Goal: Task Accomplishment & Management: Use online tool/utility

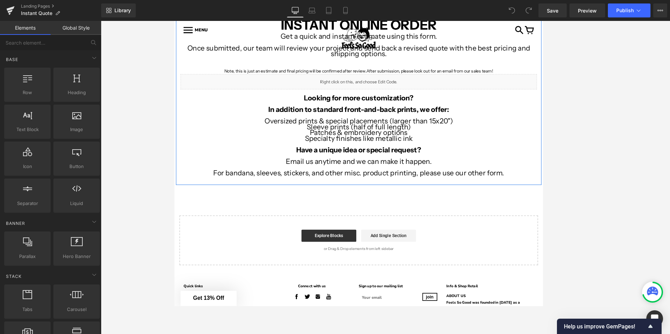
scroll to position [64, 0]
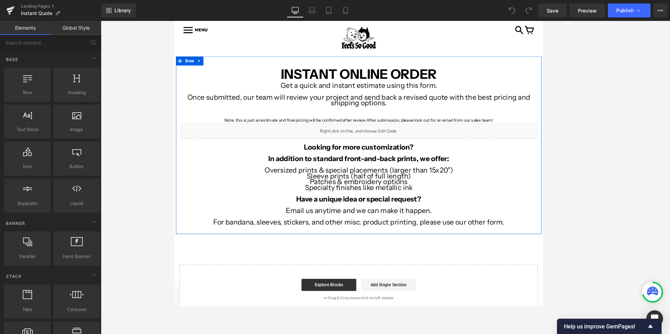
click at [295, 94] on p "Get a quick and instant estimate using this form." at bounding box center [385, 95] width 408 height 7
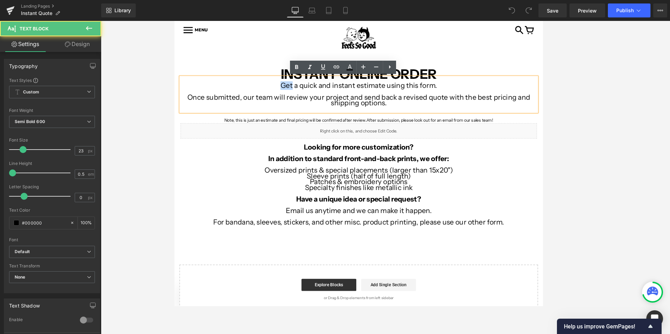
click at [295, 94] on p "Get a quick and instant estimate using this form." at bounding box center [385, 95] width 408 height 7
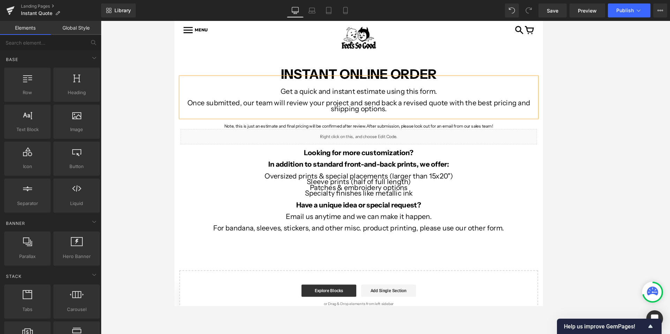
click at [156, 78] on div at bounding box center [385, 177] width 569 height 313
click at [648, 9] on button "Publish" at bounding box center [629, 10] width 43 height 14
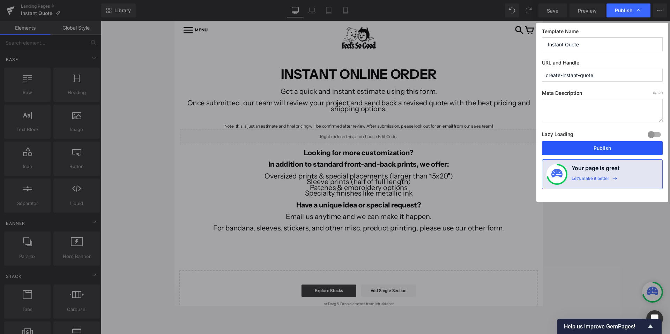
click at [578, 147] on button "Publish" at bounding box center [602, 148] width 121 height 14
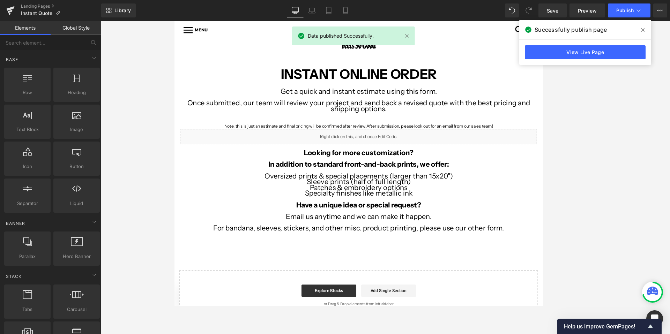
click at [643, 29] on icon at bounding box center [642, 29] width 3 height 3
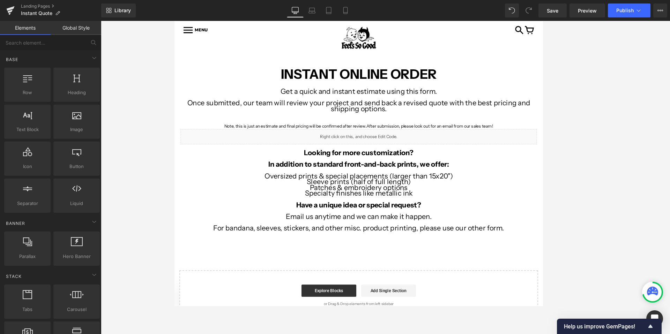
click at [406, 35] on div at bounding box center [353, 37] width 123 height 20
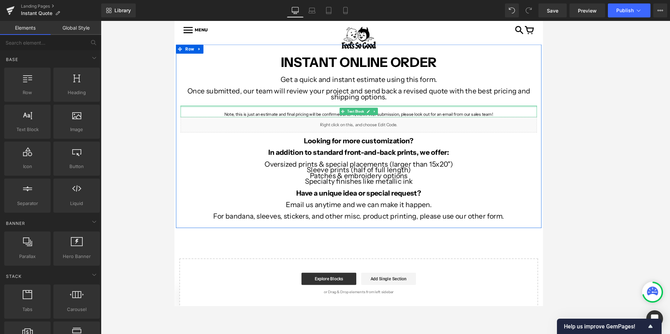
scroll to position [76, 0]
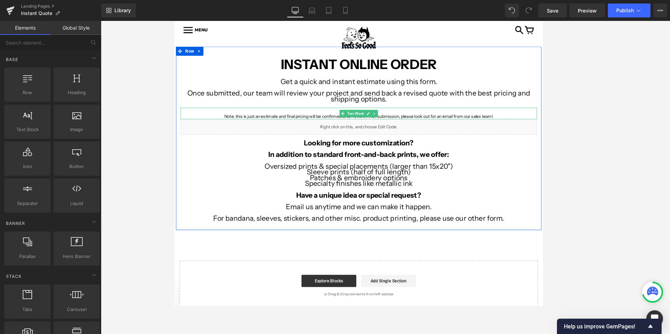
click at [551, 130] on p "Note, this is just an estimate and final pricing will be confirmed after review…" at bounding box center [385, 130] width 408 height 7
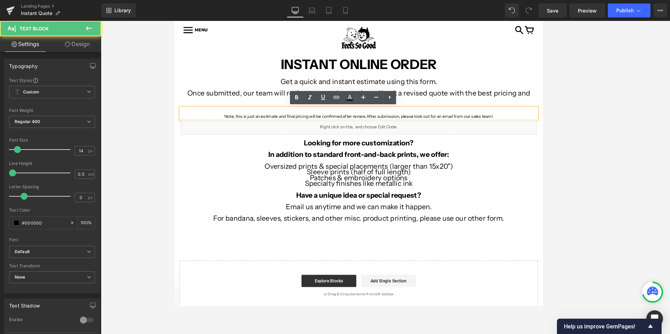
click at [542, 130] on p "Note, this is just an estimate and final pricing will be confirmed after review…" at bounding box center [385, 130] width 408 height 7
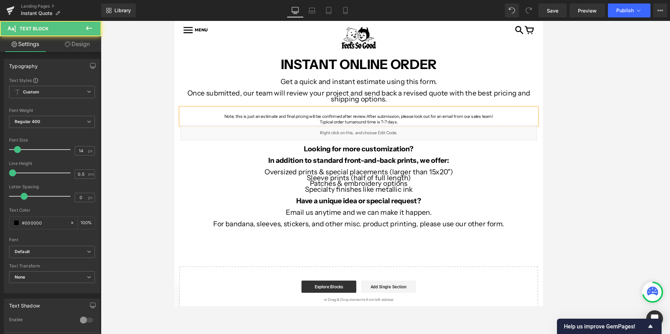
click at [587, 133] on p "Note, this is just an estimate and final pricing will be confirmed after review…" at bounding box center [385, 130] width 408 height 7
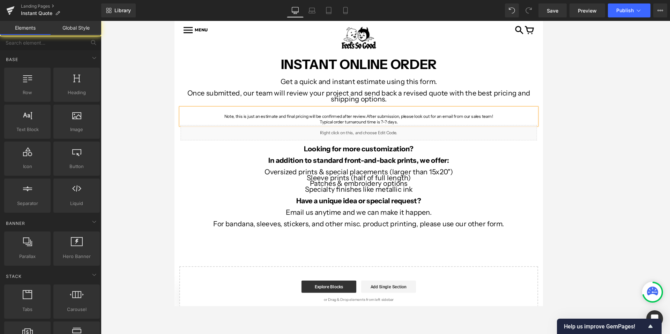
click at [569, 85] on div at bounding box center [385, 177] width 569 height 313
click at [625, 7] on button "Publish" at bounding box center [629, 10] width 43 height 14
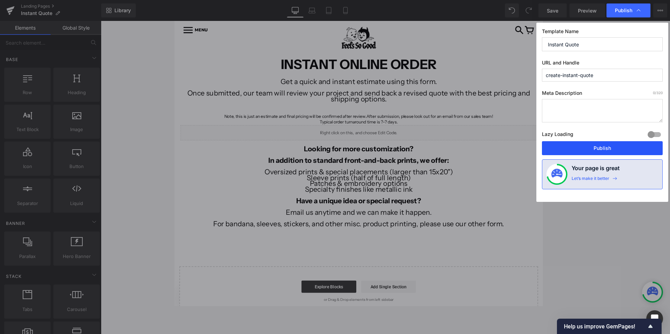
click at [577, 149] on button "Publish" at bounding box center [602, 148] width 121 height 14
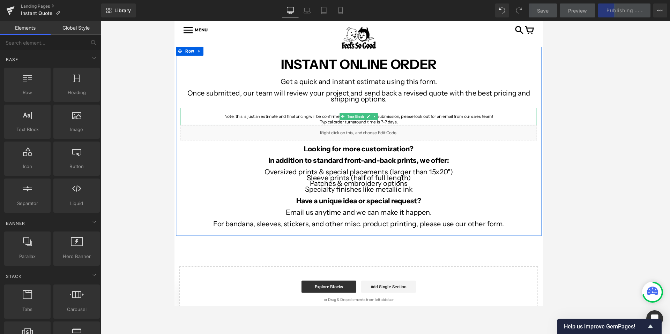
click at [437, 137] on p "Typical order turnaround time is ?-? days." at bounding box center [385, 137] width 408 height 7
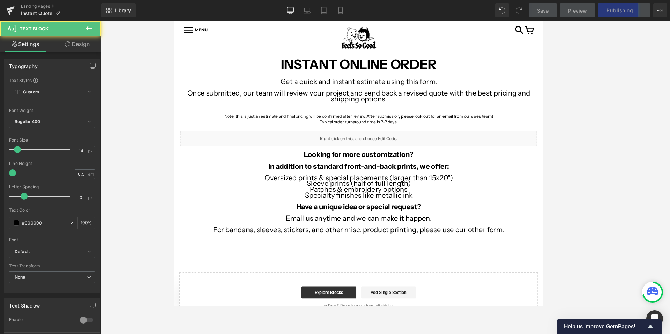
click at [591, 70] on div at bounding box center [385, 177] width 569 height 313
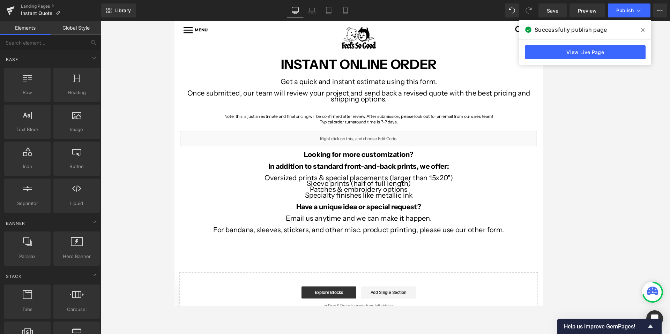
click at [641, 32] on icon at bounding box center [642, 30] width 3 height 6
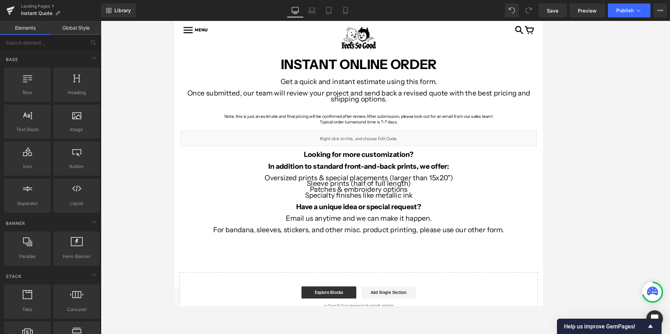
scroll to position [82, 0]
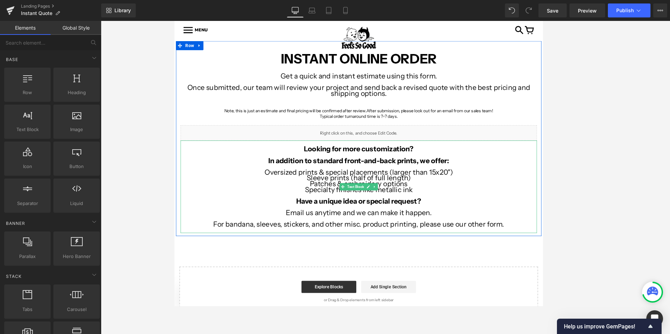
click at [345, 168] on strong "Looking for more customization?" at bounding box center [385, 168] width 126 height 10
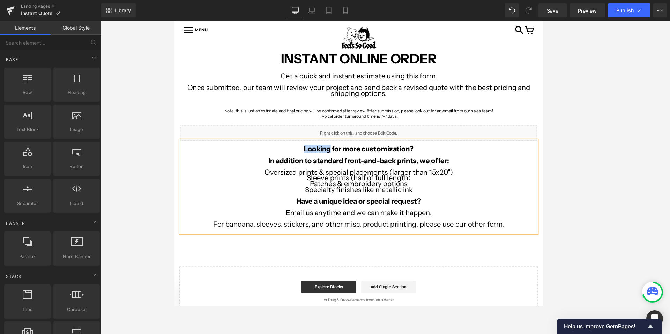
click at [345, 168] on strong "Looking for more customization?" at bounding box center [385, 168] width 126 height 10
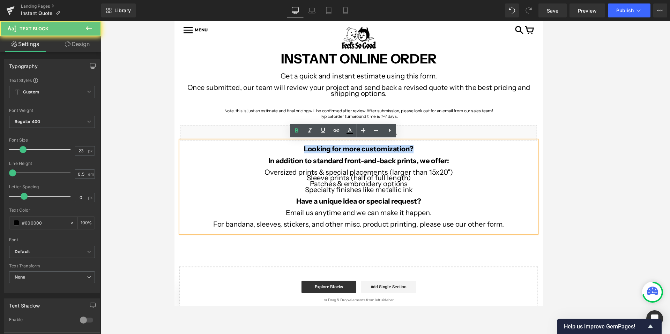
click at [345, 168] on strong "Looking for more customization?" at bounding box center [385, 168] width 126 height 10
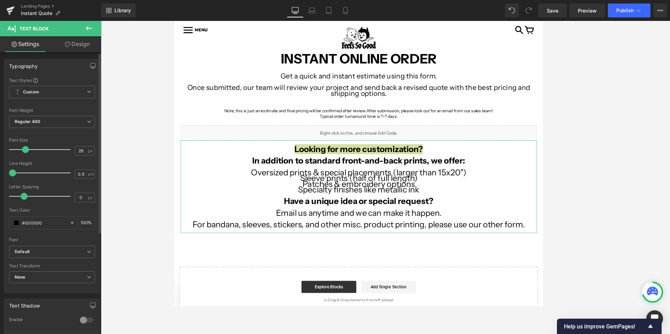
type input "25"
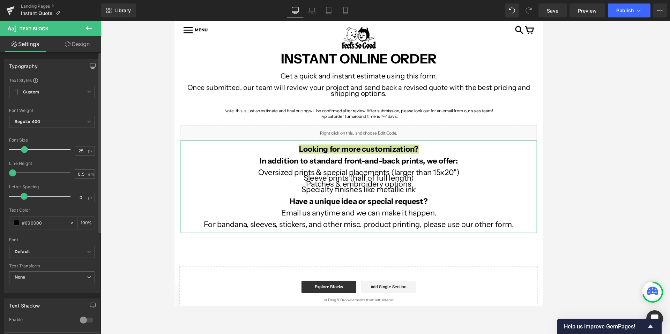
click at [25, 150] on span at bounding box center [24, 149] width 7 height 7
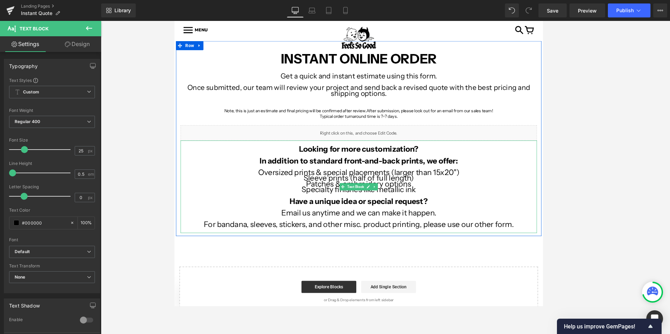
click at [285, 176] on strong "In addition to standard front-and-back prints, we offer:" at bounding box center [385, 181] width 227 height 10
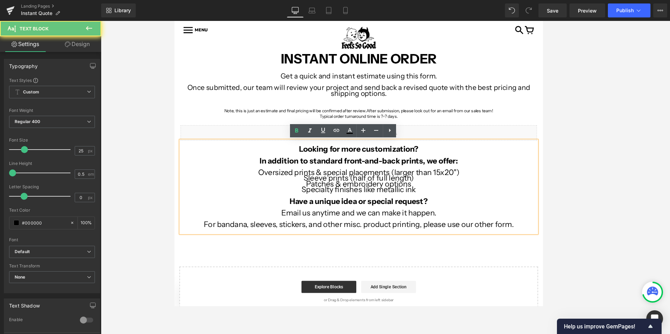
click at [181, 168] on p "Looking for more customization?" at bounding box center [385, 168] width 408 height 7
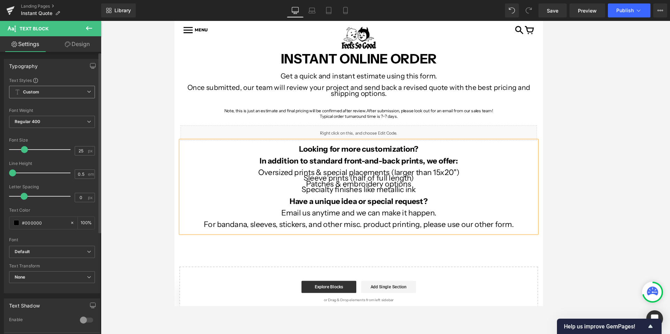
click at [70, 92] on span "Custom Setup Global Style" at bounding box center [52, 92] width 86 height 13
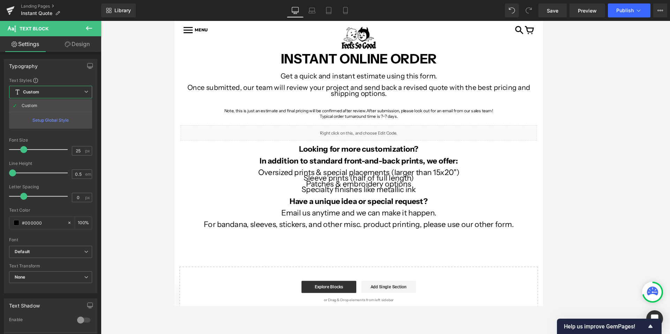
click at [119, 81] on div at bounding box center [385, 177] width 569 height 313
click at [84, 32] on button at bounding box center [89, 28] width 24 height 15
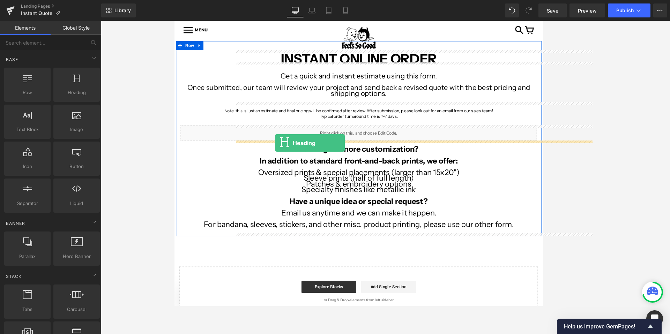
drag, startPoint x: 240, startPoint y: 100, endPoint x: 288, endPoint y: 161, distance: 78.0
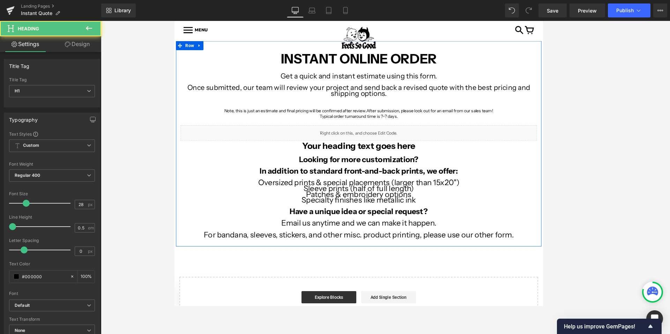
click at [351, 166] on h1 "Your heading text goes here" at bounding box center [385, 164] width 408 height 12
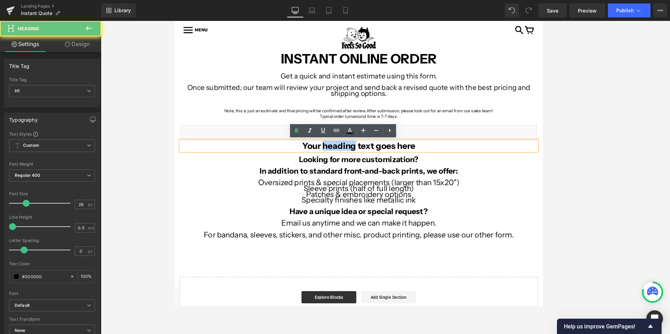
click at [351, 166] on h1 "Your heading text goes here" at bounding box center [385, 164] width 408 height 12
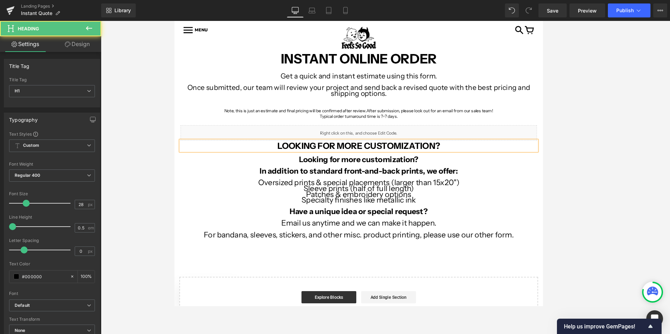
click at [290, 167] on h1 "LOOKING FOR MORE CUSTOMIZATION?" at bounding box center [385, 164] width 408 height 12
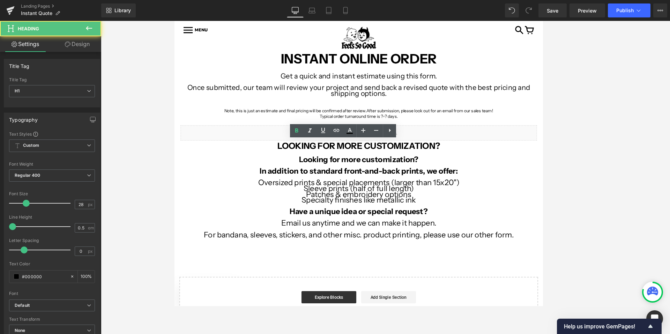
click at [156, 147] on div at bounding box center [385, 177] width 569 height 313
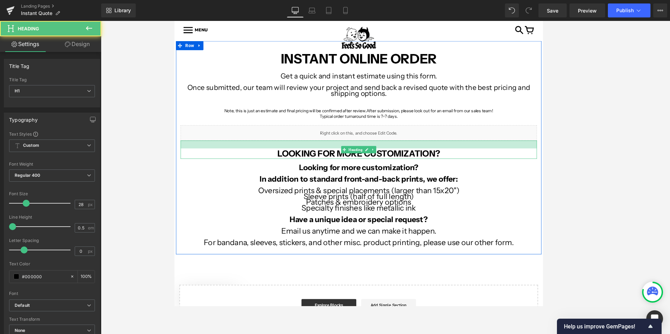
drag, startPoint x: 216, startPoint y: 158, endPoint x: 216, endPoint y: 167, distance: 9.1
click at [216, 167] on div "LOOKING FOR MORE CUSTOMIZATION? Heading" at bounding box center [385, 168] width 408 height 21
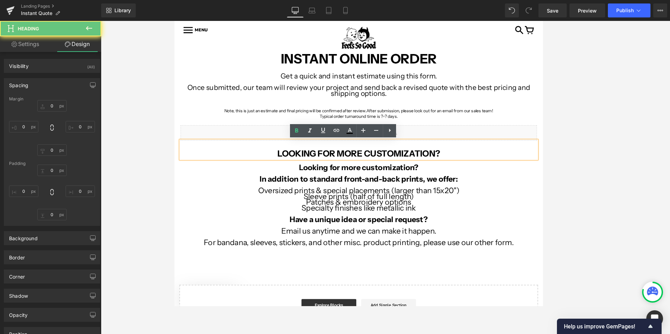
type input "0"
type input "26"
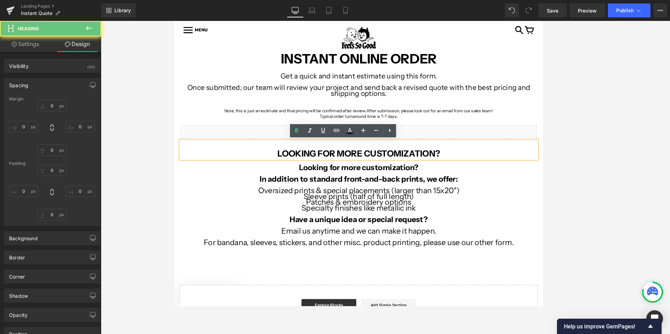
type input "0"
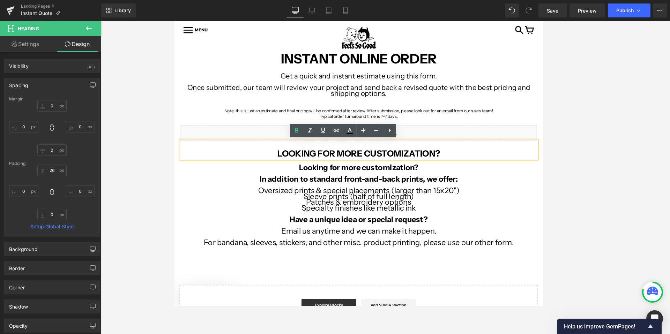
click at [484, 174] on h1 "LOOKING FOR MORE CUSTOMIZATION?" at bounding box center [385, 173] width 408 height 12
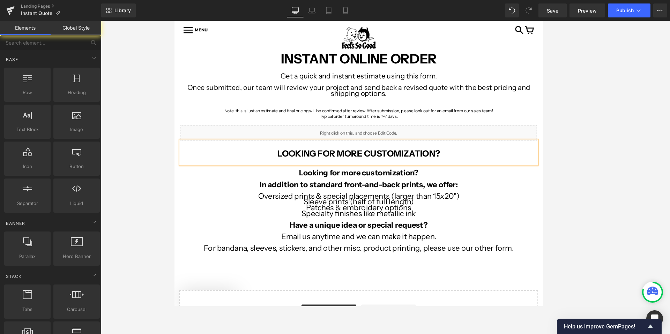
click at [566, 147] on div at bounding box center [385, 177] width 569 height 313
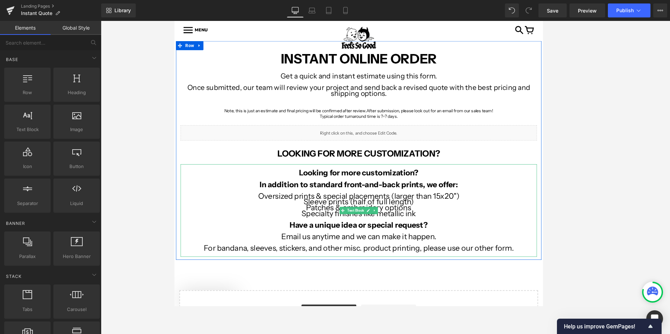
click at [362, 197] on strong "Looking for more customization?" at bounding box center [385, 195] width 137 height 10
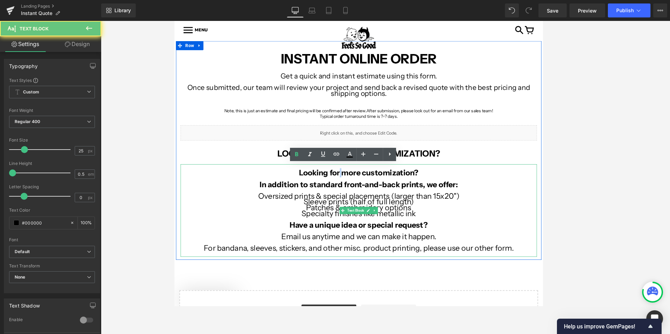
click at [362, 197] on strong "Looking for more customization?" at bounding box center [385, 195] width 137 height 10
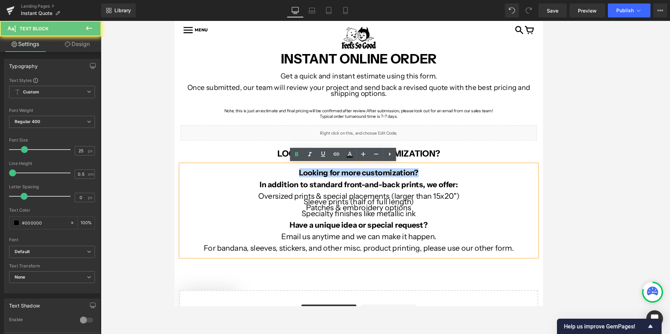
click at [362, 197] on strong "Looking for more customization?" at bounding box center [385, 195] width 137 height 10
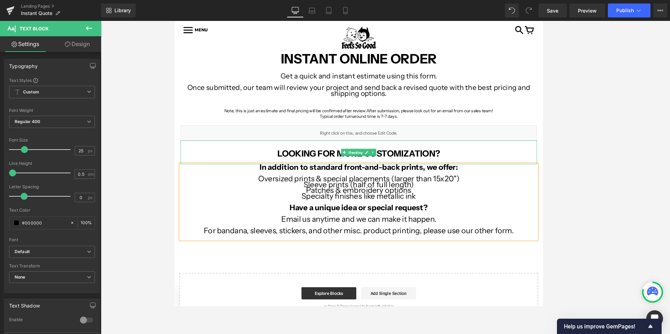
click at [316, 171] on h1 "LOOKING FOR MORE CUSTOMIZATION?" at bounding box center [385, 173] width 408 height 12
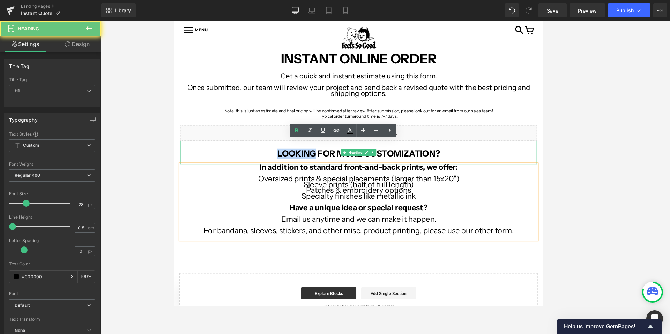
click at [316, 171] on h1 "LOOKING FOR MORE CUSTOMIZATION?" at bounding box center [385, 173] width 408 height 12
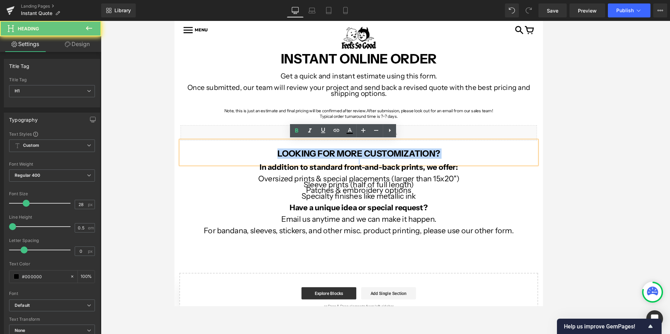
click at [316, 171] on h1 "LOOKING FOR MORE CUSTOMIZATION?" at bounding box center [385, 173] width 408 height 12
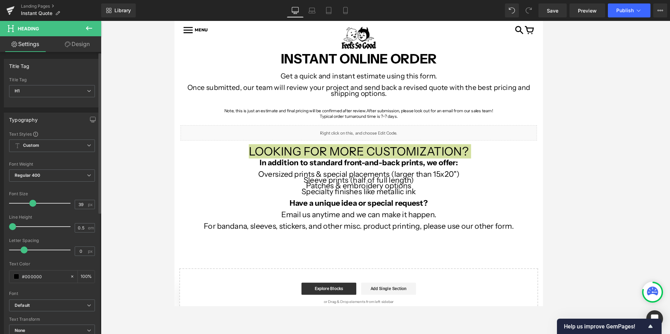
type input "40"
drag, startPoint x: 27, startPoint y: 203, endPoint x: 33, endPoint y: 203, distance: 6.3
click at [34, 203] on span at bounding box center [33, 203] width 7 height 7
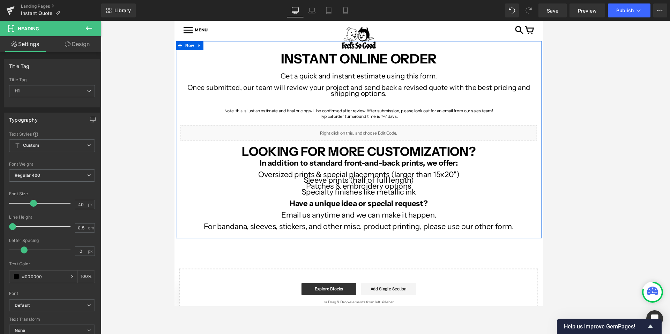
click at [171, 156] on div at bounding box center [385, 177] width 569 height 313
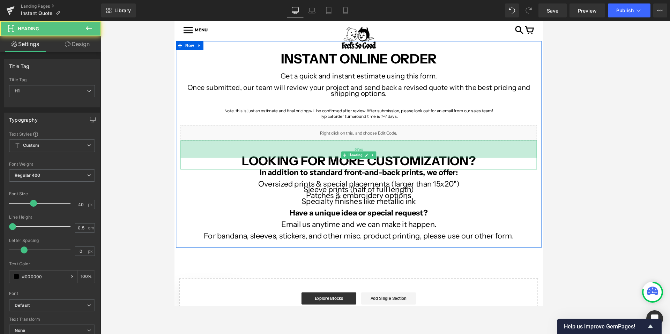
drag, startPoint x: 217, startPoint y: 161, endPoint x: 217, endPoint y: 172, distance: 10.8
click at [217, 172] on div "57px" at bounding box center [385, 168] width 408 height 20
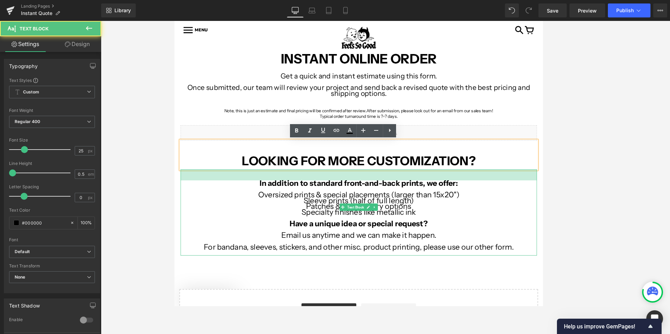
drag, startPoint x: 216, startPoint y: 193, endPoint x: 217, endPoint y: 205, distance: 12.6
click at [217, 205] on div "In addition to standard front-and-back prints, we offer: Oversized prints & spe…" at bounding box center [385, 240] width 408 height 99
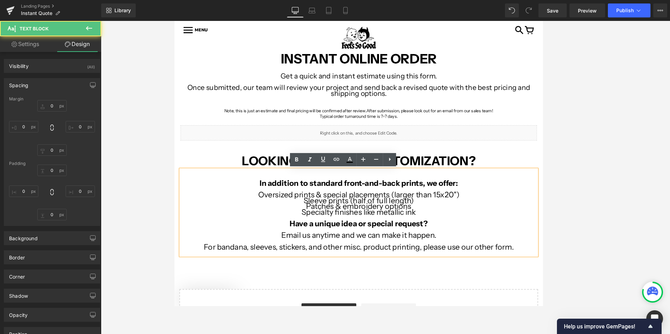
type input "0"
type input "36"
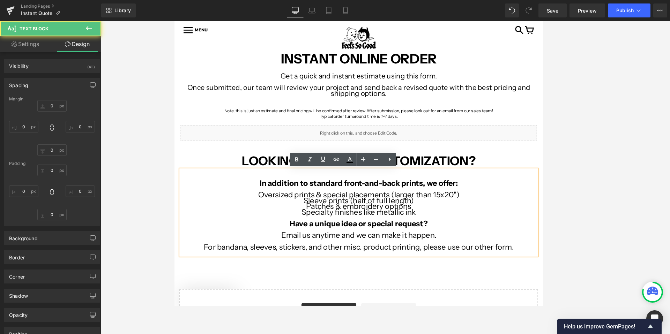
type input "0"
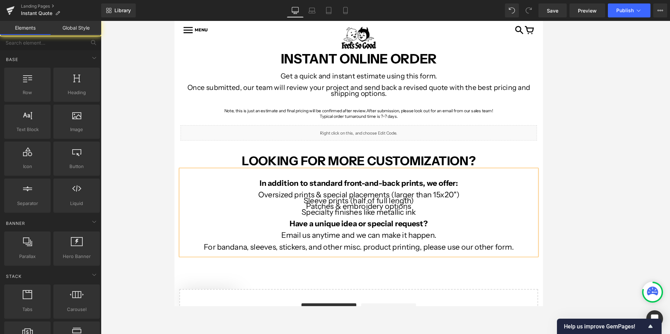
click at [134, 179] on div at bounding box center [385, 177] width 569 height 313
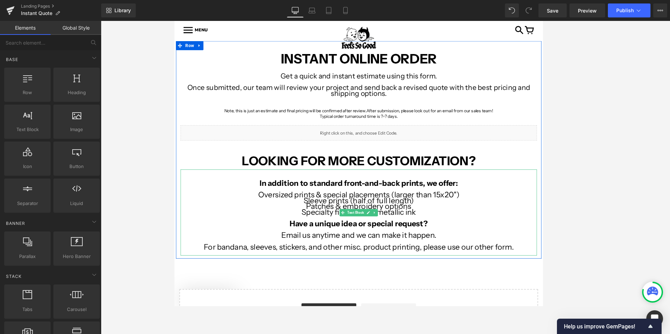
click at [323, 225] on p "Sleeve prints (half of full length)" at bounding box center [385, 227] width 408 height 7
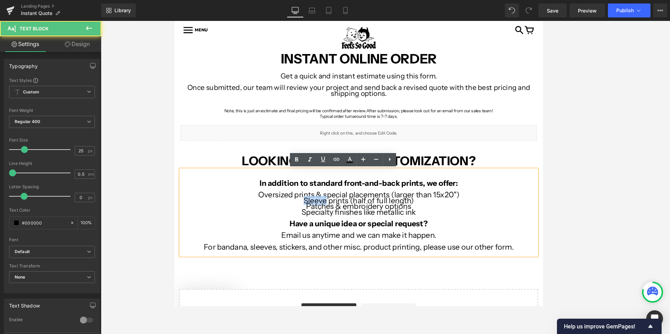
click at [323, 225] on p "Sleeve prints (half of full length)" at bounding box center [385, 227] width 408 height 7
click at [292, 222] on p "Oversized prints & special placements (larger than 15x20")" at bounding box center [385, 220] width 408 height 7
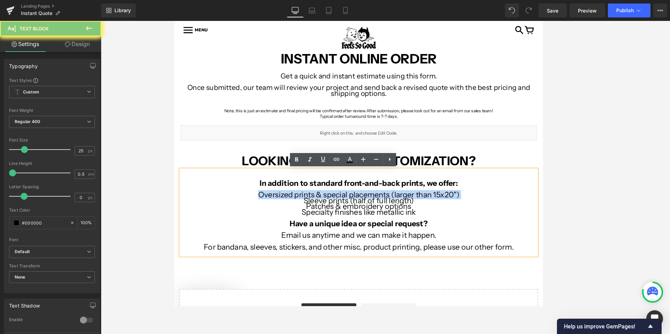
click at [292, 222] on p "Oversized prints & special placements (larger than 15x20")" at bounding box center [385, 220] width 408 height 7
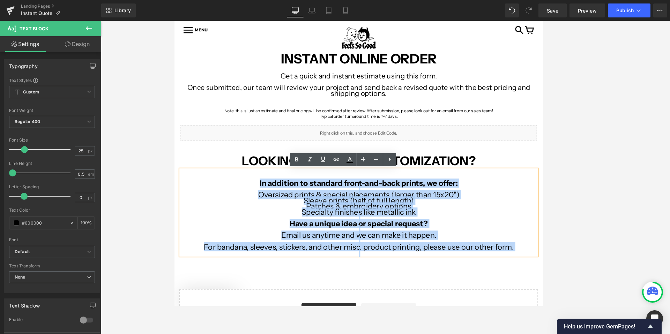
drag, startPoint x: 250, startPoint y: 203, endPoint x: 560, endPoint y: 289, distance: 321.7
click at [560, 289] on div "In addition to standard front-and-back prints, we offer: Oversized prints & spe…" at bounding box center [385, 240] width 408 height 99
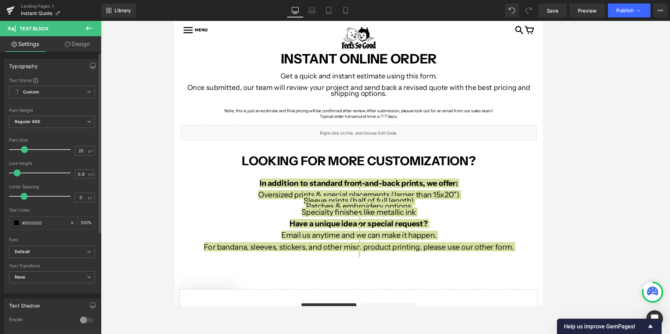
type input "0.9"
drag, startPoint x: 13, startPoint y: 174, endPoint x: 21, endPoint y: 175, distance: 7.7
click at [21, 175] on span at bounding box center [21, 173] width 7 height 7
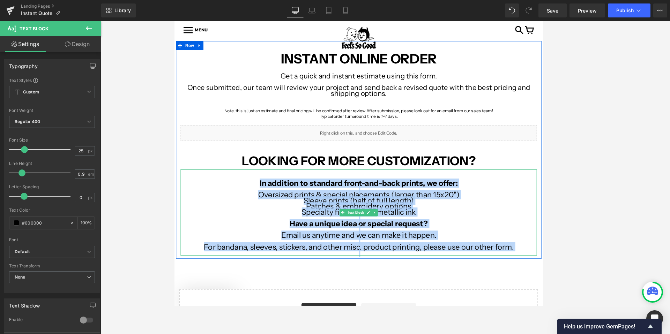
click at [190, 206] on p "In addition to standard front-and-back prints, we offer:" at bounding box center [385, 207] width 408 height 7
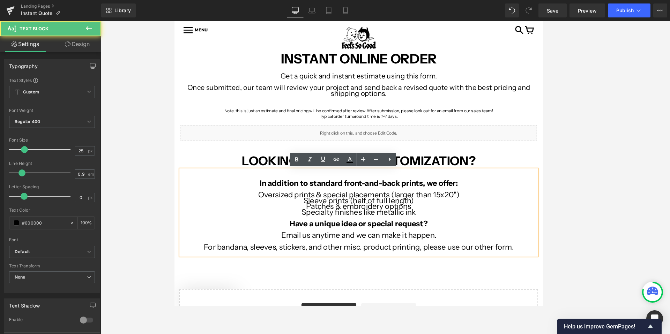
click at [175, 235] on div "Image Row Image Row INSTANT ONLINE ORDER Text Block Get a quick and instant est…" at bounding box center [385, 214] width 422 height 341
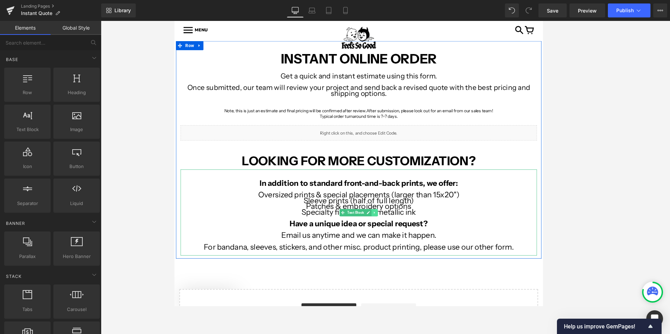
click at [403, 240] on icon at bounding box center [403, 240] width 1 height 2
click at [399, 241] on icon at bounding box center [400, 241] width 4 height 4
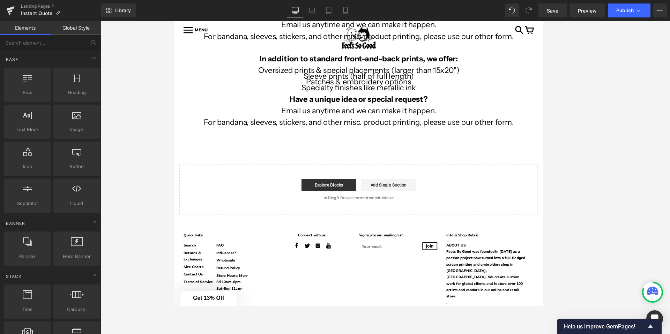
scroll to position [311, 0]
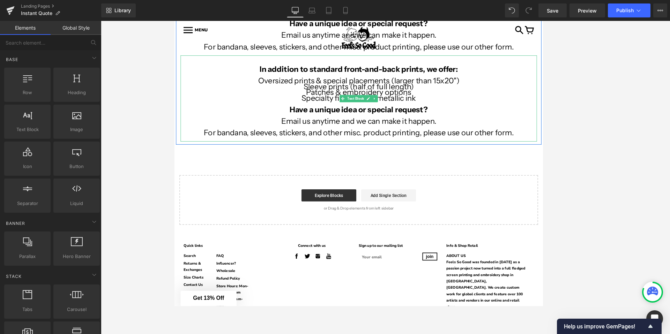
click at [305, 81] on strong "In addition to standard front-and-back prints, we offer:" at bounding box center [385, 76] width 227 height 10
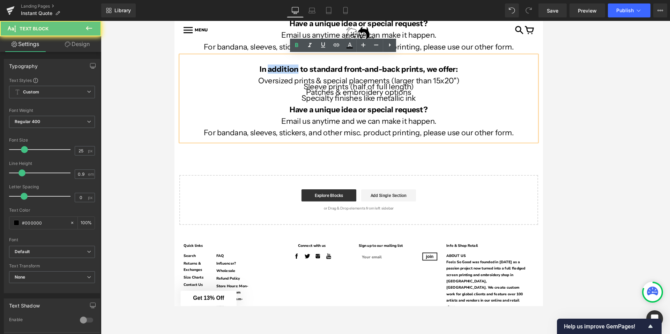
click at [305, 81] on strong "In addition to standard front-and-back prints, we offer:" at bounding box center [385, 76] width 227 height 10
click at [322, 106] on p "Specialty finishes like metallic ink" at bounding box center [385, 109] width 408 height 7
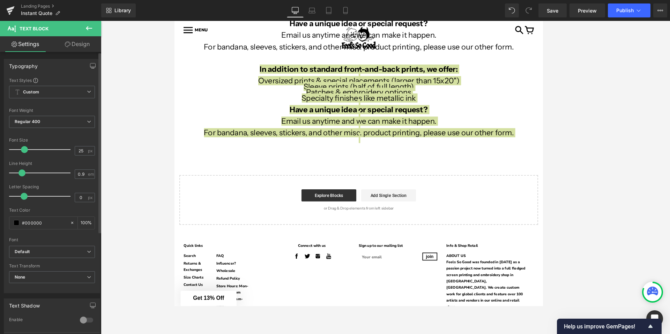
type input "1"
click at [25, 175] on span at bounding box center [24, 173] width 7 height 7
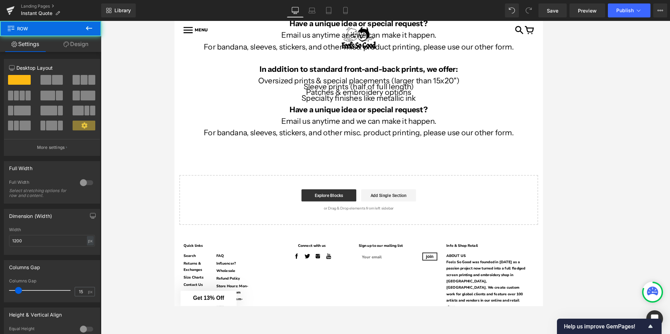
click at [169, 109] on div at bounding box center [385, 177] width 569 height 313
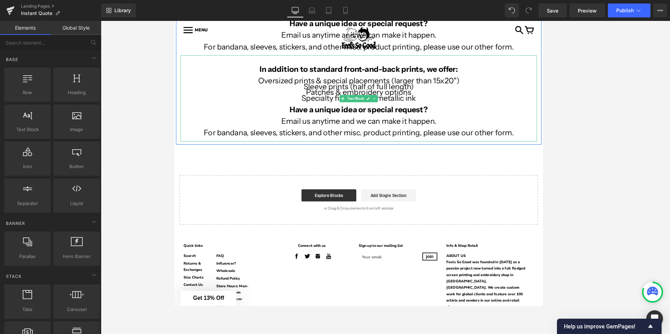
click at [193, 113] on p at bounding box center [385, 116] width 408 height 7
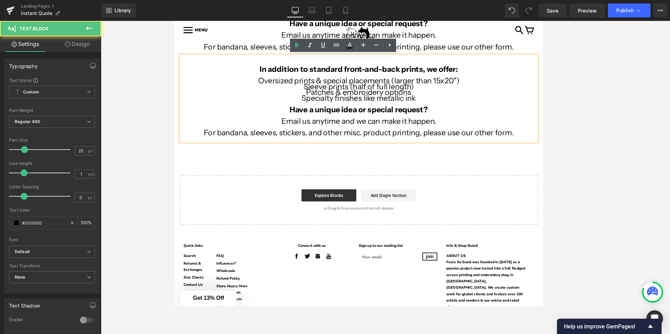
click at [173, 85] on div at bounding box center [385, 177] width 569 height 313
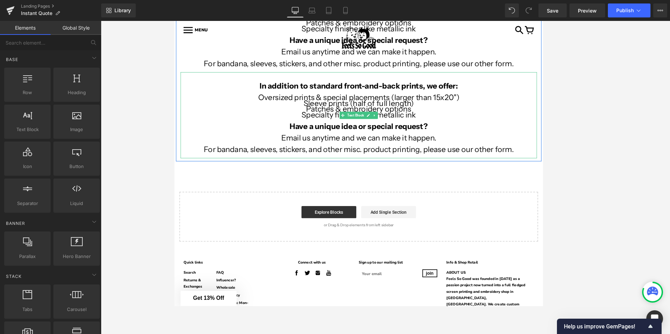
scroll to position [290, 0]
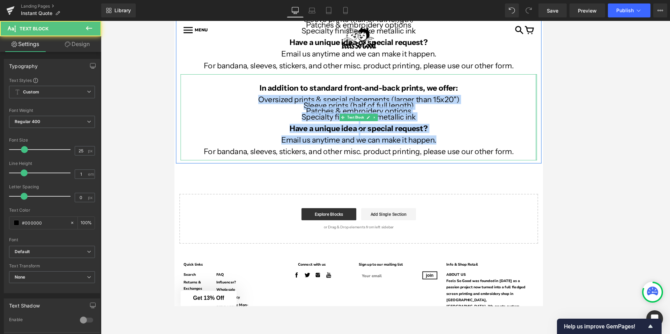
drag, startPoint x: 268, startPoint y: 112, endPoint x: 587, endPoint y: 164, distance: 323.1
click at [587, 164] on div "In addition to standard front-and-back prints, we offer: Oversized prints & spe…" at bounding box center [385, 131] width 408 height 99
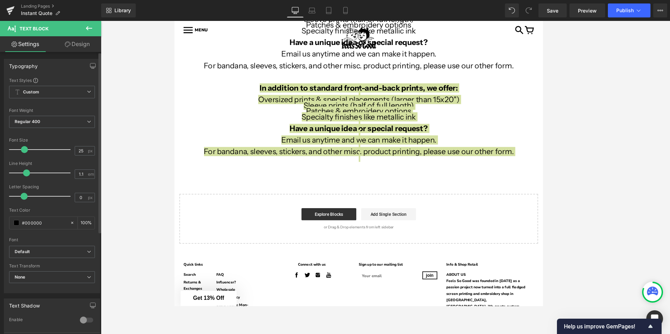
type input "1"
click at [24, 175] on span at bounding box center [26, 173] width 7 height 7
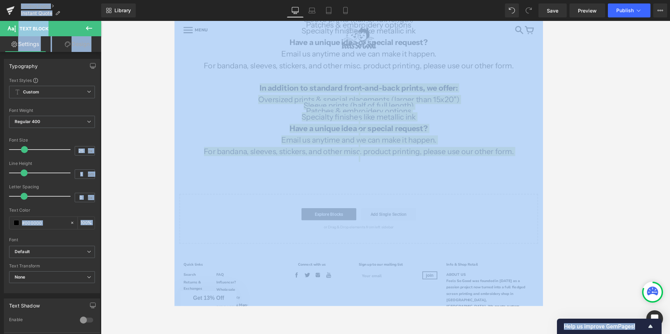
click at [139, 137] on div at bounding box center [385, 177] width 569 height 313
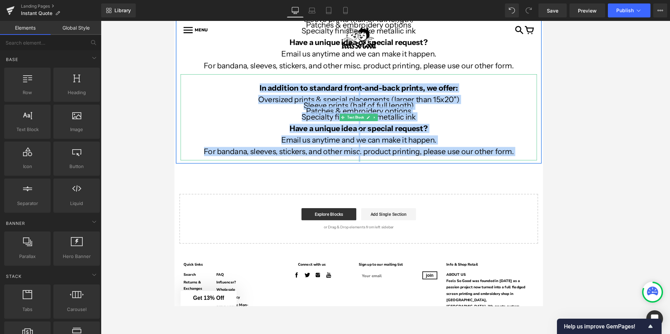
click at [268, 102] on p at bounding box center [385, 104] width 408 height 7
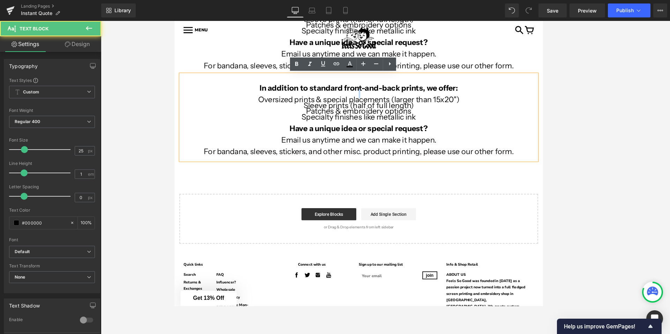
click at [268, 102] on p at bounding box center [385, 104] width 408 height 7
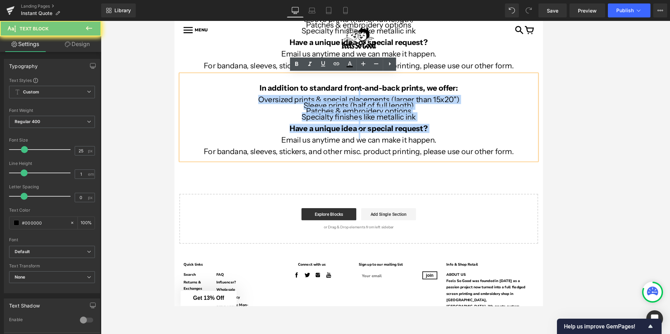
drag, startPoint x: 268, startPoint y: 102, endPoint x: 521, endPoint y: 149, distance: 257.4
click at [522, 150] on div "In addition to standard front-and-back prints, we offer: Oversized prints & spe…" at bounding box center [385, 131] width 408 height 99
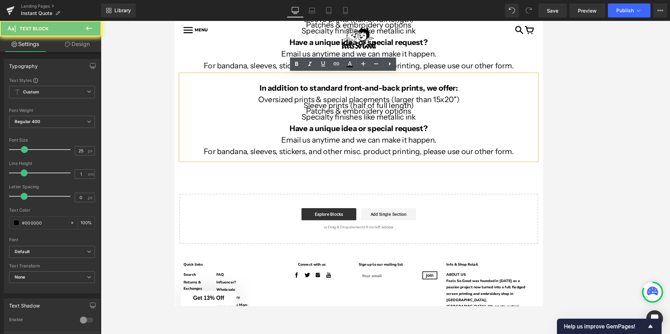
click at [550, 164] on p at bounding box center [385, 164] width 408 height 7
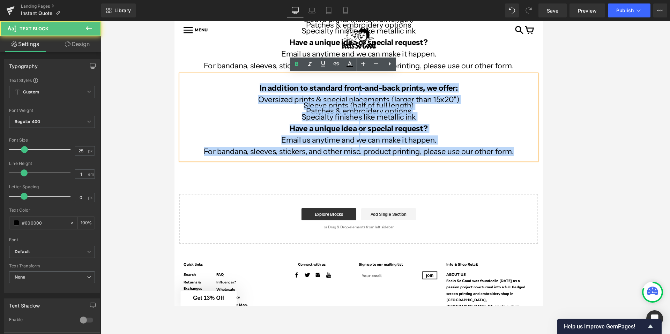
drag, startPoint x: 568, startPoint y: 171, endPoint x: 255, endPoint y: 95, distance: 322.1
click at [254, 95] on div "In addition to standard front-and-back prints, we offer: Oversized prints & spe…" at bounding box center [385, 131] width 408 height 99
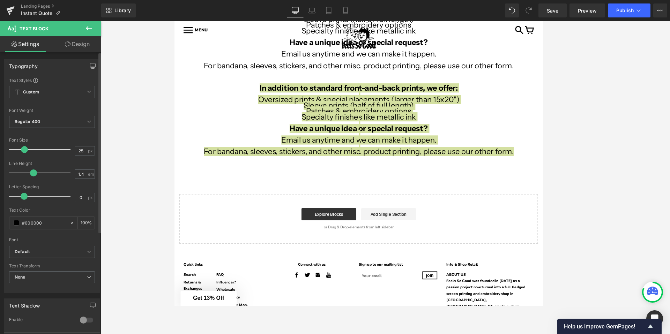
type input "1.3"
drag, startPoint x: 24, startPoint y: 173, endPoint x: 31, endPoint y: 174, distance: 7.5
click at [31, 174] on span at bounding box center [31, 173] width 7 height 7
click at [166, 140] on div at bounding box center [385, 177] width 569 height 313
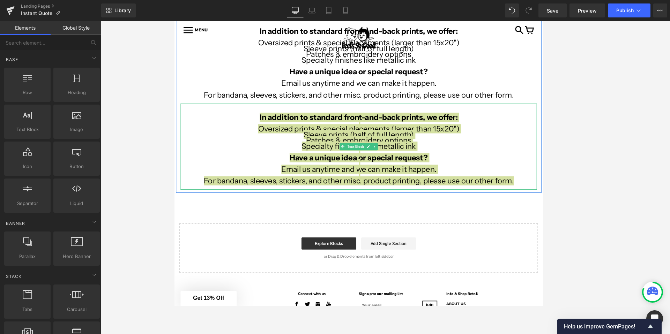
scroll to position [239, 0]
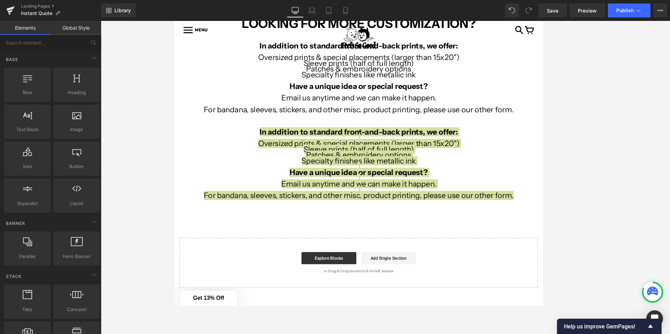
click at [158, 138] on div at bounding box center [385, 177] width 569 height 313
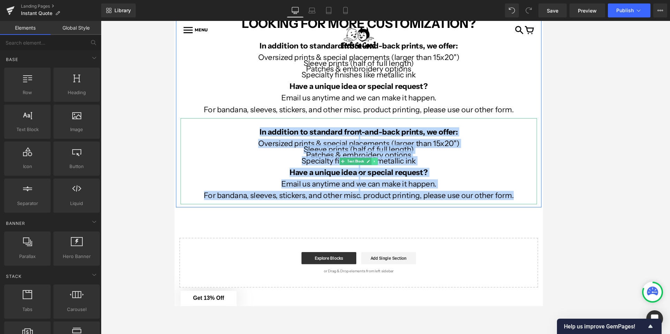
click at [404, 184] on link at bounding box center [403, 182] width 7 height 8
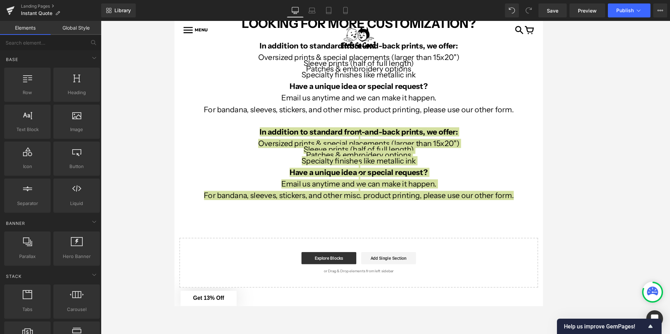
click at [104, 156] on div at bounding box center [385, 177] width 569 height 313
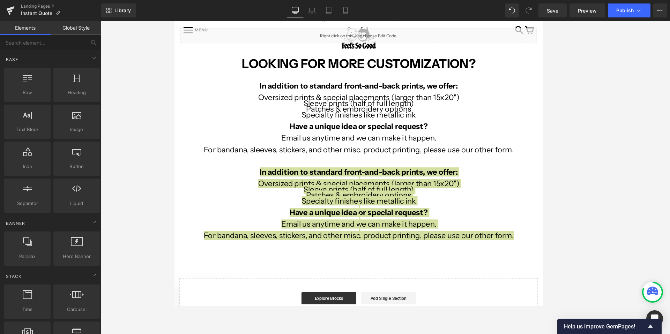
click at [155, 143] on div at bounding box center [385, 177] width 569 height 313
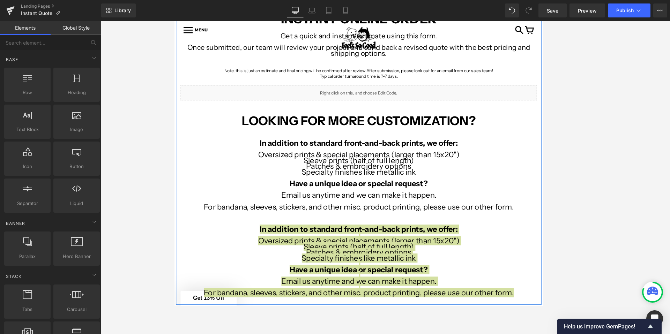
scroll to position [96, 0]
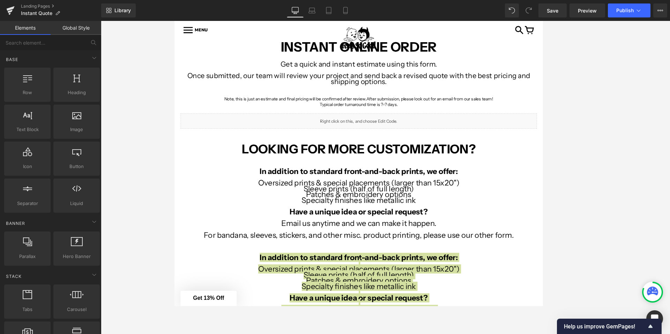
click at [152, 179] on div at bounding box center [385, 177] width 569 height 313
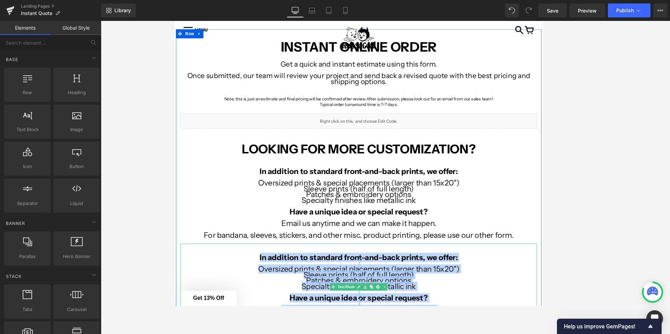
click at [341, 309] on p "Sleeve prints (half of full length)" at bounding box center [385, 312] width 408 height 7
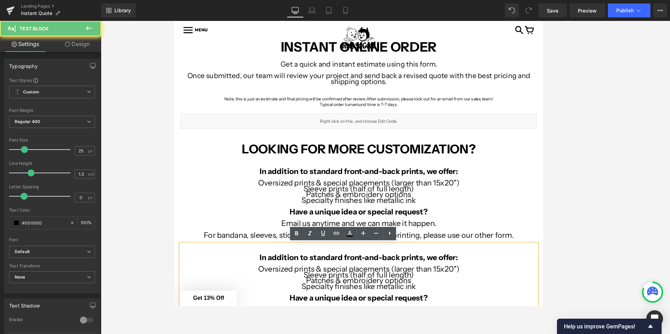
click at [429, 328] on p "Specialty finishes like metallic ink" at bounding box center [385, 325] width 408 height 7
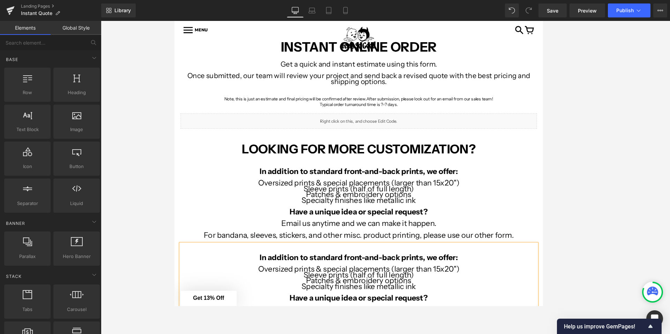
click at [583, 260] on div at bounding box center [385, 177] width 569 height 313
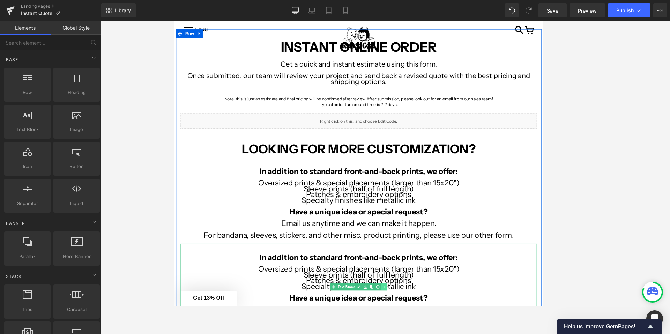
click at [415, 324] on icon at bounding box center [414, 326] width 4 height 4
click at [401, 323] on link at bounding box center [403, 326] width 7 height 8
click at [401, 326] on link at bounding box center [399, 326] width 7 height 8
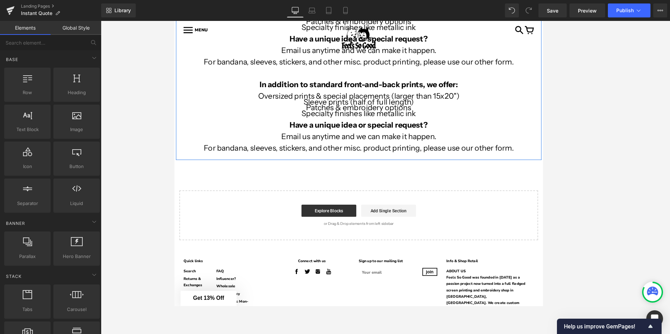
scroll to position [384, 0]
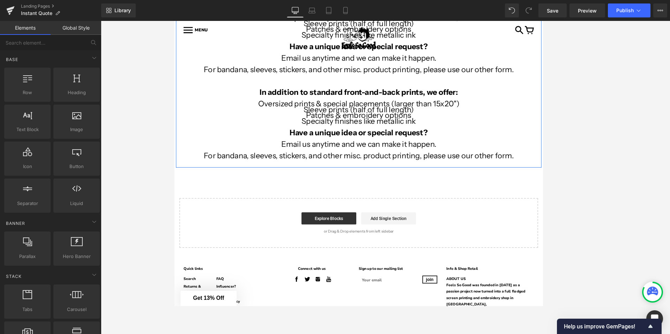
click at [398, 226] on div "Start building your page Explore Blocks Add Single Section or Drag & Drop eleme…" at bounding box center [385, 253] width 410 height 56
click at [401, 136] on link at bounding box center [403, 136] width 7 height 8
click at [404, 136] on link at bounding box center [406, 136] width 7 height 8
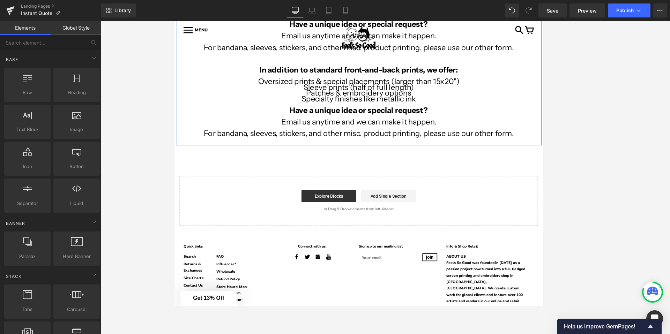
scroll to position [309, 0]
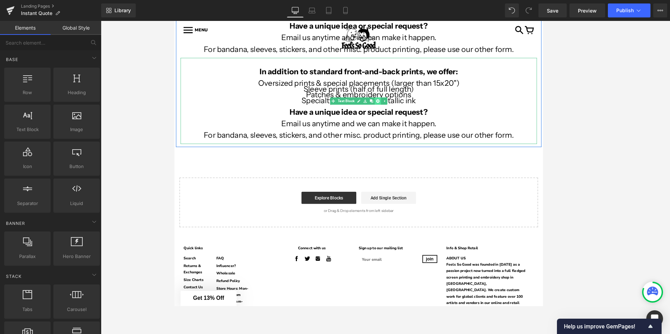
click at [409, 114] on link at bounding box center [406, 112] width 7 height 8
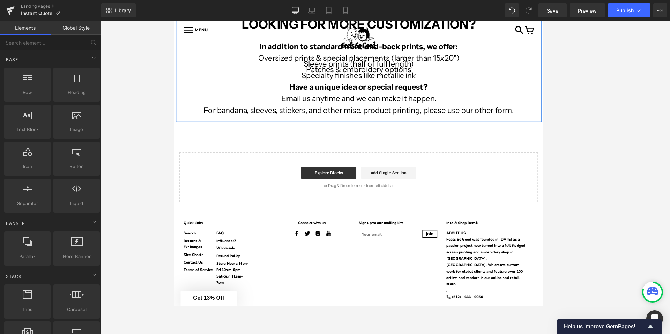
scroll to position [137, 0]
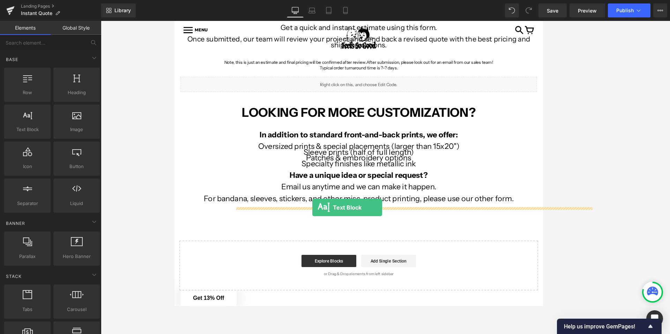
drag, startPoint x: 201, startPoint y: 138, endPoint x: 332, endPoint y: 235, distance: 163.4
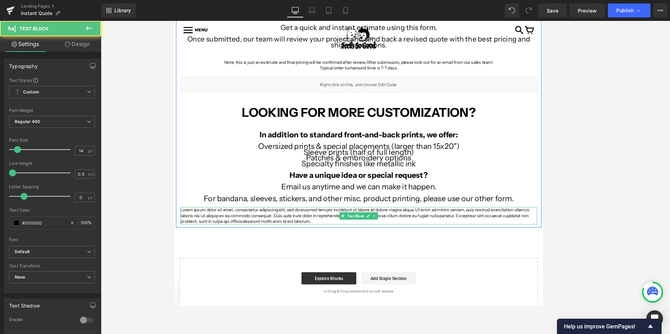
click at [323, 246] on p "Lorem ipsum dolor sit amet, consectetur adipiscing elit, sed do eiusmod tempor …" at bounding box center [385, 244] width 408 height 20
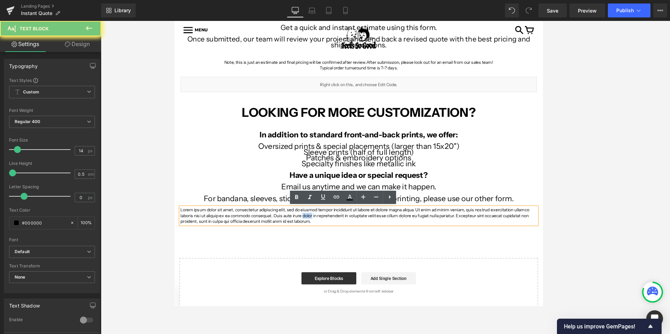
click at [323, 246] on p "Lorem ipsum dolor sit amet, consectetur adipiscing elit, sed do eiusmod tempor …" at bounding box center [385, 244] width 408 height 20
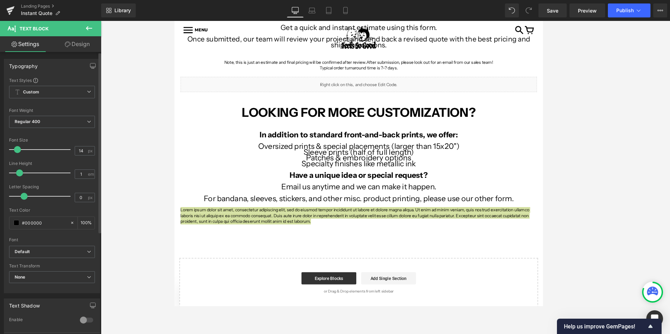
type input "1.1"
drag, startPoint x: 14, startPoint y: 173, endPoint x: 26, endPoint y: 174, distance: 12.6
click at [26, 174] on span at bounding box center [26, 173] width 7 height 7
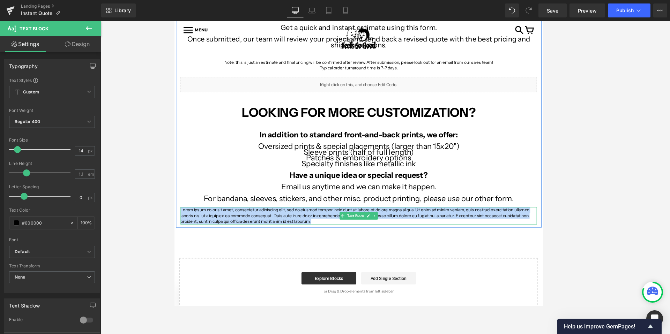
click at [226, 243] on p "Lorem ipsum dolor sit amet, consectetur adipiscing elit, sed do eiusmod tempor …" at bounding box center [385, 244] width 408 height 20
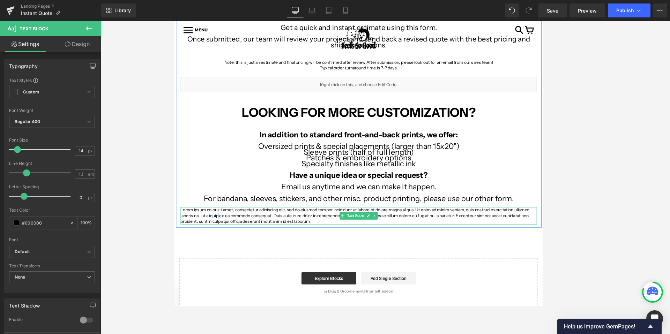
click at [226, 243] on p "Lorem ipsum dolor sit amet, consectetur adipiscing elit, sed do eiusmod tempor …" at bounding box center [385, 244] width 408 height 20
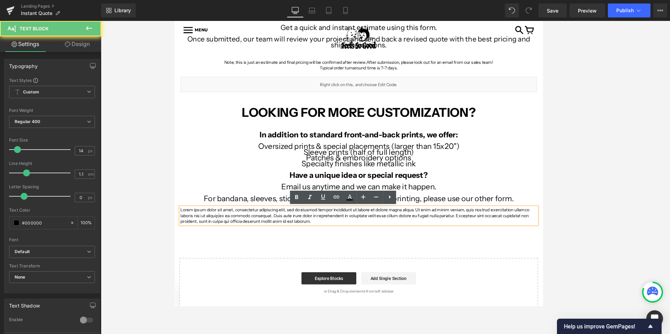
click at [226, 243] on p "Lorem ipsum dolor sit amet, consectetur adipiscing elit, sed do eiusmod tempor …" at bounding box center [385, 244] width 408 height 20
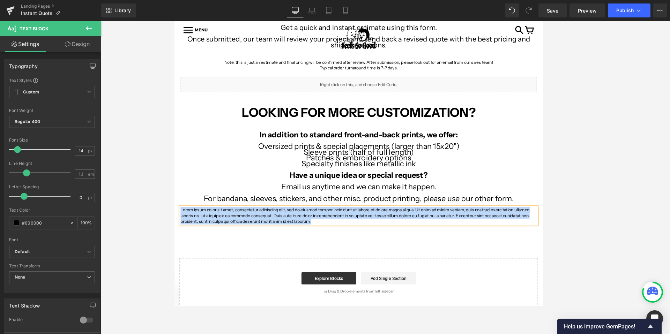
click at [226, 243] on p "Lorem ipsum dolor sit amet, consectetur adipiscing elit, sed do eiusmod tempor …" at bounding box center [385, 244] width 408 height 20
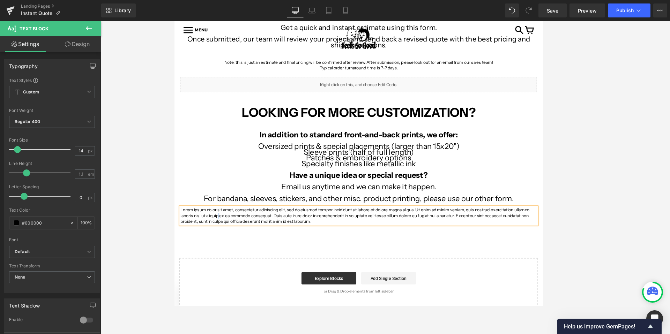
click at [226, 243] on p "Lorem ipsum dolor sit amet, consectetur adipiscing elit, sed do eiusmod tempor …" at bounding box center [385, 244] width 408 height 20
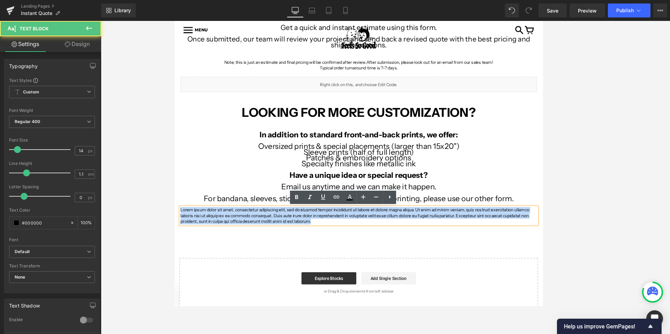
click at [226, 243] on p "Lorem ipsum dolor sit amet, consectetur adipiscing elit, sed do eiusmod tempor …" at bounding box center [385, 244] width 408 height 20
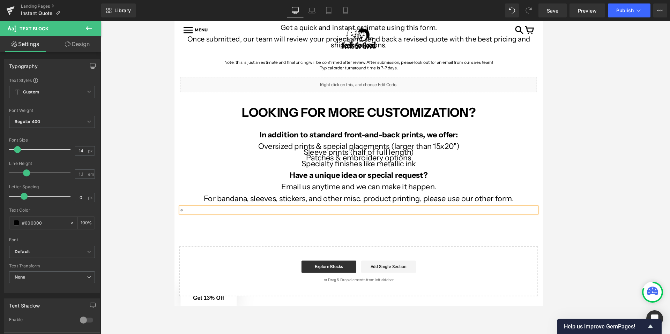
click at [336, 154] on strong "In addition to standard front-and-back prints, we offer:" at bounding box center [385, 151] width 227 height 10
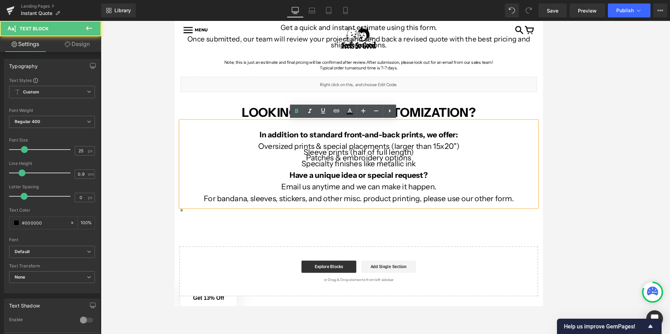
click at [310, 170] on p "Sleeve prints (half of full length)" at bounding box center [385, 171] width 408 height 7
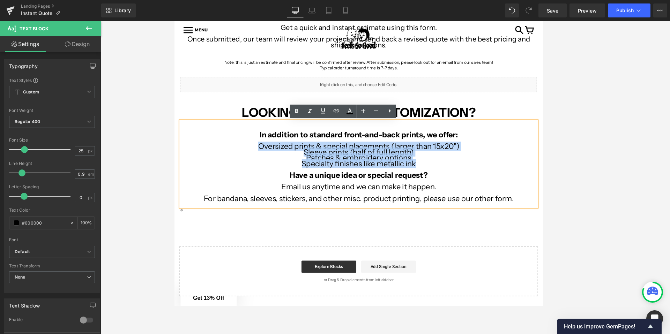
drag, startPoint x: 271, startPoint y: 163, endPoint x: 451, endPoint y: 187, distance: 181.5
click at [451, 187] on div "In addition to standard front-and-back prints, we offer: Oversized prints & spe…" at bounding box center [385, 185] width 408 height 99
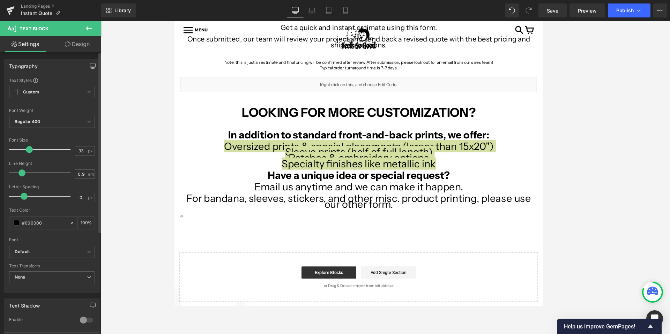
drag, startPoint x: 23, startPoint y: 149, endPoint x: 27, endPoint y: 149, distance: 4.5
click at [27, 149] on span at bounding box center [29, 149] width 7 height 7
type input "25"
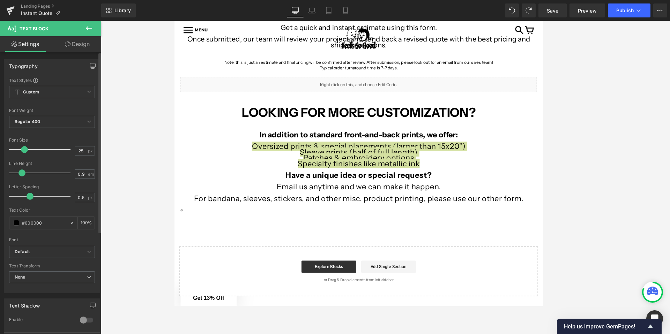
drag, startPoint x: 24, startPoint y: 197, endPoint x: 29, endPoint y: 197, distance: 5.6
click at [29, 197] on span at bounding box center [30, 196] width 7 height 7
type input "0"
click at [24, 196] on span at bounding box center [24, 196] width 7 height 7
click at [147, 155] on div at bounding box center [385, 177] width 569 height 313
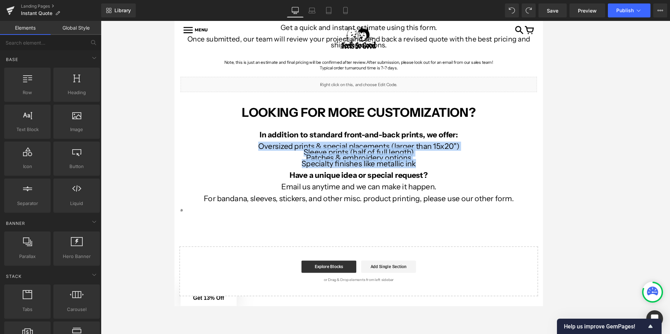
click at [234, 173] on p "Sleeve prints (half of full length)" at bounding box center [385, 171] width 408 height 7
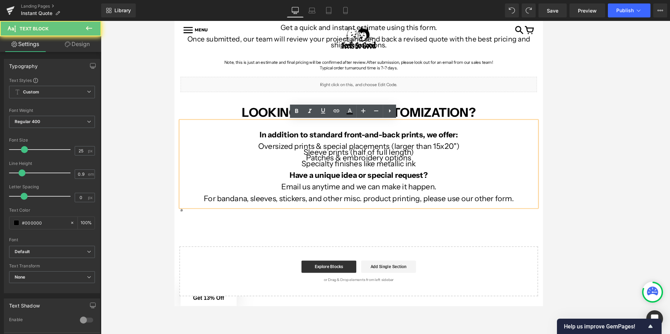
click at [185, 174] on p "Sleeve prints (half of full length)" at bounding box center [385, 171] width 408 height 7
click at [454, 179] on p "Patches & embroidery options" at bounding box center [385, 178] width 408 height 7
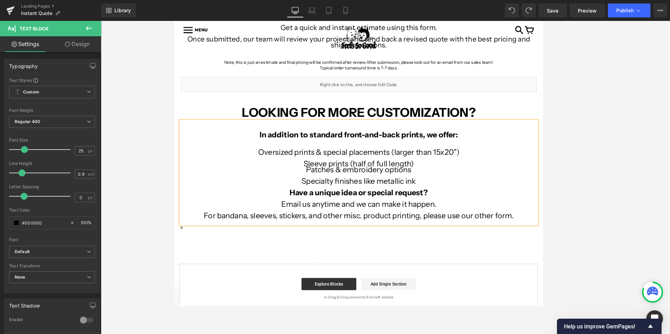
click at [321, 194] on p "Patches & embroidery options" at bounding box center [385, 191] width 408 height 7
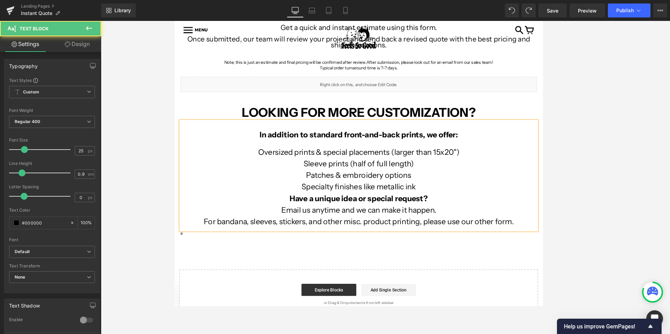
click at [295, 229] on p at bounding box center [385, 231] width 408 height 7
click at [295, 223] on p "Have a unique idea or special request?" at bounding box center [385, 224] width 408 height 7
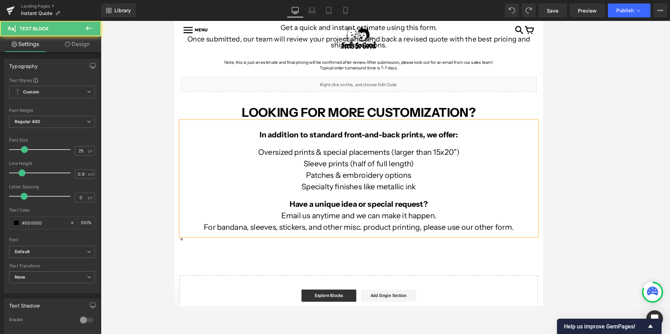
click at [306, 226] on strong "Have a unique idea or special request?" at bounding box center [385, 231] width 158 height 10
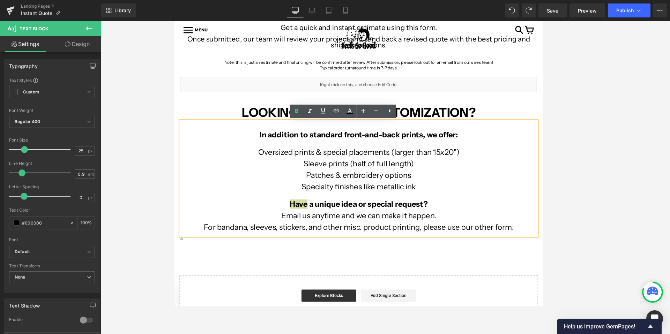
click at [142, 189] on div at bounding box center [385, 177] width 569 height 313
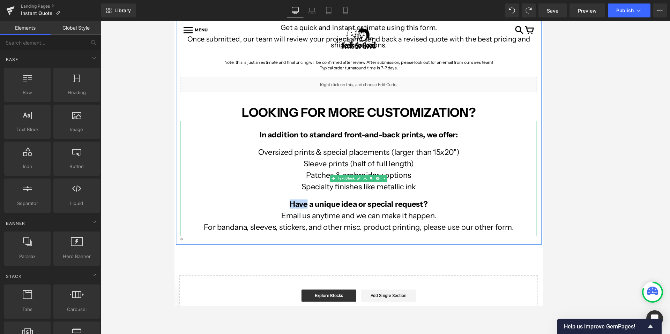
click at [328, 233] on strong "Have a unique idea or special request?" at bounding box center [385, 231] width 158 height 10
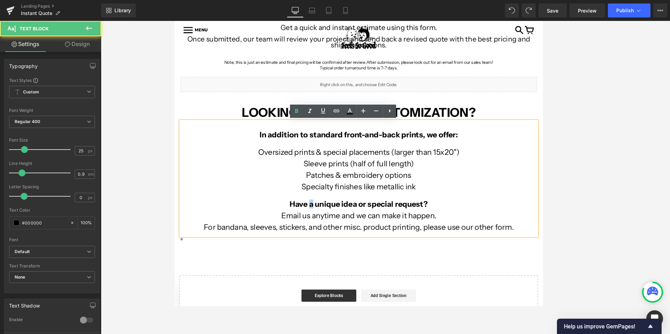
click at [328, 233] on strong "Have a unique idea or special request?" at bounding box center [385, 231] width 158 height 10
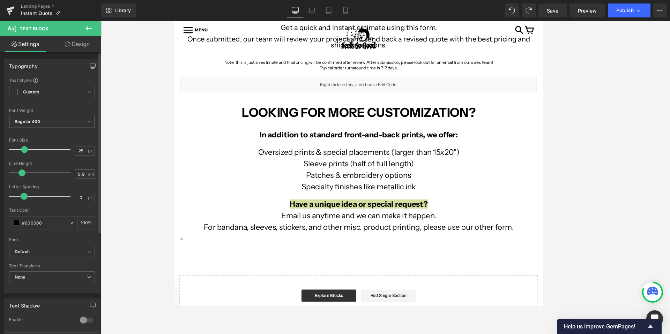
click at [33, 117] on span "Regular 400" at bounding box center [52, 122] width 86 height 12
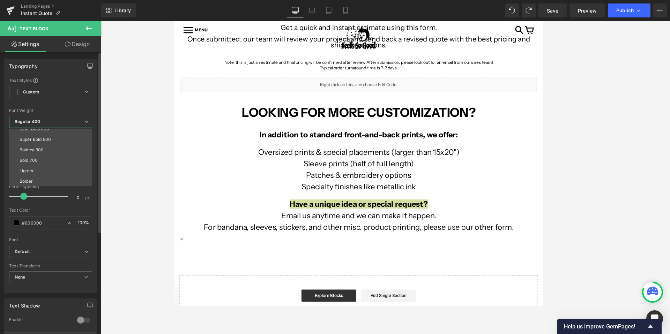
scroll to position [58, 0]
click at [30, 180] on div "Bolder" at bounding box center [26, 180] width 13 height 5
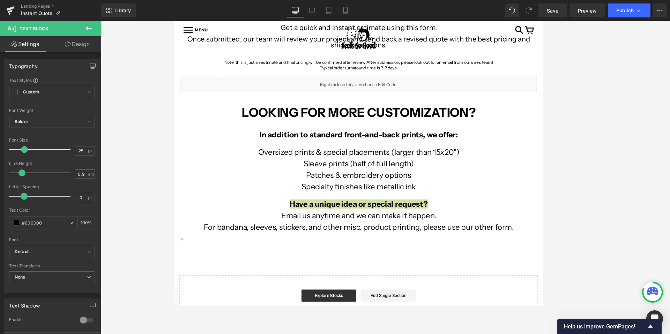
click at [128, 186] on div at bounding box center [385, 177] width 569 height 313
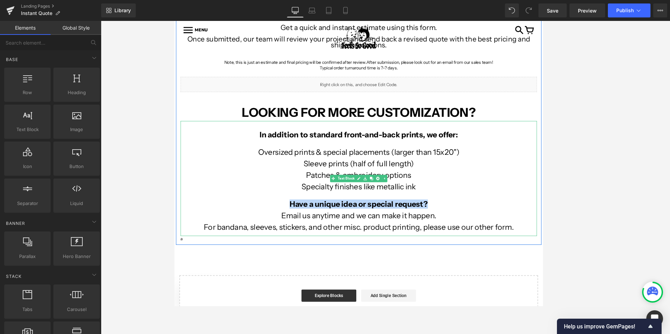
click at [340, 230] on strong "Have a unique idea or special request?" at bounding box center [385, 231] width 158 height 10
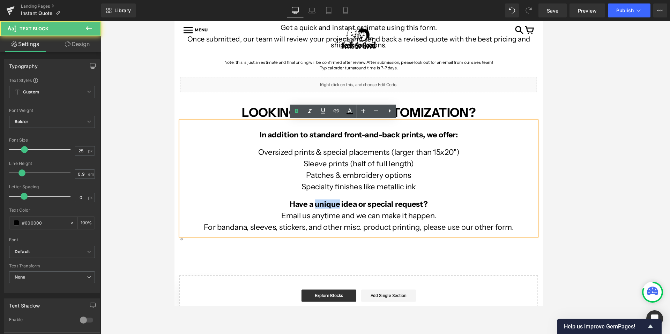
click at [340, 230] on strong "Have a unique idea or special request?" at bounding box center [385, 231] width 158 height 10
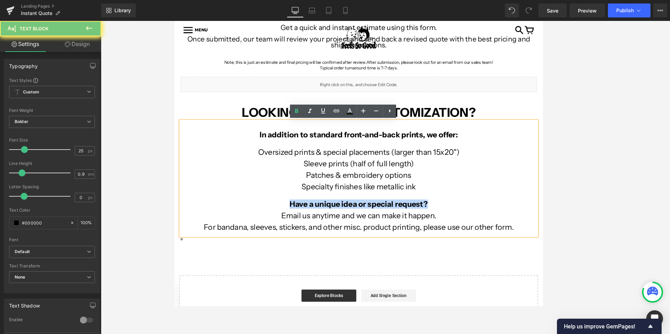
click at [323, 149] on strong "In addition to standard front-and-back prints, we offer:" at bounding box center [385, 151] width 227 height 10
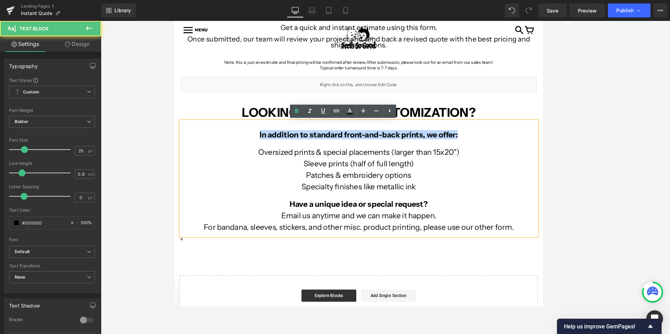
click at [323, 149] on strong "In addition to standard front-and-back prints, we offer:" at bounding box center [385, 151] width 227 height 10
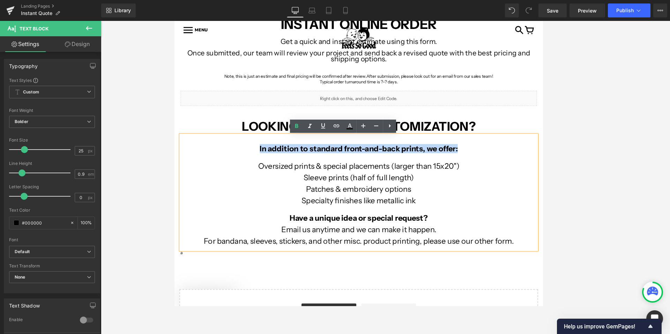
scroll to position [120, 0]
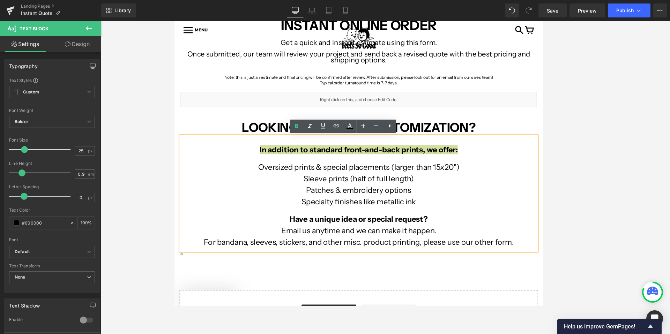
click at [158, 130] on div at bounding box center [385, 177] width 569 height 313
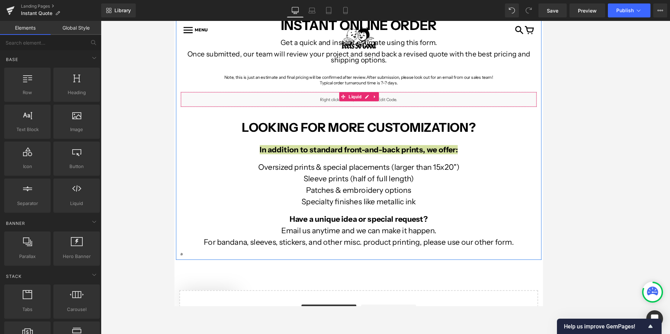
scroll to position [30, 0]
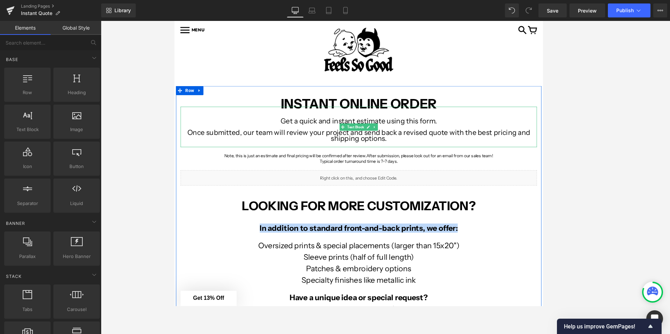
click at [351, 117] on b "INSTANT ONLINE ORDER" at bounding box center [385, 116] width 179 height 18
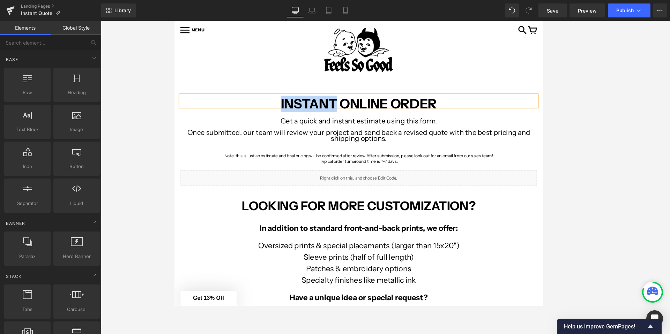
click at [351, 117] on b "INSTANT ONLINE ORDER" at bounding box center [385, 116] width 179 height 18
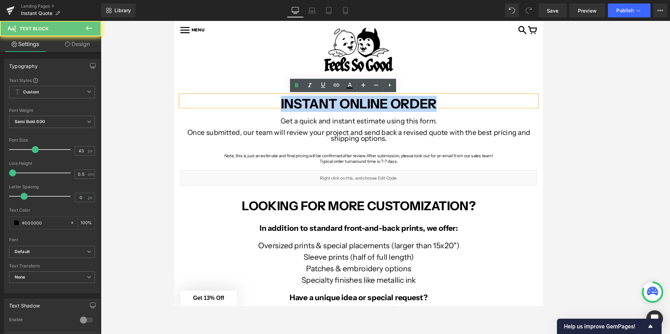
click at [351, 117] on b "INSTANT ONLINE ORDER" at bounding box center [385, 116] width 179 height 18
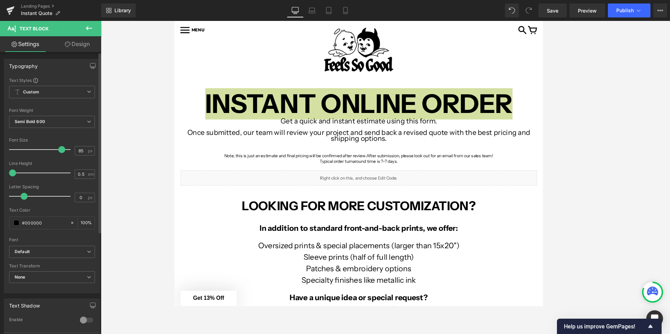
type input "86"
drag, startPoint x: 35, startPoint y: 151, endPoint x: 60, endPoint y: 151, distance: 25.1
click at [60, 151] on span at bounding box center [61, 149] width 7 height 7
click at [160, 125] on div at bounding box center [385, 177] width 569 height 313
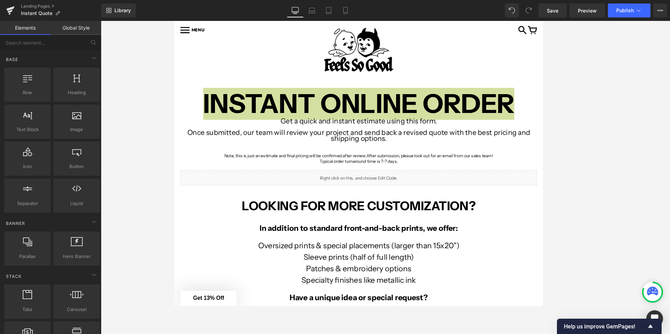
click at [129, 120] on div at bounding box center [385, 177] width 569 height 313
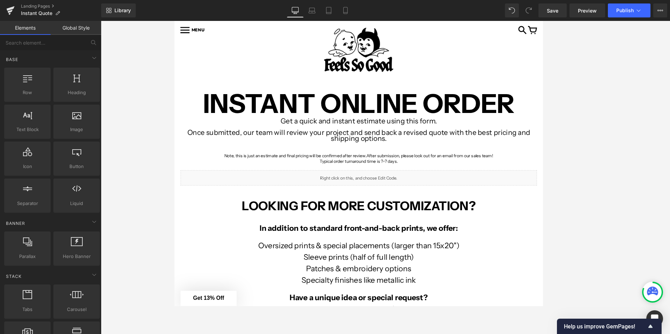
click at [306, 92] on div "HOME SHOP + MENS LADIES VINTAGE VINYL ACCESSORIES HATS" at bounding box center [385, 84] width 422 height 23
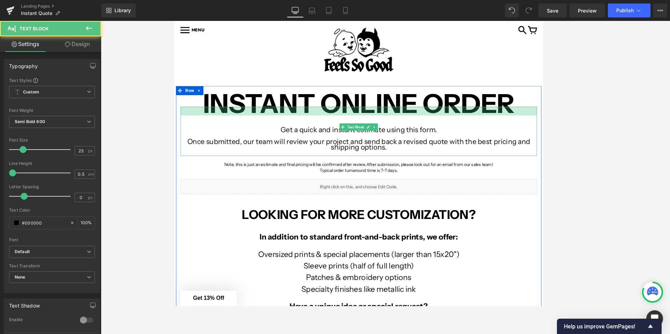
drag, startPoint x: 343, startPoint y: 121, endPoint x: 343, endPoint y: 132, distance: 11.2
click at [343, 132] on div "Get a quick and instant estimate using this form. Once submitted, our team will…" at bounding box center [385, 147] width 408 height 57
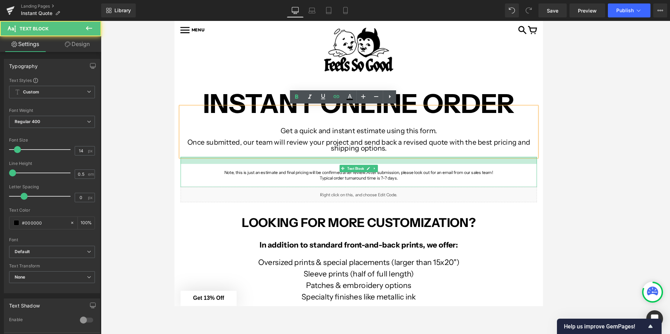
drag, startPoint x: 336, startPoint y: 178, endPoint x: 338, endPoint y: 188, distance: 10.9
click at [338, 188] on div "Note, this is just an estimate and final pricing will be confirmed after review…" at bounding box center [385, 194] width 408 height 35
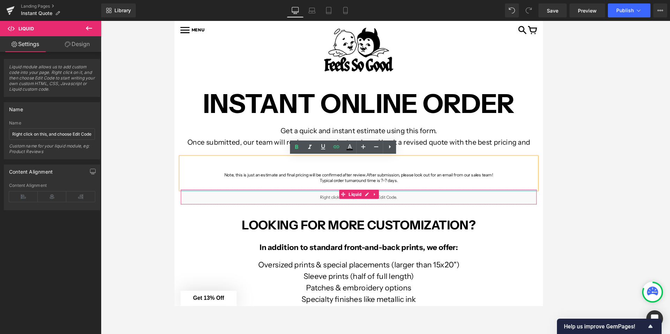
click at [333, 215] on div at bounding box center [384, 216] width 407 height 2
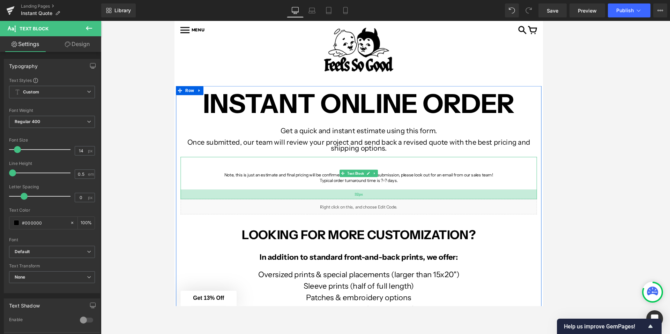
drag, startPoint x: 322, startPoint y: 213, endPoint x: 322, endPoint y: 225, distance: 12.6
click at [322, 225] on div "32px" at bounding box center [385, 219] width 408 height 11
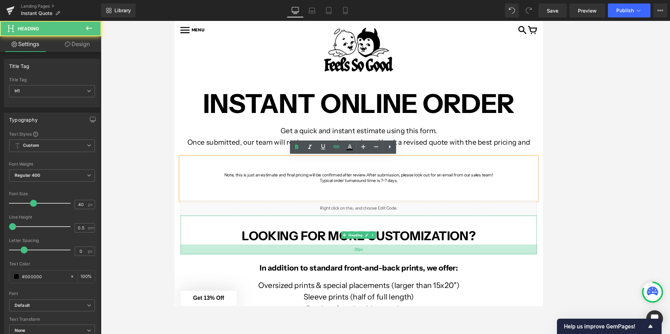
drag, startPoint x: 314, startPoint y: 276, endPoint x: 314, endPoint y: 292, distance: 16.0
click at [314, 288] on div "32px" at bounding box center [385, 282] width 408 height 11
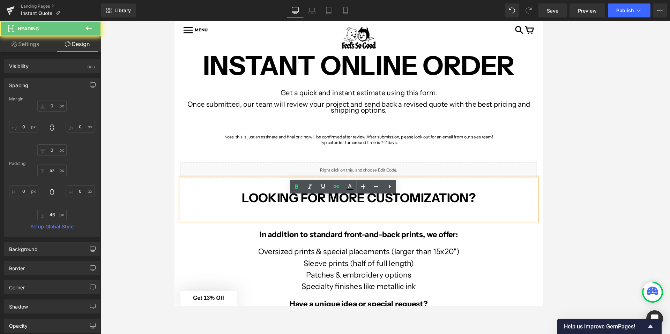
scroll to position [74, 0]
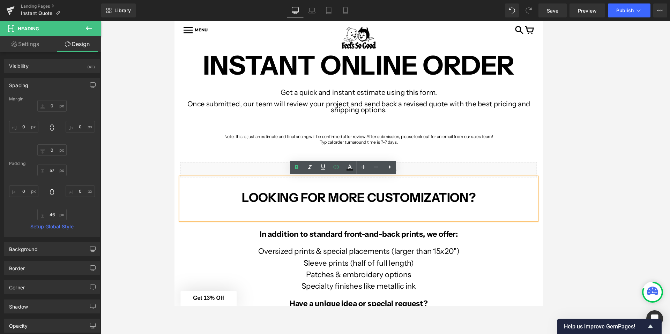
click at [143, 187] on div at bounding box center [385, 177] width 569 height 313
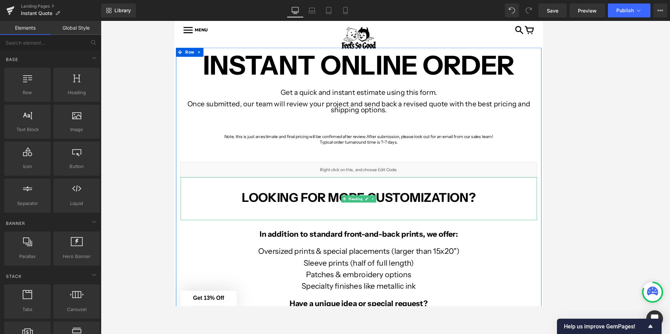
click at [335, 223] on strong "LOOKING FOR MORE CUSTOMIZATION?" at bounding box center [385, 223] width 268 height 17
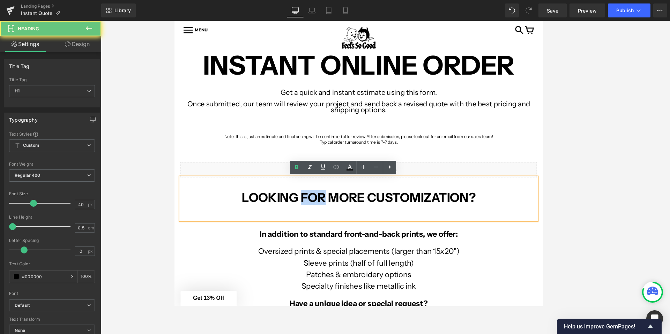
click at [335, 223] on strong "LOOKING FOR MORE CUSTOMIZATION?" at bounding box center [385, 223] width 268 height 17
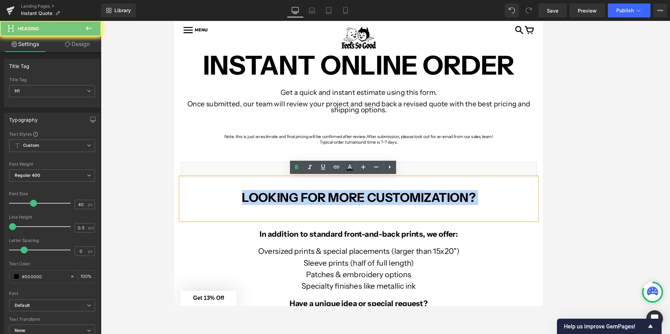
click at [335, 223] on strong "LOOKING FOR MORE CUSTOMIZATION?" at bounding box center [385, 223] width 268 height 17
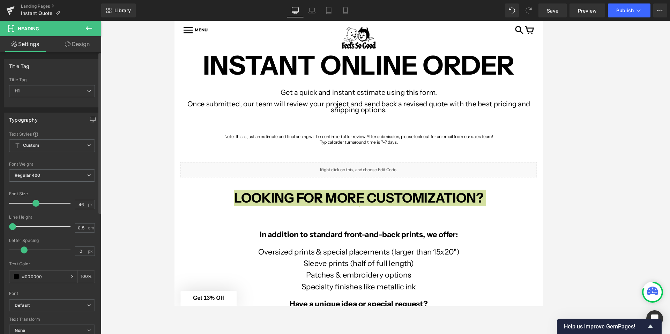
type input "47"
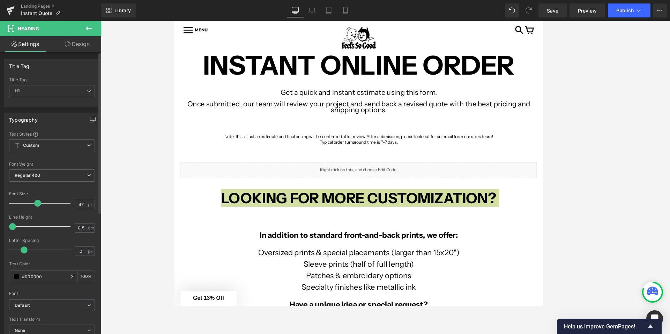
drag, startPoint x: 33, startPoint y: 202, endPoint x: 37, endPoint y: 202, distance: 4.2
click at [37, 202] on span at bounding box center [37, 203] width 7 height 7
click at [105, 234] on div at bounding box center [385, 177] width 569 height 313
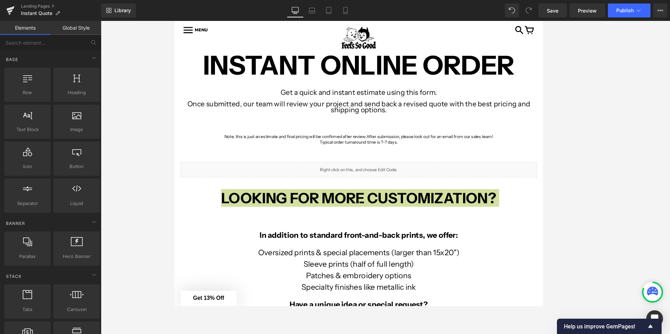
click at [174, 182] on iframe at bounding box center [358, 163] width 368 height 285
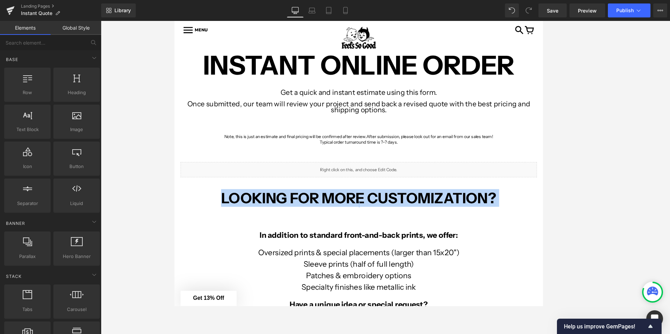
click at [253, 151] on p "Note, this is just an estimate and final pricing will be confirmed after review…" at bounding box center [385, 153] width 408 height 7
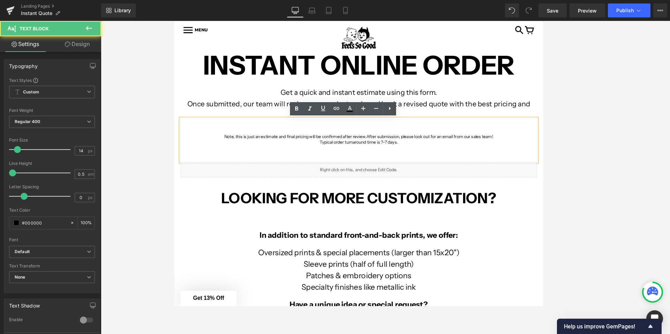
click at [252, 100] on p "Get a quick and instant estimate using this form." at bounding box center [385, 103] width 408 height 7
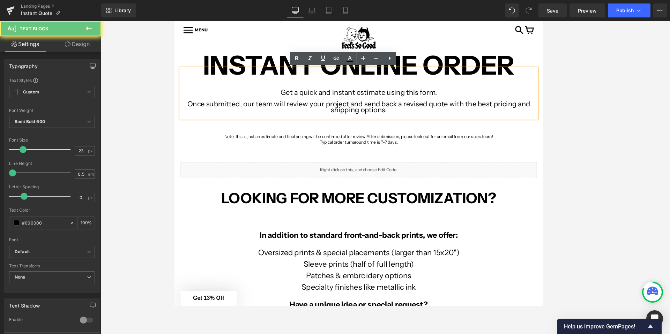
click at [125, 95] on div at bounding box center [385, 177] width 569 height 313
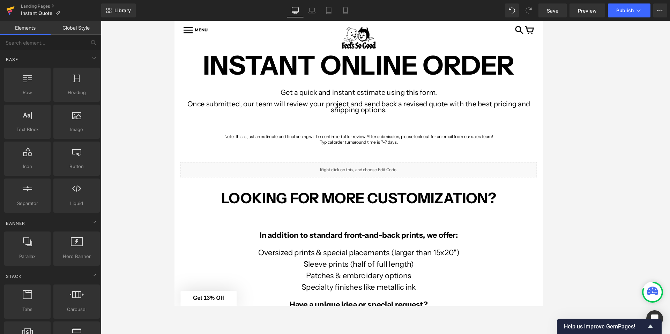
click at [10, 12] on icon at bounding box center [10, 11] width 5 height 3
click at [615, 18] on div "Library Desktop Desktop Laptop Tablet Mobile Save Preview Publish Scheduled Vie…" at bounding box center [385, 10] width 569 height 21
click at [618, 14] on button "Publish" at bounding box center [629, 10] width 43 height 14
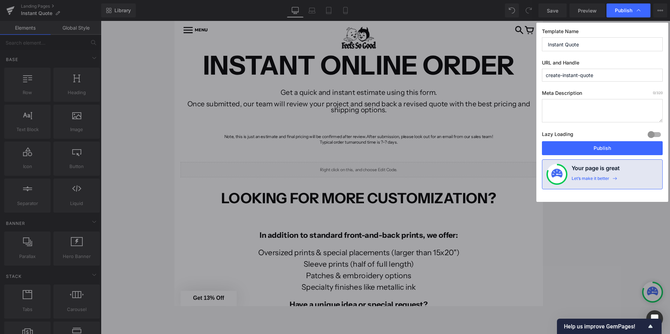
click at [571, 140] on label "Lazy Loading Build" at bounding box center [557, 136] width 31 height 12
click at [570, 144] on button "Publish" at bounding box center [602, 148] width 121 height 14
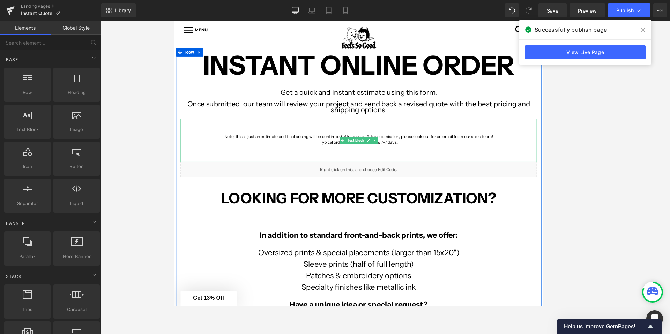
click at [362, 130] on p at bounding box center [385, 129] width 408 height 7
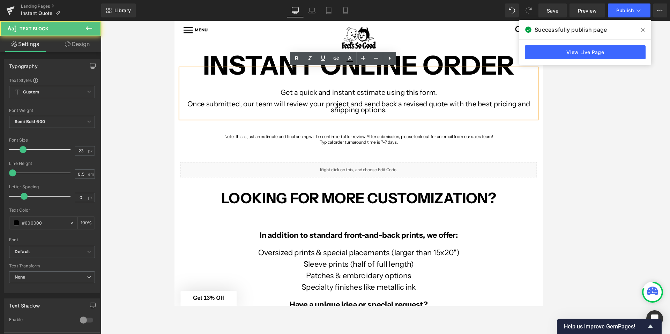
click at [174, 21] on div "31px" at bounding box center [174, 21] width 0 height 0
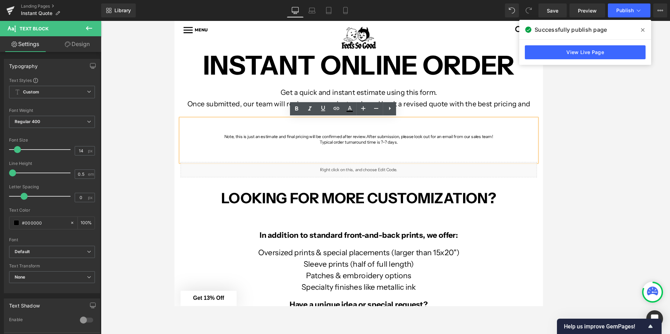
click at [225, 152] on p "Note, this is just an estimate and final pricing will be confirmed after review…" at bounding box center [385, 153] width 408 height 7
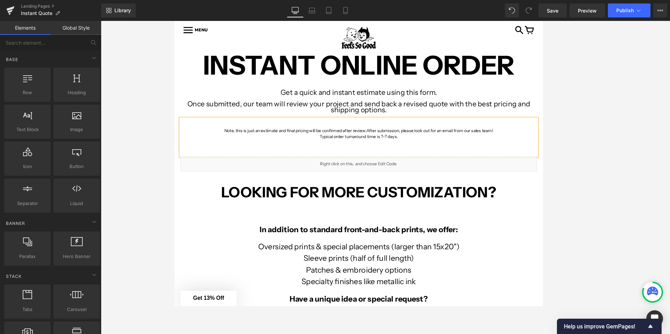
click at [155, 122] on div at bounding box center [385, 177] width 569 height 313
click at [618, 17] on button "Publish" at bounding box center [629, 10] width 43 height 14
click at [313, 10] on icon at bounding box center [311, 10] width 7 height 7
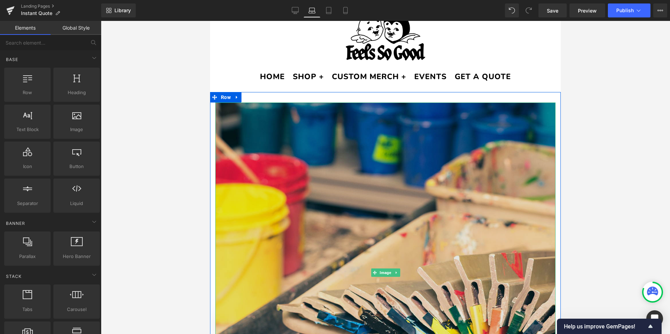
scroll to position [0, 0]
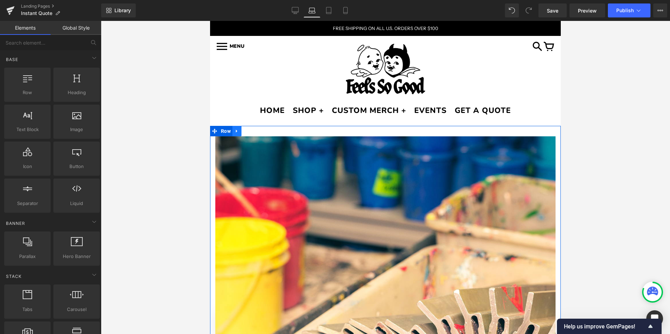
click at [237, 133] on icon at bounding box center [236, 131] width 5 height 5
click at [254, 132] on icon at bounding box center [255, 131] width 5 height 5
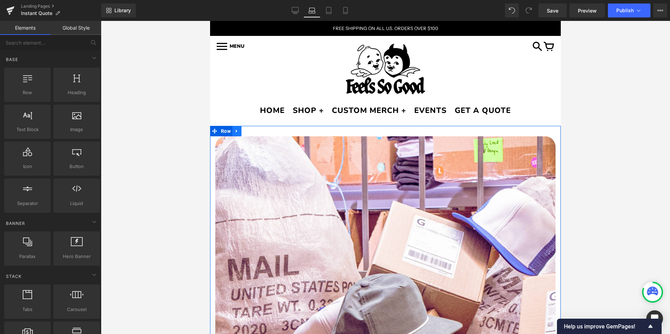
click at [239, 132] on link at bounding box center [236, 131] width 9 height 10
click at [254, 132] on icon at bounding box center [255, 131] width 5 height 5
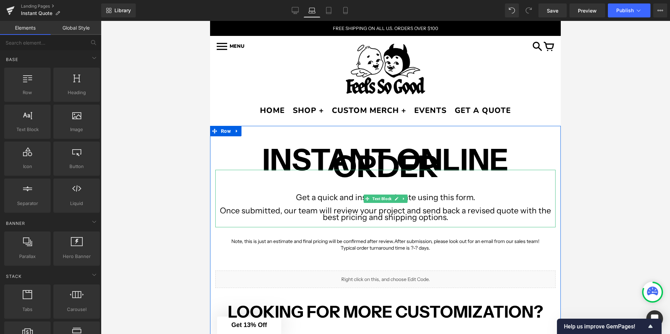
scroll to position [8, 0]
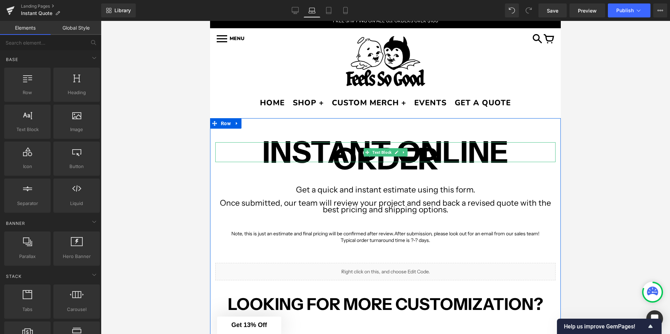
click at [345, 151] on b "INSTANT ONLINE ORDER" at bounding box center [385, 155] width 246 height 43
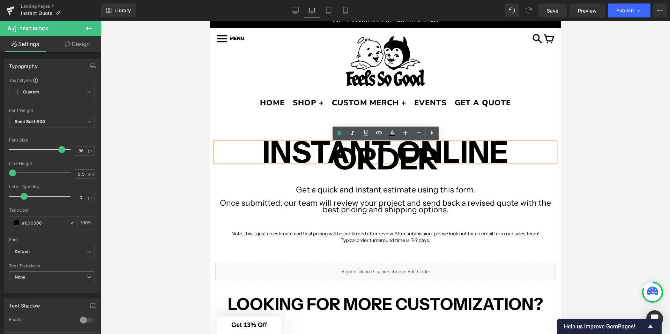
click at [254, 153] on p "INSTANT ONLINE ORDER" at bounding box center [385, 155] width 340 height 13
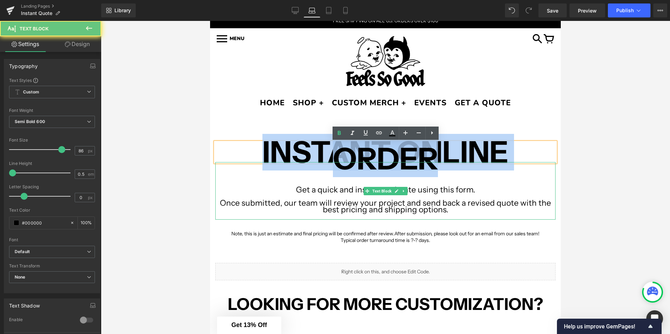
drag, startPoint x: 254, startPoint y: 153, endPoint x: 443, endPoint y: 180, distance: 191.1
click at [443, 180] on div "INSTANT ONLINE ORDER Text Block Get a quick and instant estimate using this for…" at bounding box center [385, 309] width 351 height 334
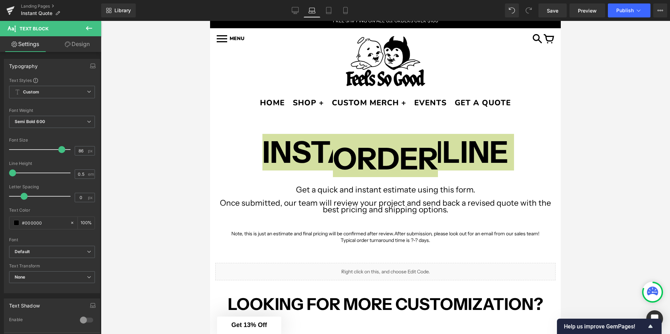
click at [157, 156] on div at bounding box center [385, 177] width 569 height 313
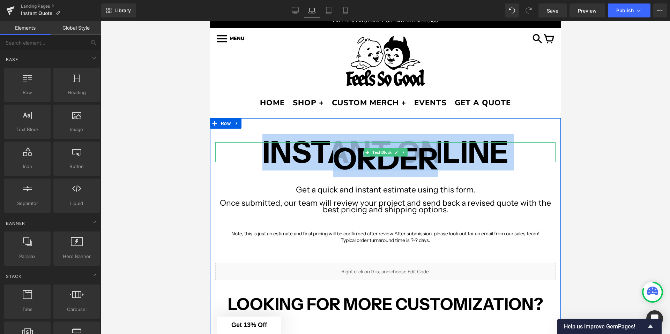
click at [248, 150] on p "INSTANT ONLINE ORDER" at bounding box center [385, 155] width 340 height 13
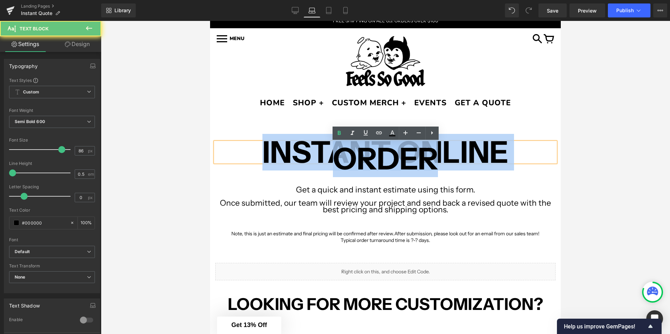
drag, startPoint x: 235, startPoint y: 151, endPoint x: 492, endPoint y: 193, distance: 260.4
click at [494, 194] on div "INSTANT ONLINE ORDER Text Block Get a quick and instant estimate using this for…" at bounding box center [385, 309] width 351 height 334
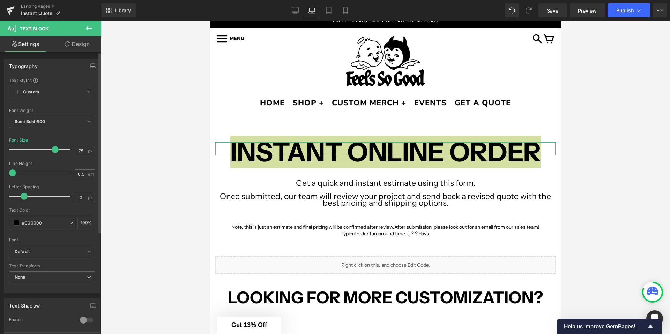
type input "74"
drag, startPoint x: 59, startPoint y: 150, endPoint x: 52, endPoint y: 150, distance: 7.0
click at [52, 150] on span at bounding box center [54, 149] width 7 height 7
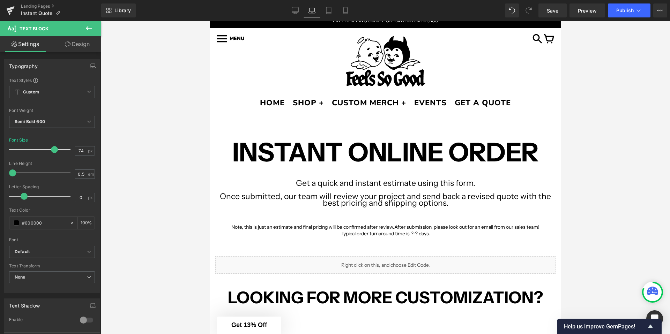
click at [217, 89] on div "MENU 0" at bounding box center [385, 61] width 351 height 67
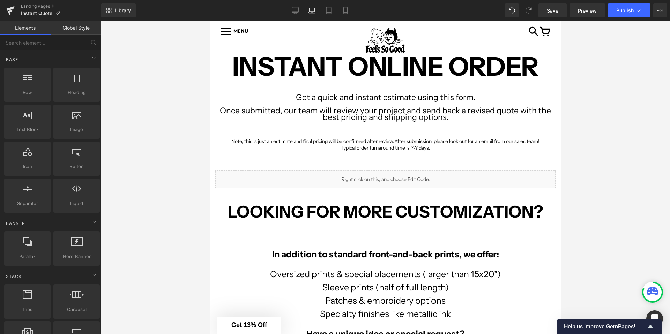
scroll to position [206, 0]
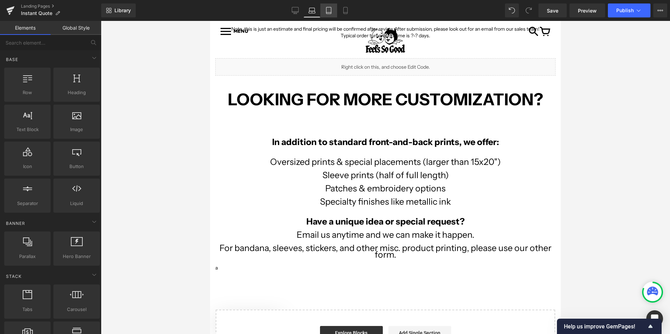
click at [325, 14] on icon at bounding box center [328, 10] width 7 height 7
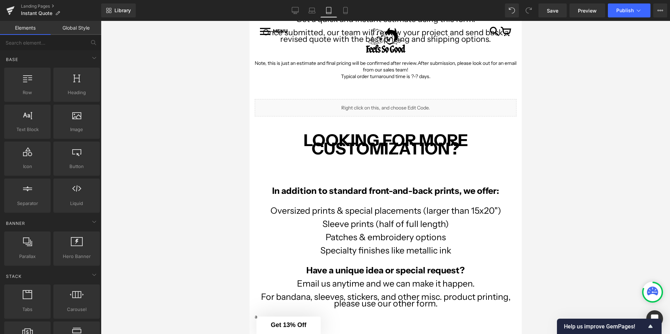
scroll to position [0, 0]
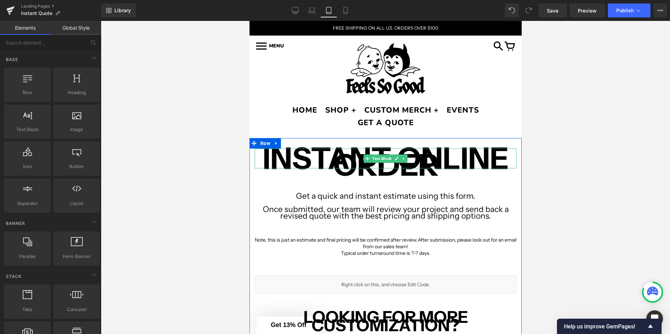
click at [296, 157] on b "INSTANT ONLINE ORDER" at bounding box center [385, 161] width 246 height 43
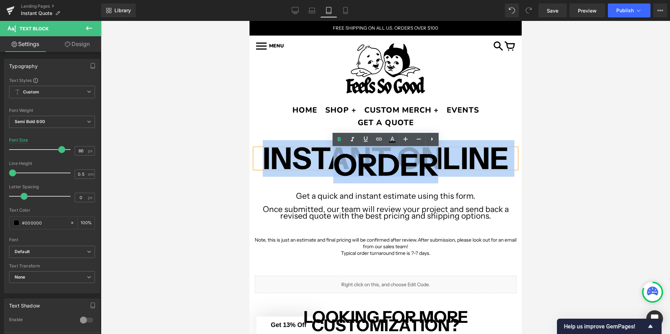
drag, startPoint x: 261, startPoint y: 160, endPoint x: 458, endPoint y: 178, distance: 197.2
click at [458, 178] on div "INSTANT ONLINE ORDER Text Block Get a quick and instant estimate using this for…" at bounding box center [385, 323] width 272 height 348
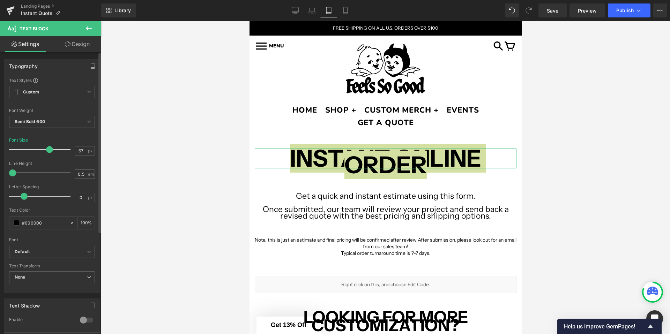
drag, startPoint x: 60, startPoint y: 150, endPoint x: 49, endPoint y: 149, distance: 11.2
click at [49, 149] on span at bounding box center [49, 149] width 7 height 7
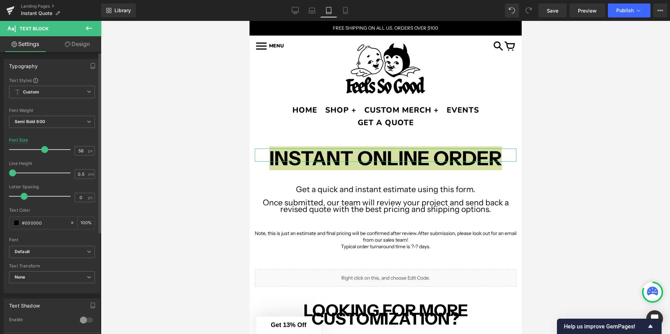
type input "59"
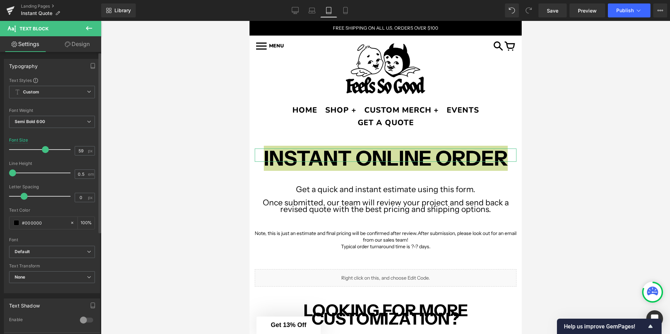
drag, startPoint x: 49, startPoint y: 149, endPoint x: 44, endPoint y: 150, distance: 4.9
click at [44, 150] on span at bounding box center [45, 149] width 7 height 7
click at [149, 169] on div at bounding box center [385, 177] width 569 height 313
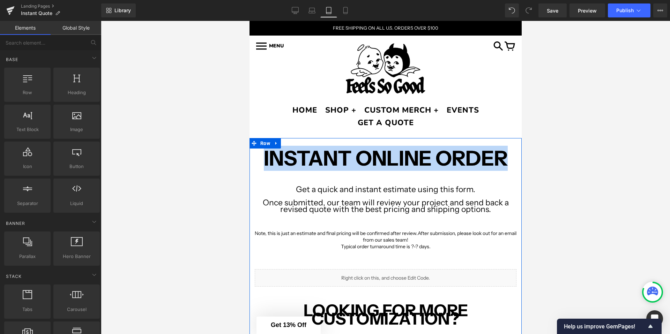
click at [361, 157] on b "INSTANT ONLINE ORDER" at bounding box center [385, 158] width 244 height 25
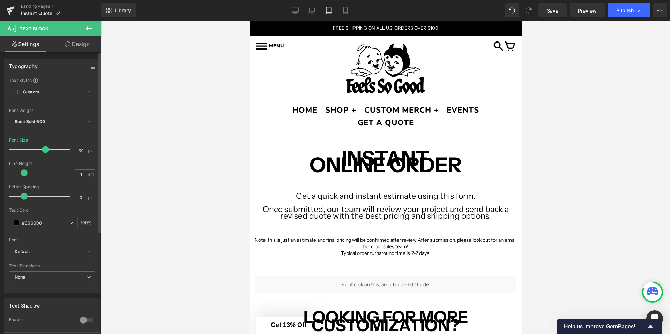
drag, startPoint x: 12, startPoint y: 173, endPoint x: 22, endPoint y: 173, distance: 10.1
click at [22, 173] on span at bounding box center [24, 173] width 7 height 7
type input "0.5"
drag, startPoint x: 22, startPoint y: 171, endPoint x: -3, endPoint y: 171, distance: 24.8
click at [0, 171] on html "Text Block You are previewing how the will restyle your page. You can not edit …" at bounding box center [335, 167] width 670 height 334
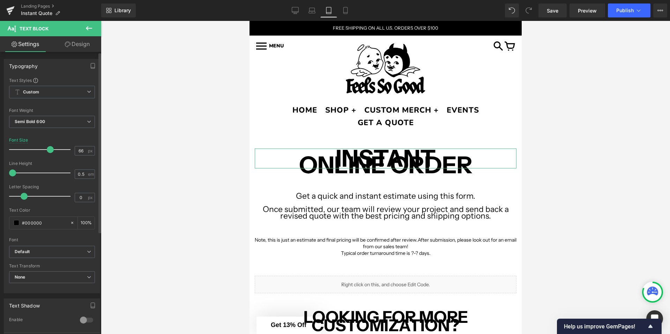
type input "65"
drag, startPoint x: 45, startPoint y: 149, endPoint x: 48, endPoint y: 151, distance: 4.3
click at [48, 151] on span at bounding box center [50, 149] width 7 height 7
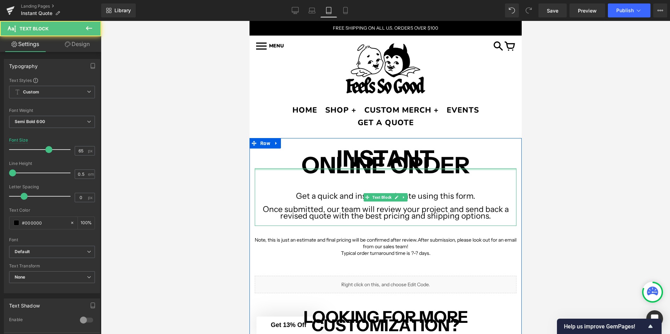
click at [297, 165] on p "ONLINE ORDER" at bounding box center [385, 165] width 262 height 7
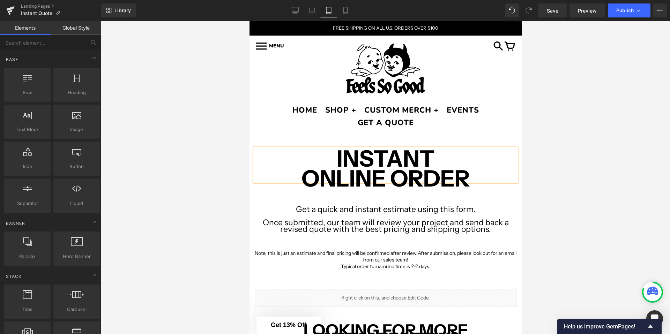
click at [204, 162] on div at bounding box center [385, 177] width 569 height 313
click at [345, 10] on icon at bounding box center [345, 10] width 7 height 7
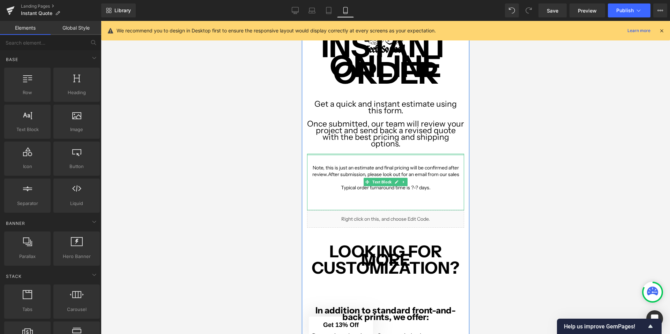
scroll to position [0, 0]
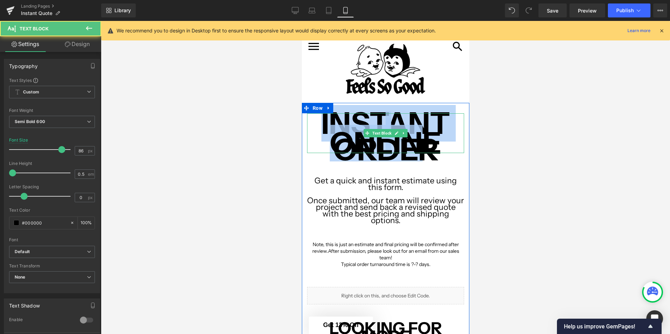
drag, startPoint x: 316, startPoint y: 122, endPoint x: 426, endPoint y: 148, distance: 113.0
click at [426, 148] on div "INSTANT ONLINE ORDER" at bounding box center [385, 133] width 157 height 40
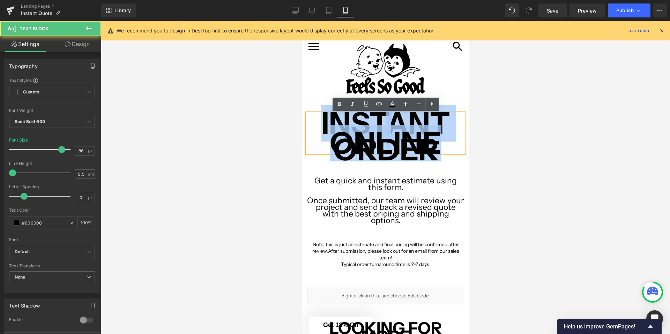
drag, startPoint x: 438, startPoint y: 147, endPoint x: 299, endPoint y: 111, distance: 143.7
click at [301, 111] on html "HOME SHOP + CUSTOM MERCH + EVENTS GET A QUOTE Sign In MENS LADIES VINTAGE VINYL…" at bounding box center [384, 177] width 167 height 313
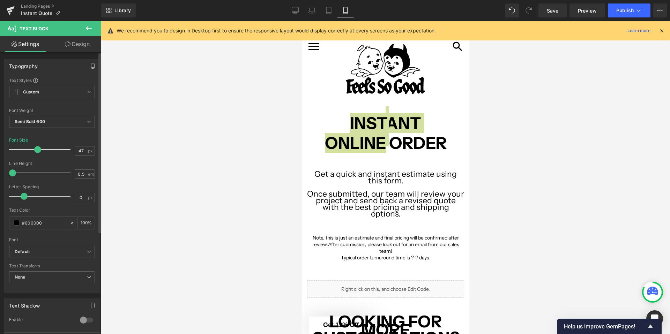
type input "46"
drag, startPoint x: 59, startPoint y: 149, endPoint x: 36, endPoint y: 150, distance: 23.7
click at [36, 150] on span at bounding box center [37, 149] width 7 height 7
click at [161, 146] on div at bounding box center [385, 177] width 569 height 313
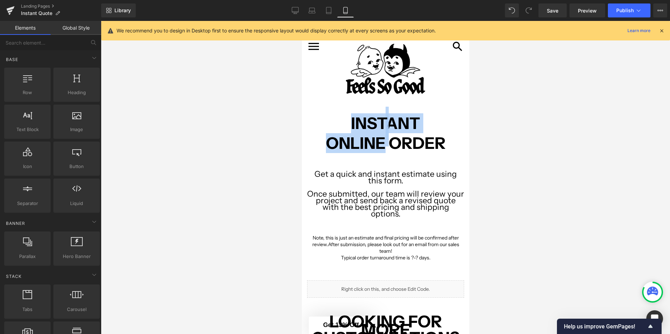
click at [340, 158] on p at bounding box center [385, 161] width 157 height 7
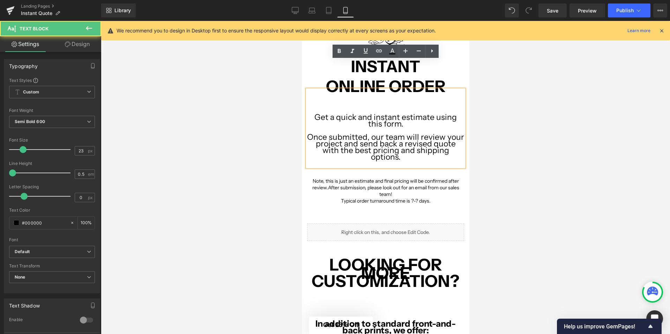
scroll to position [114, 0]
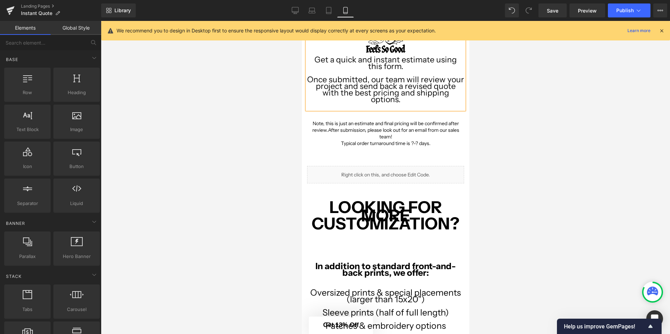
click at [276, 159] on div at bounding box center [385, 177] width 569 height 313
click at [379, 216] on strong "LOOKING FOR MORE CUSTOMIZATION?" at bounding box center [385, 215] width 148 height 37
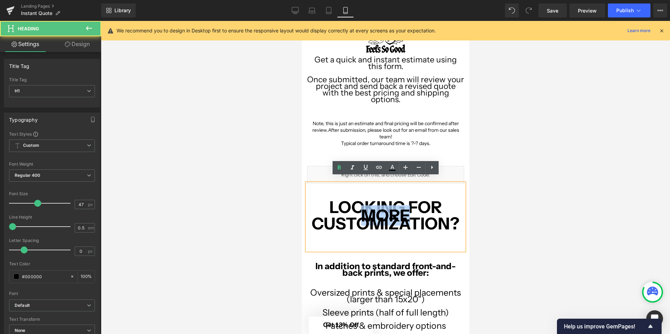
click at [379, 216] on strong "LOOKING FOR MORE CUSTOMIZATION?" at bounding box center [385, 215] width 148 height 37
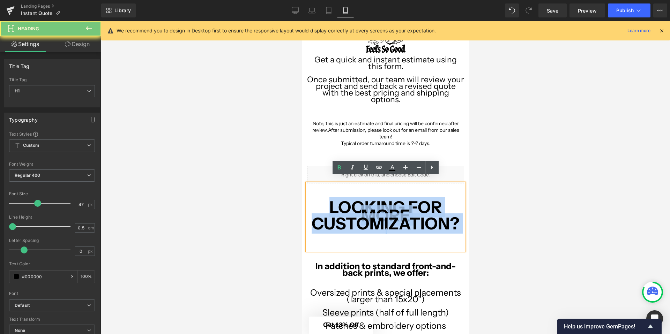
click at [379, 216] on strong "LOOKING FOR MORE CUSTOMIZATION?" at bounding box center [385, 215] width 148 height 37
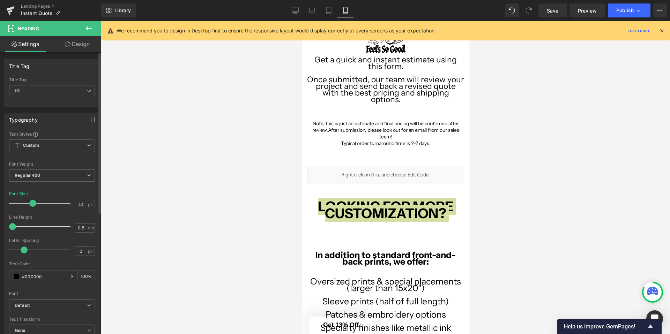
type input "45"
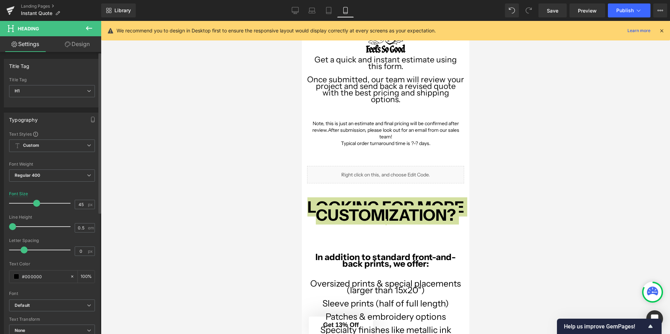
click at [36, 205] on span at bounding box center [36, 203] width 7 height 7
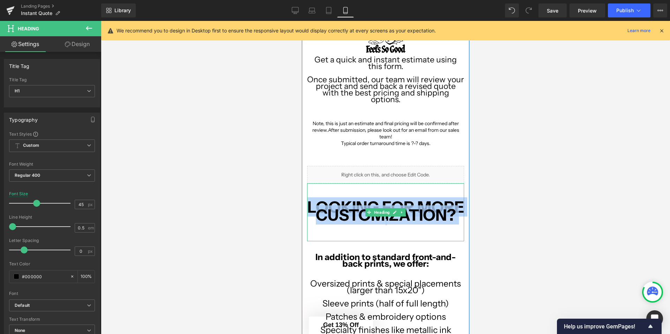
click at [354, 202] on strong "LOOKING FOR MORE CUSTOMIZATION?" at bounding box center [385, 210] width 157 height 27
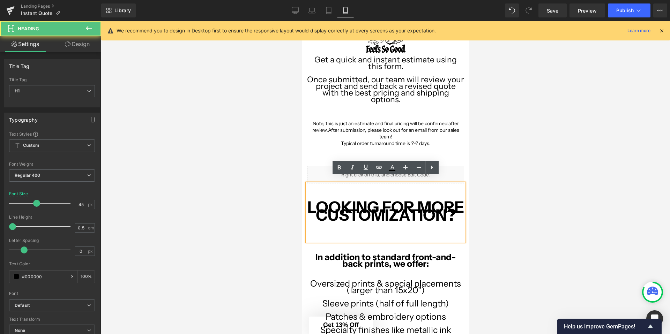
click at [364, 206] on strong "LOOKING FOR MORE CUSTOMIZATION?" at bounding box center [385, 210] width 157 height 27
click at [371, 212] on strong "LOOKING FOR MORE CUSTOMIZATION?" at bounding box center [385, 210] width 157 height 27
click at [360, 210] on strong "LOOKING FOR MORE CUSTOMIZATION?" at bounding box center [385, 210] width 157 height 27
click at [407, 202] on strong "LOOKING FOR MORE CUSTOMIZATION?" at bounding box center [385, 210] width 157 height 27
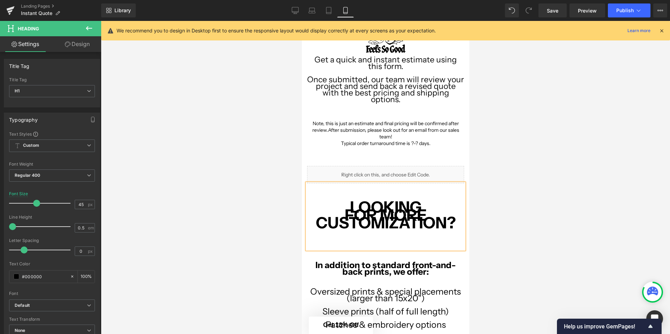
click at [310, 219] on h1 "FOR MORE CUSTOMIZATION?" at bounding box center [385, 219] width 157 height 16
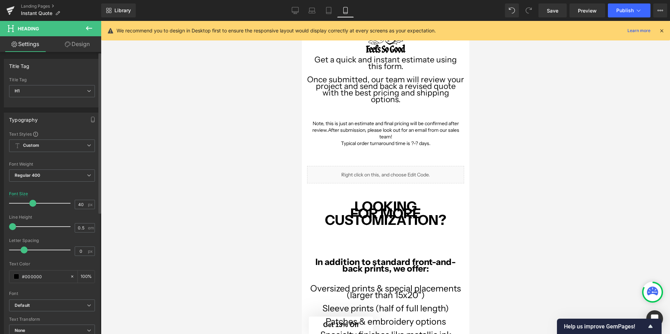
click at [31, 201] on span at bounding box center [32, 203] width 7 height 7
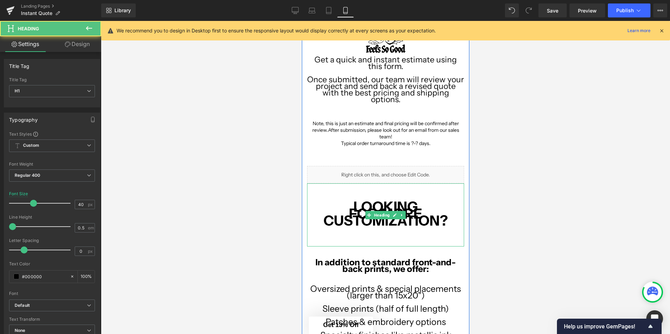
click at [420, 205] on strong "FOR MORE" at bounding box center [384, 213] width 73 height 17
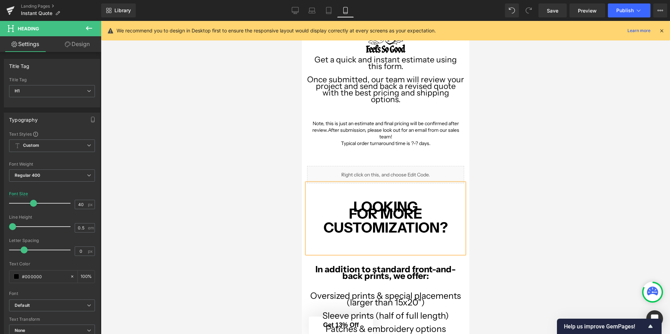
click at [421, 194] on div "LOOKING FOR MORE CUSTOMIZATION?" at bounding box center [385, 218] width 157 height 70
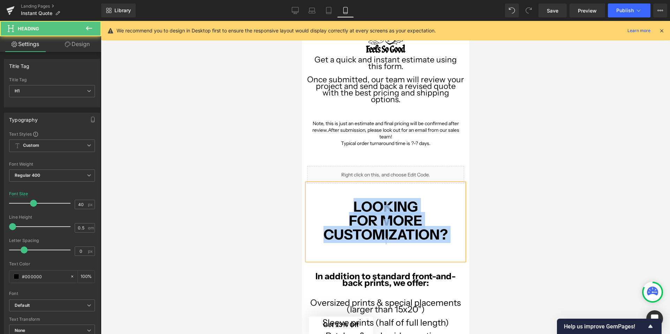
drag, startPoint x: 348, startPoint y: 202, endPoint x: 781, endPoint y: 261, distance: 436.6
click at [469, 220] on html "HOME SHOP + CUSTOM MERCH + EVENTS GET A QUOTE Sign In MENS LADIES VINTAGE VINYL…" at bounding box center [384, 63] width 167 height 313
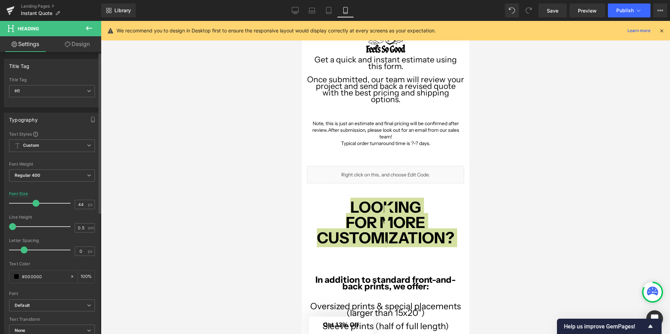
type input "43"
click at [34, 204] on span at bounding box center [35, 203] width 7 height 7
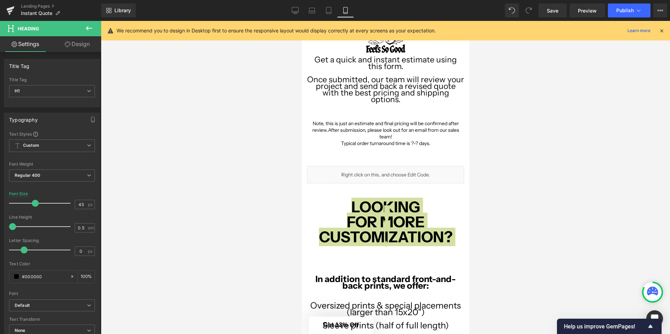
click at [206, 187] on div at bounding box center [385, 177] width 569 height 313
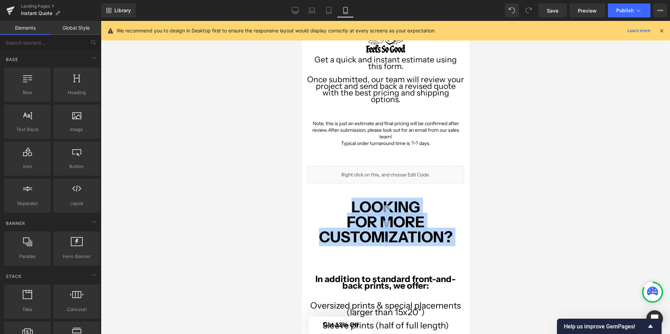
click at [347, 213] on strong "FOR MORE" at bounding box center [385, 222] width 78 height 18
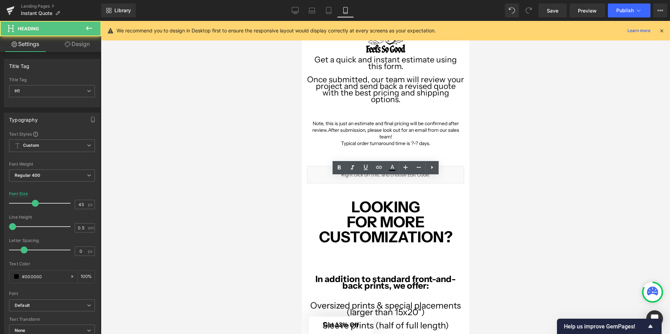
click at [269, 203] on div at bounding box center [385, 177] width 569 height 313
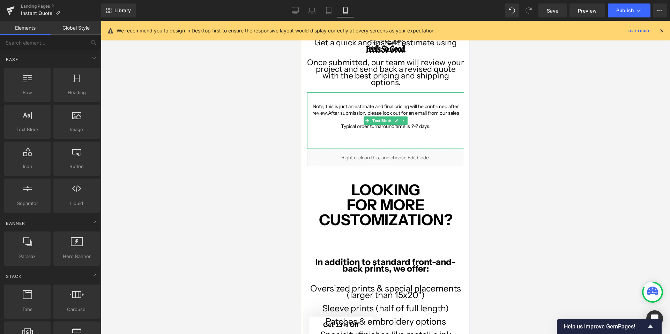
scroll to position [133, 0]
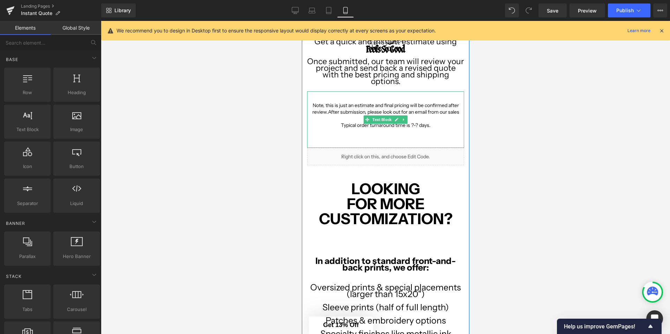
click at [358, 135] on div "Note, this is just an estimate and final pricing will be confirmed after review…" at bounding box center [385, 119] width 157 height 57
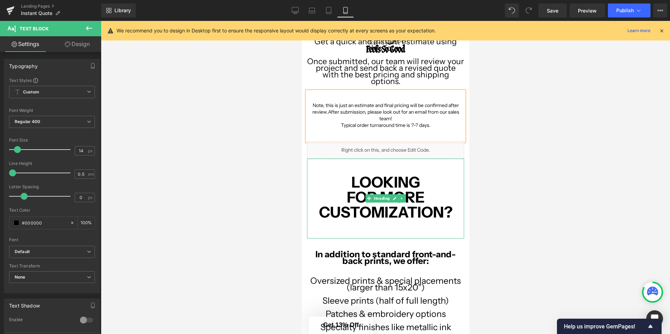
scroll to position [163, 0]
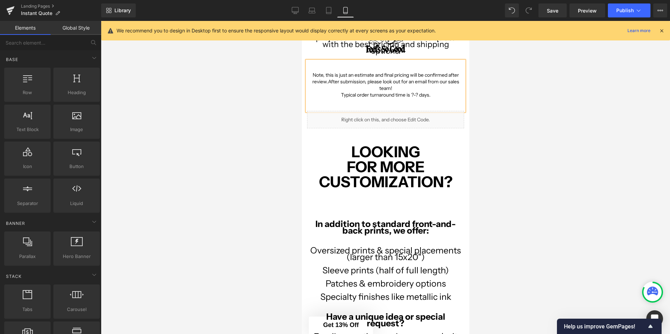
click at [480, 172] on div at bounding box center [385, 177] width 569 height 313
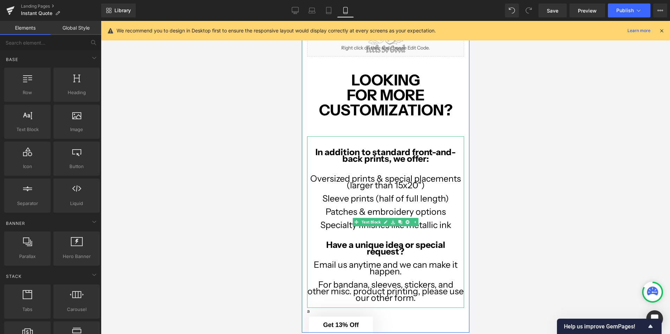
scroll to position [323, 0]
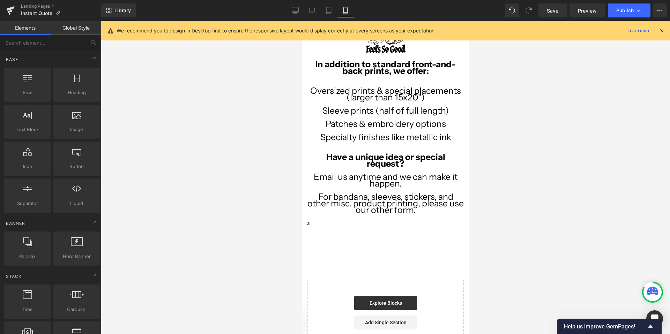
click at [301, 21] on div at bounding box center [301, 21] width 0 height 0
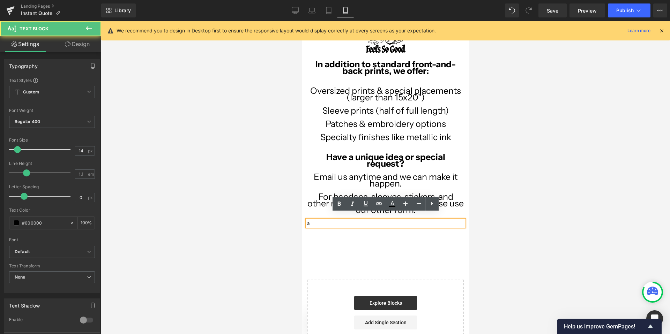
click at [311, 220] on p "a" at bounding box center [385, 223] width 157 height 7
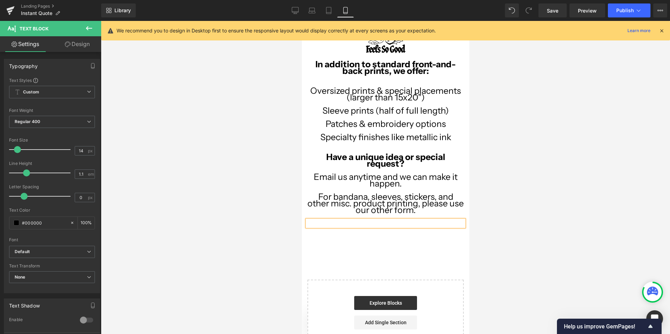
click at [279, 206] on div at bounding box center [385, 177] width 569 height 313
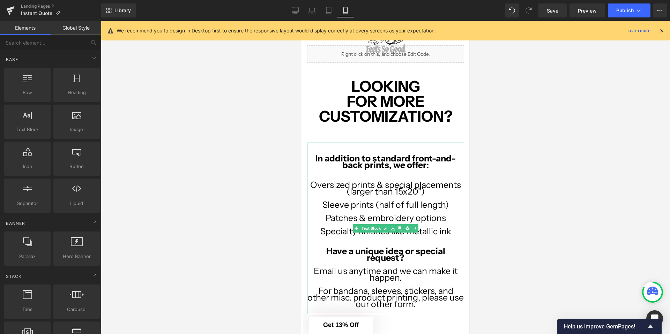
scroll to position [139, 0]
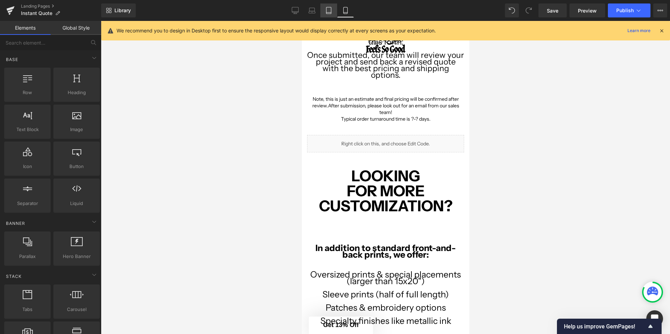
click at [335, 12] on link "Tablet" at bounding box center [328, 10] width 17 height 14
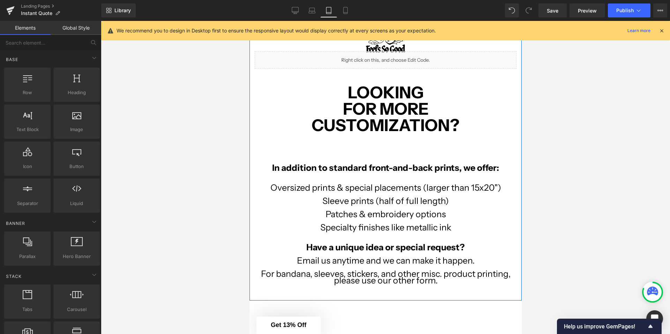
scroll to position [210, 0]
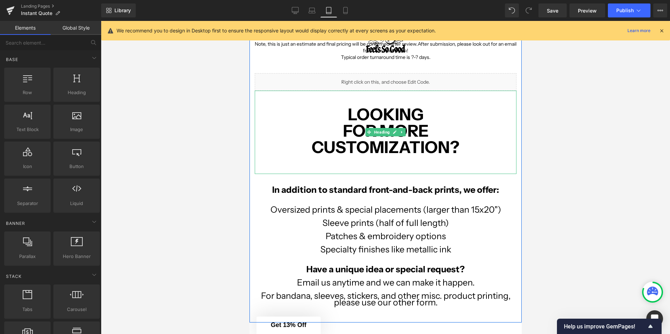
click at [359, 166] on div "LOOKING FOR MORE CUSTOMIZATION?" at bounding box center [385, 132] width 262 height 83
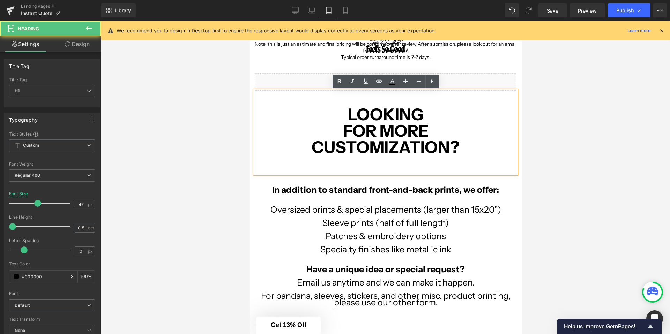
click at [272, 106] on div "LOOKING FOR MORE CUSTOMIZATION?" at bounding box center [385, 132] width 262 height 83
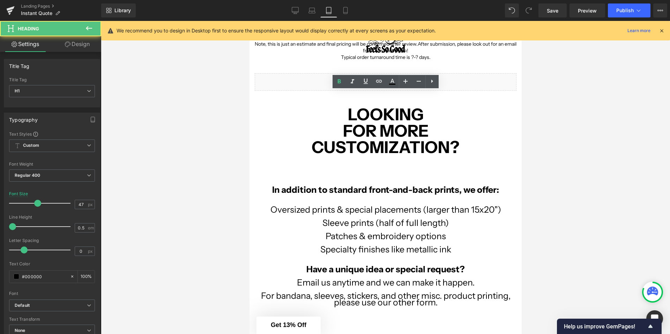
click at [218, 106] on div at bounding box center [385, 177] width 569 height 313
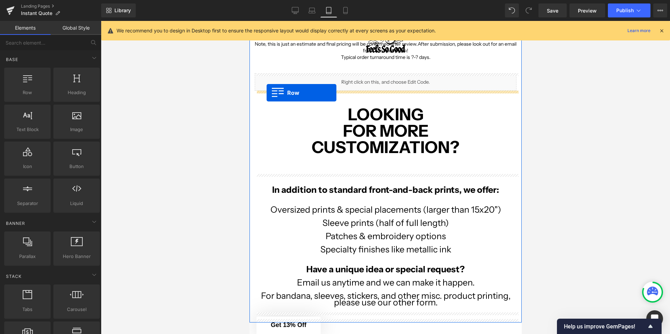
drag, startPoint x: 283, startPoint y: 113, endPoint x: 266, endPoint y: 93, distance: 26.0
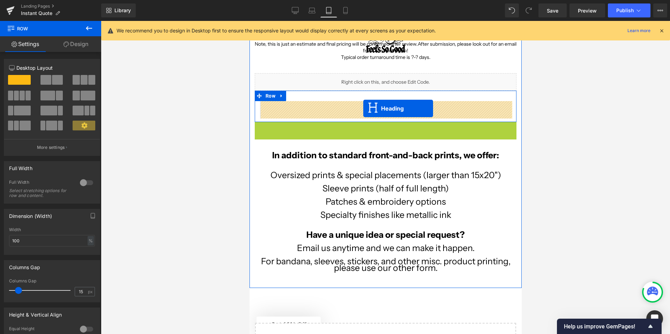
drag, startPoint x: 368, startPoint y: 163, endPoint x: 363, endPoint y: 108, distance: 55.3
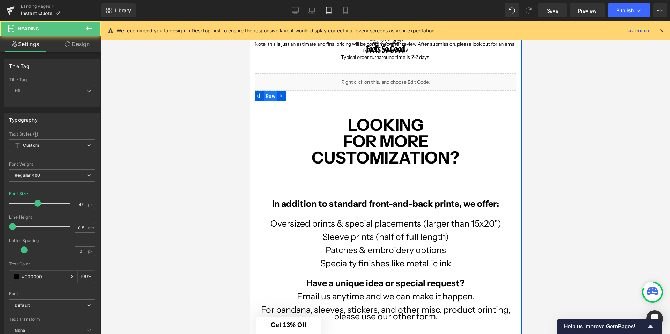
click at [270, 96] on span "Row" at bounding box center [269, 96] width 13 height 10
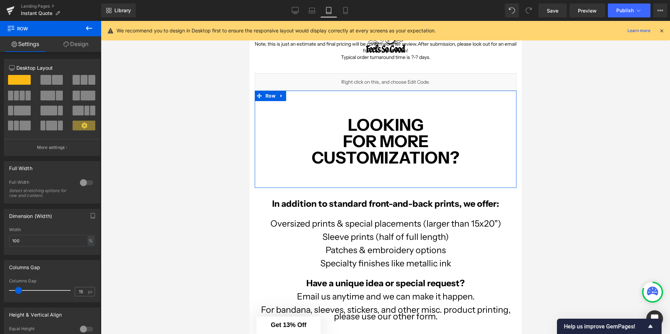
click at [62, 45] on link "Design" at bounding box center [76, 44] width 51 height 16
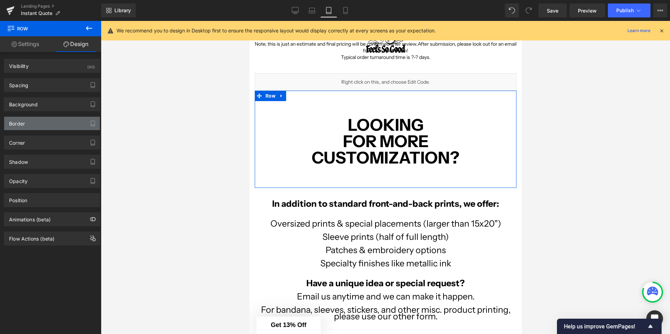
click at [33, 124] on div "Border" at bounding box center [52, 123] width 96 height 13
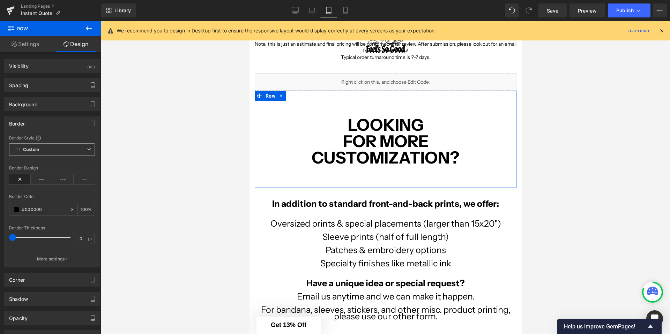
click at [40, 143] on span "Custom Setup Global Style" at bounding box center [52, 149] width 86 height 13
click at [38, 147] on b "Custom" at bounding box center [31, 150] width 16 height 6
click at [17, 211] on span at bounding box center [17, 210] width 6 height 6
click at [41, 103] on div "Background" at bounding box center [52, 104] width 96 height 13
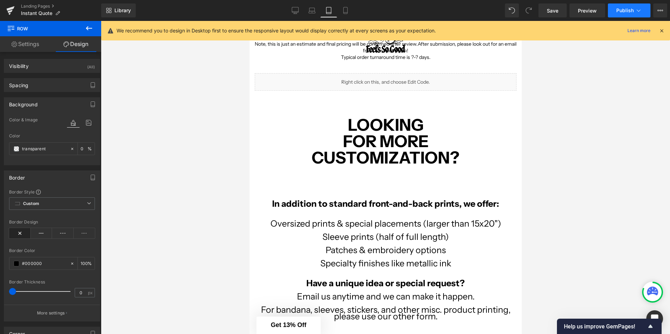
click at [618, 11] on span "Publish" at bounding box center [624, 11] width 17 height 6
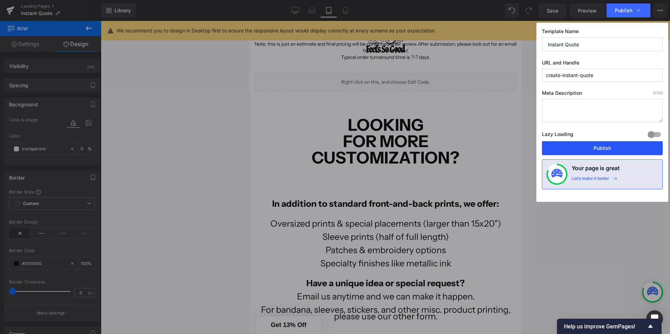
click at [587, 148] on button "Publish" at bounding box center [602, 148] width 121 height 14
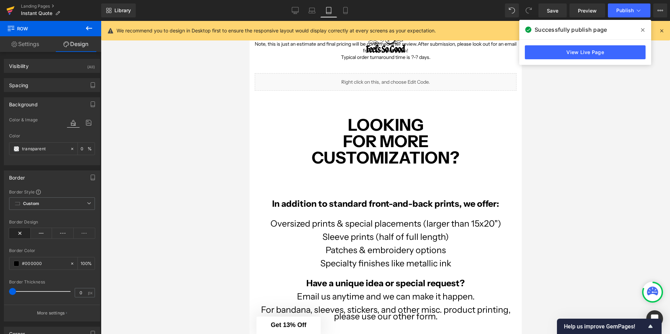
click at [7, 9] on icon at bounding box center [11, 8] width 8 height 5
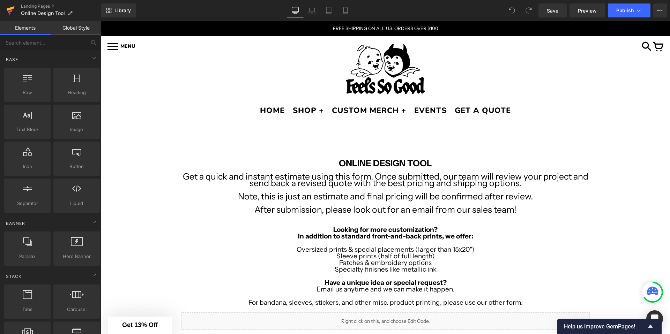
click at [7, 10] on icon at bounding box center [11, 8] width 8 height 5
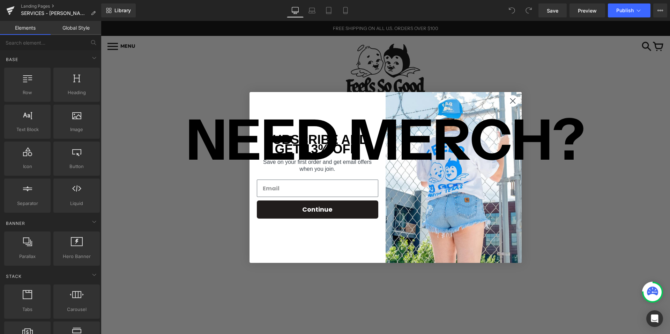
click at [512, 100] on circle "Close dialog" at bounding box center [512, 101] width 12 height 12
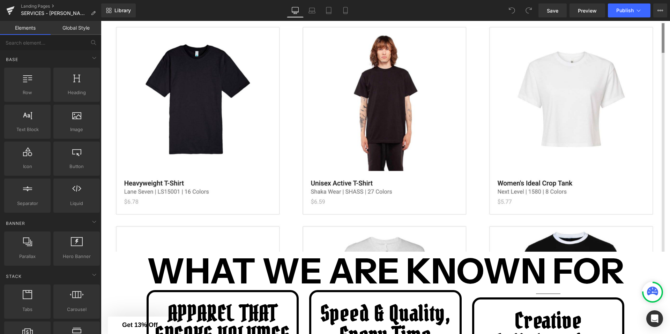
scroll to position [810, 0]
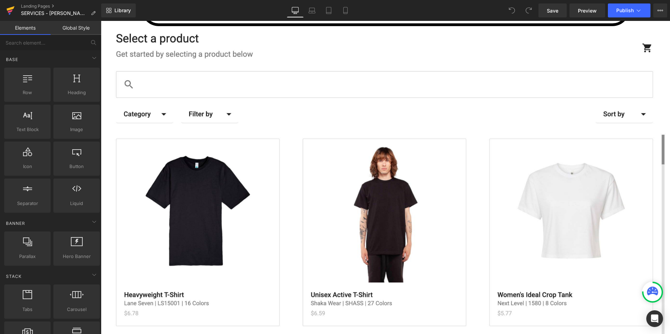
click at [7, 8] on icon at bounding box center [10, 10] width 8 height 17
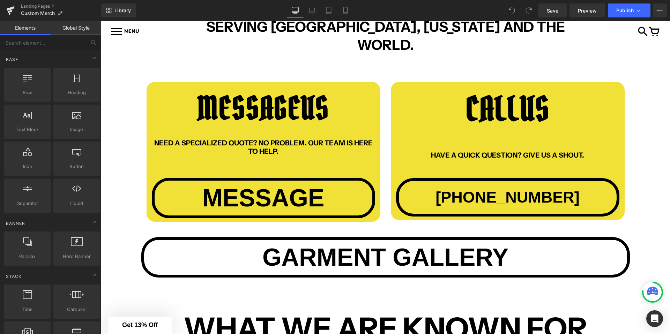
scroll to position [571, 0]
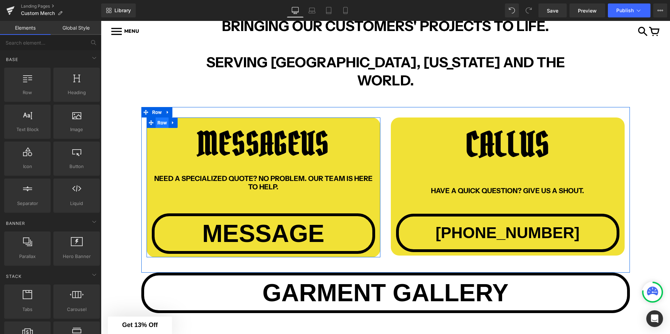
click at [162, 118] on span "Row" at bounding box center [162, 123] width 13 height 10
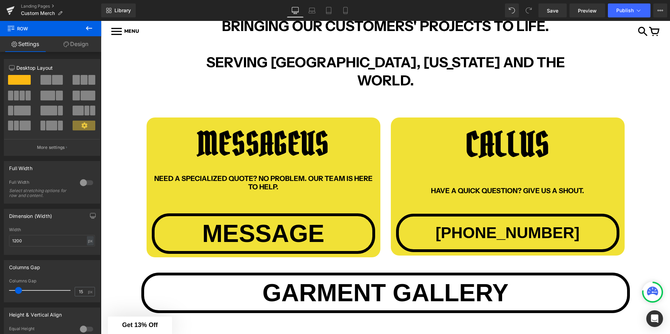
click at [153, 108] on span "Row" at bounding box center [156, 112] width 10 height 8
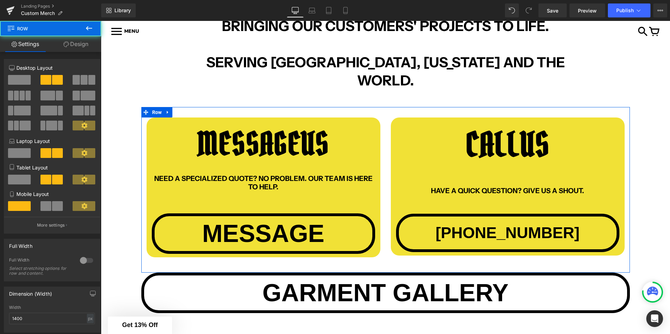
click at [81, 79] on span at bounding box center [84, 80] width 7 height 10
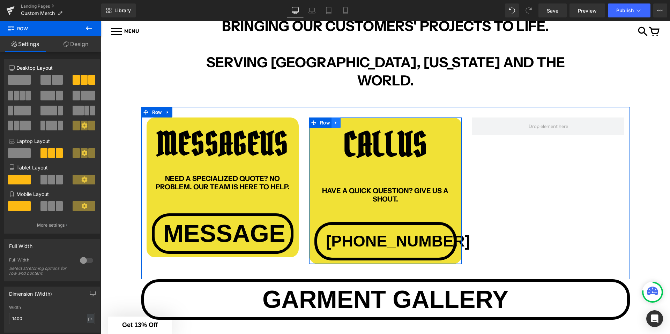
click at [337, 120] on icon at bounding box center [335, 122] width 5 height 5
click at [346, 120] on icon at bounding box center [345, 122] width 5 height 5
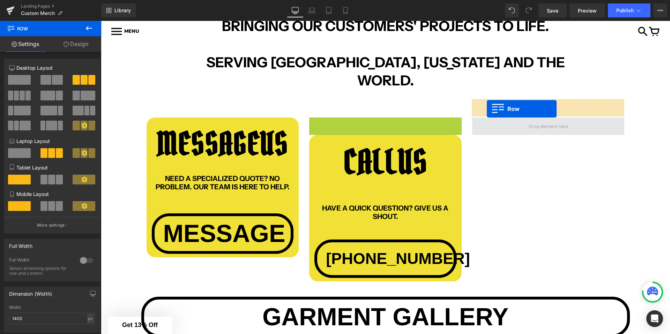
drag, startPoint x: 313, startPoint y: 105, endPoint x: 487, endPoint y: 109, distance: 173.4
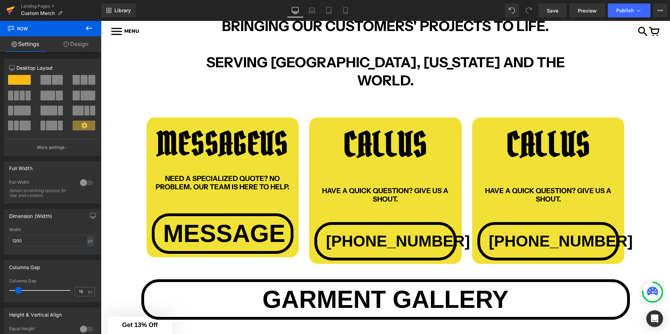
click at [12, 8] on icon at bounding box center [11, 8] width 8 height 5
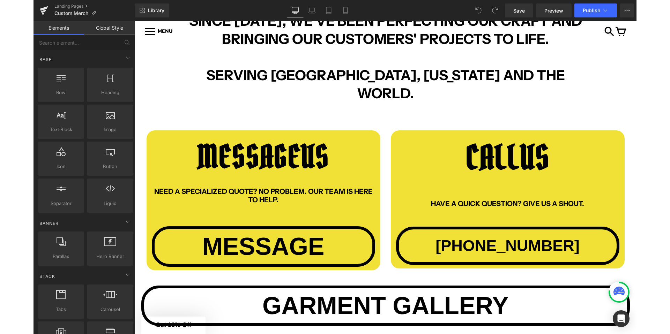
scroll to position [559, 0]
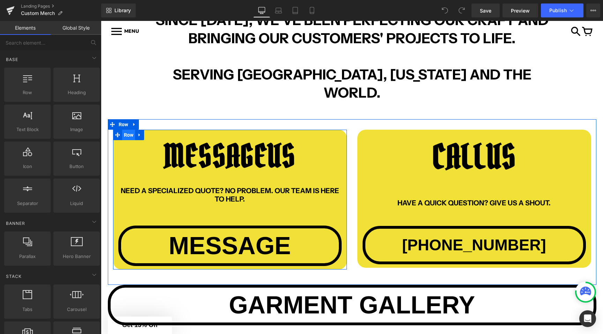
click at [125, 130] on span "Row" at bounding box center [128, 135] width 13 height 10
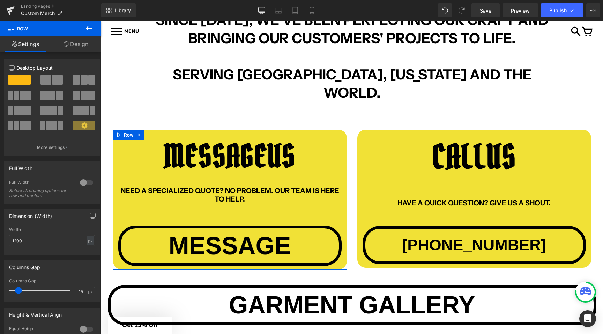
click at [76, 47] on link "Design" at bounding box center [76, 44] width 51 height 16
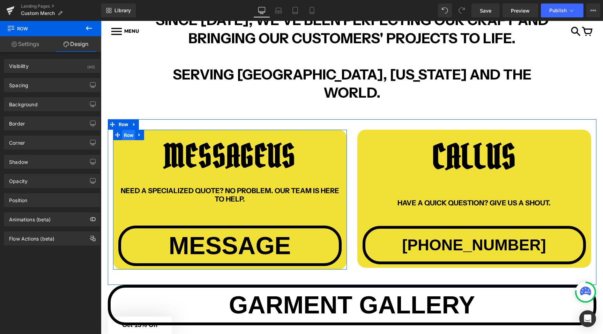
click at [125, 130] on span "Row" at bounding box center [128, 135] width 13 height 10
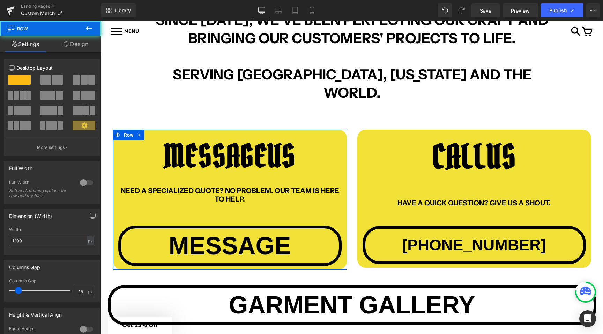
click at [76, 44] on link "Design" at bounding box center [76, 44] width 51 height 16
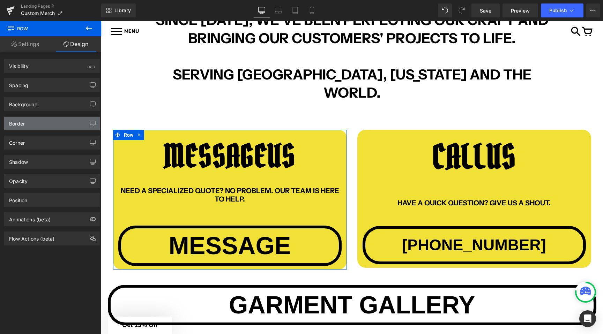
click at [39, 119] on div "Border" at bounding box center [52, 123] width 96 height 13
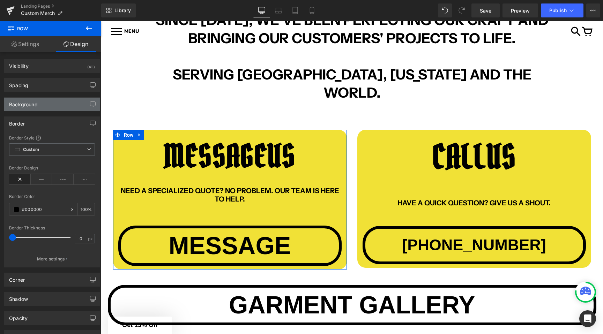
click at [43, 107] on div "Background" at bounding box center [52, 104] width 96 height 13
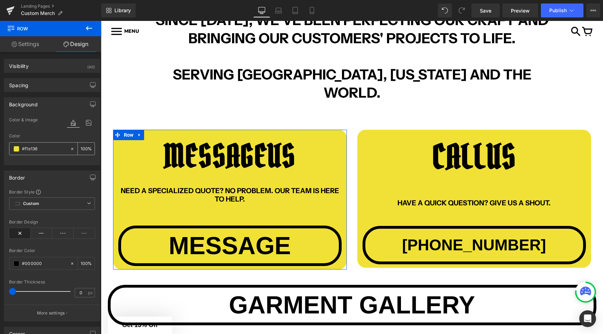
click at [31, 148] on input "#f1e136" at bounding box center [44, 149] width 45 height 8
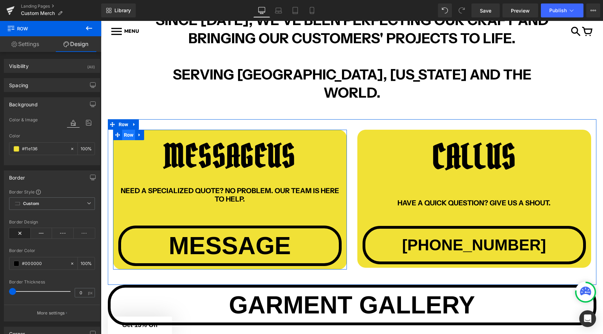
click at [129, 130] on span "Row" at bounding box center [128, 135] width 13 height 10
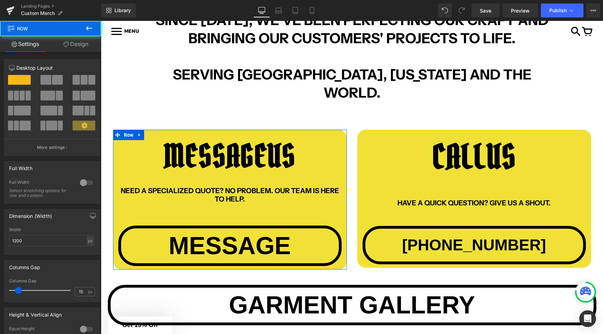
click at [77, 45] on link "Design" at bounding box center [76, 44] width 51 height 16
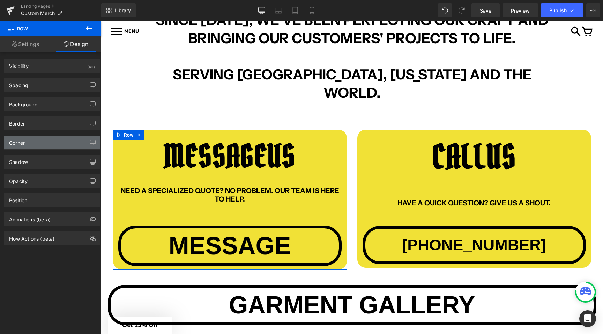
click at [44, 138] on div "Corner" at bounding box center [52, 142] width 96 height 13
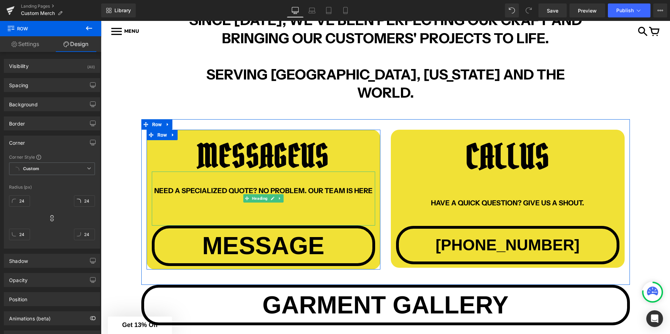
click at [192, 150] on h1 "MESSAGE US" at bounding box center [263, 155] width 223 height 31
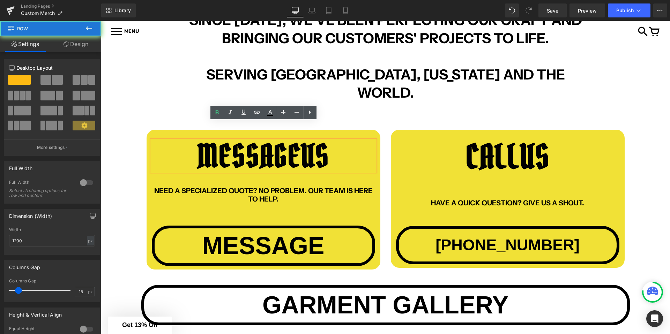
click at [157, 130] on div "MESSAGE US Heading NEED A SPECIALIZED QUOTE? NO PROBLEM. OUR TEAM IS HERE TO HE…" at bounding box center [263, 200] width 234 height 140
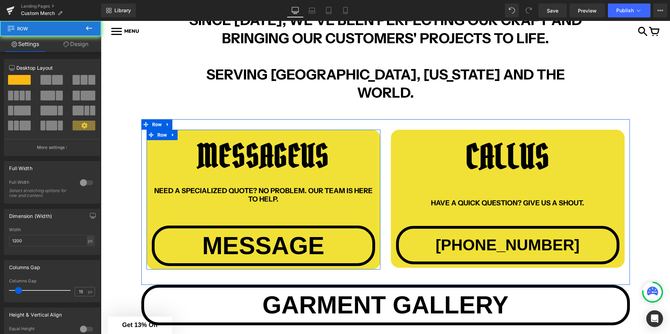
click at [163, 130] on div "MESSAGE US Heading NEED A SPECIALIZED QUOTE? NO PROBLEM. OUR TEAM IS HERE TO HE…" at bounding box center [263, 200] width 234 height 140
click at [160, 130] on span "Row" at bounding box center [162, 135] width 13 height 10
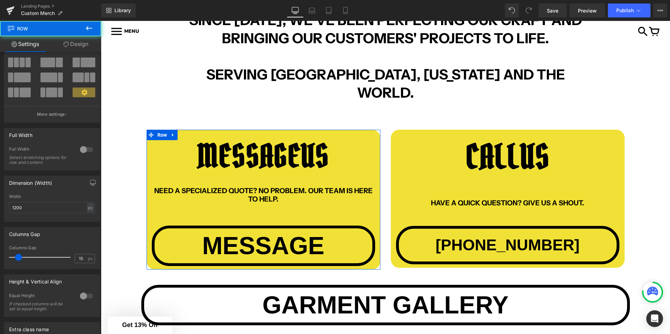
scroll to position [0, 0]
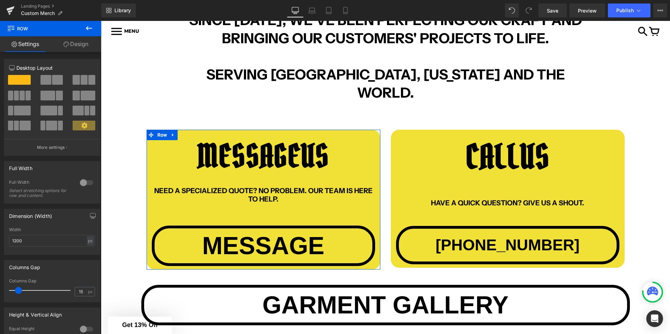
click at [81, 44] on link "Design" at bounding box center [76, 44] width 51 height 16
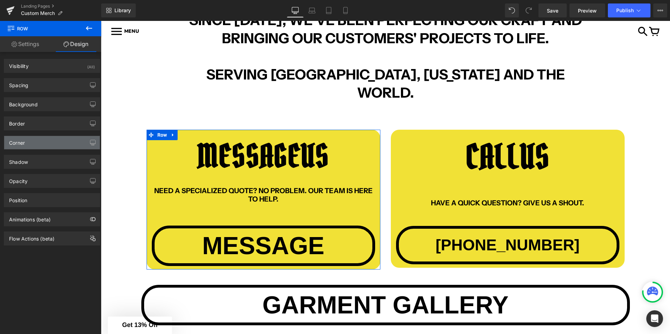
click at [33, 148] on div "Corner" at bounding box center [52, 142] width 96 height 13
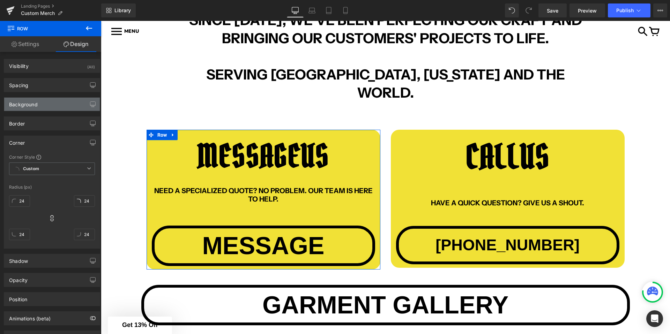
click at [40, 99] on div "Background" at bounding box center [52, 104] width 96 height 13
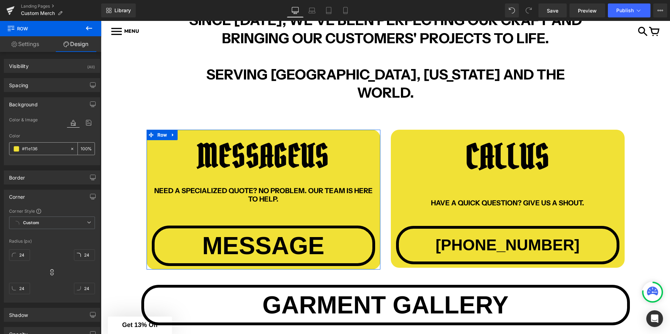
click at [26, 146] on input "#f1e136" at bounding box center [44, 149] width 45 height 8
click at [36, 149] on input "#f1e136" at bounding box center [44, 149] width 45 height 8
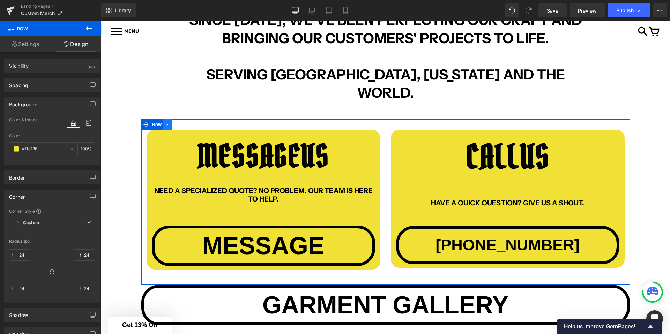
click at [169, 122] on icon at bounding box center [167, 124] width 5 height 5
click at [176, 122] on icon at bounding box center [176, 124] width 5 height 5
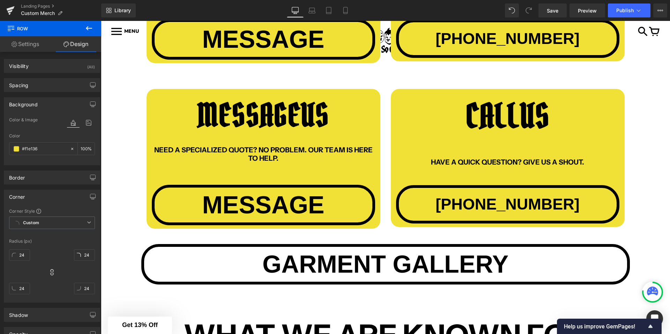
scroll to position [777, 0]
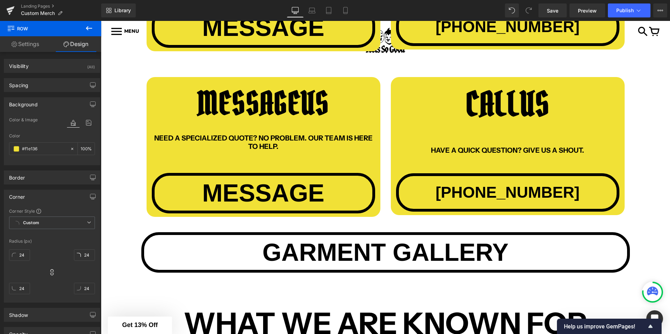
click at [200, 88] on h1 "MESSAGE US" at bounding box center [263, 103] width 223 height 31
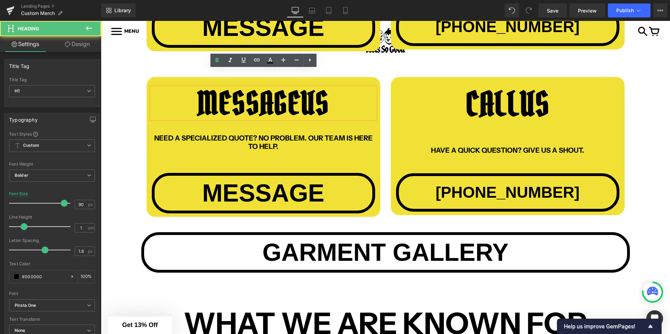
click at [189, 119] on div "NEED A SPECIALIZED QUOTE? NO PROBLEM. OUR TEAM IS HERE TO HELP." at bounding box center [263, 146] width 223 height 54
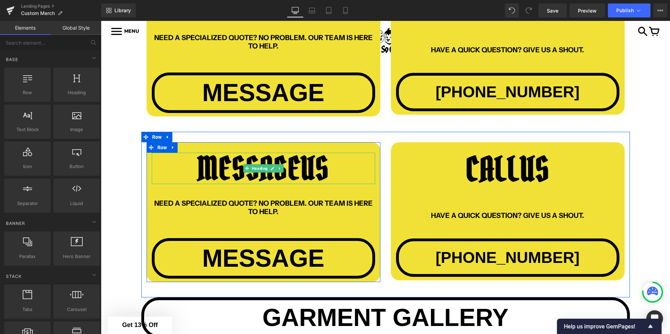
scroll to position [713, 0]
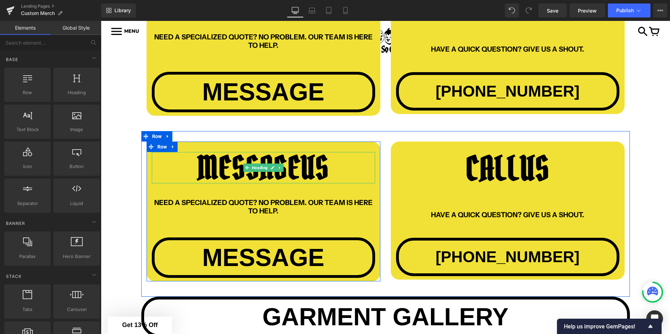
click at [329, 161] on span "US" at bounding box center [315, 168] width 28 height 40
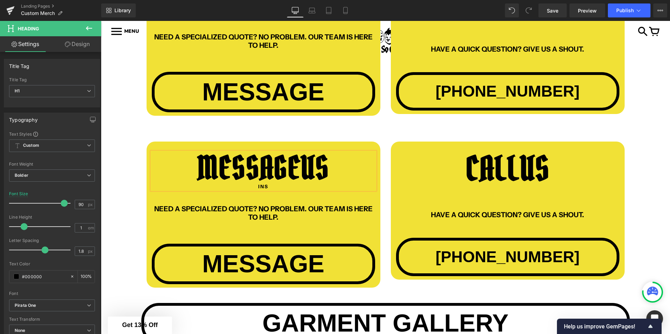
click at [302, 152] on h1 "MESSAGE US" at bounding box center [263, 167] width 223 height 31
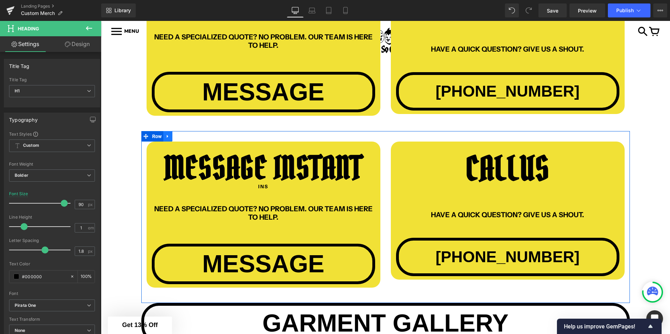
click at [167, 135] on icon at bounding box center [167, 136] width 1 height 3
click at [185, 134] on icon at bounding box center [185, 136] width 5 height 5
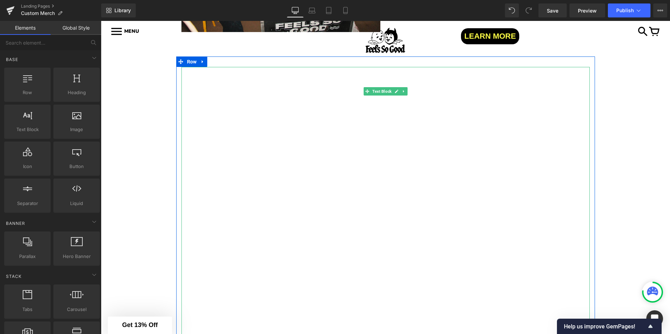
scroll to position [1979, 0]
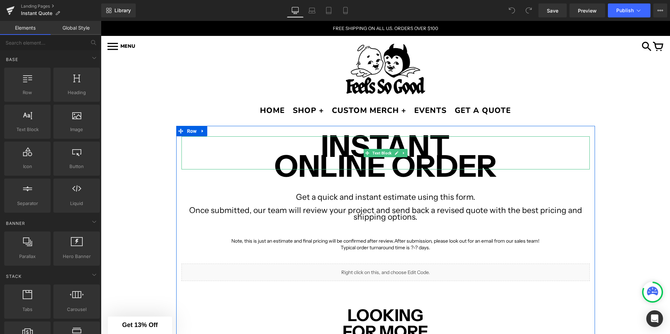
click at [443, 151] on b "ONLINE ORDER" at bounding box center [385, 166] width 222 height 37
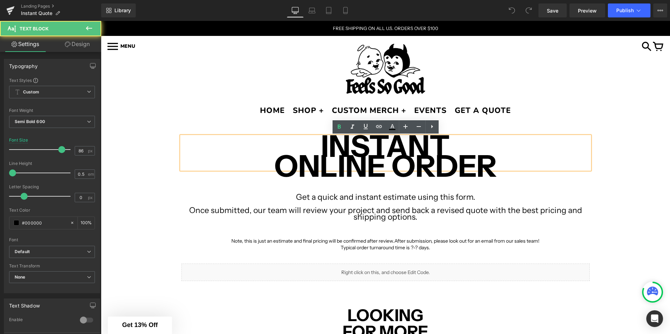
click at [449, 142] on b "INSTANT" at bounding box center [385, 146] width 129 height 37
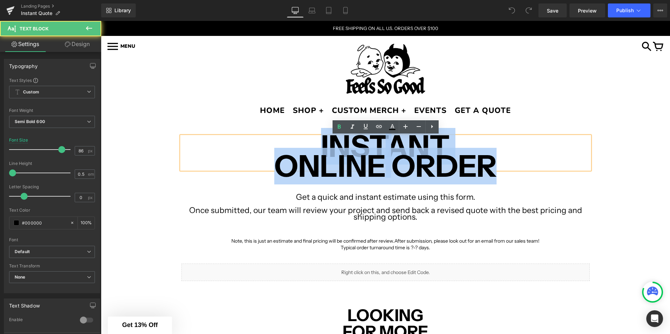
drag, startPoint x: 309, startPoint y: 140, endPoint x: 516, endPoint y: 178, distance: 209.8
click at [516, 178] on div "INSTANT ONLINE ORDER Text Block Get a quick and instant estimate using this for…" at bounding box center [385, 326] width 419 height 381
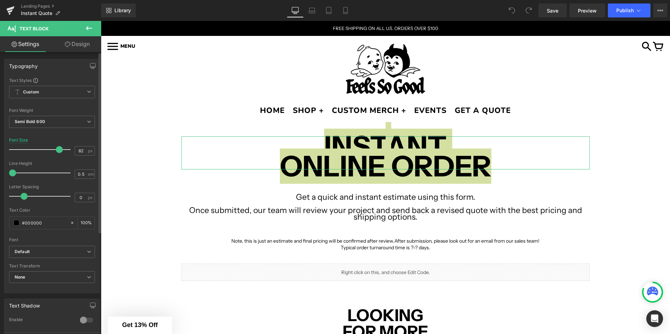
type input "81"
click at [56, 149] on span at bounding box center [58, 149] width 7 height 7
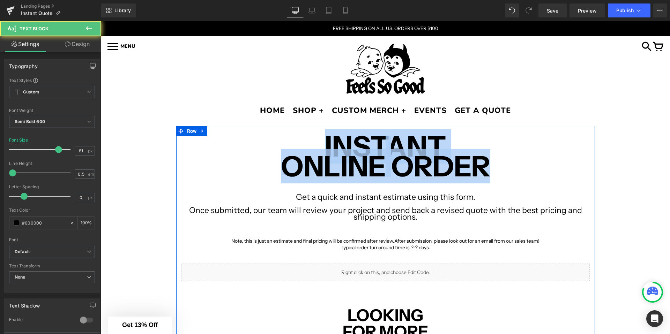
drag, startPoint x: 312, startPoint y: 147, endPoint x: 494, endPoint y: 175, distance: 184.2
click at [494, 175] on div "INSTANT ONLINE ORDER Text Block Get a quick and instant estimate using this for…" at bounding box center [385, 326] width 419 height 381
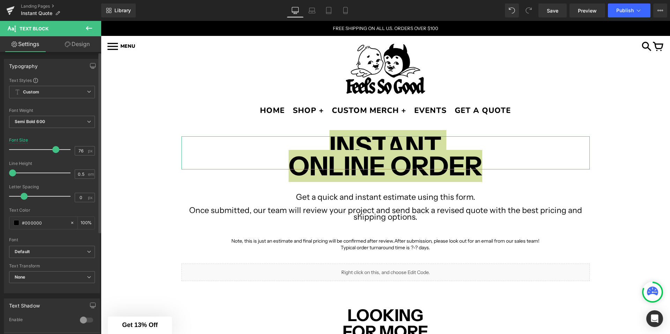
type input "77"
click at [56, 151] on span at bounding box center [56, 149] width 7 height 7
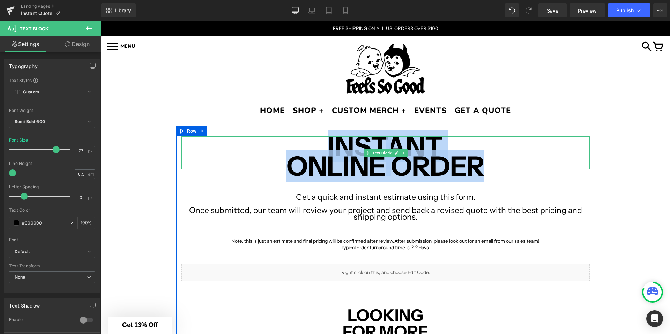
click at [440, 145] on b "INSTANT" at bounding box center [385, 146] width 115 height 33
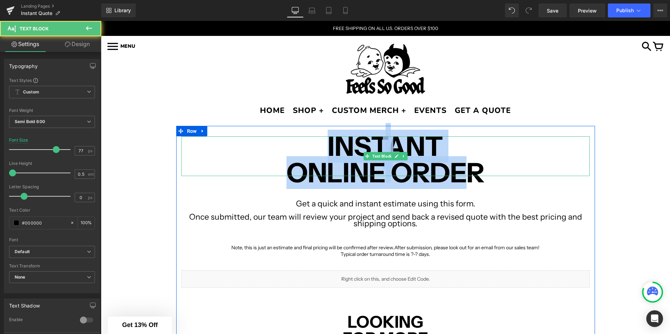
drag, startPoint x: 309, startPoint y: 138, endPoint x: 463, endPoint y: 172, distance: 157.4
click at [463, 172] on div "INSTANT ONLINE ORDER" at bounding box center [385, 156] width 408 height 40
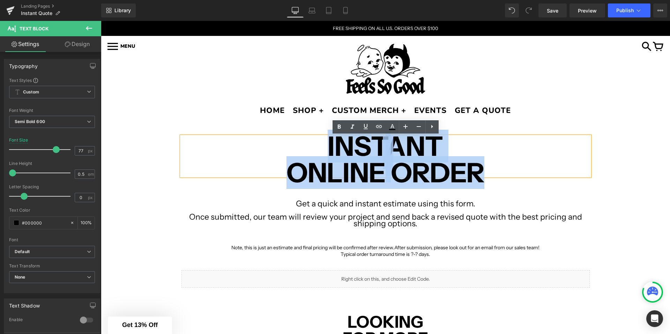
drag, startPoint x: 476, startPoint y: 170, endPoint x: 317, endPoint y: 140, distance: 162.1
click at [317, 140] on div "INSTANT ONLINE ORDER" at bounding box center [385, 156] width 408 height 40
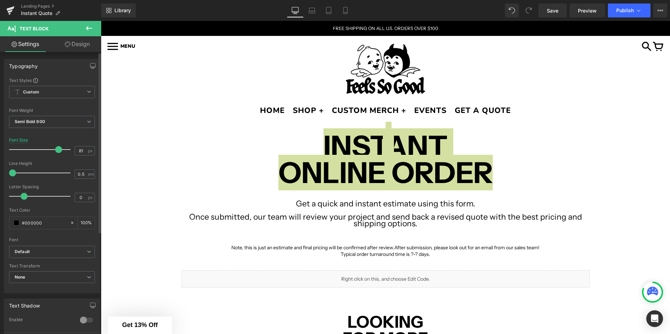
type input "80"
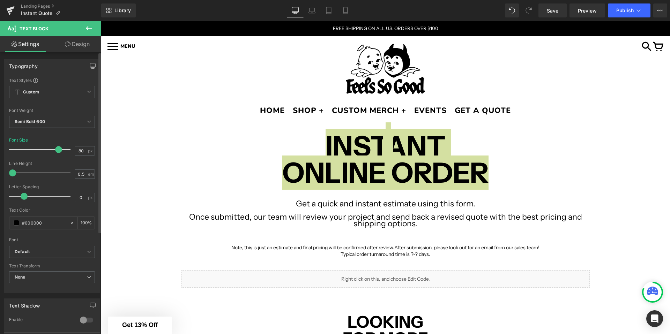
click at [57, 149] on span at bounding box center [58, 149] width 7 height 7
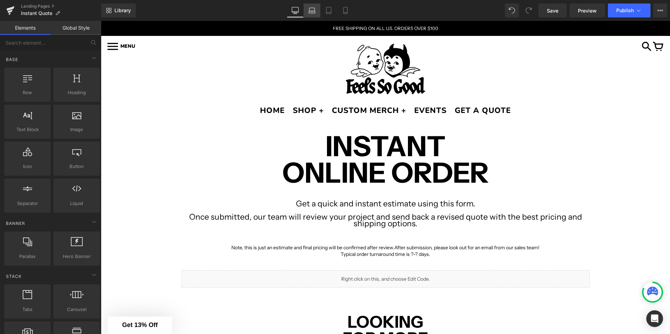
click at [316, 7] on link "Laptop" at bounding box center [311, 10] width 17 height 14
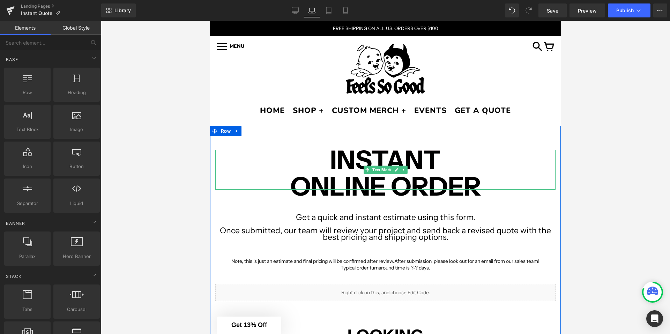
scroll to position [144, 0]
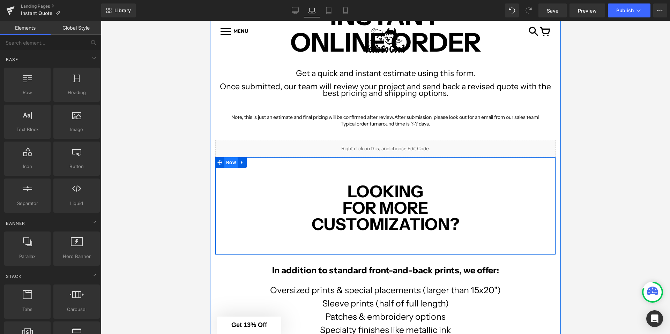
click at [233, 165] on span "Row" at bounding box center [230, 162] width 13 height 10
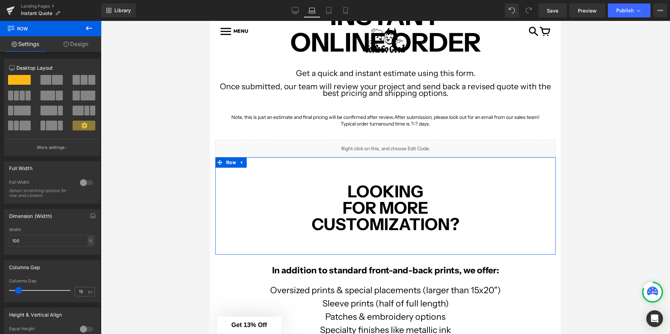
click at [74, 41] on link "Design" at bounding box center [76, 44] width 51 height 16
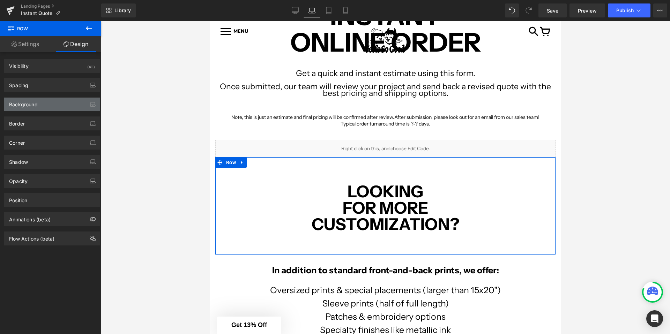
click at [24, 109] on div "Background" at bounding box center [52, 104] width 96 height 13
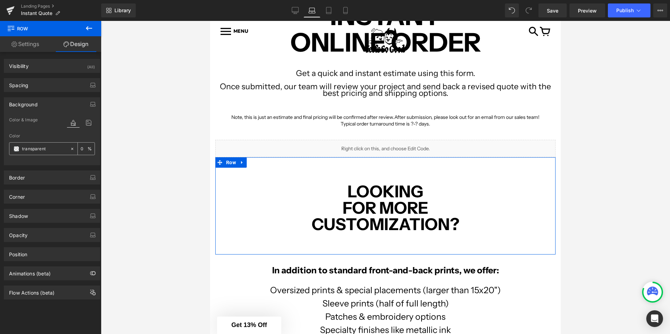
click at [17, 150] on span at bounding box center [17, 149] width 6 height 6
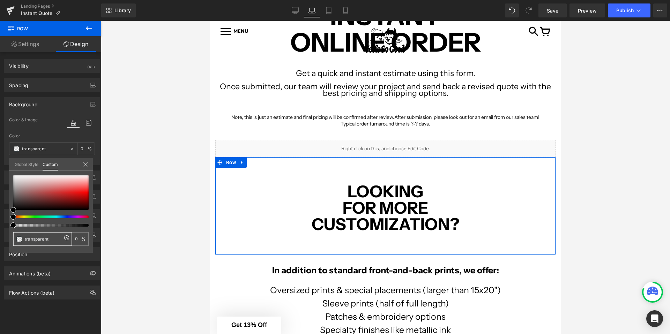
click at [36, 240] on input "transparent" at bounding box center [43, 238] width 37 height 7
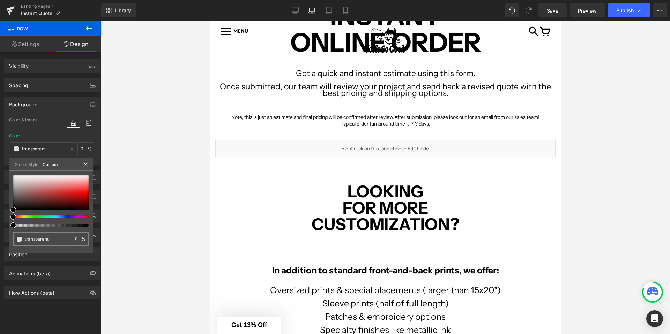
paste input "#f1e136"
type input "#f1e136"
type input "100"
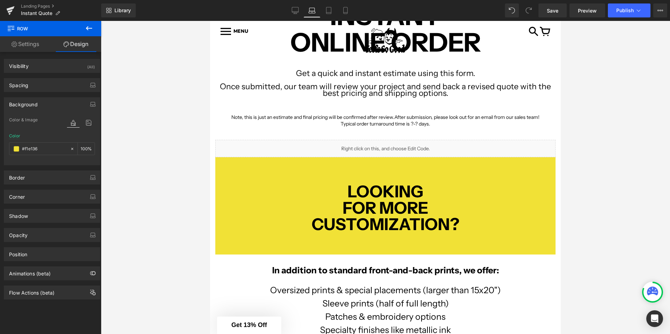
click at [232, 181] on body "HOME SHOP + CUSTOM MERCH + EVENTS GET A QUOTE Sign In MENS LADIES VINTAGE VINYL…" at bounding box center [385, 306] width 351 height 858
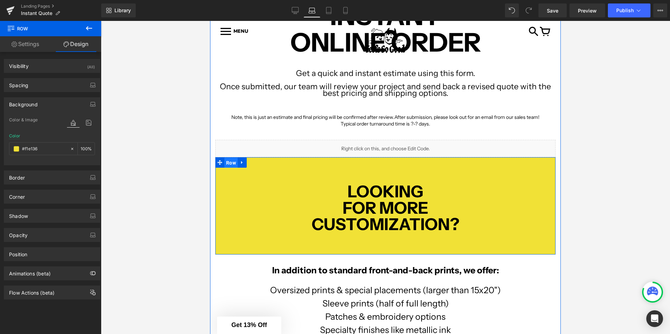
click at [233, 162] on span "Row" at bounding box center [230, 163] width 13 height 10
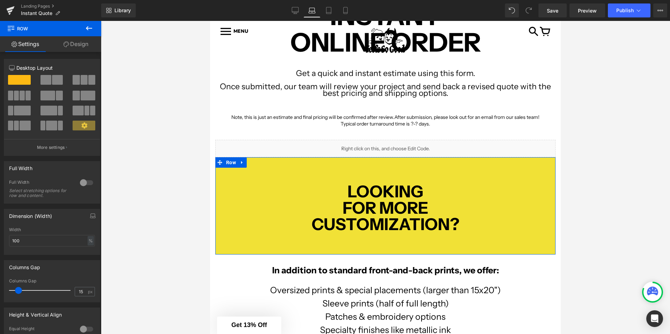
click at [67, 49] on link "Design" at bounding box center [76, 44] width 51 height 16
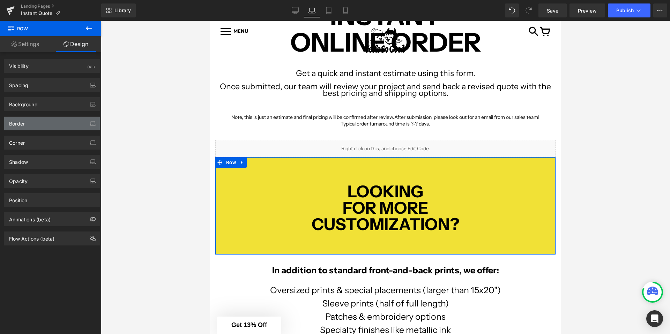
click at [34, 126] on div "Border" at bounding box center [52, 123] width 96 height 13
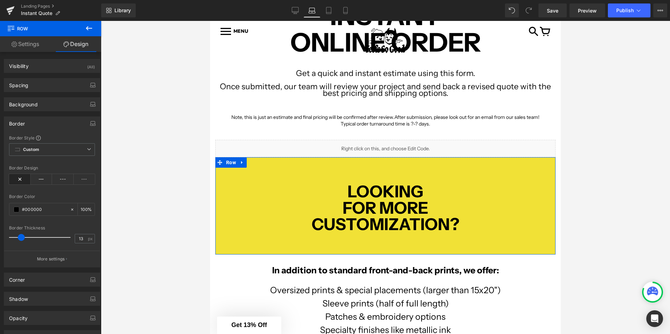
drag, startPoint x: 12, startPoint y: 243, endPoint x: 20, endPoint y: 242, distance: 7.7
click at [20, 242] on div at bounding box center [42, 238] width 58 height 14
type input "0"
drag, startPoint x: 20, startPoint y: 242, endPoint x: -11, endPoint y: 242, distance: 31.1
click at [0, 242] on html "Row You are previewing how the will restyle your page. You can not edit Element…" at bounding box center [335, 167] width 670 height 334
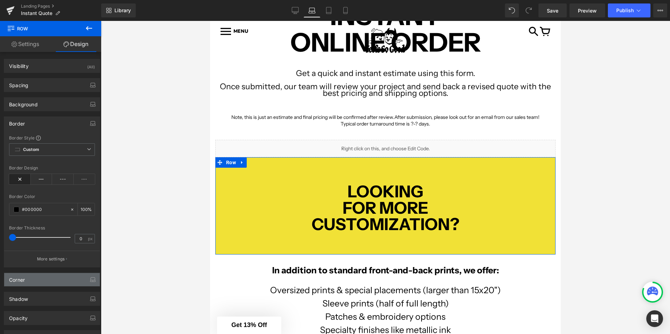
click at [29, 282] on div "Corner" at bounding box center [52, 279] width 96 height 13
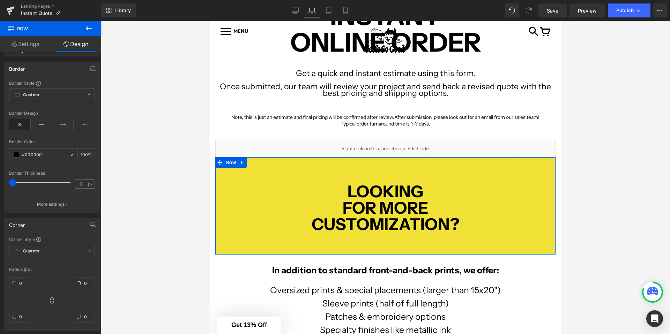
scroll to position [60, 0]
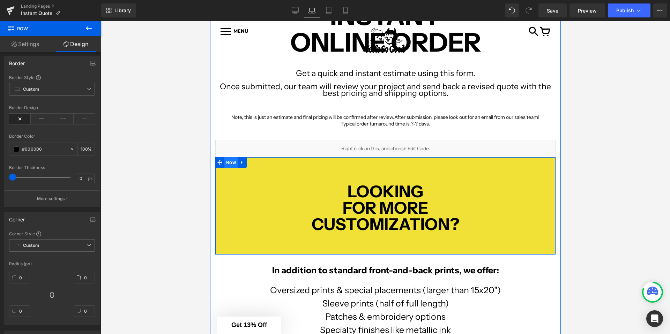
click at [234, 164] on span "Row" at bounding box center [230, 162] width 13 height 10
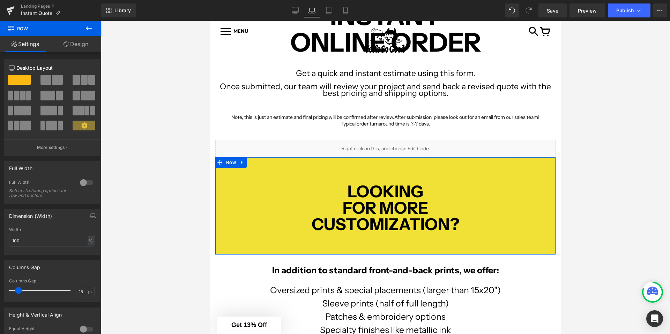
click at [57, 42] on link "Design" at bounding box center [76, 44] width 51 height 16
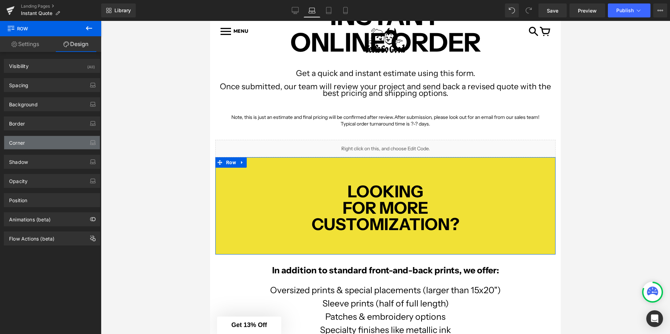
click at [37, 142] on div "Corner" at bounding box center [52, 142] width 96 height 13
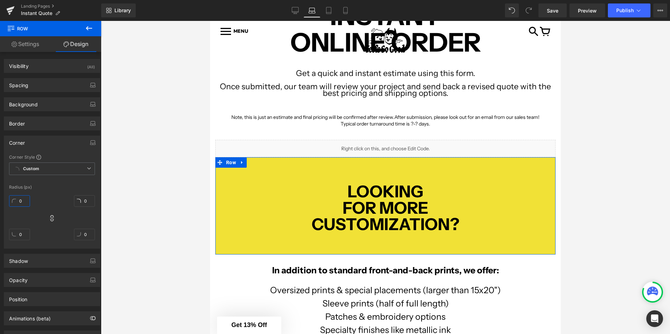
click at [21, 202] on input "0" at bounding box center [19, 201] width 21 height 12
type input "2"
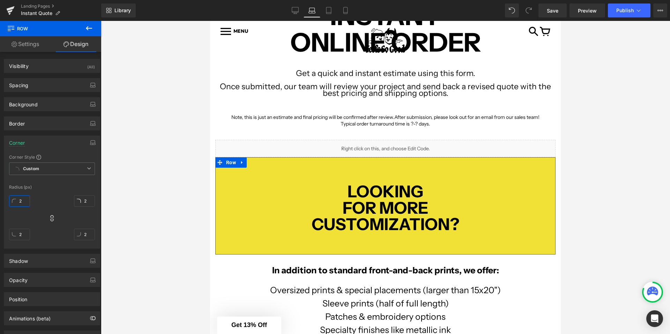
type input "25"
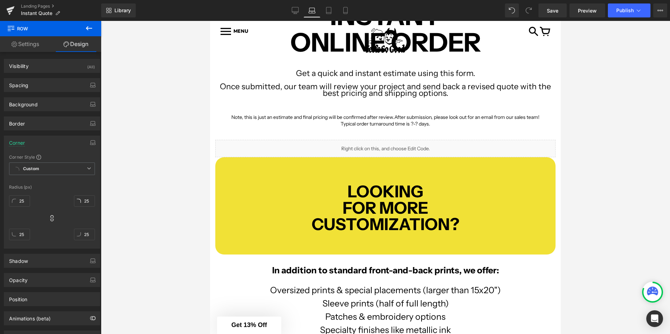
click at [155, 200] on div at bounding box center [385, 177] width 569 height 313
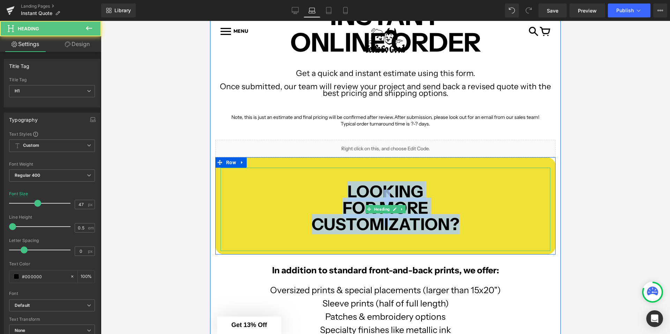
drag, startPoint x: 346, startPoint y: 191, endPoint x: 456, endPoint y: 218, distance: 112.6
click at [456, 219] on div "LOOKING FOR MORE CUSTOMIZATION?" at bounding box center [385, 209] width 330 height 83
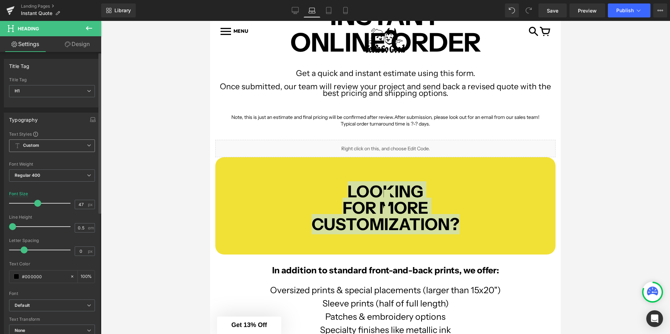
click at [68, 144] on span "Custom Setup Global Style" at bounding box center [52, 146] width 86 height 13
click at [70, 142] on span "Custom Setup Global Style" at bounding box center [50, 146] width 83 height 13
click at [51, 175] on span "Regular 400" at bounding box center [52, 176] width 86 height 12
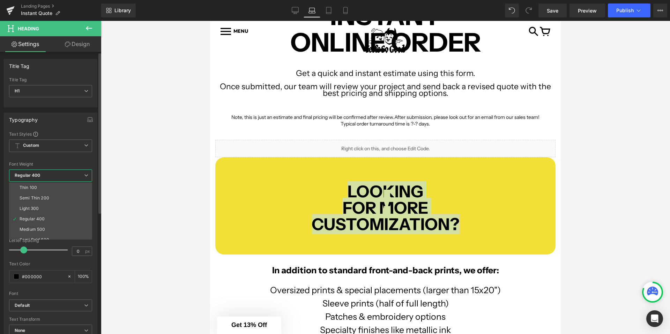
click at [54, 174] on span "Regular 400" at bounding box center [50, 176] width 83 height 12
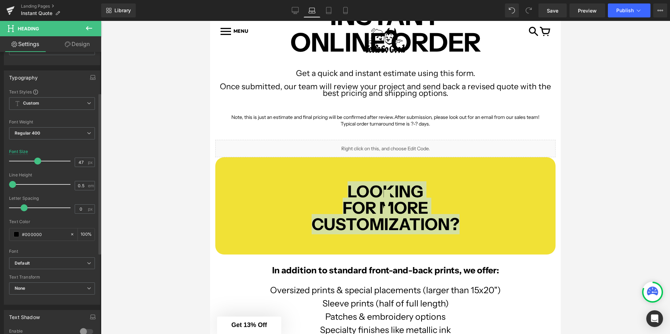
scroll to position [71, 0]
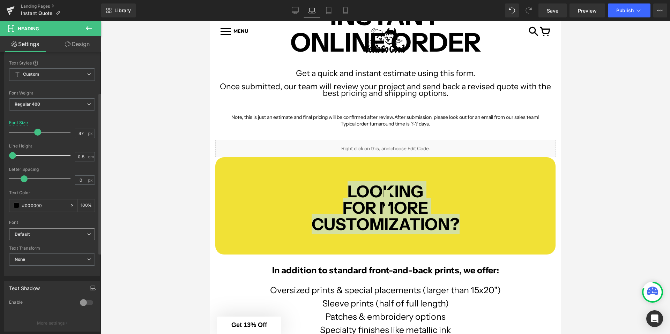
click at [40, 237] on span "Default" at bounding box center [52, 234] width 86 height 12
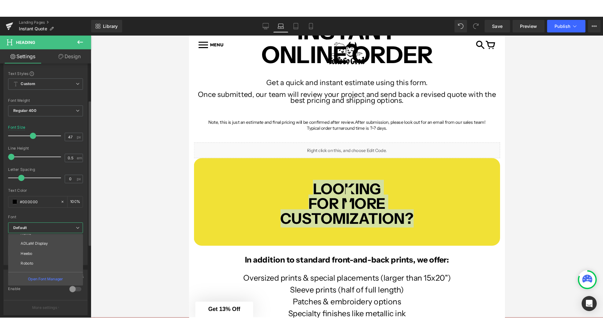
scroll to position [70, 0]
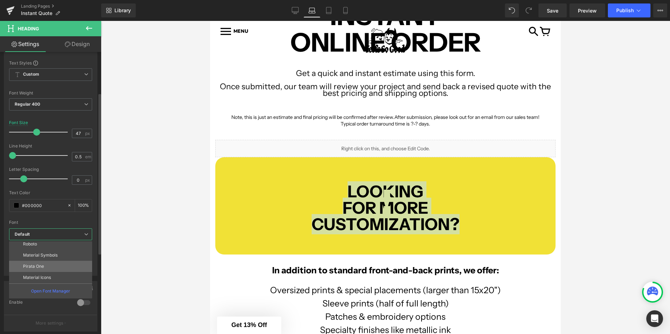
click at [53, 270] on li "Pirata One" at bounding box center [52, 266] width 86 height 11
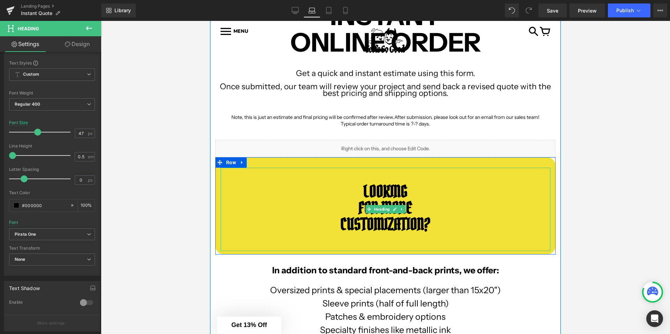
click at [379, 192] on strong "LOOKING" at bounding box center [385, 191] width 44 height 21
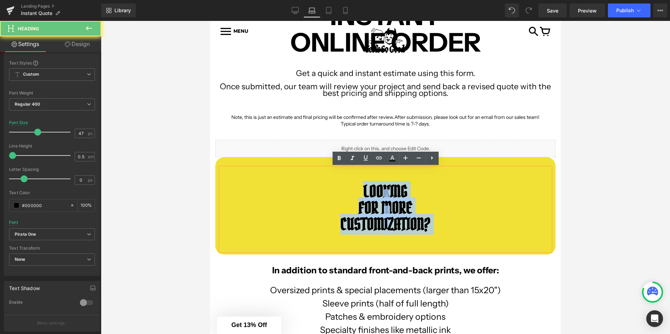
drag, startPoint x: 354, startPoint y: 189, endPoint x: 449, endPoint y: 239, distance: 107.2
click at [449, 239] on div "LOOKING FOR MORE CUSTOMIZATION?" at bounding box center [385, 209] width 330 height 83
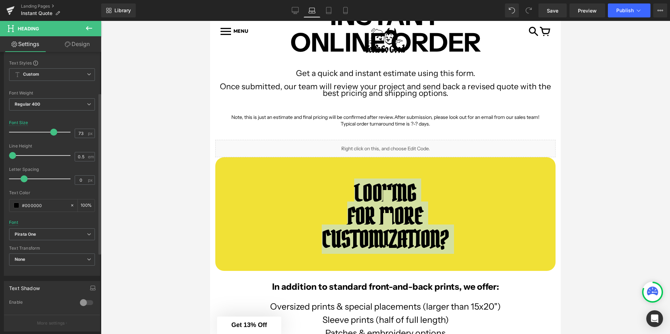
type input "74"
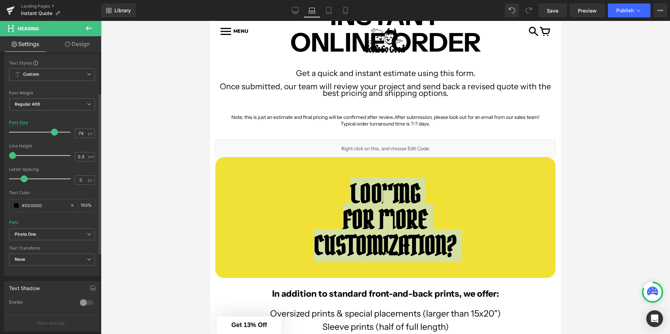
drag, startPoint x: 36, startPoint y: 133, endPoint x: 52, endPoint y: 132, distance: 16.1
click at [52, 132] on span at bounding box center [54, 132] width 7 height 7
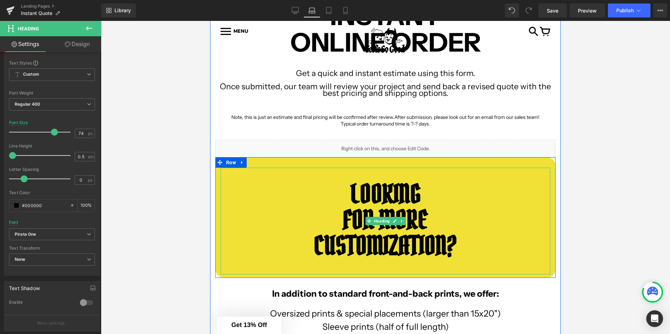
click at [273, 173] on div "LOOKING FOR MORE CUSTOMIZATION?" at bounding box center [385, 221] width 330 height 107
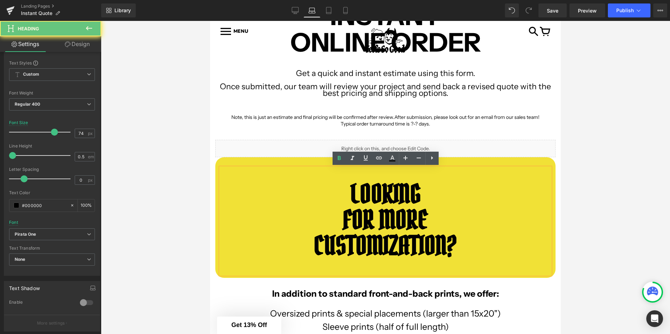
click at [341, 170] on div "LOOKING FOR MORE CUSTOMIZATION?" at bounding box center [385, 221] width 330 height 107
click at [181, 204] on div at bounding box center [385, 177] width 569 height 313
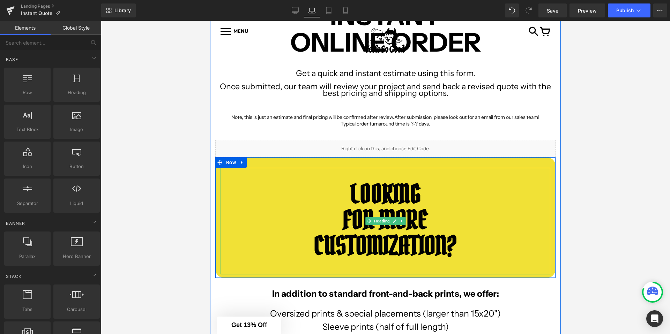
click at [280, 218] on h1 "FOR MORE" at bounding box center [385, 219] width 330 height 13
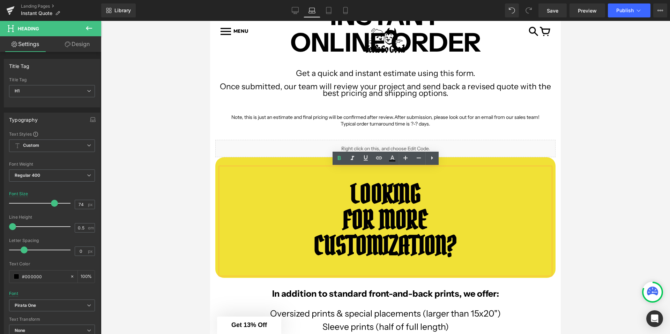
click at [195, 172] on div at bounding box center [385, 177] width 569 height 313
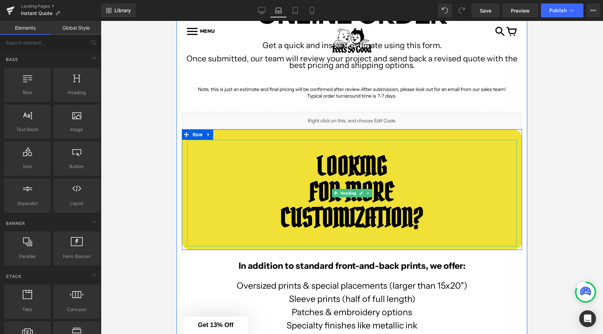
scroll to position [175, 0]
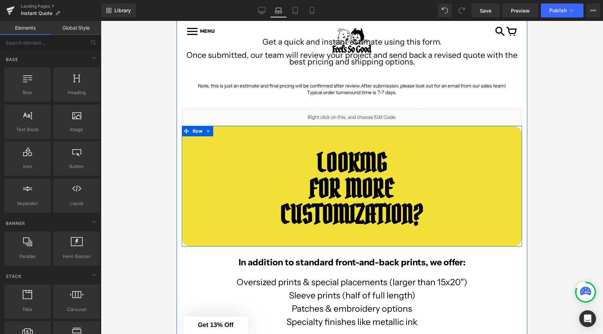
click at [153, 135] on div at bounding box center [352, 177] width 502 height 313
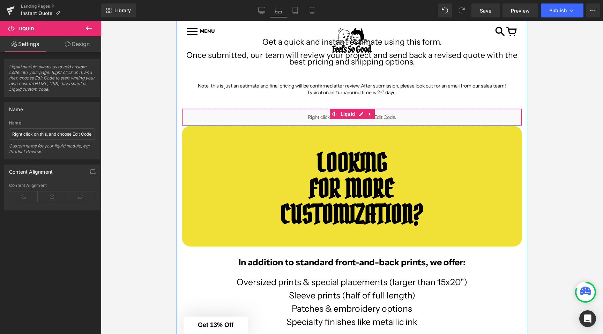
click at [303, 123] on div "Liquid" at bounding box center [352, 116] width 340 height 17
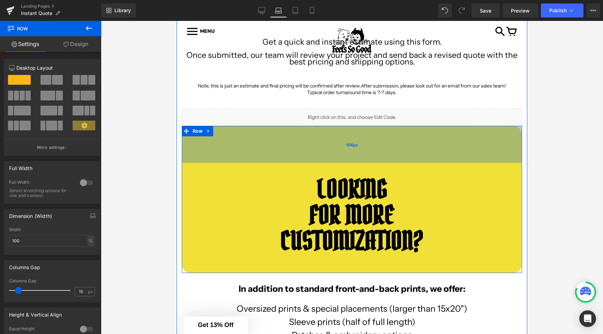
drag, startPoint x: 227, startPoint y: 127, endPoint x: 228, endPoint y: 152, distance: 25.5
click at [228, 152] on div "106px" at bounding box center [352, 144] width 340 height 37
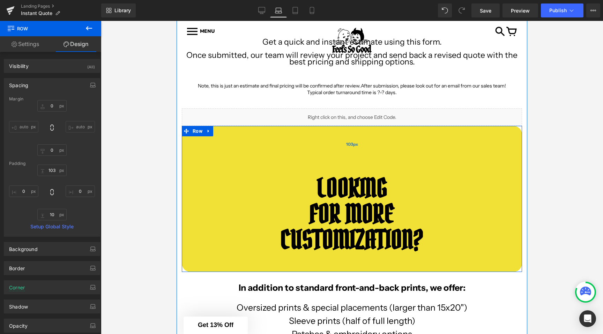
type input "0"
type input "30"
type input "0"
type input "10"
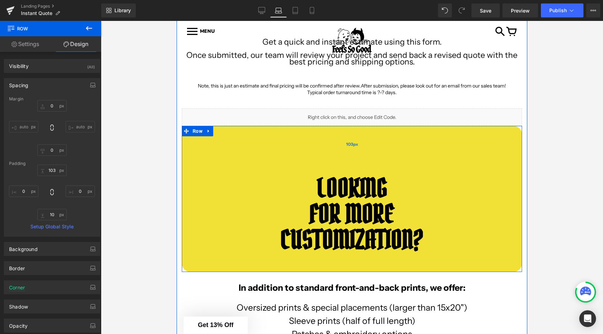
type input "0"
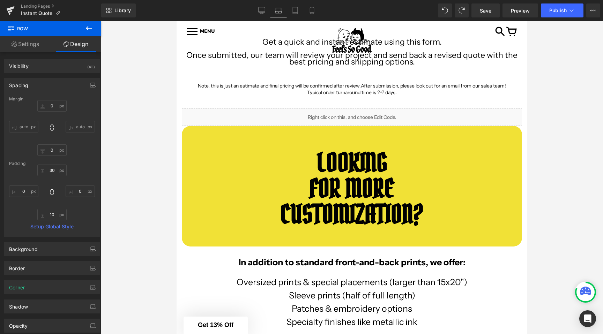
click at [126, 164] on div at bounding box center [352, 177] width 502 height 313
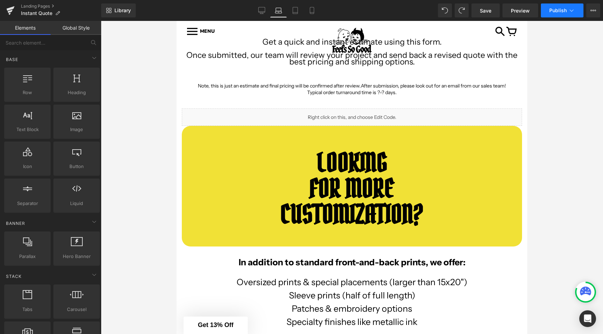
click at [566, 12] on span "Publish" at bounding box center [557, 11] width 17 height 6
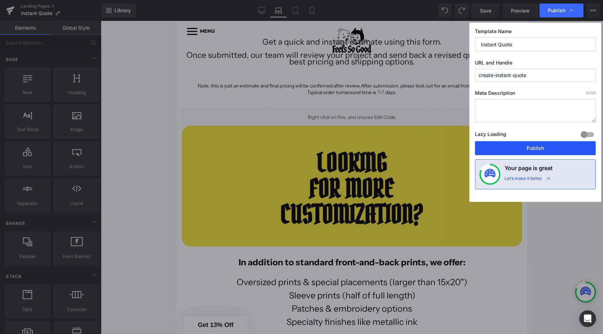
click at [524, 150] on button "Publish" at bounding box center [535, 148] width 121 height 14
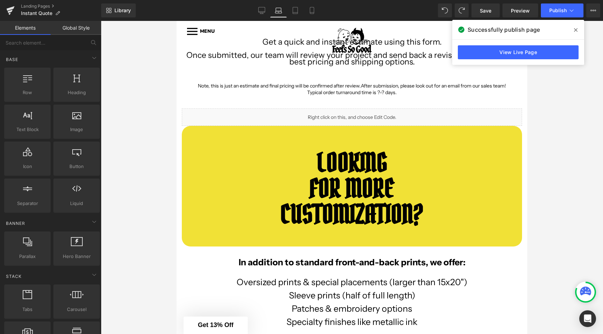
click at [573, 25] on span at bounding box center [575, 29] width 11 height 11
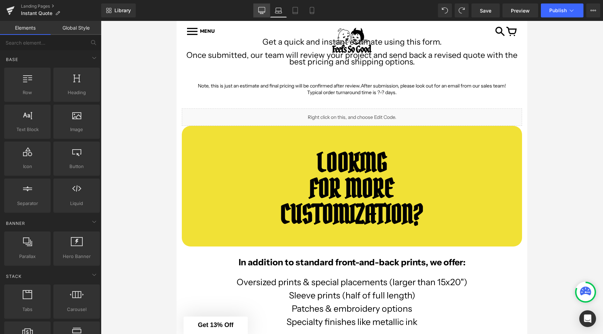
click at [265, 12] on icon at bounding box center [261, 9] width 7 height 5
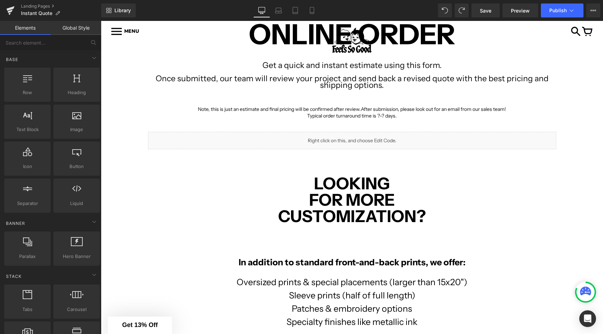
scroll to position [175, 0]
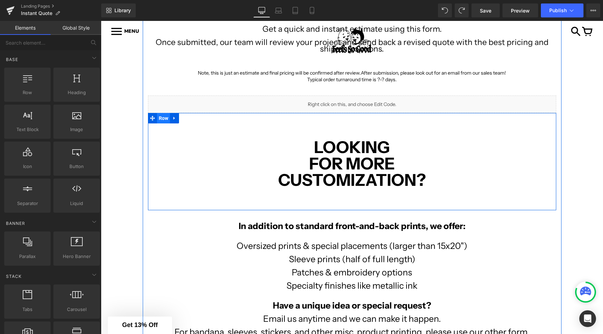
click at [165, 115] on span "Row" at bounding box center [163, 118] width 13 height 10
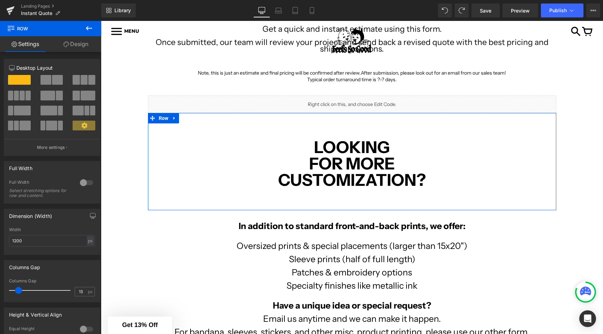
click at [65, 42] on icon at bounding box center [66, 45] width 6 height 6
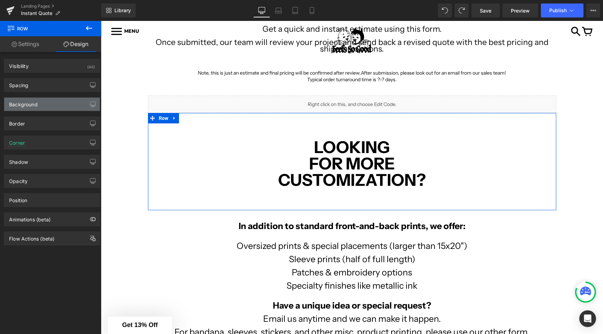
click at [45, 100] on div "Background" at bounding box center [52, 104] width 96 height 13
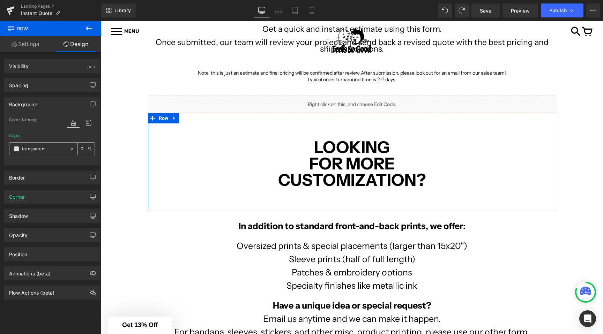
click at [35, 146] on input "transparent" at bounding box center [44, 149] width 45 height 8
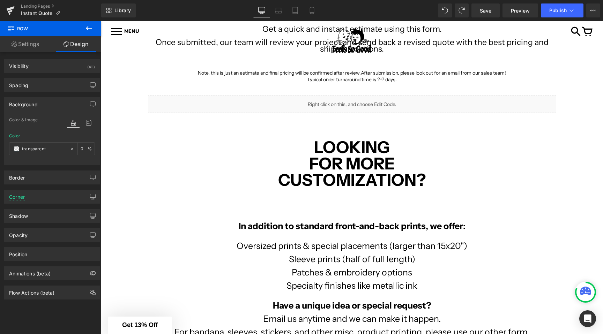
paste input "f1e136"
type input "f1e136"
type input "100"
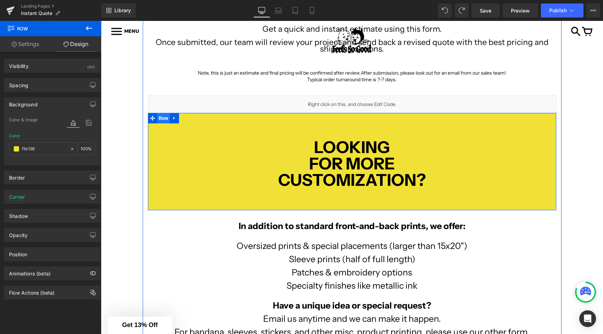
click at [163, 118] on span "Row" at bounding box center [163, 118] width 13 height 10
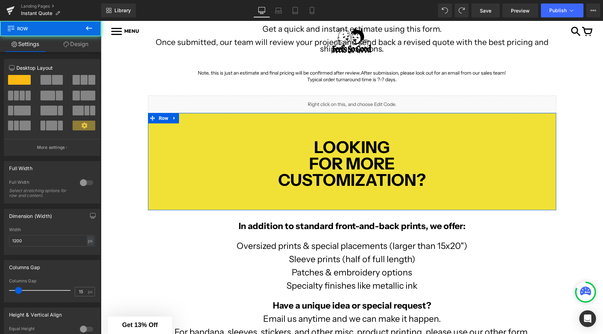
click at [74, 50] on link "Design" at bounding box center [76, 44] width 51 height 16
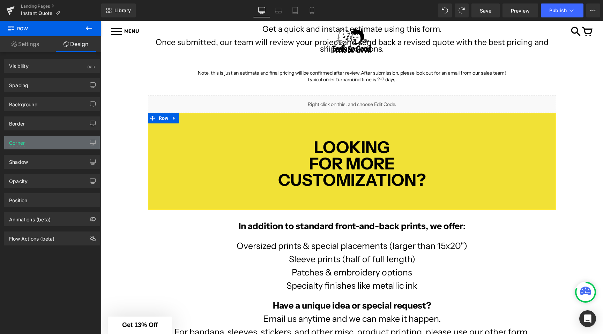
click at [61, 137] on div "Corner" at bounding box center [52, 142] width 96 height 13
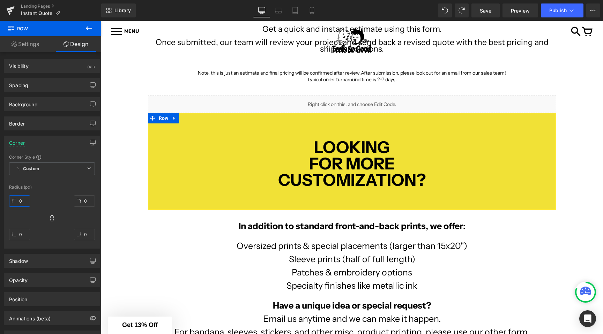
click at [24, 200] on input "0" at bounding box center [19, 201] width 21 height 12
type input "2"
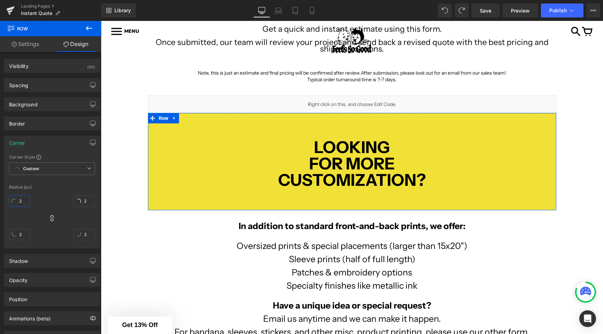
type input "24"
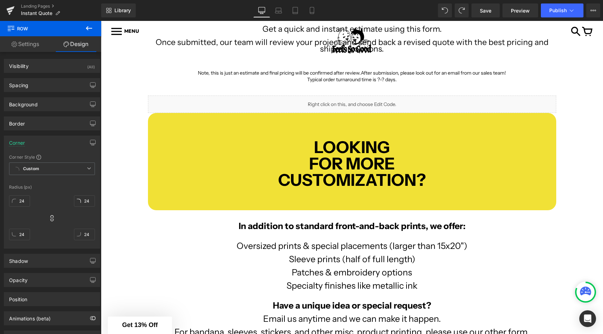
click at [133, 168] on div "INSTANT ONLINE ORDER Text Block Get a quick and instant estimate using this for…" at bounding box center [352, 197] width 502 height 493
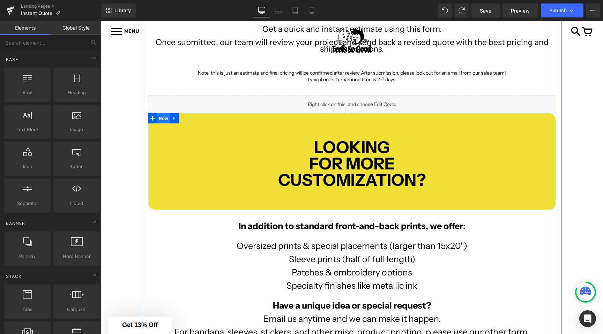
click at [168, 119] on span "Row" at bounding box center [163, 118] width 13 height 10
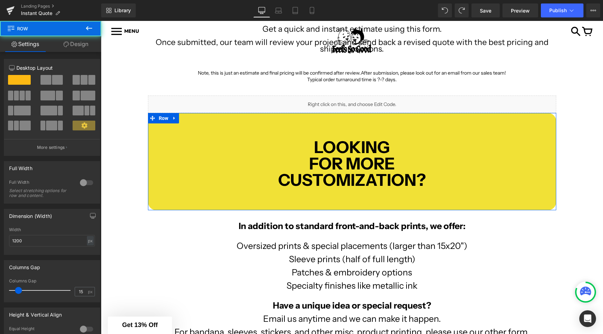
click at [73, 40] on link "Design" at bounding box center [76, 44] width 51 height 16
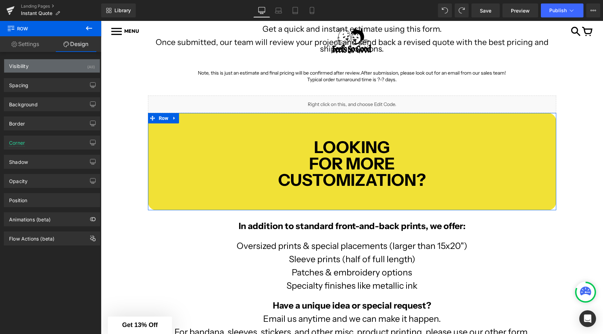
click at [36, 67] on div "Visibility (All)" at bounding box center [52, 65] width 96 height 13
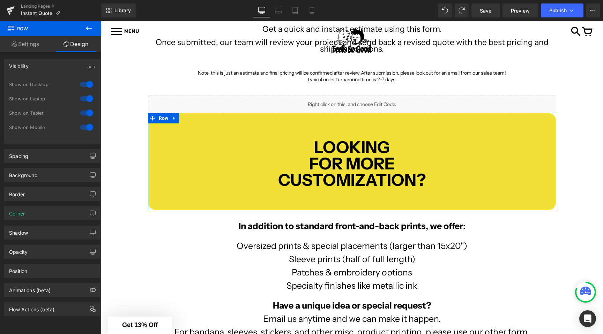
click at [36, 64] on div "Visibility (All)" at bounding box center [52, 65] width 96 height 13
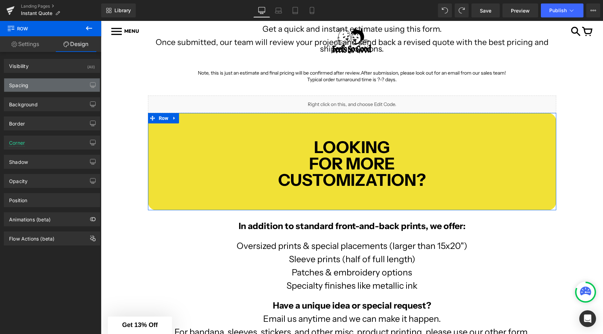
click at [30, 89] on div "Spacing" at bounding box center [52, 84] width 96 height 13
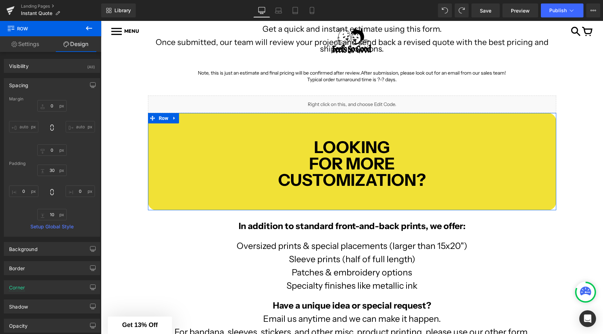
click at [99, 134] on div "Spacing Margin 0px 0 auto auto 0px 0 auto auto Padding 30px 30 0px 0 10px 10 0p…" at bounding box center [52, 155] width 104 height 164
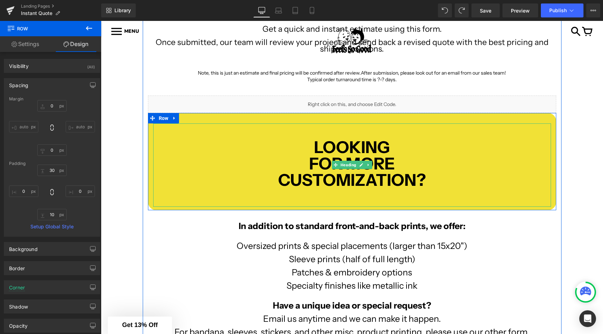
click at [291, 141] on div "LOOKING FOR MORE CUSTOMIZATION?" at bounding box center [352, 164] width 398 height 83
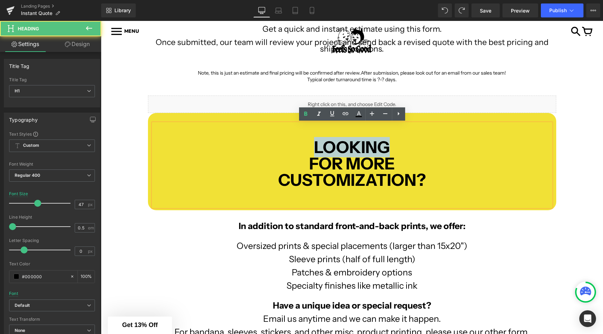
click at [291, 141] on div "LOOKING FOR MORE CUSTOMIZATION?" at bounding box center [352, 164] width 398 height 83
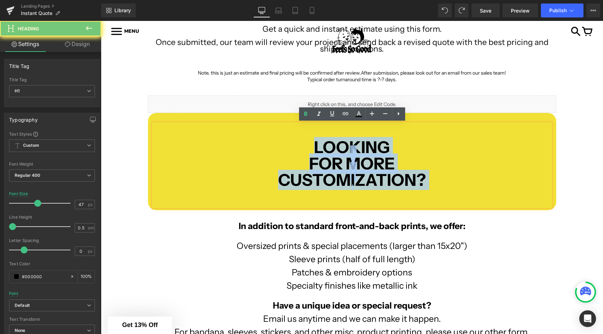
drag, startPoint x: 291, startPoint y: 141, endPoint x: 451, endPoint y: 189, distance: 167.2
click at [451, 189] on div "LOOKING FOR MORE CUSTOMIZATION?" at bounding box center [352, 164] width 398 height 83
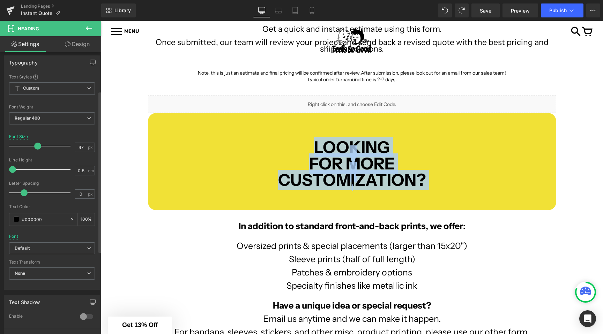
scroll to position [157, 0]
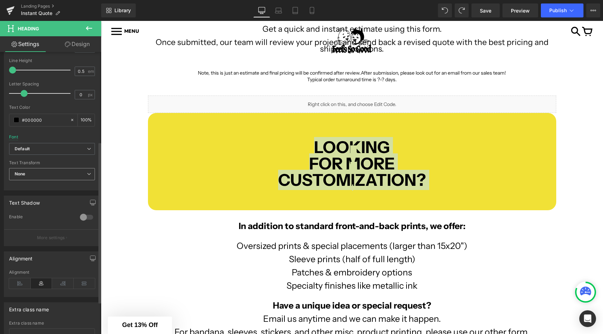
click at [35, 180] on span "None" at bounding box center [52, 174] width 86 height 12
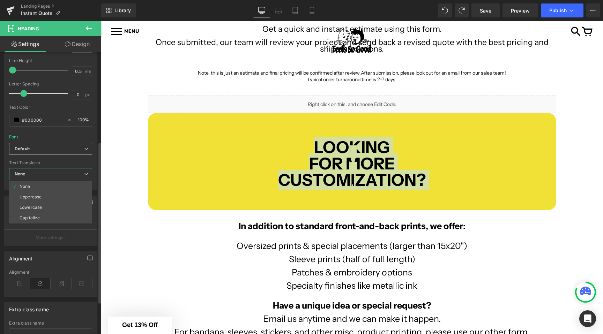
click at [47, 152] on span "Default" at bounding box center [50, 149] width 83 height 12
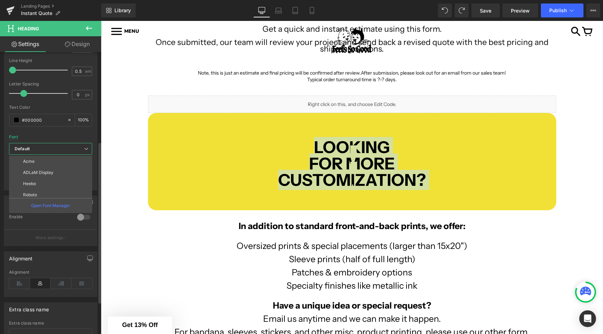
scroll to position [70, 0]
click at [45, 184] on li "Pirata One" at bounding box center [52, 180] width 86 height 11
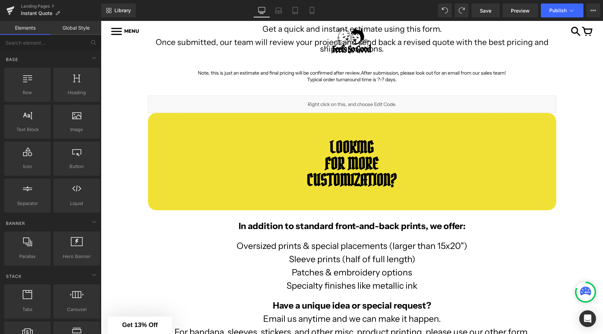
click at [142, 156] on div "INSTANT ONLINE ORDER Text Block Get a quick and instant estimate using this for…" at bounding box center [352, 197] width 502 height 493
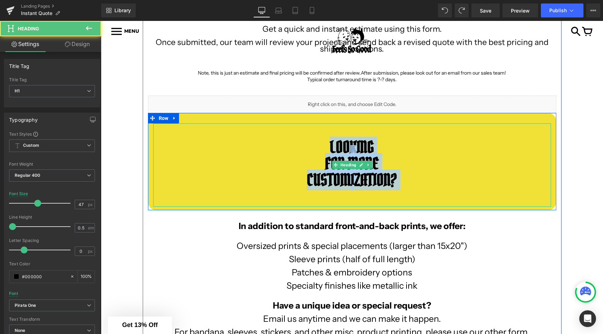
drag, startPoint x: 346, startPoint y: 149, endPoint x: 433, endPoint y: 193, distance: 97.0
click at [433, 193] on div "LOOKING FOR MORE CUSTOMIZATION?" at bounding box center [352, 164] width 398 height 83
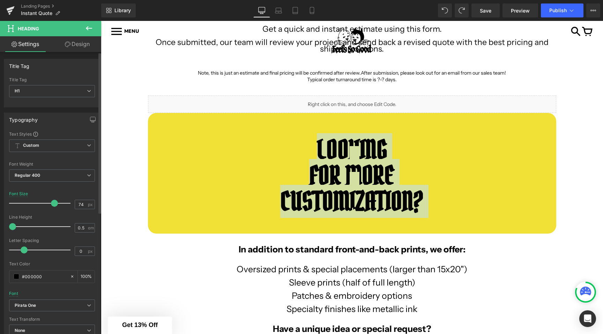
type input "73"
drag, startPoint x: 36, startPoint y: 205, endPoint x: 51, endPoint y: 207, distance: 14.5
click at [52, 206] on span at bounding box center [54, 203] width 7 height 7
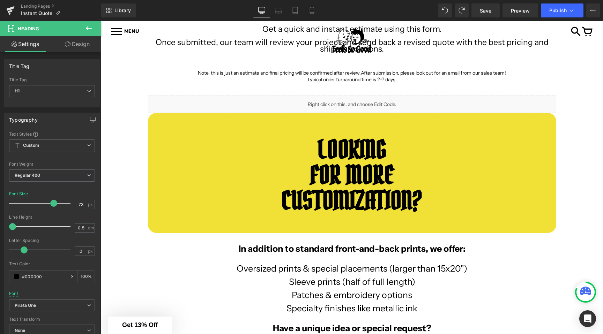
click at [131, 178] on div "INSTANT ONLINE ORDER Text Block Get a quick and instant estimate using this for…" at bounding box center [352, 209] width 502 height 516
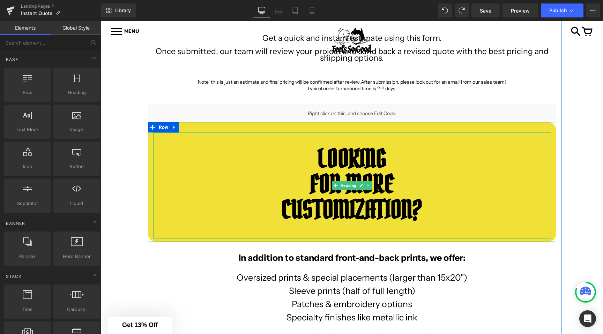
scroll to position [161, 0]
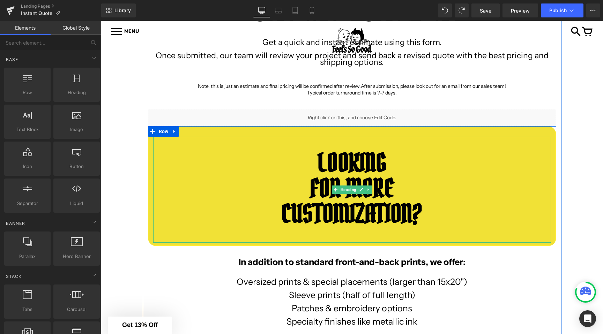
click at [209, 141] on div "LOOKING FOR MORE CUSTOMIZATION?" at bounding box center [352, 190] width 398 height 106
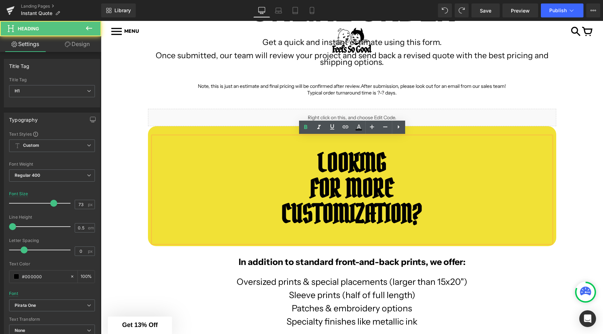
click at [221, 141] on div "LOOKING FOR MORE CUSTOMIZATION?" at bounding box center [352, 190] width 398 height 106
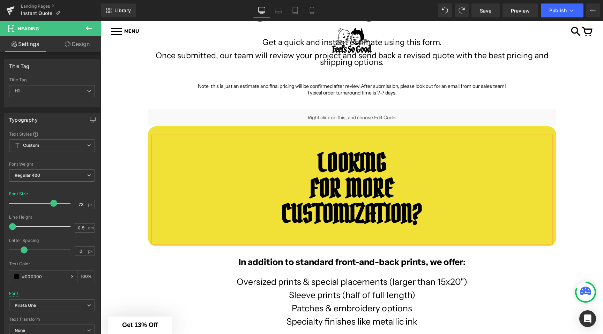
click at [242, 137] on div "LOOKING FOR MORE CUSTOMIZATION?" at bounding box center [352, 190] width 398 height 106
click at [253, 137] on div "LOOKING FOR MORE CUSTOMIZATION?" at bounding box center [352, 190] width 398 height 106
click at [72, 46] on link "Design" at bounding box center [77, 44] width 51 height 16
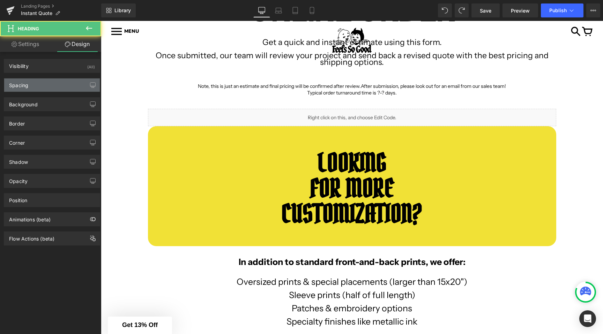
type input "0"
type input "57"
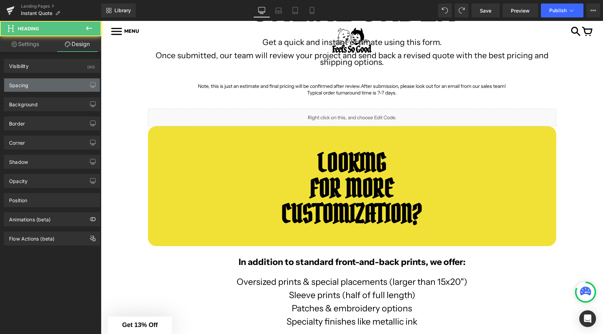
type input "0"
type input "46"
type input "0"
click at [30, 86] on div "Spacing" at bounding box center [52, 84] width 96 height 13
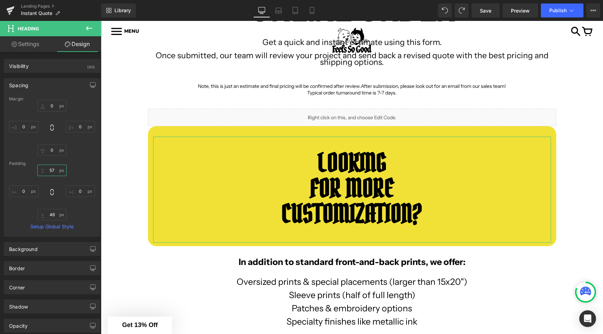
click at [53, 170] on input "57" at bounding box center [51, 171] width 29 height 12
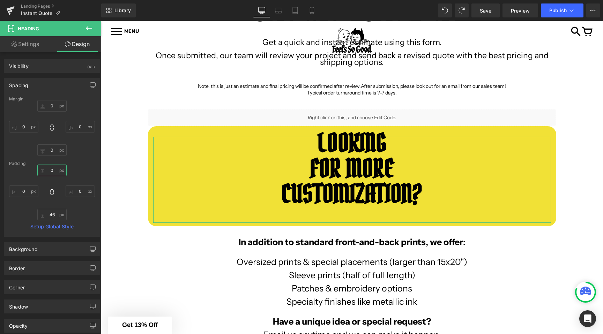
type input "0"
click at [48, 216] on input "46" at bounding box center [51, 215] width 29 height 12
type input "4"
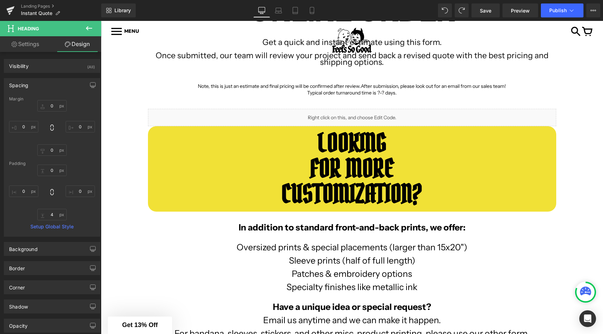
click at [132, 161] on div "INSTANT ONLINE ORDER Text Block Get a quick and instant estimate using this for…" at bounding box center [352, 204] width 502 height 481
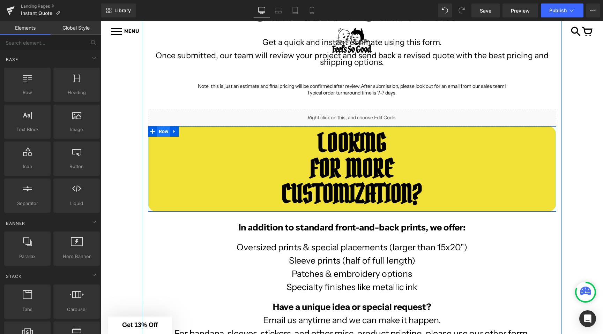
click at [166, 132] on span "Row" at bounding box center [163, 131] width 13 height 10
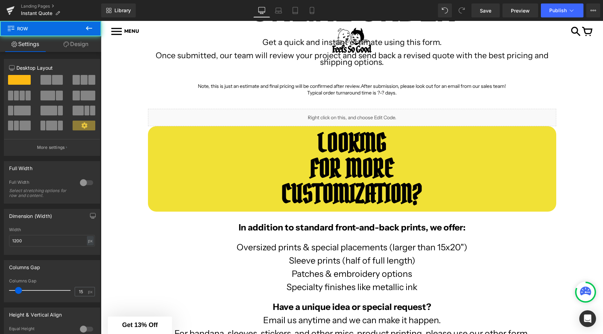
click at [135, 173] on div "INSTANT ONLINE ORDER Text Block Get a quick and instant estimate using this for…" at bounding box center [352, 204] width 502 height 481
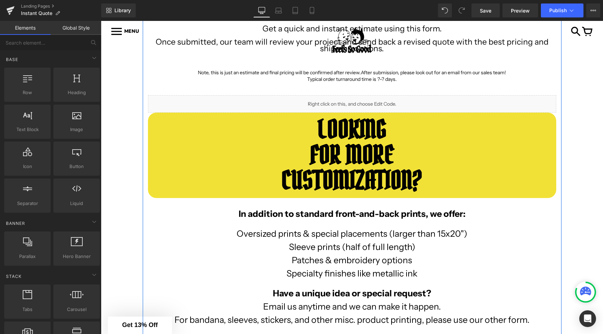
scroll to position [165, 0]
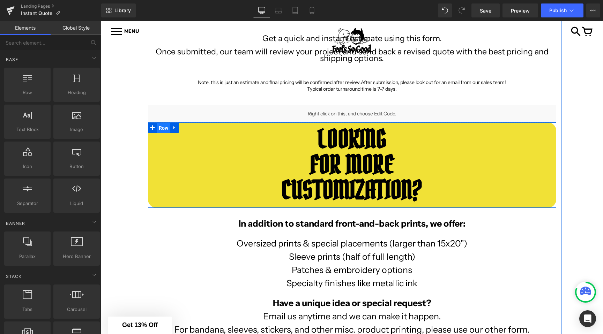
click at [169, 125] on span "Row" at bounding box center [163, 128] width 13 height 10
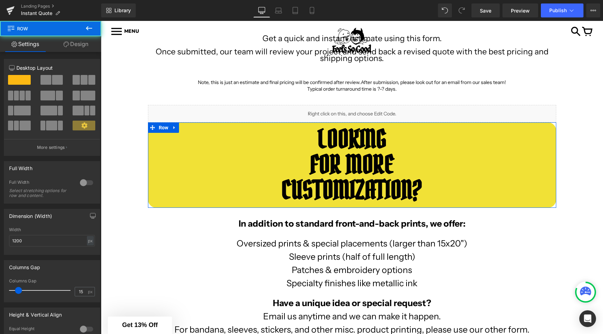
click at [72, 42] on link "Design" at bounding box center [76, 44] width 51 height 16
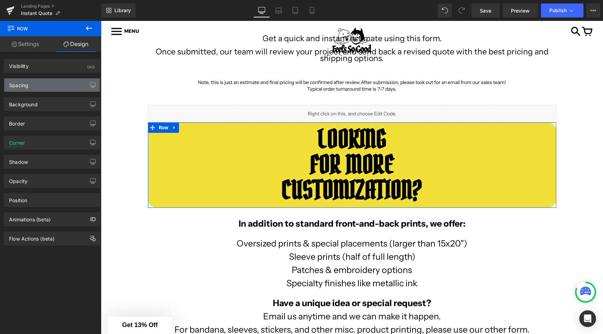
click at [31, 89] on div "Spacing" at bounding box center [52, 84] width 96 height 13
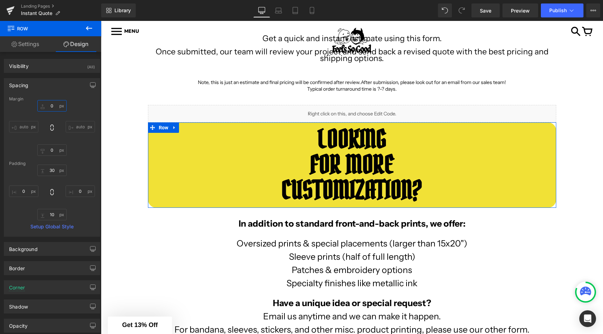
click at [47, 102] on input "0" at bounding box center [51, 106] width 29 height 12
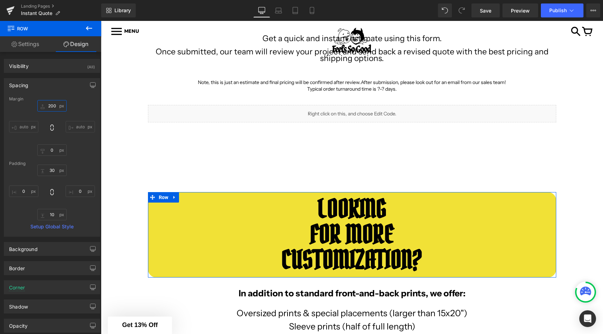
type input "20"
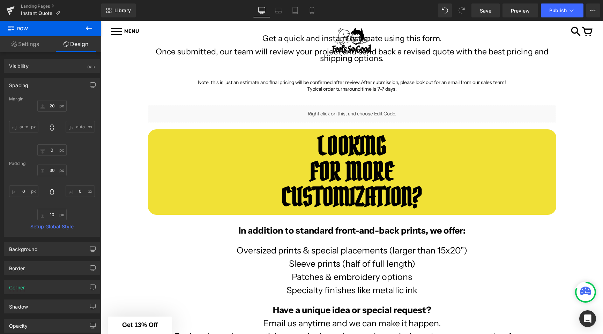
click at [122, 116] on div "INSTANT ONLINE ORDER Text Block Get a quick and instant estimate using this for…" at bounding box center [352, 205] width 502 height 488
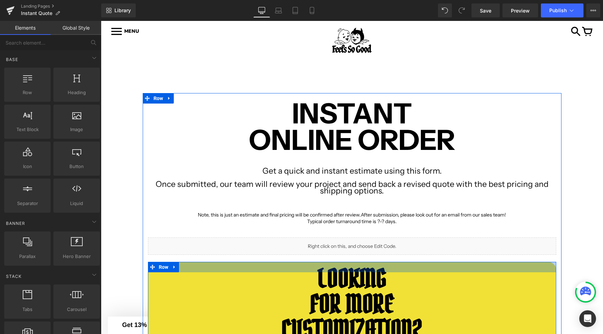
scroll to position [51, 0]
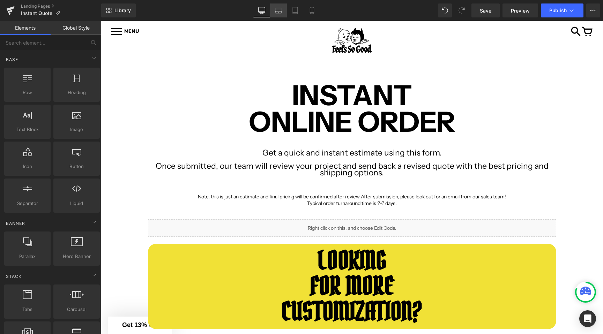
click at [276, 5] on link "Laptop" at bounding box center [278, 10] width 17 height 14
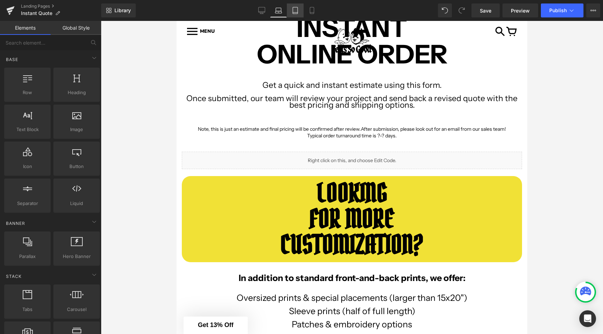
click at [297, 9] on icon at bounding box center [295, 10] width 7 height 7
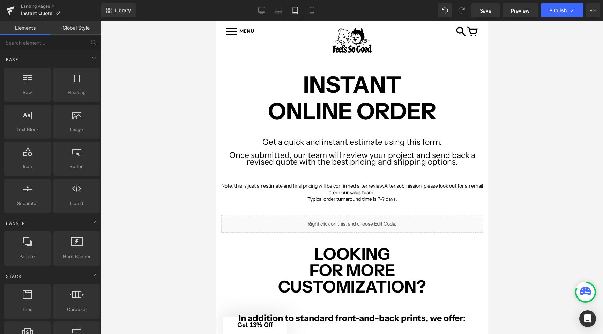
scroll to position [60, 0]
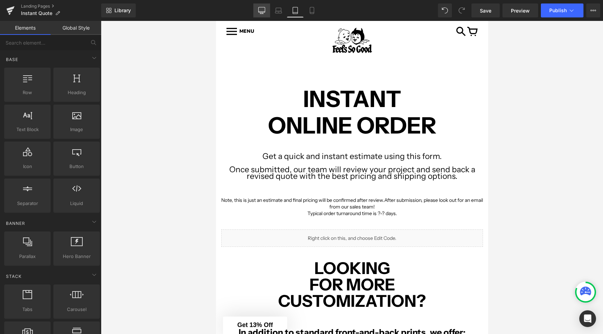
click at [257, 8] on link "Desktop" at bounding box center [261, 10] width 17 height 14
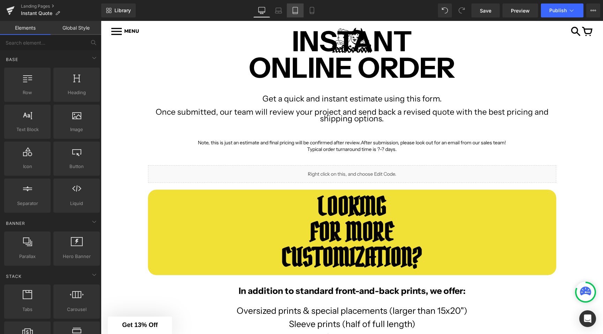
click at [297, 8] on icon at bounding box center [295, 10] width 7 height 7
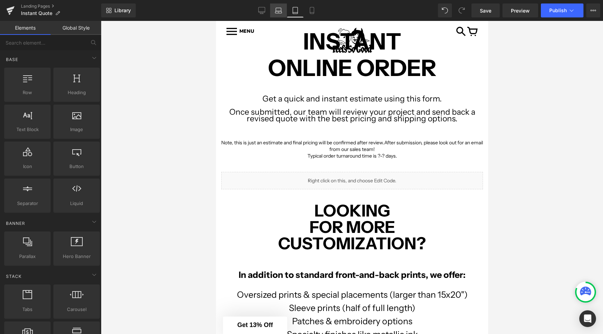
click at [279, 6] on link "Laptop" at bounding box center [278, 10] width 17 height 14
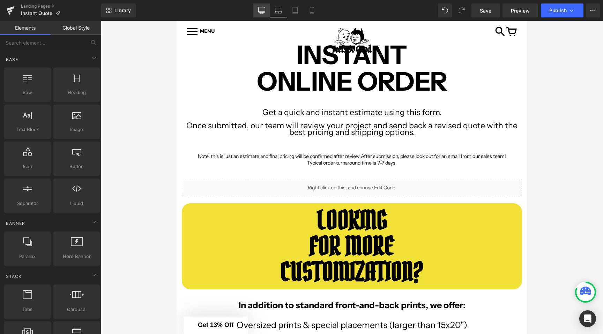
click at [264, 9] on icon at bounding box center [261, 10] width 7 height 7
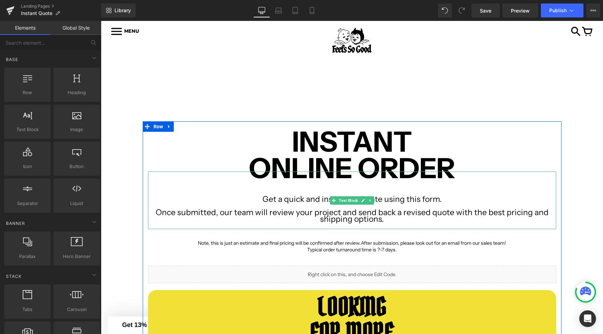
scroll to position [0, 0]
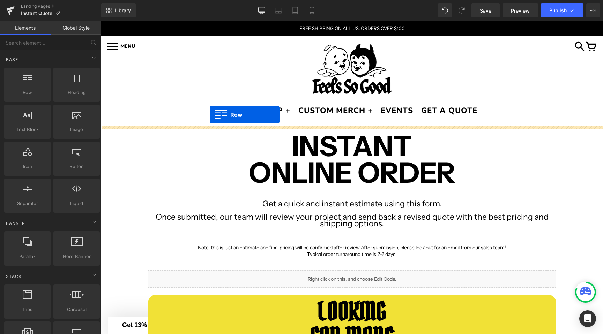
drag, startPoint x: 126, startPoint y: 100, endPoint x: 210, endPoint y: 115, distance: 84.7
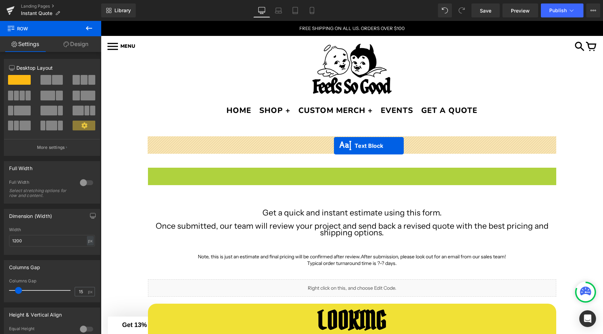
drag, startPoint x: 333, startPoint y: 188, endPoint x: 334, endPoint y: 146, distance: 42.6
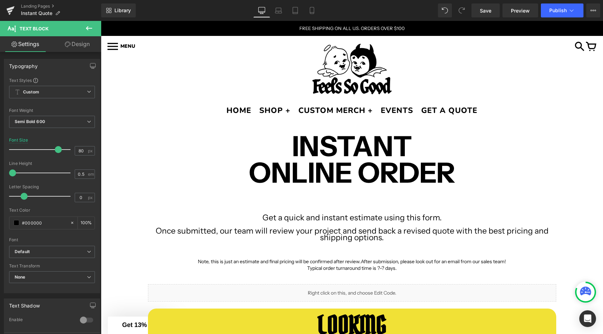
click at [70, 41] on link "Design" at bounding box center [77, 44] width 51 height 16
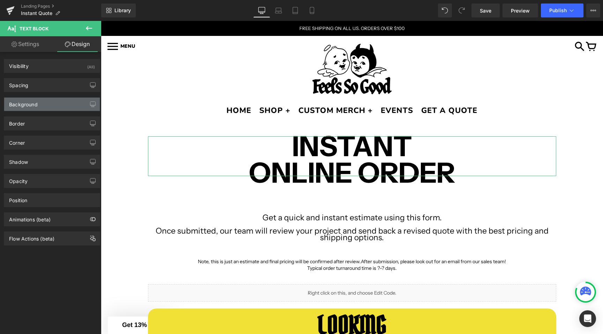
click at [37, 100] on div "Background" at bounding box center [23, 103] width 29 height 10
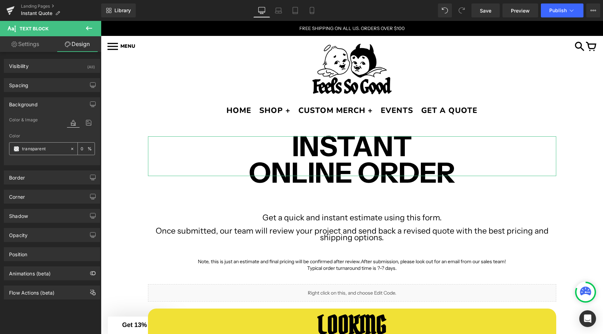
click at [32, 149] on input "transparent" at bounding box center [44, 149] width 45 height 8
paste input "f1e136"
click at [40, 149] on input "f1e136parent" at bounding box center [44, 149] width 45 height 8
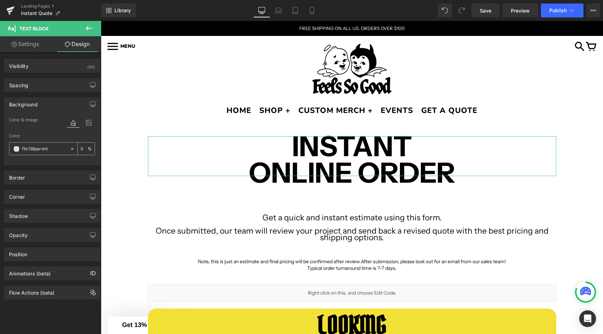
click at [40, 149] on input "f1e136parent" at bounding box center [44, 149] width 45 height 8
paste input "text"
type input "f1e136"
type input "100"
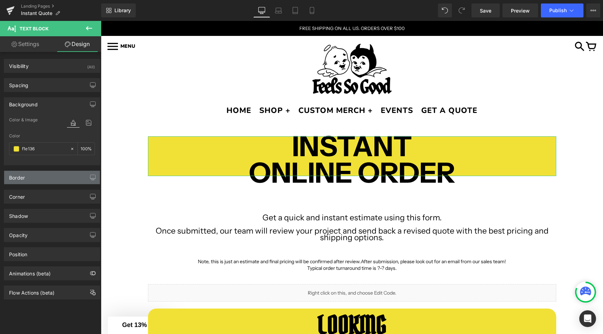
type input "#f1e136"
click at [31, 178] on div "Border" at bounding box center [52, 177] width 96 height 13
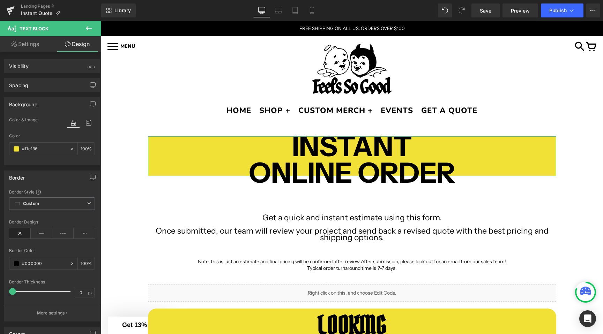
click at [30, 178] on div "Border" at bounding box center [52, 177] width 96 height 13
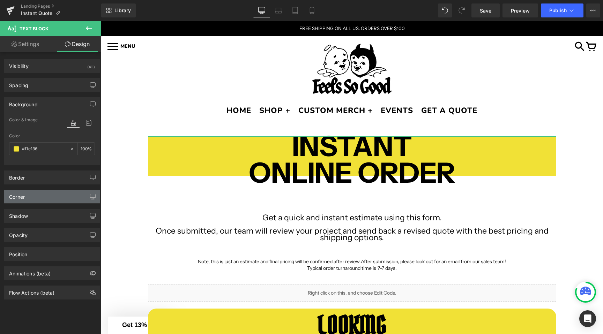
click at [35, 201] on div "Corner" at bounding box center [52, 196] width 96 height 13
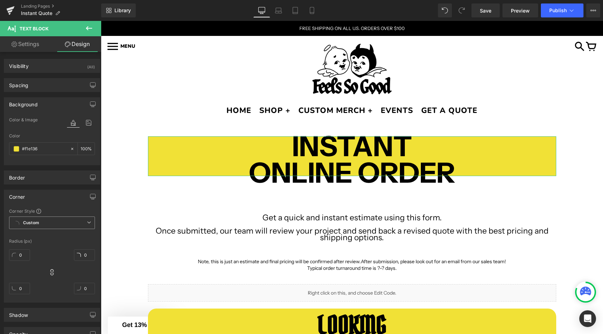
click at [32, 223] on b "Custom" at bounding box center [31, 223] width 16 height 6
click at [30, 219] on span "Custom Setup Global Style" at bounding box center [52, 223] width 86 height 13
click at [21, 260] on input "0" at bounding box center [19, 255] width 21 height 12
type input "2"
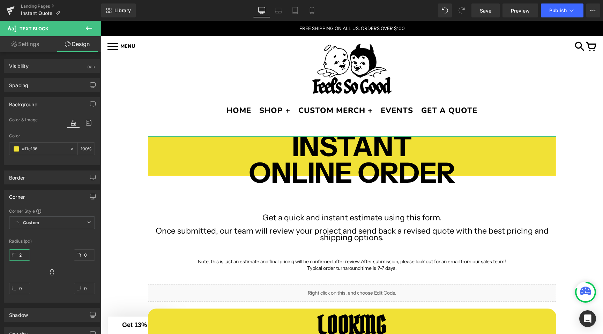
type input "2"
type input "24"
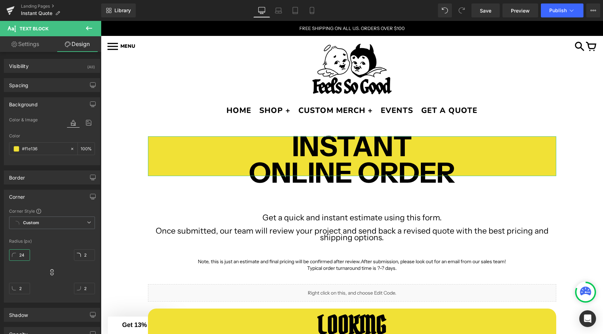
type input "24"
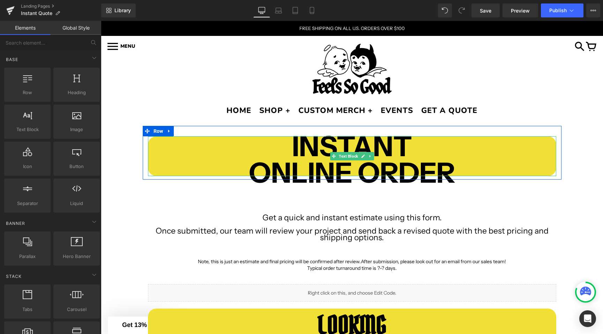
click at [291, 146] on p "INSTANT" at bounding box center [352, 146] width 408 height 7
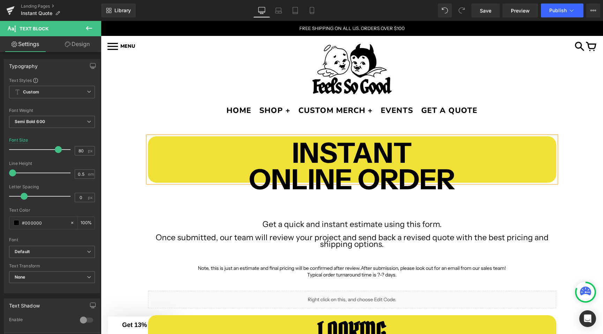
click at [457, 175] on p at bounding box center [352, 173] width 408 height 7
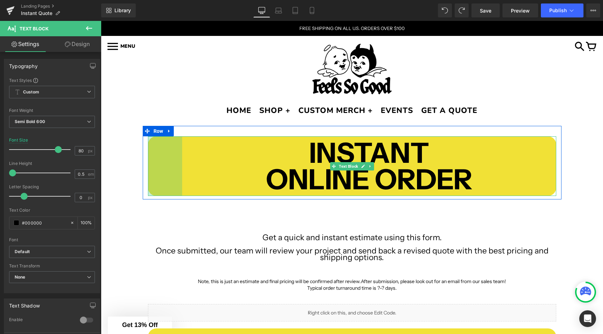
drag, startPoint x: 148, startPoint y: 154, endPoint x: 181, endPoint y: 153, distance: 33.9
click at [181, 153] on div "INSTANT ONLINE ORDER Text Block 98px" at bounding box center [352, 166] width 408 height 60
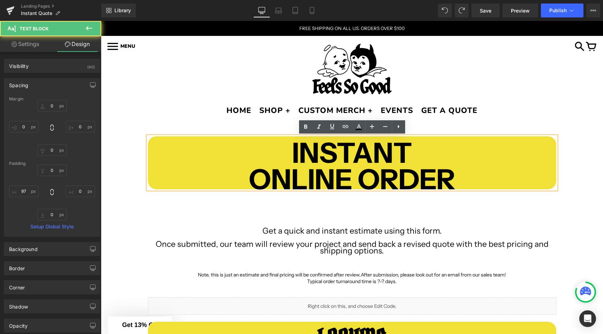
type input "0"
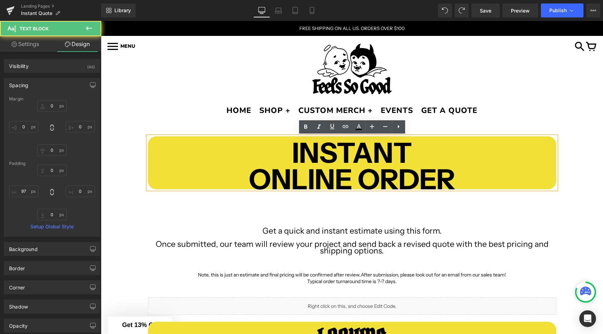
type input "0"
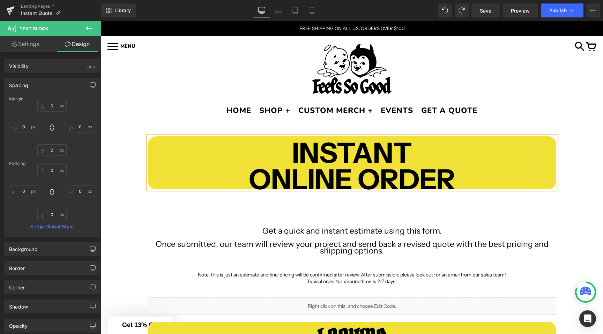
click at [488, 185] on p at bounding box center [352, 186] width 408 height 7
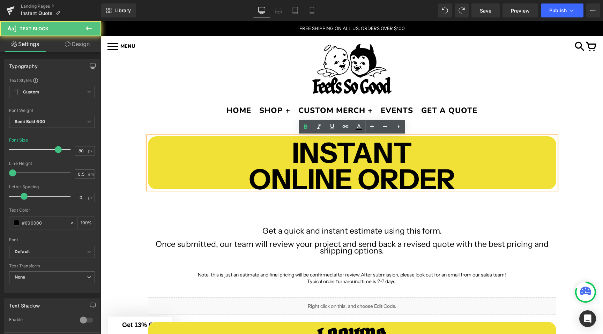
click at [448, 173] on b "ONLINE ORDER" at bounding box center [352, 179] width 206 height 34
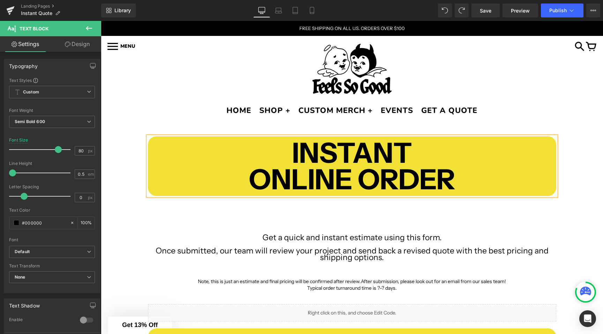
click at [143, 149] on div "INSTANT ONLINE ORDER Text Block" at bounding box center [352, 166] width 419 height 60
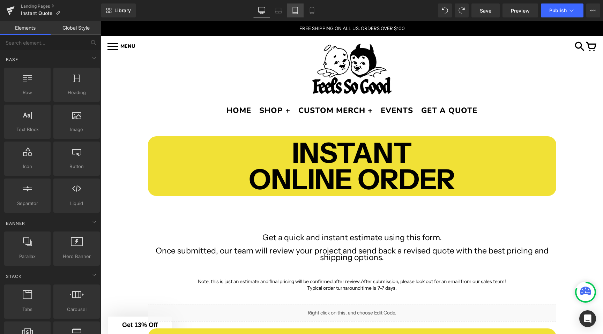
click at [296, 9] on icon at bounding box center [295, 10] width 7 height 7
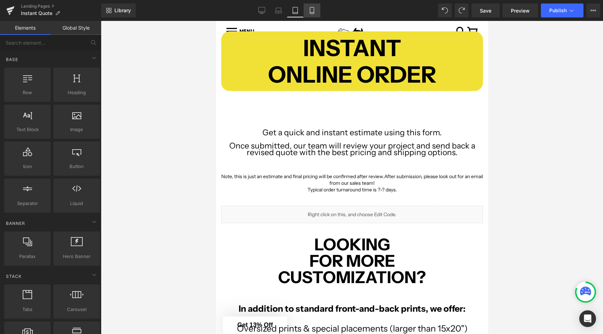
click at [311, 9] on icon at bounding box center [311, 10] width 7 height 7
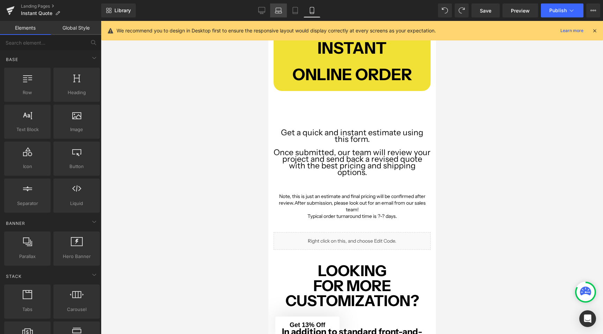
click at [271, 10] on link "Laptop" at bounding box center [278, 10] width 17 height 14
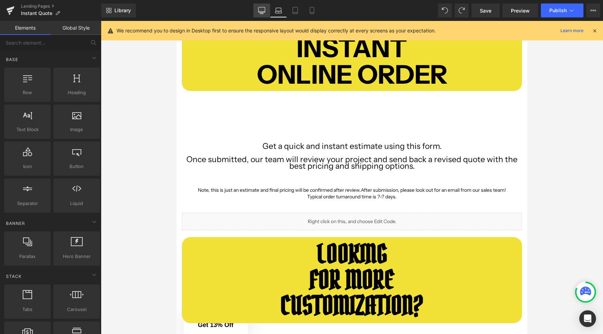
click at [264, 10] on icon at bounding box center [261, 10] width 7 height 7
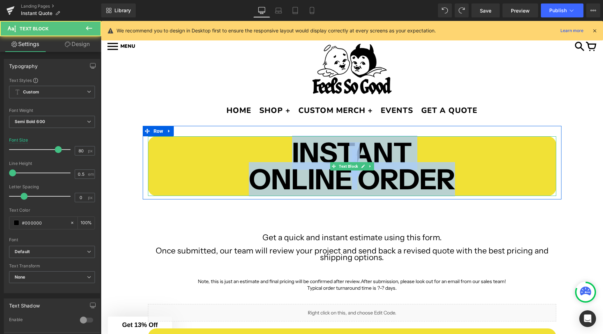
drag, startPoint x: 291, startPoint y: 150, endPoint x: 470, endPoint y: 179, distance: 181.2
click at [470, 179] on div "INSTANT ONLINE ORDER" at bounding box center [352, 166] width 408 height 60
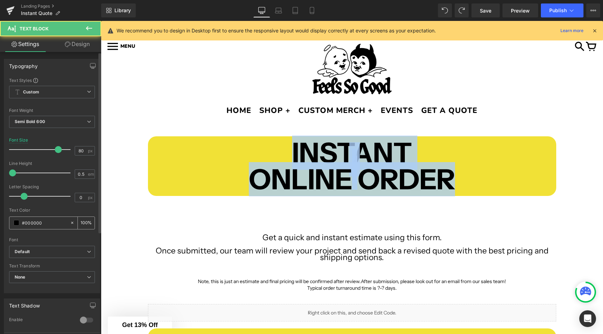
scroll to position [20, 0]
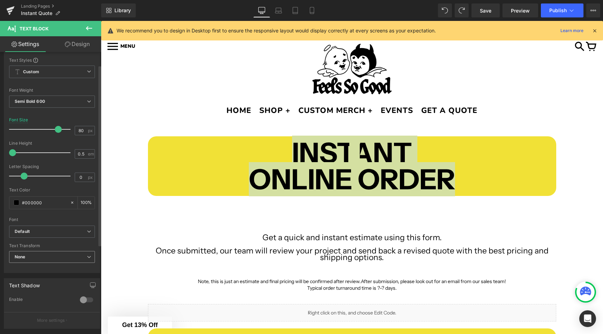
click at [44, 260] on span "None" at bounding box center [52, 257] width 86 height 12
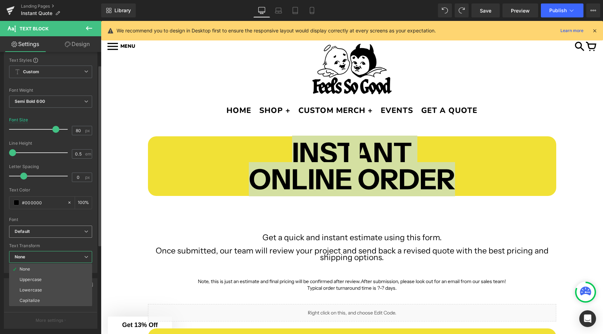
click at [48, 238] on div "Default Default Playfair Display Abril Fatface Acme ADLaM Display Heebo Roboto …" at bounding box center [50, 234] width 83 height 16
click at [52, 231] on b "Default" at bounding box center [49, 232] width 69 height 6
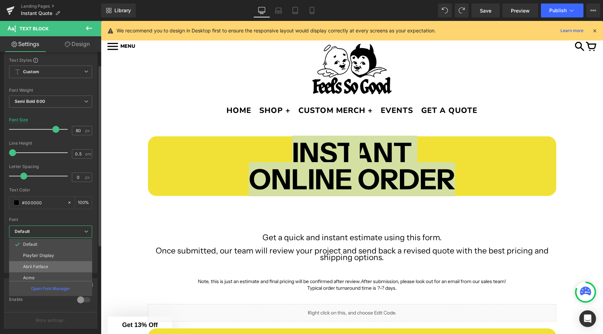
scroll to position [70, 0]
click at [48, 265] on li "Pirata One" at bounding box center [52, 263] width 86 height 11
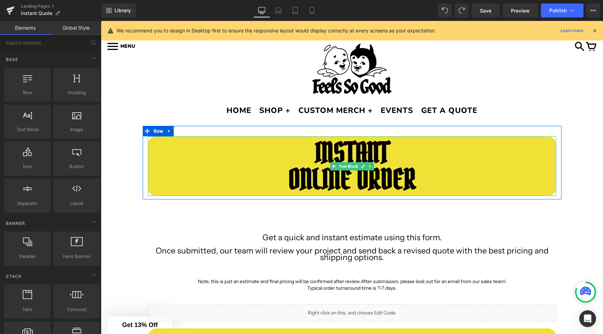
click at [321, 146] on b "INSTANT" at bounding box center [352, 153] width 74 height 36
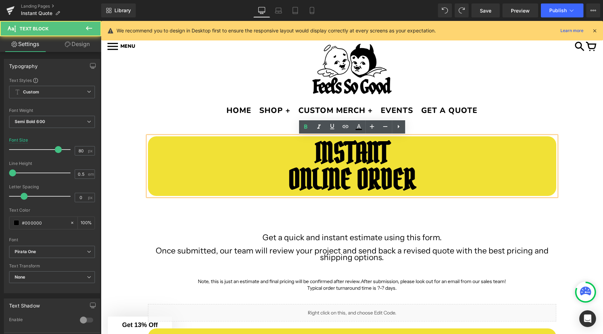
click at [173, 156] on p at bounding box center [352, 159] width 408 height 7
click at [153, 156] on p at bounding box center [352, 159] width 408 height 7
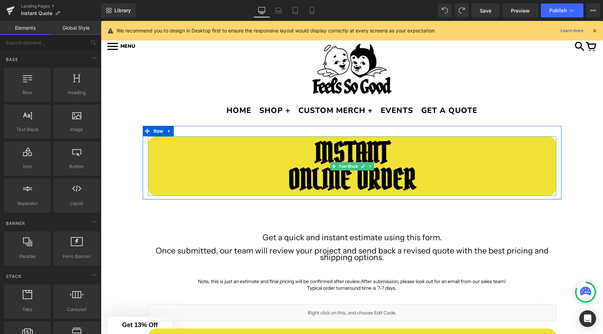
click at [316, 151] on b "INSTANT" at bounding box center [352, 153] width 74 height 36
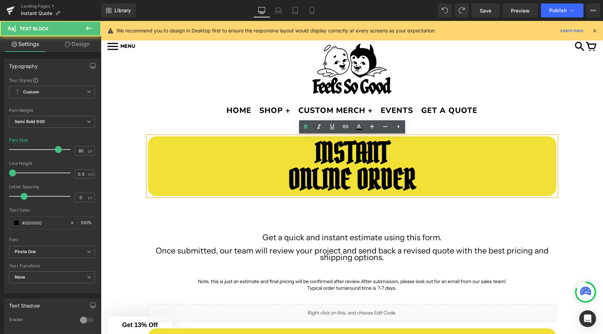
click at [318, 150] on b "INSTANT" at bounding box center [352, 153] width 74 height 36
click at [267, 144] on p at bounding box center [352, 146] width 408 height 7
click at [143, 153] on div "INSTANT ONLINE ORDER Text Block" at bounding box center [352, 166] width 419 height 60
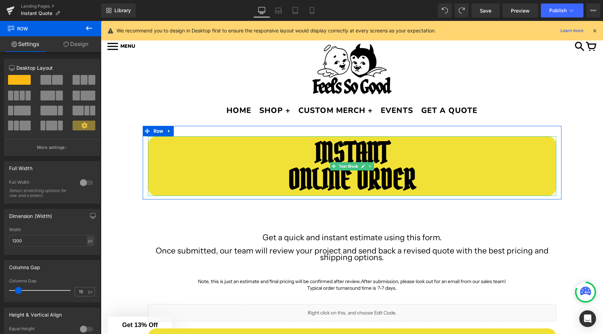
click at [319, 154] on b "INSTANT" at bounding box center [352, 153] width 74 height 36
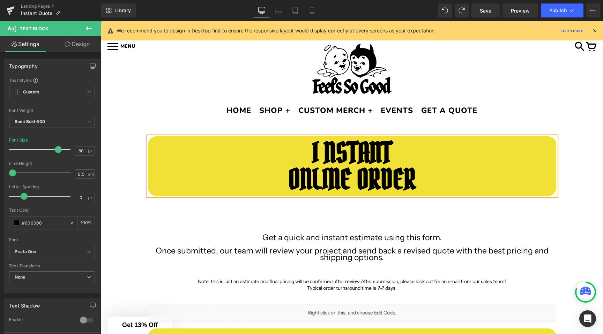
click at [177, 163] on p at bounding box center [352, 159] width 408 height 7
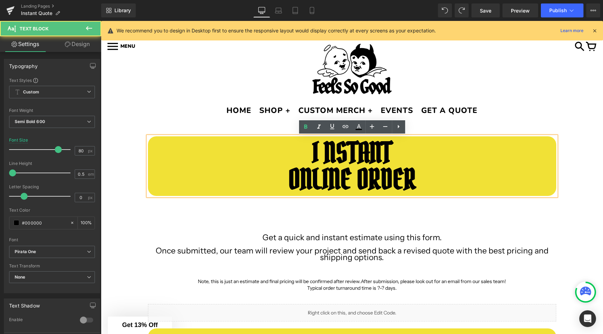
click at [326, 152] on b "I NSTANT" at bounding box center [351, 153] width 79 height 36
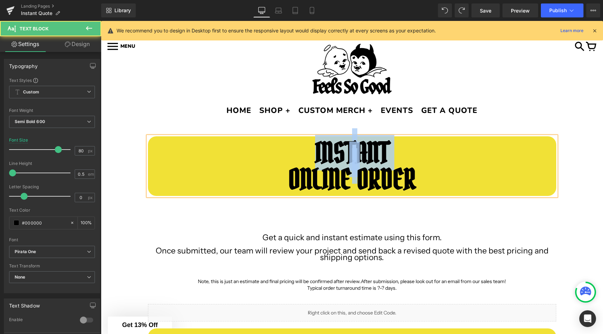
drag, startPoint x: 311, startPoint y: 148, endPoint x: 418, endPoint y: 171, distance: 108.8
click at [418, 171] on div "INSTANT ONLINE ORDER" at bounding box center [352, 166] width 408 height 60
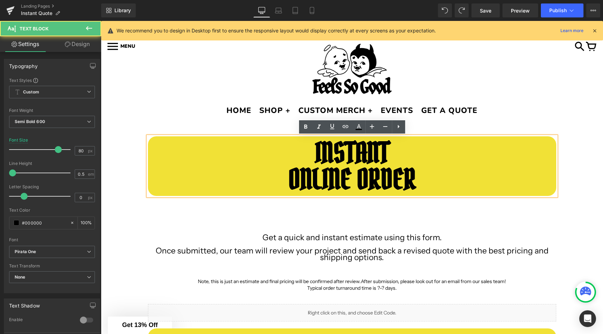
click at [325, 157] on b "INSTANT" at bounding box center [352, 153] width 74 height 36
drag, startPoint x: 323, startPoint y: 152, endPoint x: 336, endPoint y: 152, distance: 12.9
click at [336, 152] on b "INSTANT" at bounding box center [352, 153] width 74 height 36
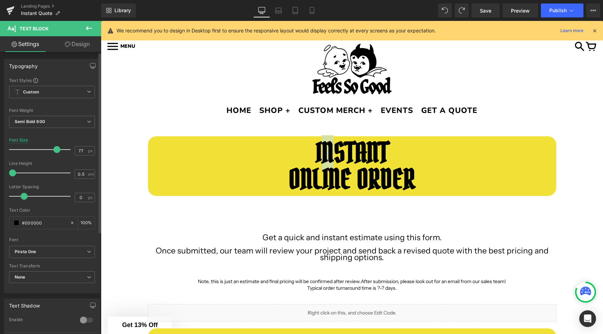
type input "76"
click at [54, 150] on span at bounding box center [55, 149] width 7 height 7
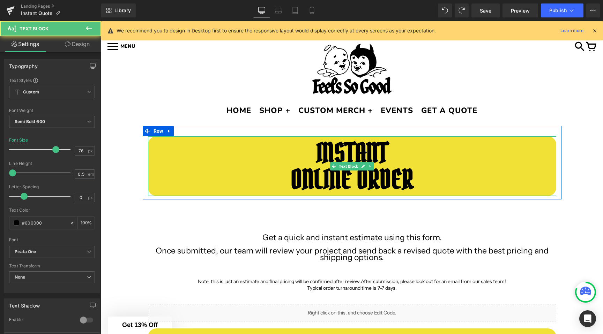
click at [302, 147] on p at bounding box center [352, 146] width 408 height 7
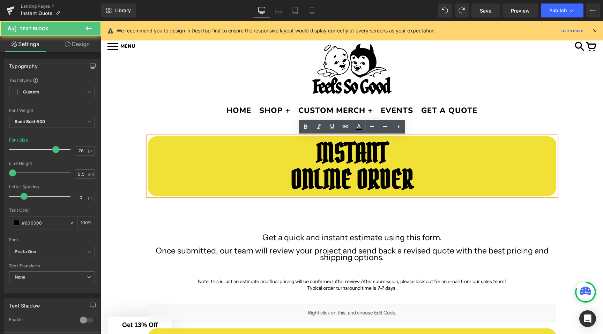
click at [314, 149] on p at bounding box center [352, 146] width 408 height 7
click at [324, 149] on b "INSTANT" at bounding box center [351, 153] width 71 height 34
click at [319, 154] on b "INSTANT" at bounding box center [351, 153] width 71 height 34
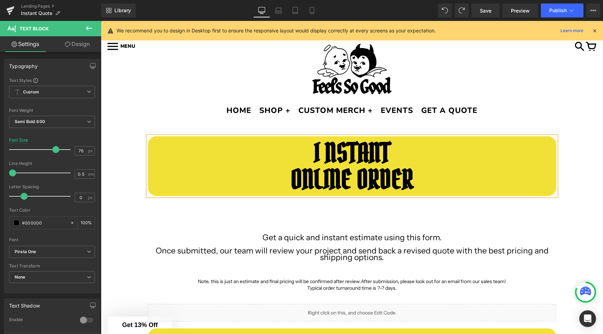
click at [339, 149] on b "I NSTANT" at bounding box center [352, 153] width 76 height 34
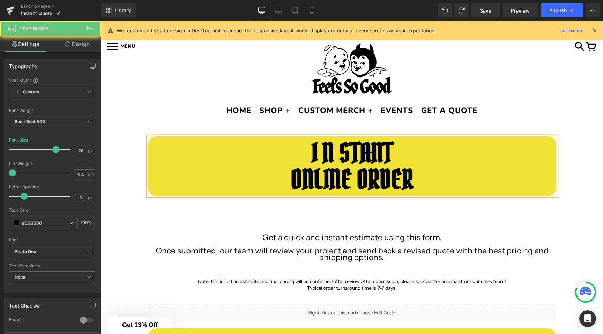
click at [352, 150] on b at bounding box center [352, 160] width 5 height 34
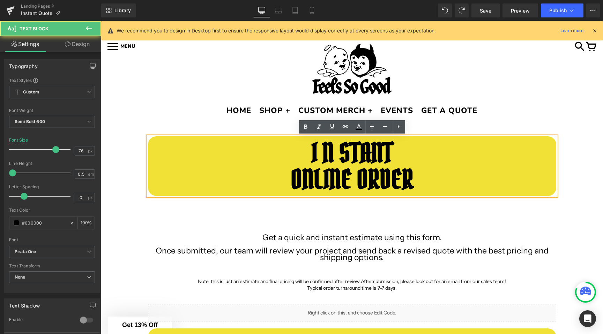
click at [323, 155] on b "I N STANT" at bounding box center [351, 153] width 81 height 34
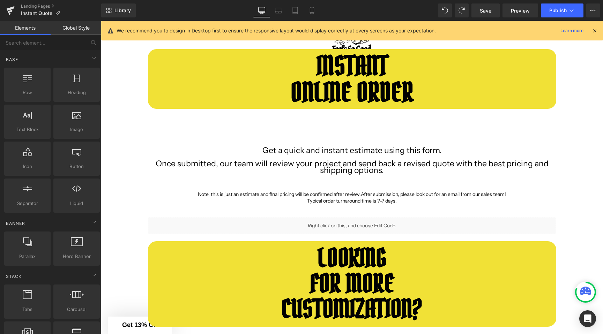
scroll to position [38, 0]
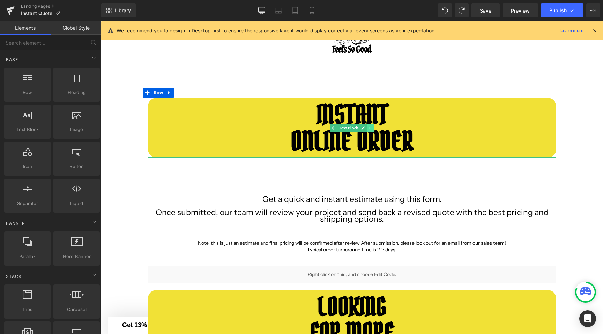
click at [370, 127] on icon at bounding box center [370, 128] width 4 height 4
click at [168, 91] on icon at bounding box center [169, 92] width 5 height 5
click at [178, 92] on icon at bounding box center [178, 92] width 5 height 5
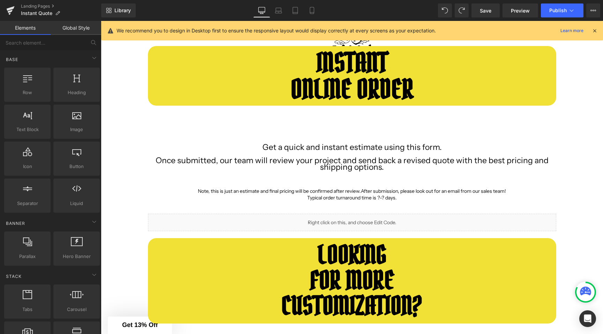
scroll to position [118, 0]
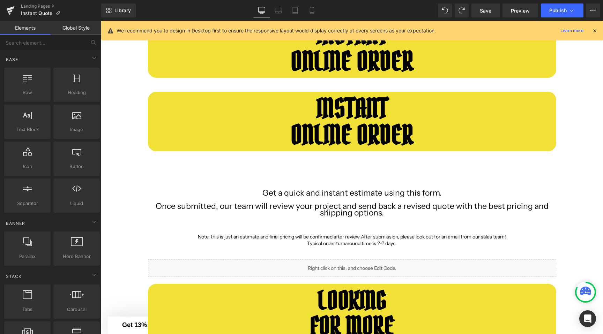
click at [328, 108] on b "INSTANT" at bounding box center [351, 108] width 71 height 34
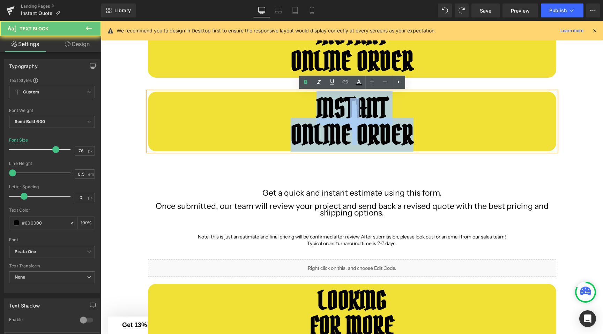
drag, startPoint x: 328, startPoint y: 108, endPoint x: 369, endPoint y: 129, distance: 45.7
click at [369, 129] on div "INSTANT ONLINE ORDER" at bounding box center [352, 122] width 408 height 60
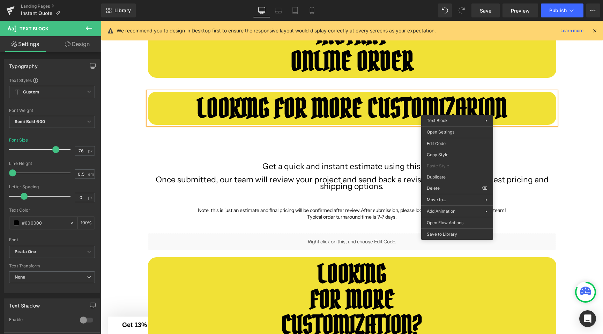
click at [448, 107] on b "LOOKING FOR MORE CUSTOMIZARION" at bounding box center [352, 108] width 310 height 34
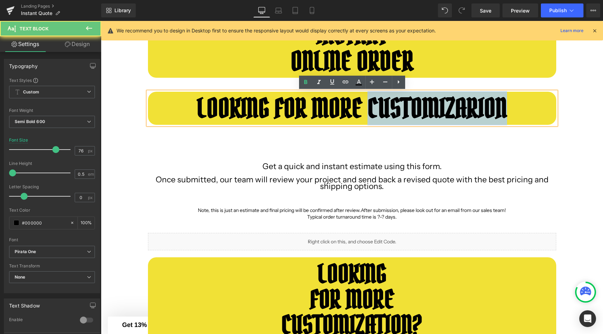
click at [448, 107] on b "LOOKING FOR MORE CUSTOMIZARION" at bounding box center [352, 108] width 310 height 34
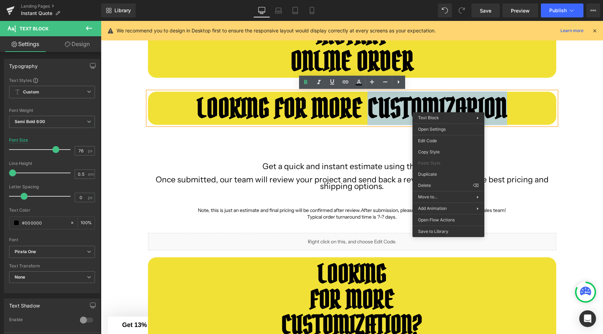
click at [439, 105] on b "LOOKING FOR MORE CUSTOMIZARION" at bounding box center [352, 108] width 310 height 34
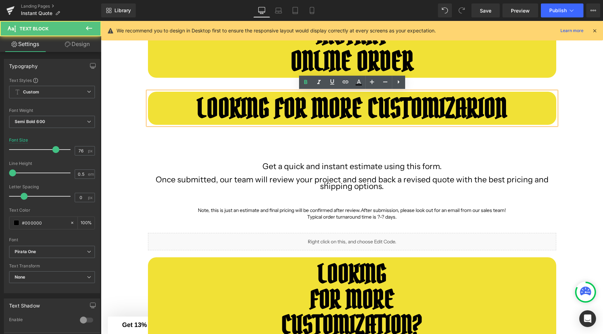
click at [425, 105] on b "LOOKING FOR MORE CUSTOMIZARION" at bounding box center [352, 108] width 310 height 34
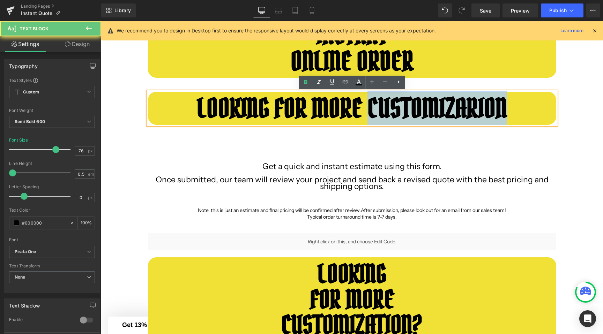
click at [425, 105] on b "LOOKING FOR MORE CUSTOMIZARION" at bounding box center [352, 108] width 310 height 34
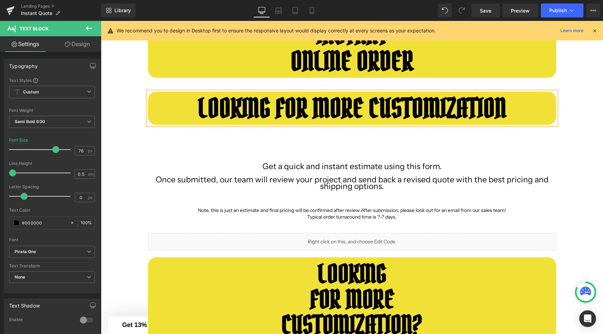
click at [117, 106] on div "INSTANT ONLINE ORDER Text Block Row LOOKING FOR MORE CUSTOMIZATION Text Block R…" at bounding box center [352, 292] width 502 height 569
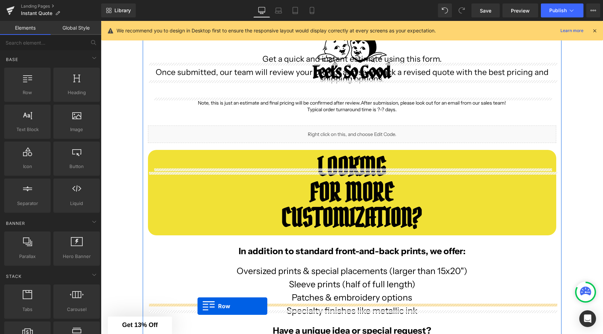
scroll to position [266, 0]
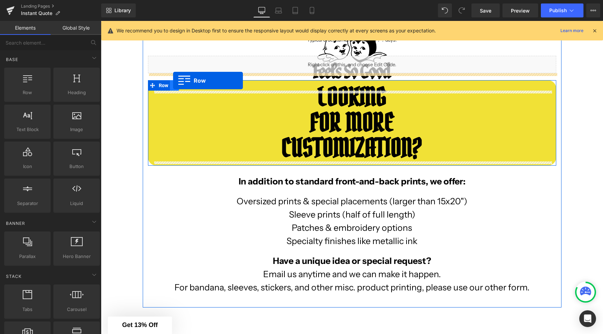
drag, startPoint x: 146, startPoint y: 175, endPoint x: 173, endPoint y: 81, distance: 98.4
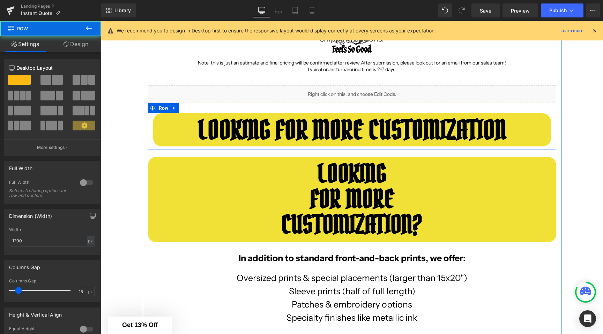
scroll to position [210, 0]
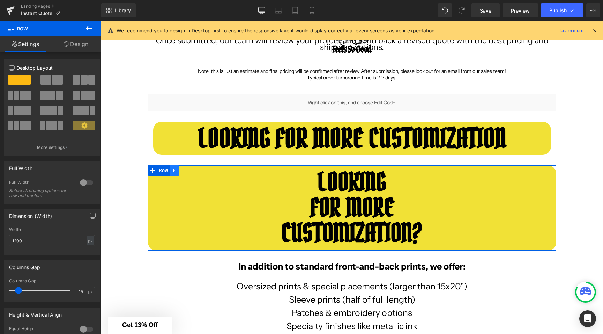
click at [175, 170] on icon at bounding box center [173, 170] width 1 height 3
click at [193, 169] on icon at bounding box center [192, 170] width 5 height 5
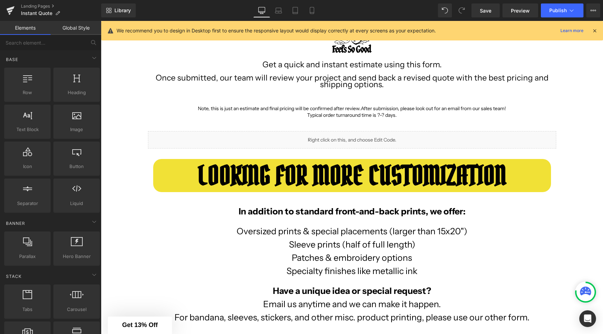
scroll to position [93, 0]
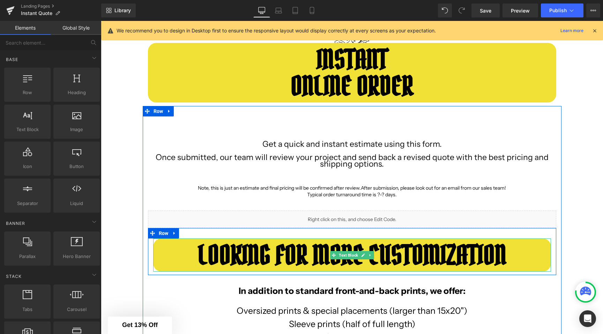
click at [509, 254] on p "LOOKING FOR MORE CUSTOMIZATION" at bounding box center [352, 255] width 398 height 7
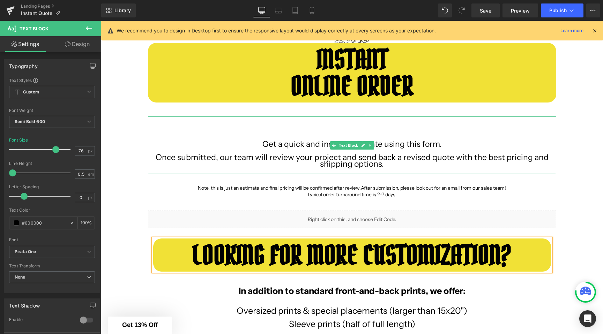
scroll to position [0, 0]
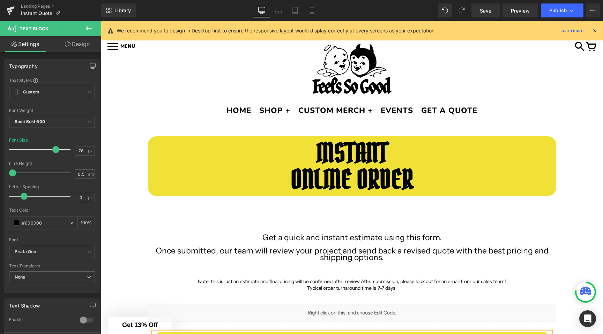
click at [419, 179] on p "ONLINE ORDER" at bounding box center [352, 179] width 408 height 7
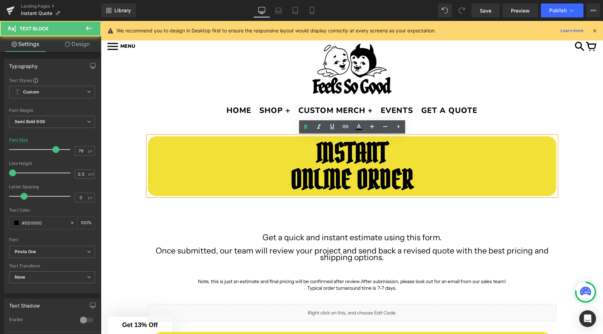
click at [325, 150] on b "INSTANT" at bounding box center [351, 153] width 71 height 34
click at [313, 149] on p at bounding box center [352, 146] width 408 height 7
click at [322, 149] on b "INSTANT" at bounding box center [351, 153] width 71 height 34
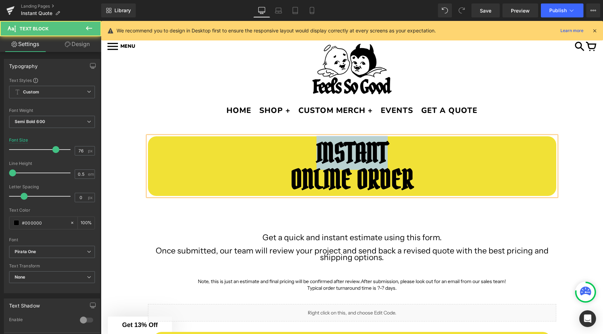
drag, startPoint x: 311, startPoint y: 151, endPoint x: 432, endPoint y: 151, distance: 121.0
click at [432, 151] on p "INSTANT" at bounding box center [352, 153] width 408 height 7
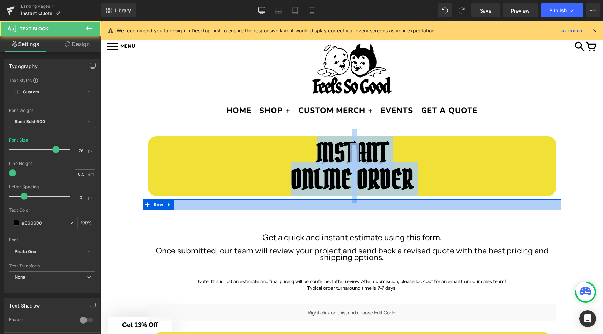
drag, startPoint x: 305, startPoint y: 146, endPoint x: 441, endPoint y: 204, distance: 148.2
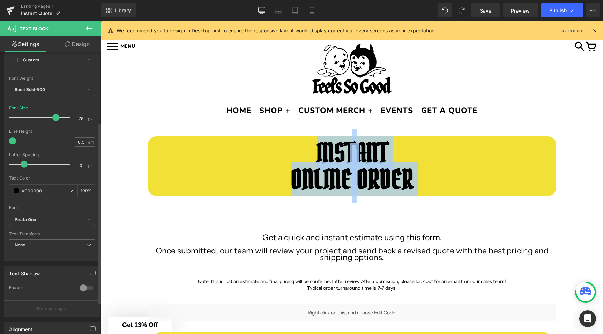
scroll to position [27, 0]
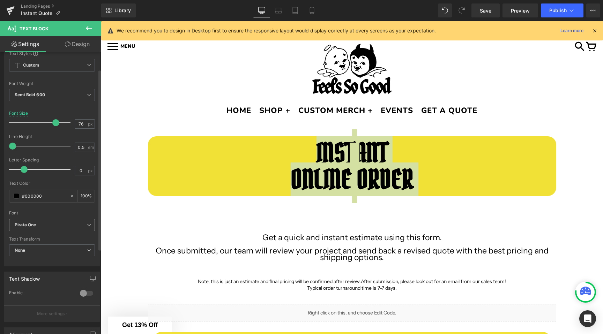
click at [29, 220] on span "Pirata One" at bounding box center [52, 225] width 86 height 12
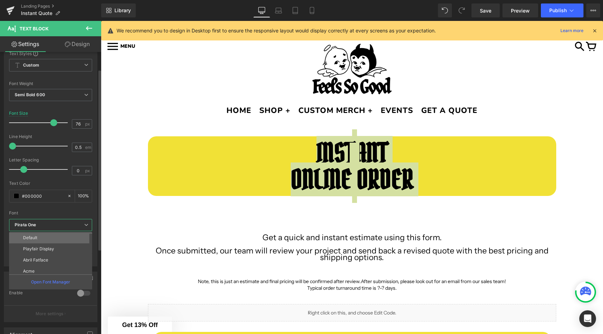
click at [39, 241] on li "Default" at bounding box center [52, 237] width 86 height 11
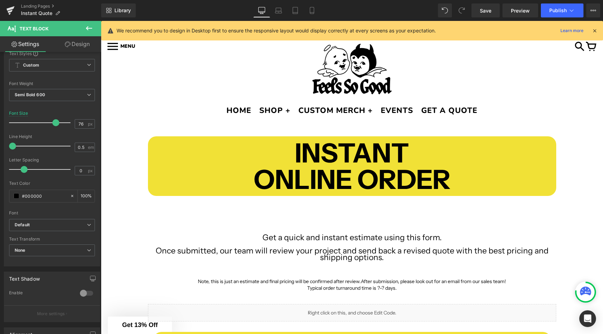
click at [155, 170] on p at bounding box center [352, 173] width 408 height 7
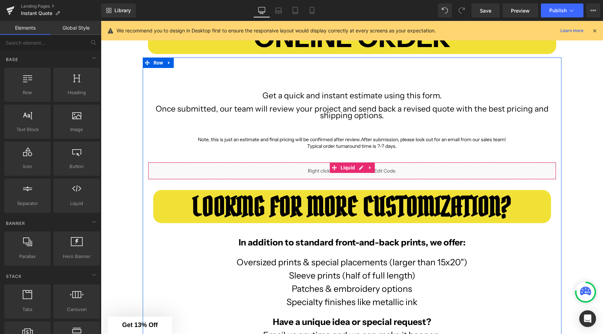
scroll to position [126, 0]
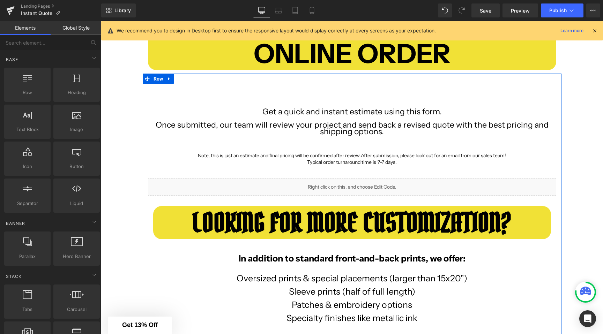
click at [272, 211] on b "LOOKING FOR MORE CUSTOMIZATION?" at bounding box center [351, 223] width 319 height 34
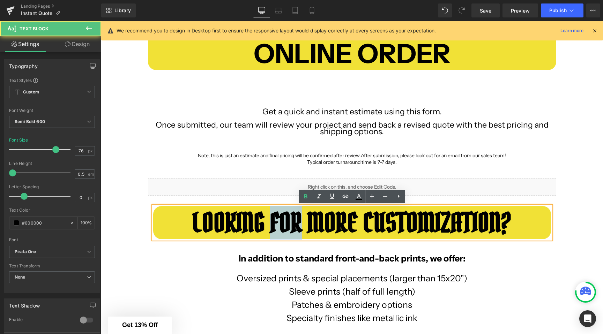
click at [272, 211] on b "LOOKING FOR MORE CUSTOMIZATION?" at bounding box center [351, 223] width 319 height 34
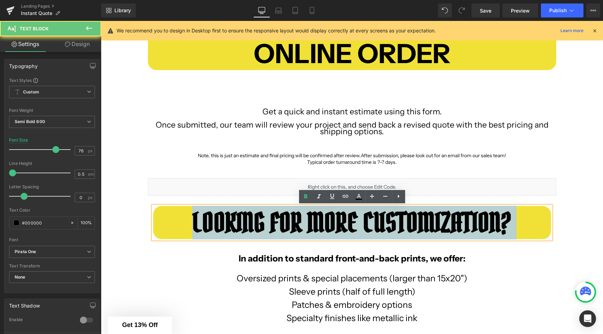
click at [272, 211] on b "LOOKING FOR MORE CUSTOMIZATION?" at bounding box center [351, 223] width 319 height 34
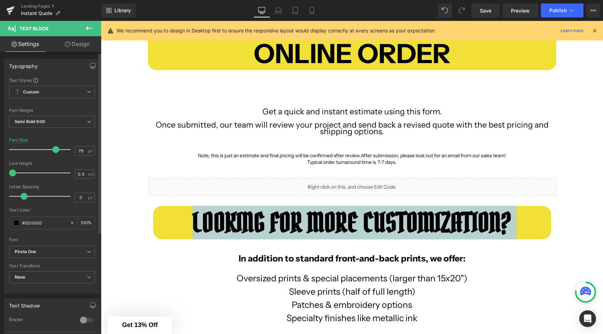
scroll to position [127, 0]
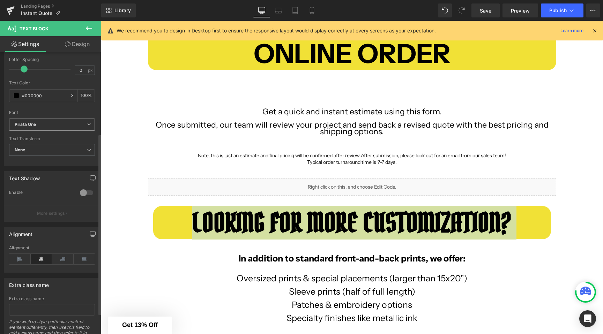
click at [49, 122] on b "Pirata One" at bounding box center [51, 125] width 72 height 6
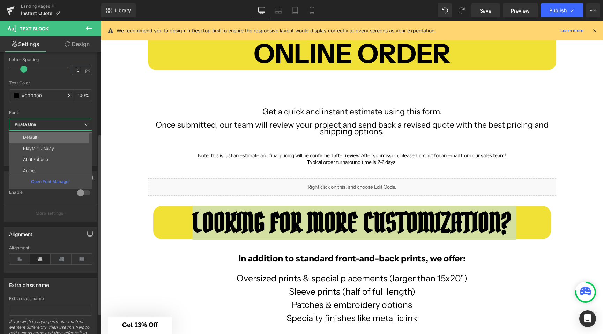
click at [52, 133] on li "Default" at bounding box center [52, 137] width 86 height 11
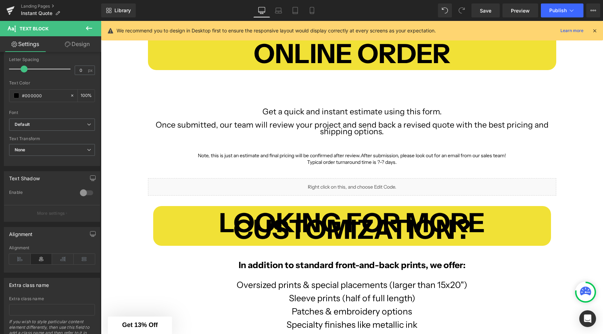
click at [136, 175] on div "INSTANT ONLINE ORDER Text Block Row Get a quick and instant estimate using this…" at bounding box center [352, 241] width 502 height 483
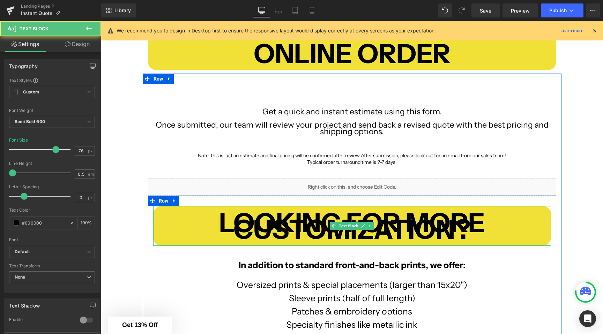
click at [487, 220] on p "LOOKING FOR MORE CUSTOMIZATION?" at bounding box center [352, 225] width 398 height 13
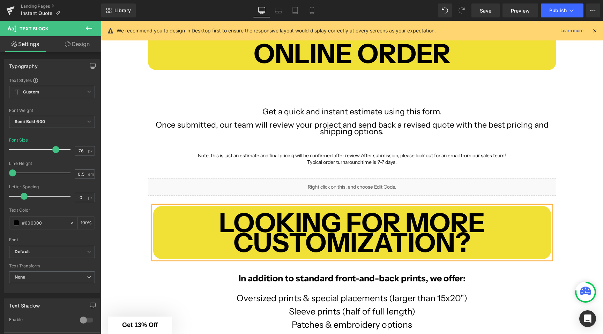
click at [144, 214] on div "Get a quick and instant estimate using this form. Once submitted, our team will…" at bounding box center [352, 242] width 419 height 317
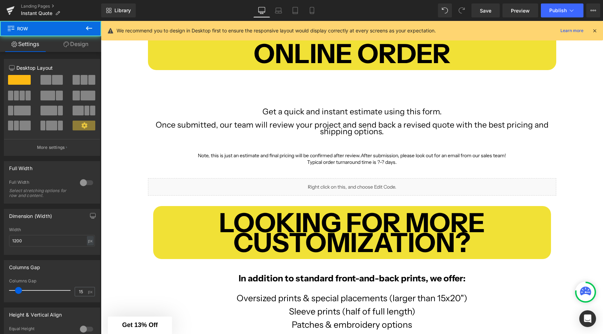
click at [137, 212] on div "INSTANT ONLINE ORDER Text Block Row Get a quick and instant estimate using this…" at bounding box center [352, 248] width 502 height 497
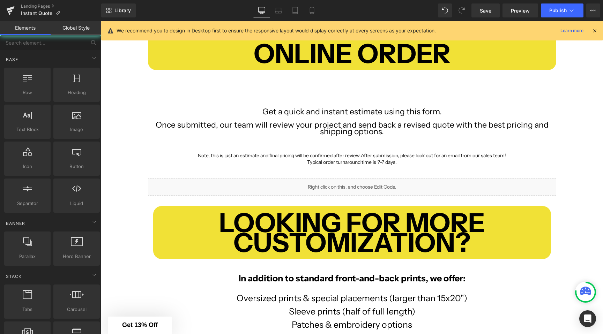
scroll to position [40, 0]
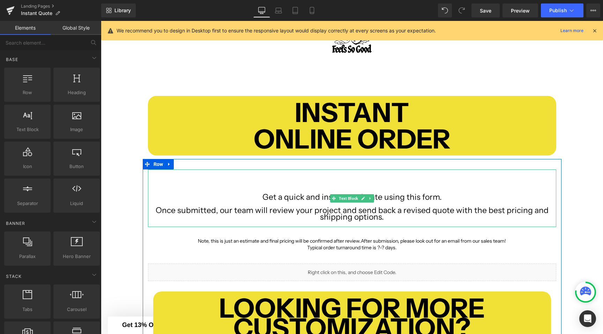
click at [288, 175] on div "Get a quick and instant estimate using this form. Once submitted, our team will…" at bounding box center [352, 199] width 408 height 58
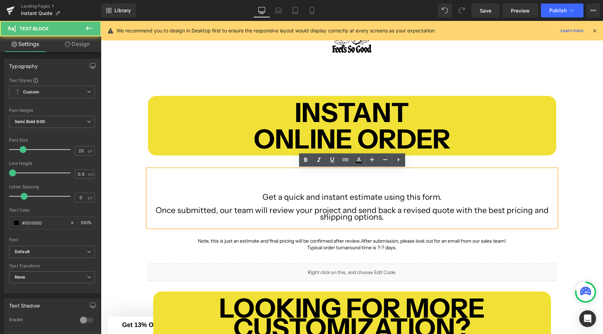
click at [286, 180] on div "Get a quick and instant estimate using this form. Once submitted, our team will…" at bounding box center [352, 199] width 408 height 58
click at [263, 198] on span "Get a quick and instant estimate using this form." at bounding box center [351, 197] width 179 height 10
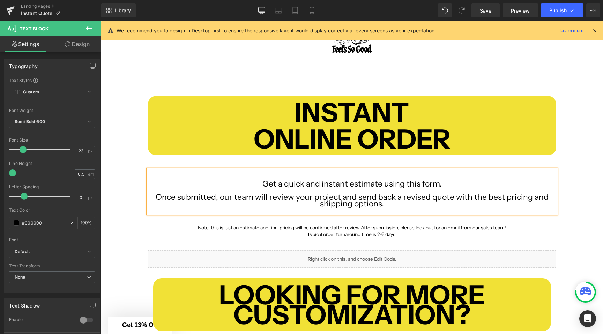
click at [262, 173] on div "Get a quick and instant estimate using this form. Once submitted, our team will…" at bounding box center [352, 192] width 408 height 44
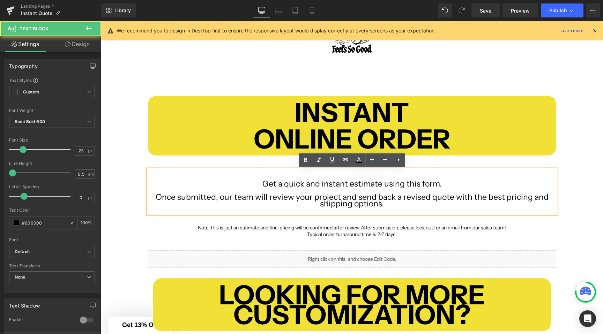
click at [77, 41] on link "Design" at bounding box center [77, 44] width 51 height 16
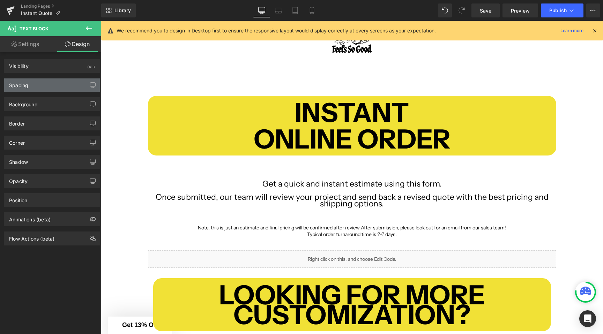
click at [38, 80] on div "Spacing" at bounding box center [52, 84] width 96 height 13
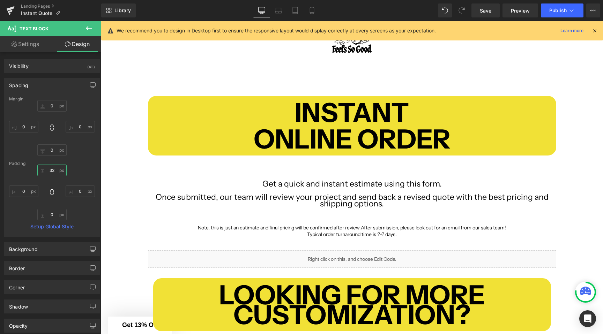
click at [53, 168] on input "32" at bounding box center [51, 171] width 29 height 12
type input "0"
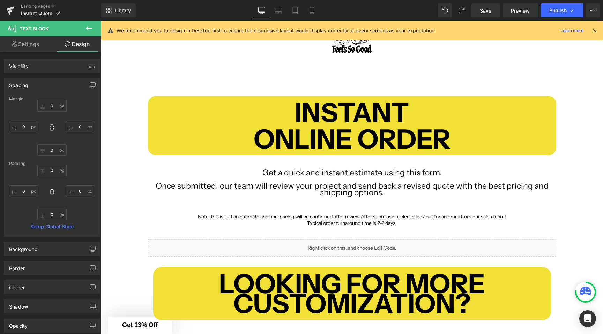
click at [106, 154] on div "INSTANT ONLINE ORDER Text Block Row Get a quick and instant estimate using this…" at bounding box center [352, 321] width 502 height 472
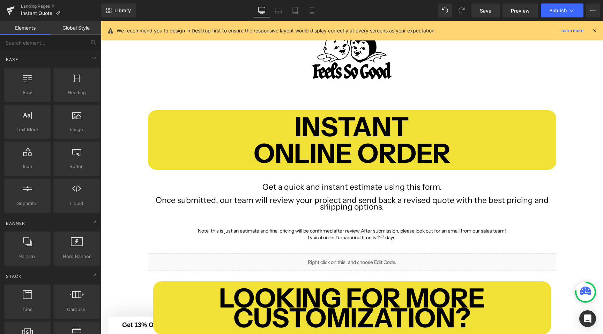
scroll to position [21, 0]
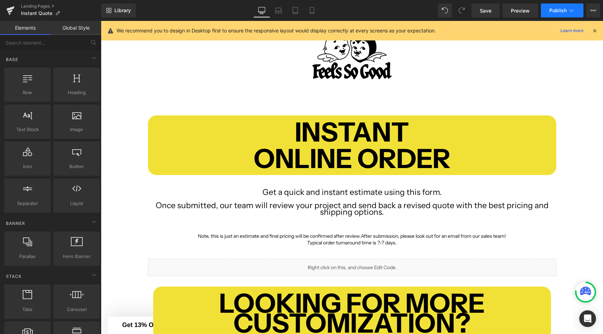
click at [557, 8] on span "Publish" at bounding box center [557, 11] width 17 height 6
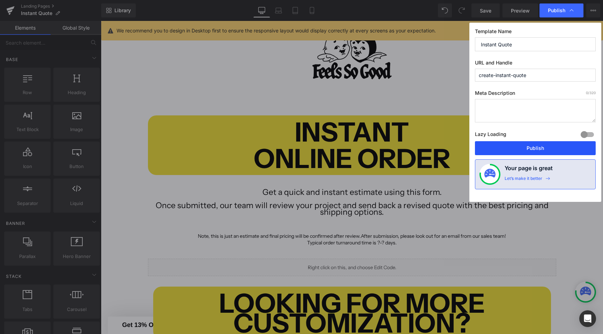
click at [522, 143] on button "Publish" at bounding box center [535, 148] width 121 height 14
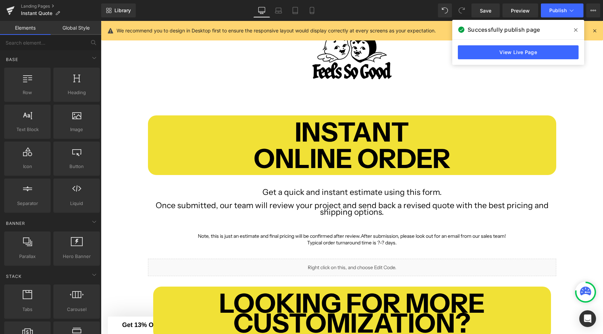
click at [577, 28] on icon at bounding box center [575, 30] width 3 height 6
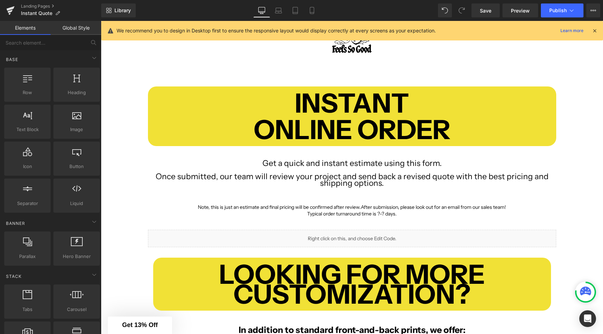
scroll to position [0, 0]
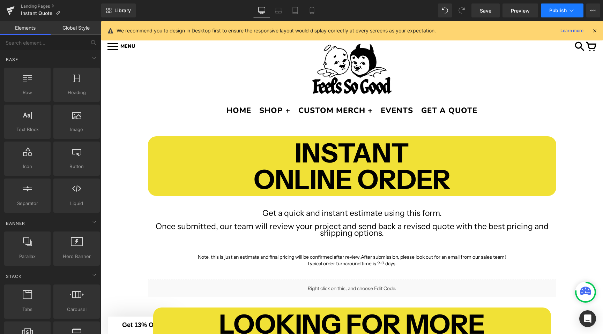
click at [552, 8] on span "Publish" at bounding box center [557, 11] width 17 height 6
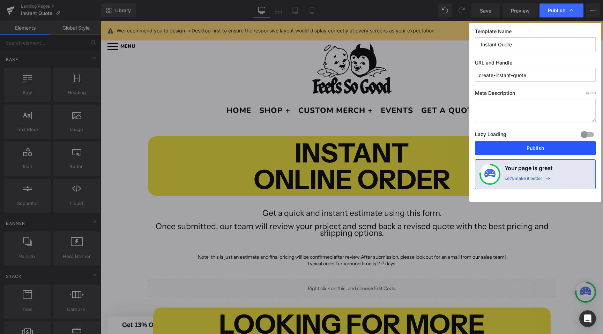
click at [520, 147] on button "Publish" at bounding box center [535, 148] width 121 height 14
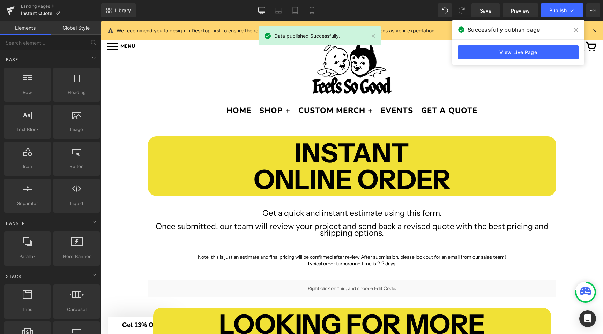
click at [576, 29] on icon at bounding box center [575, 29] width 3 height 3
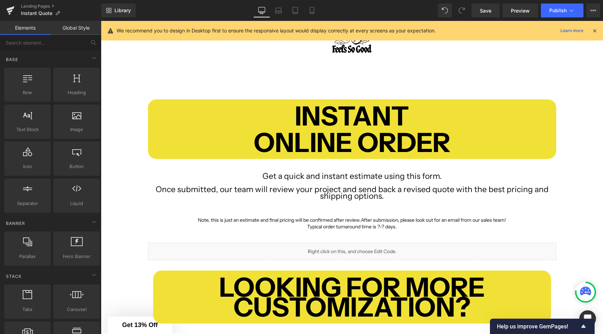
scroll to position [39, 0]
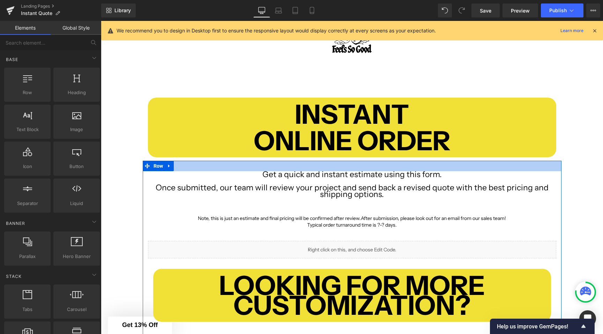
click at [290, 171] on div at bounding box center [352, 166] width 419 height 10
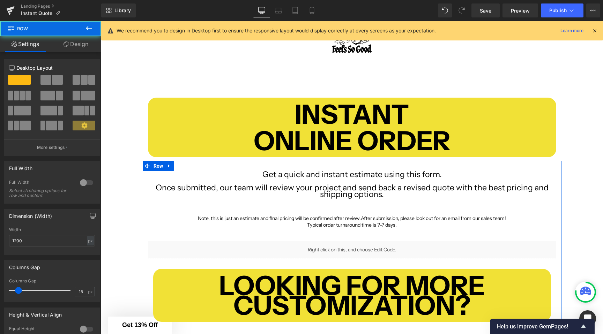
click at [290, 177] on span "Get a quick and instant estimate using this form." at bounding box center [351, 175] width 179 height 10
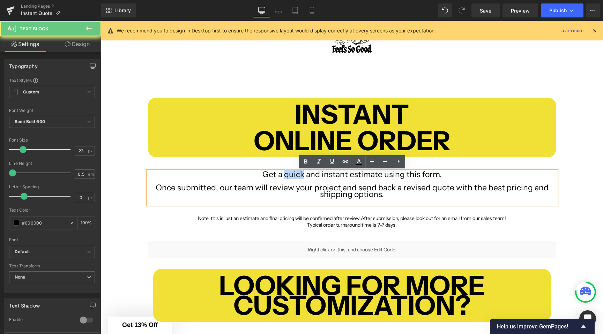
click at [290, 177] on span "Get a quick and instant estimate using this form." at bounding box center [351, 175] width 179 height 10
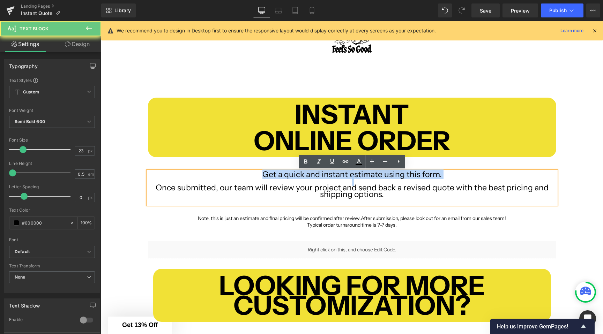
click at [290, 177] on span "Get a quick and instant estimate using this form." at bounding box center [351, 175] width 179 height 10
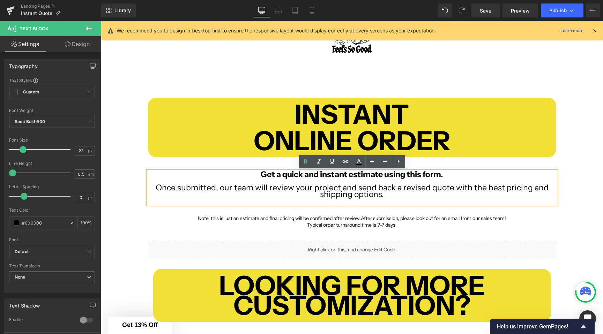
click at [119, 170] on div "INSTANT ONLINE ORDER Text Block Row Get a quick and instant estimate using this…" at bounding box center [352, 323] width 502 height 472
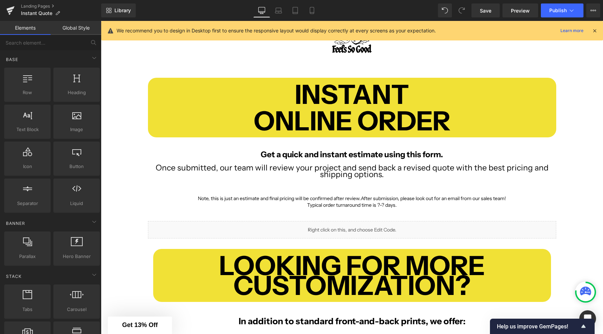
scroll to position [63, 0]
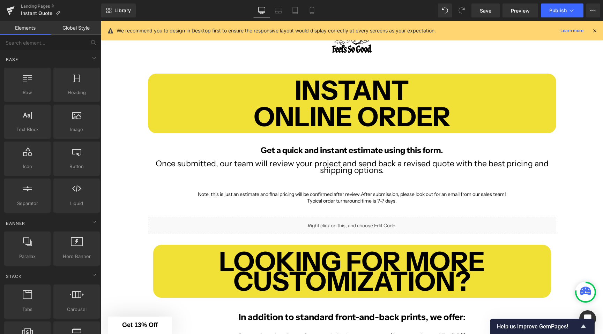
click at [331, 181] on div "Note, this is just an estimate and final pricing will be confirmed after review…" at bounding box center [352, 198] width 408 height 37
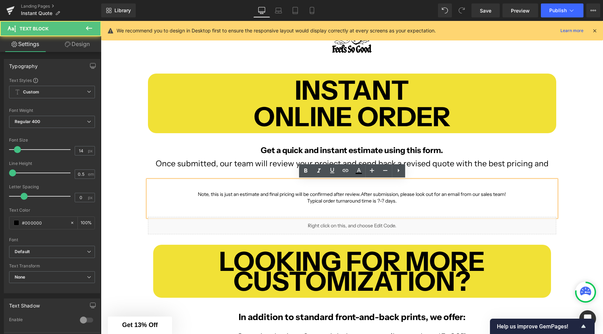
click at [191, 196] on p "Note, this is just an estimate and final pricing will be confirmed after review…" at bounding box center [352, 194] width 408 height 7
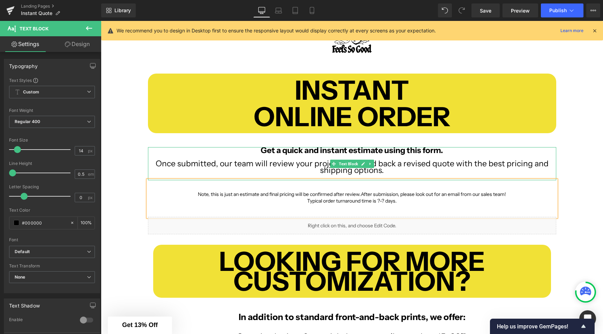
click at [250, 152] on p "Get a quick and instant estimate using this form." at bounding box center [352, 150] width 408 height 7
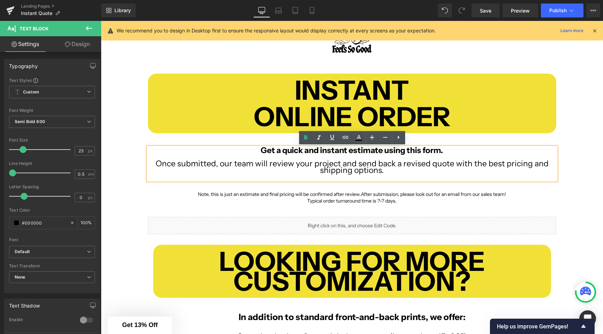
drag, startPoint x: 250, startPoint y: 152, endPoint x: 443, endPoint y: 155, distance: 192.9
click at [443, 154] on p "Get a quick and instant estimate using this form." at bounding box center [352, 150] width 408 height 7
click at [136, 160] on div "INSTANT ONLINE ORDER Text Block Row Get a quick and instant estimate using this…" at bounding box center [352, 299] width 502 height 472
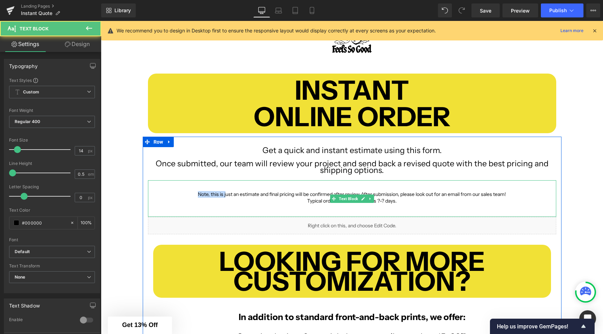
drag, startPoint x: 220, startPoint y: 195, endPoint x: 191, endPoint y: 195, distance: 29.0
click at [191, 195] on p "Note, this is just an estimate and final pricing will be confirmed after review…" at bounding box center [352, 194] width 408 height 7
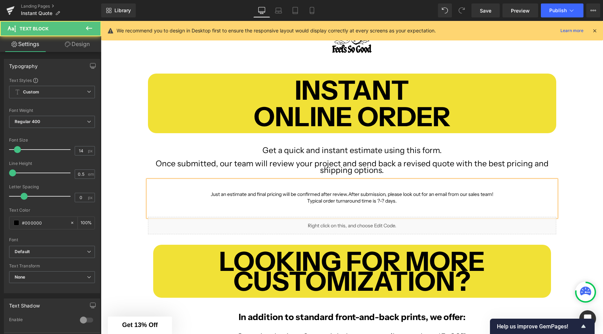
click at [248, 195] on span "Just an estimate and final pricing will be confirmed after review." at bounding box center [279, 194] width 137 height 6
click at [215, 195] on span "Just an estimate. final pricing will be confirmed after review." at bounding box center [279, 194] width 129 height 6
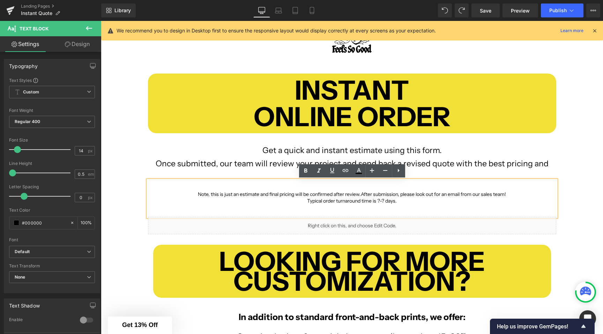
click at [149, 192] on p "Note, this is just an estimate and final pricing will be confirmed after review…" at bounding box center [352, 194] width 408 height 7
click at [275, 185] on div "Note, this is just an estimate and final pricing will be confirmed after review…" at bounding box center [352, 198] width 408 height 37
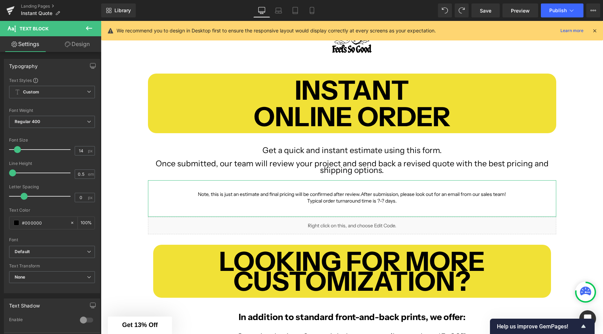
click at [74, 39] on link "Design" at bounding box center [77, 44] width 51 height 16
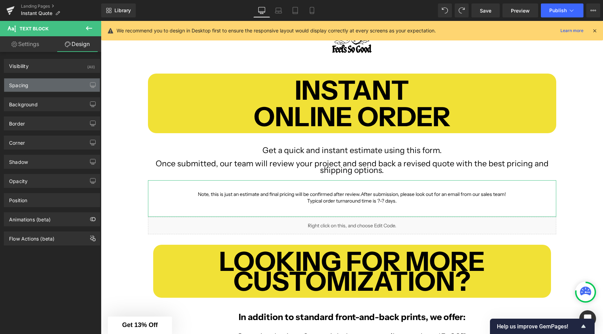
click at [45, 83] on div "Spacing" at bounding box center [52, 84] width 96 height 13
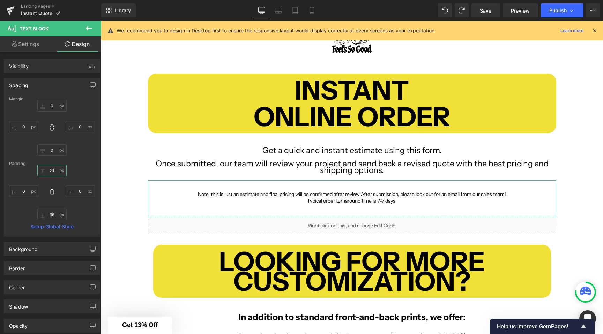
click at [51, 172] on input "31" at bounding box center [51, 171] width 29 height 12
type input "1"
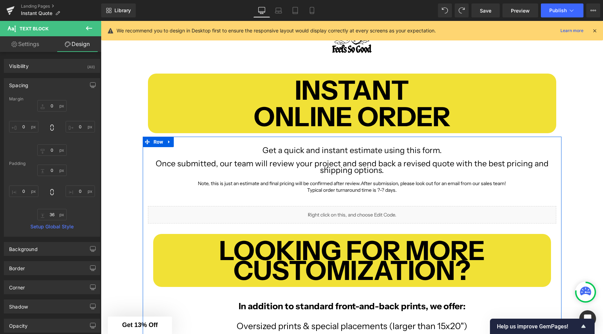
click at [145, 197] on div "Get a quick and instant estimate using this form. Once submitted, our team will…" at bounding box center [352, 288] width 419 height 282
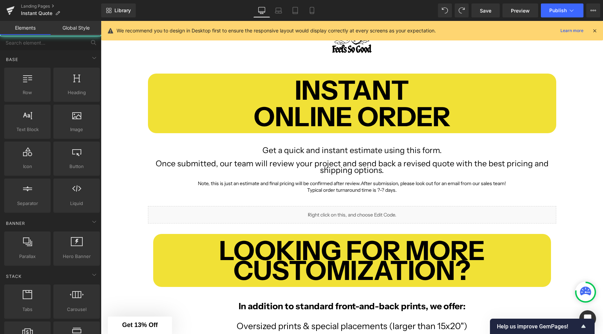
click at [132, 192] on div "INSTANT ONLINE ORDER Text Block Row Get a quick and instant estimate using this…" at bounding box center [352, 293] width 502 height 461
click at [562, 10] on span "Publish" at bounding box center [557, 11] width 17 height 6
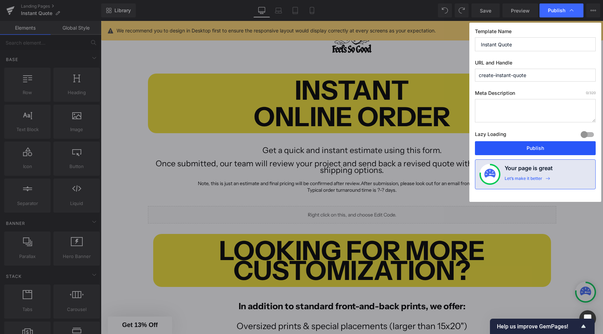
click at [523, 149] on button "Publish" at bounding box center [535, 148] width 121 height 14
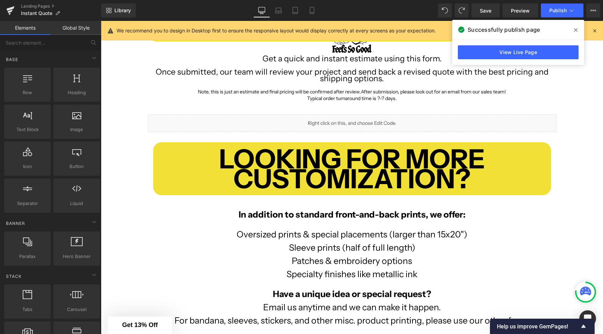
scroll to position [168, 0]
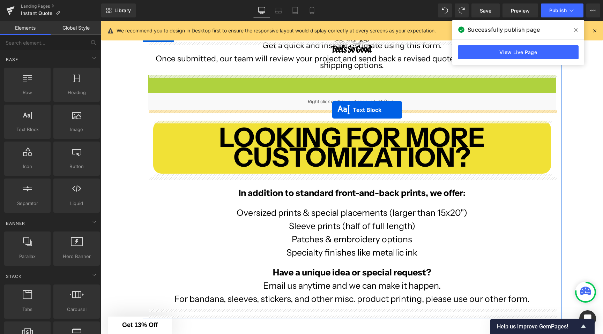
drag, startPoint x: 333, startPoint y: 89, endPoint x: 332, endPoint y: 110, distance: 21.3
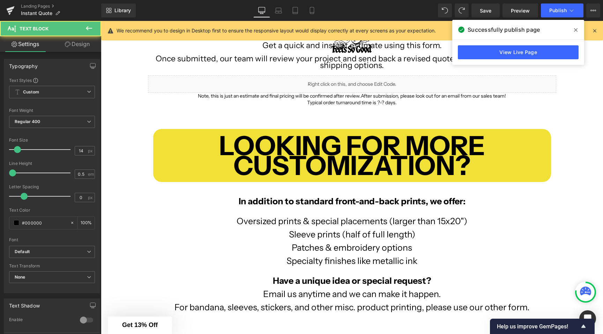
click at [126, 129] on div "INSTANT ONLINE ORDER Text Block Row Get a quick and instant estimate using this…" at bounding box center [352, 188] width 502 height 461
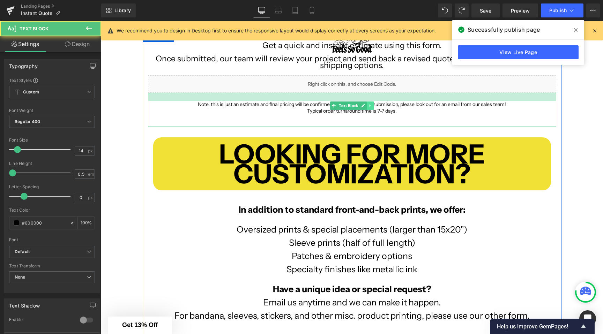
drag, startPoint x: 373, startPoint y: 94, endPoint x: 373, endPoint y: 102, distance: 8.4
click at [373, 102] on div "Note, this is just an estimate and final pricing will be confirmed after review…" at bounding box center [352, 110] width 408 height 34
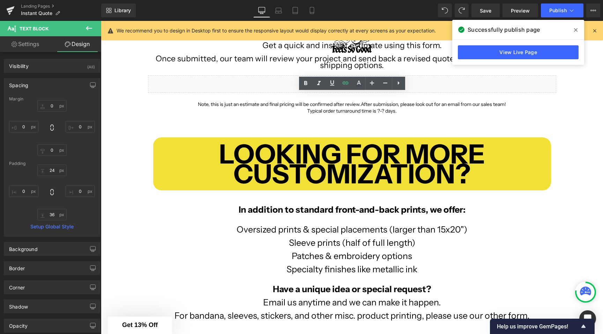
click at [576, 33] on span at bounding box center [575, 29] width 11 height 11
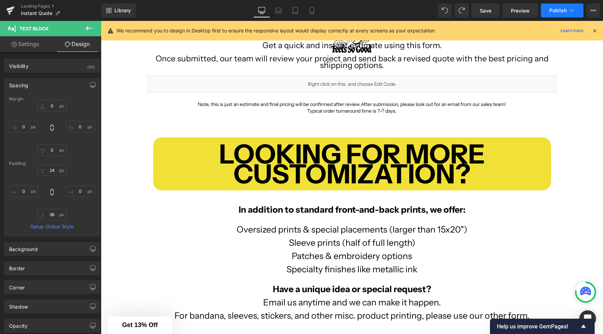
click at [572, 13] on icon at bounding box center [571, 10] width 7 height 7
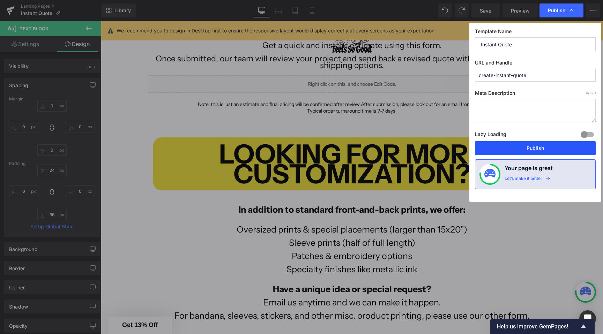
click at [519, 146] on button "Publish" at bounding box center [535, 148] width 121 height 14
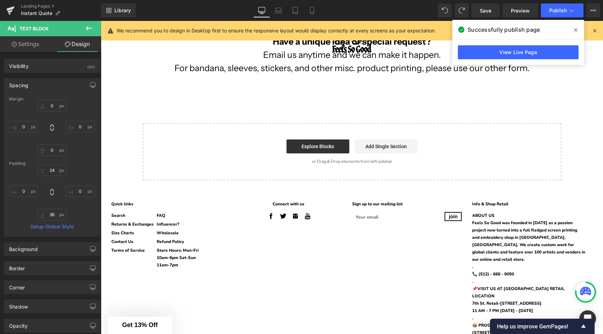
scroll to position [325, 0]
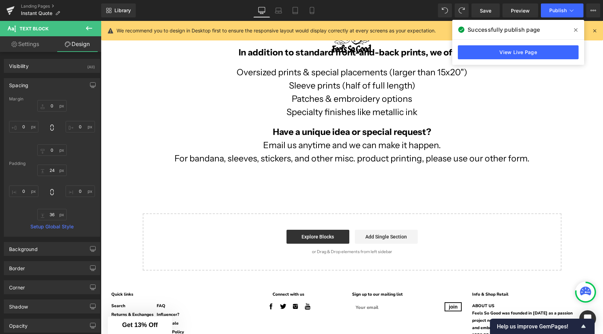
click at [88, 23] on button at bounding box center [89, 28] width 24 height 15
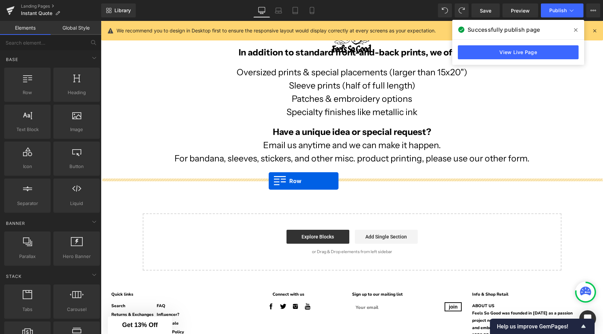
drag, startPoint x: 140, startPoint y: 110, endPoint x: 269, endPoint y: 181, distance: 146.9
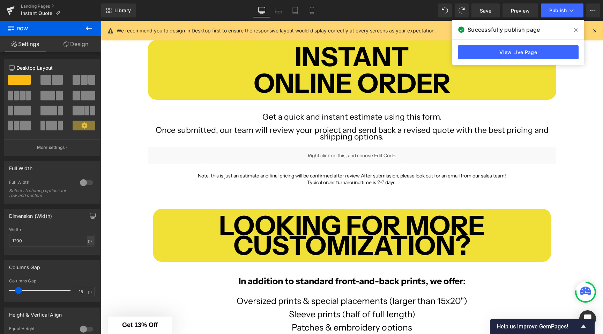
scroll to position [97, 0]
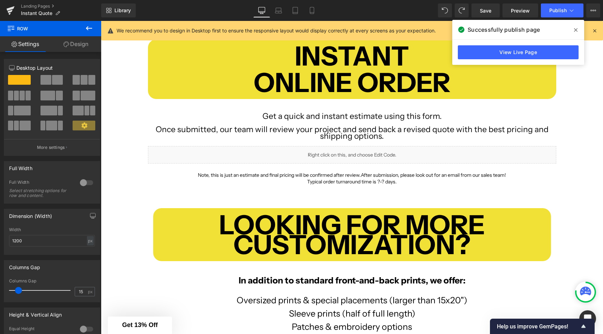
click at [576, 27] on span at bounding box center [575, 29] width 11 height 11
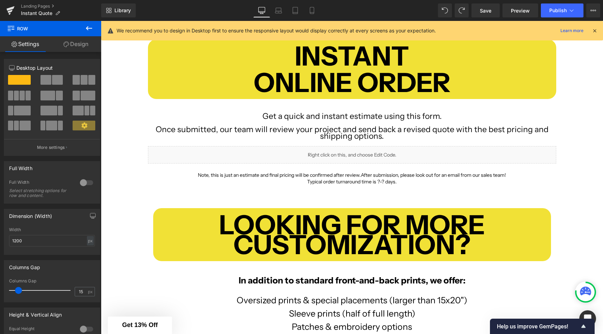
click at [302, 52] on b "INSTANT" at bounding box center [352, 56] width 114 height 32
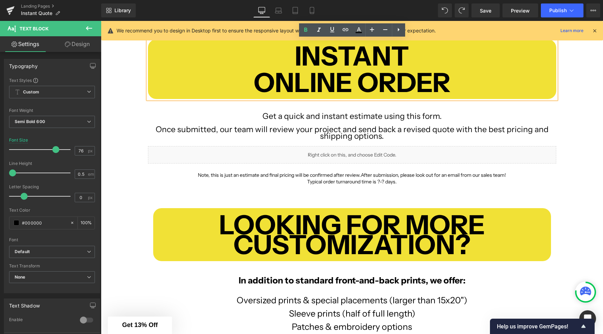
click at [278, 46] on p at bounding box center [352, 49] width 408 height 7
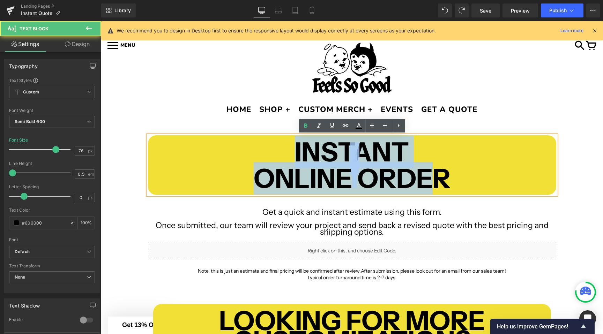
drag, startPoint x: 295, startPoint y: 148, endPoint x: 439, endPoint y: 183, distance: 149.1
click at [440, 183] on div "INSTANT ONLINE ORDER" at bounding box center [352, 165] width 408 height 60
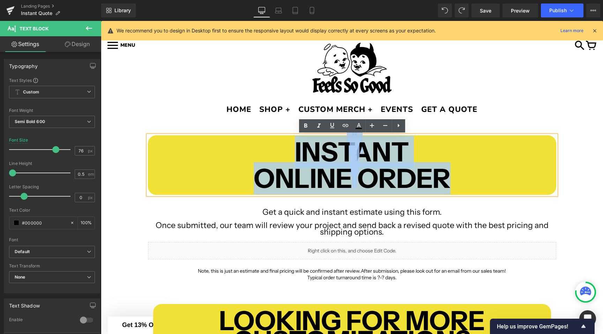
drag, startPoint x: 450, startPoint y: 180, endPoint x: 269, endPoint y: 140, distance: 185.3
click at [269, 140] on div "INSTANT ONLINE ORDER" at bounding box center [352, 165] width 408 height 60
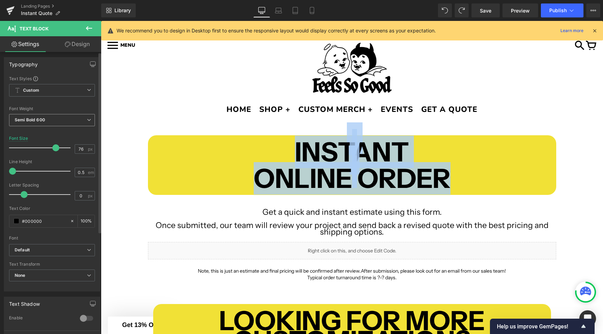
scroll to position [0, 0]
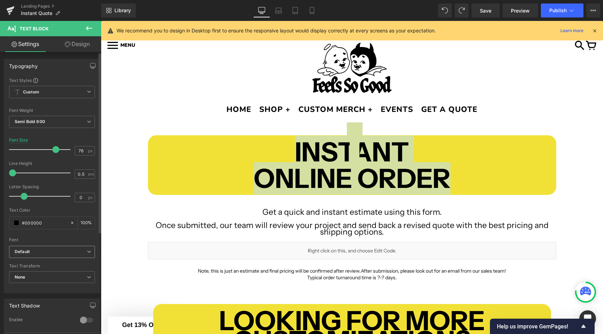
click at [37, 254] on b "Default" at bounding box center [51, 252] width 72 height 6
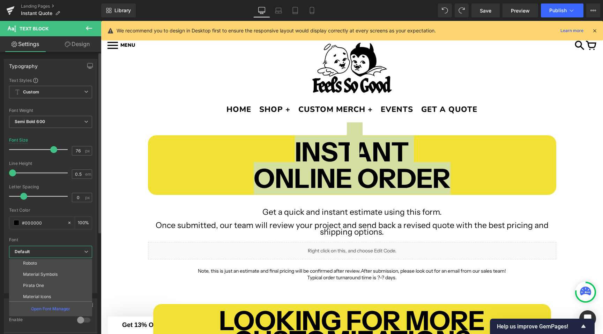
scroll to position [70, 0]
click at [49, 284] on li "Pirata One" at bounding box center [52, 284] width 86 height 11
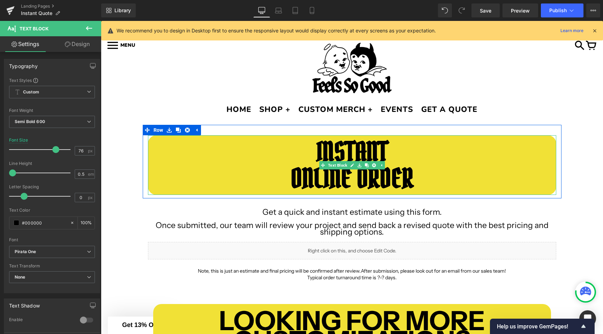
click at [239, 168] on p at bounding box center [352, 165] width 408 height 7
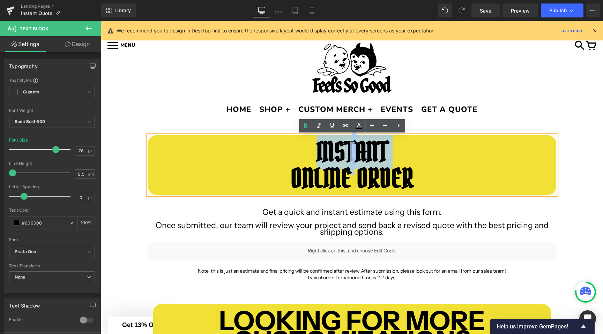
drag, startPoint x: 313, startPoint y: 147, endPoint x: 418, endPoint y: 168, distance: 107.4
click at [418, 168] on div "INSTANT ONLINE ORDER" at bounding box center [352, 165] width 408 height 60
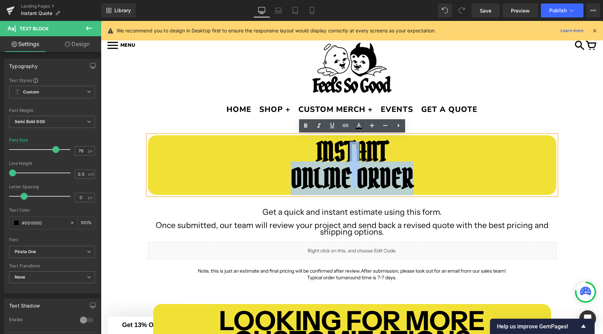
drag, startPoint x: 414, startPoint y: 176, endPoint x: 306, endPoint y: 156, distance: 110.1
click at [306, 156] on div "INSTANT ONLINE ORDER" at bounding box center [352, 165] width 408 height 60
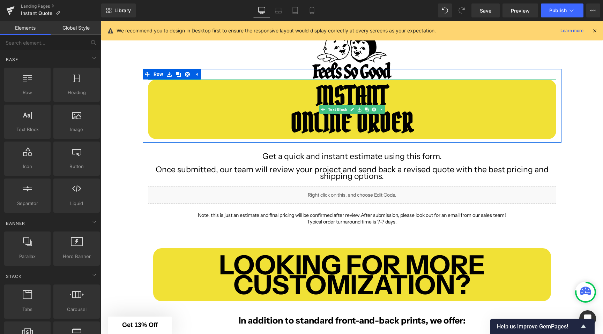
scroll to position [60, 0]
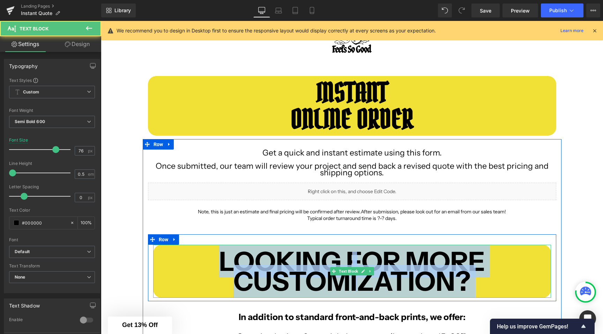
drag, startPoint x: 210, startPoint y: 263, endPoint x: 487, endPoint y: 287, distance: 278.3
click at [487, 287] on div "LOOKING FOR MORE CUSTOMIZATION?" at bounding box center [352, 271] width 398 height 53
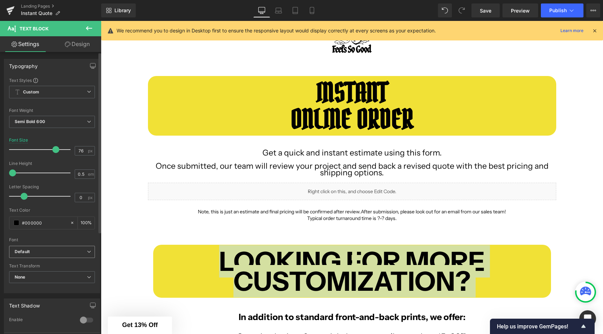
click at [43, 247] on span "Default" at bounding box center [52, 252] width 86 height 12
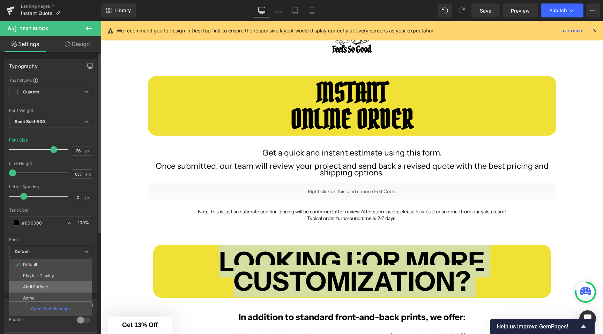
scroll to position [70, 0]
click at [44, 282] on li "Pirata One" at bounding box center [52, 284] width 86 height 11
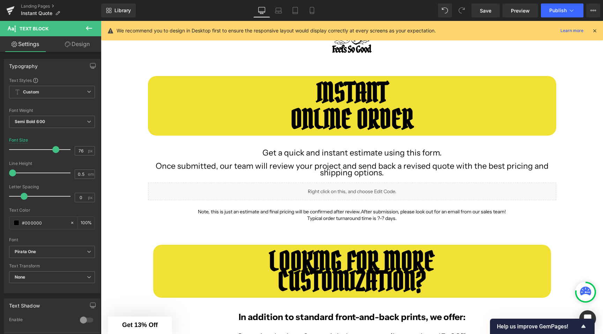
click at [128, 240] on div "INSTANT ONLINE ORDER Text Block Row Get a quick and instant estimate using this…" at bounding box center [352, 316] width 502 height 501
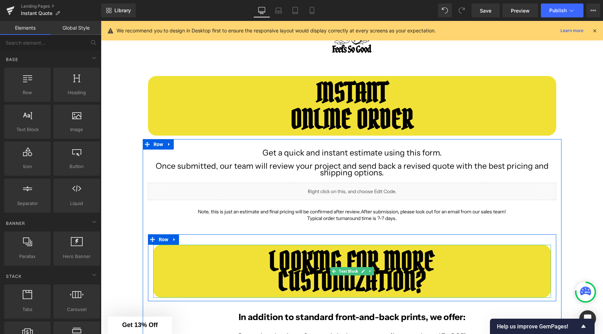
click at [445, 258] on p "LOOKING FOR MORE" at bounding box center [352, 261] width 398 height 7
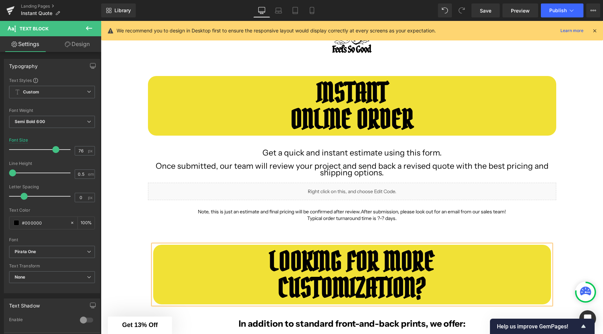
click at [125, 86] on div "INSTANT ONLINE ORDER Text Block Row Get a quick and instant estimate using this…" at bounding box center [352, 320] width 502 height 508
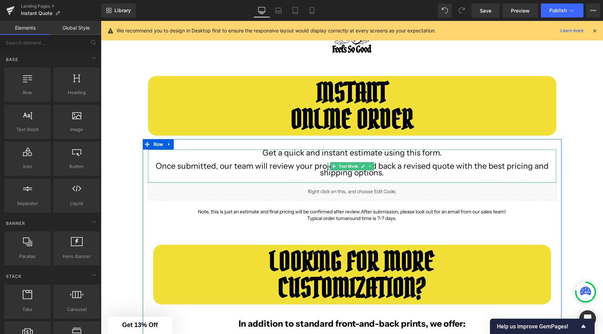
click at [296, 156] on span "Get a quick and instant estimate using this form." at bounding box center [351, 153] width 179 height 10
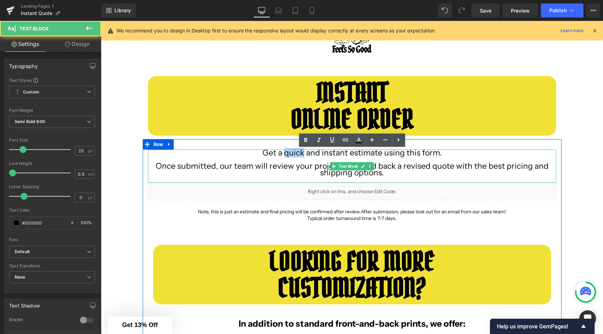
click at [296, 156] on span "Get a quick and instant estimate using this form." at bounding box center [351, 153] width 179 height 10
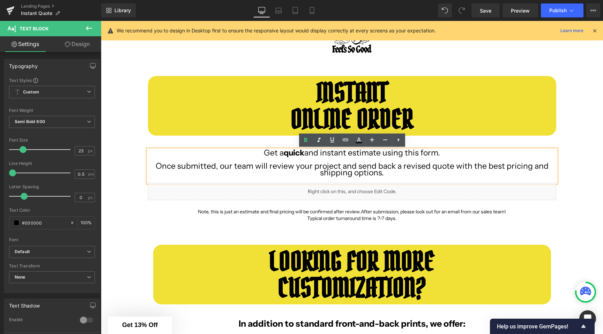
click at [340, 154] on span "Get a quick and instant estimate using this form." at bounding box center [352, 153] width 176 height 10
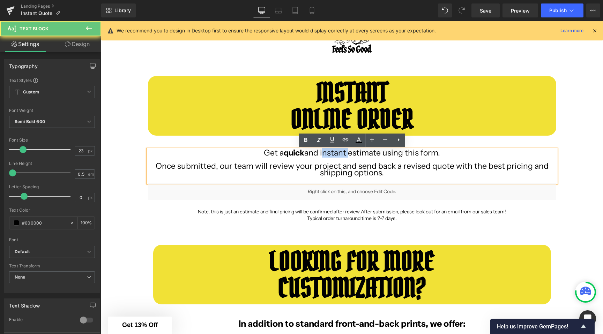
click at [340, 154] on span "Get a quick and instant estimate using this form." at bounding box center [352, 153] width 176 height 10
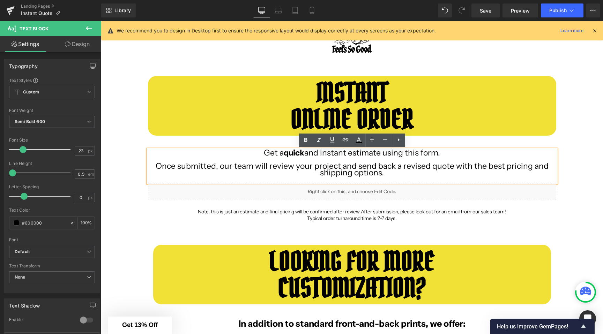
click at [287, 152] on strong "quick" at bounding box center [294, 153] width 21 height 10
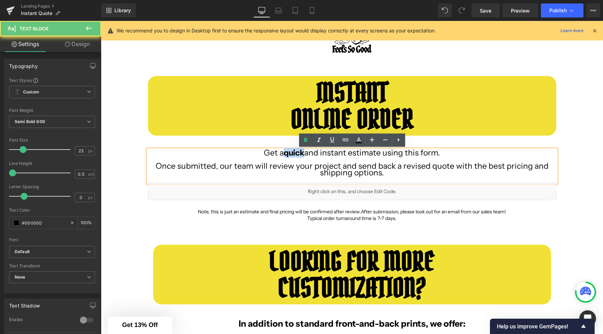
click at [287, 152] on strong "quick" at bounding box center [294, 153] width 21 height 10
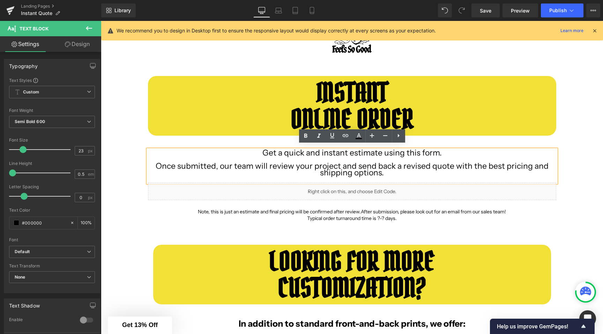
scroll to position [73, 0]
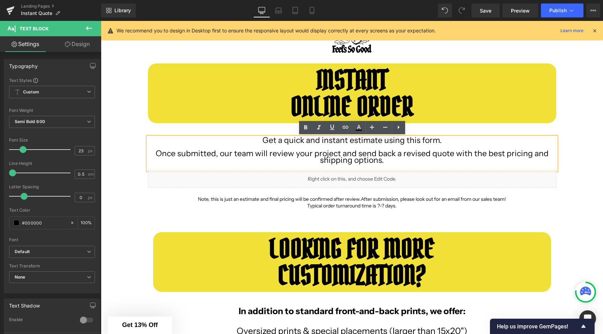
click at [130, 210] on div "INSTANT ONLINE ORDER Text Block Row Get a quick and instant estimate using this…" at bounding box center [352, 307] width 502 height 508
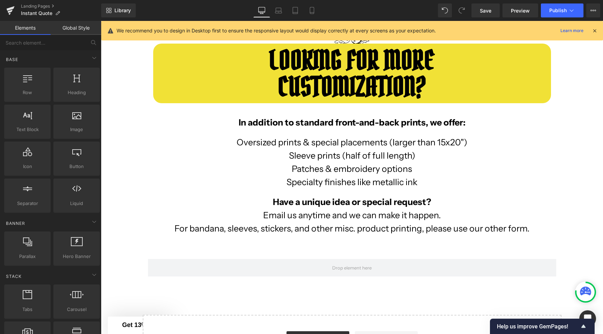
scroll to position [285, 0]
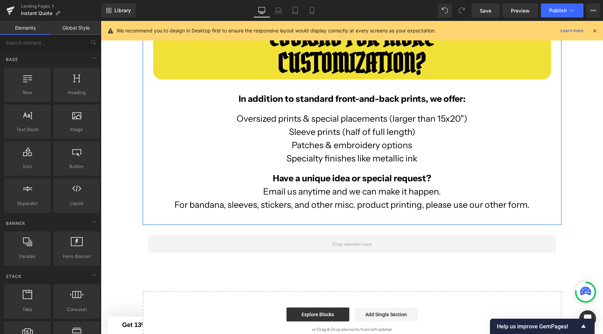
click at [526, 208] on p "For bandana, sleeves, stickers, and other misc. product printing, please use ou…" at bounding box center [352, 205] width 408 height 7
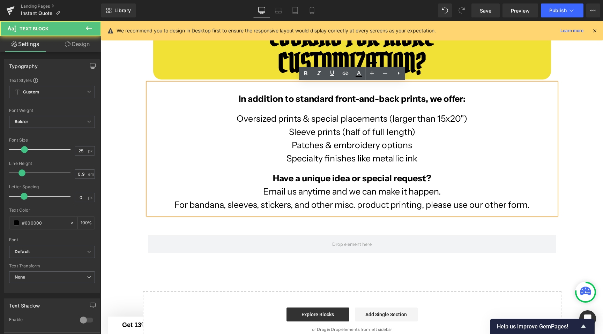
click at [531, 204] on p "For bandana, sleeves, stickers, and other misc. product printing, please use ou…" at bounding box center [352, 205] width 408 height 7
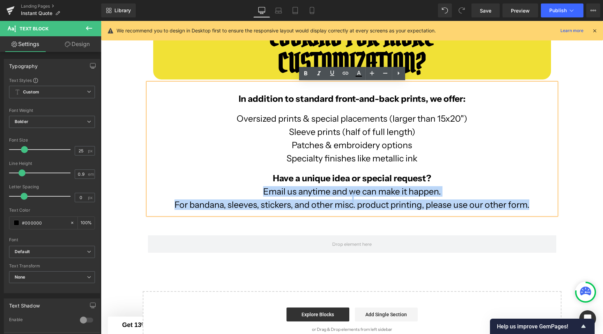
drag, startPoint x: 537, startPoint y: 206, endPoint x: 198, endPoint y: 189, distance: 339.4
click at [198, 189] on div "In addition to standard front-and-back prints, we offer: Oversized prints & spe…" at bounding box center [352, 149] width 408 height 132
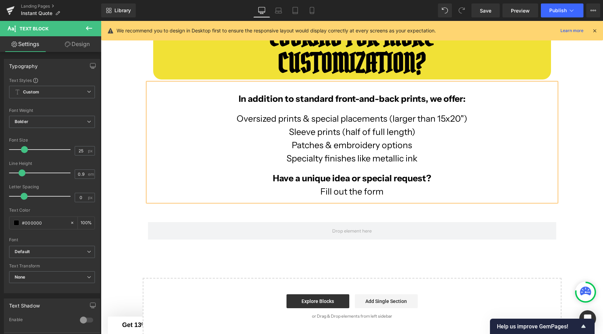
scroll to position [194, 0]
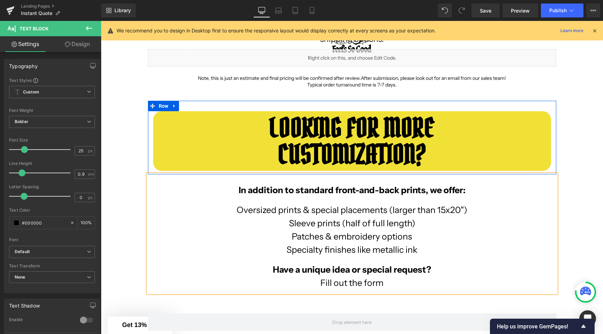
click at [150, 109] on span at bounding box center [152, 106] width 9 height 10
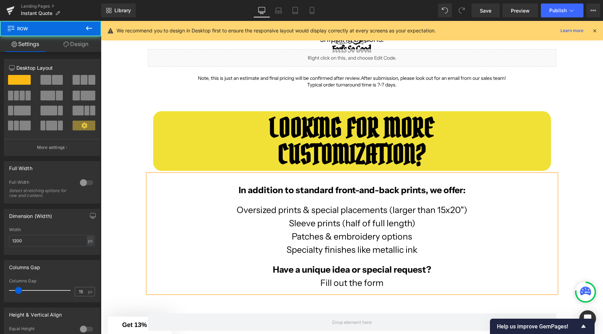
click at [131, 123] on div "INSTANT ONLINE ORDER Text Block Row Get a quick and instant estimate using this…" at bounding box center [352, 179] width 502 height 495
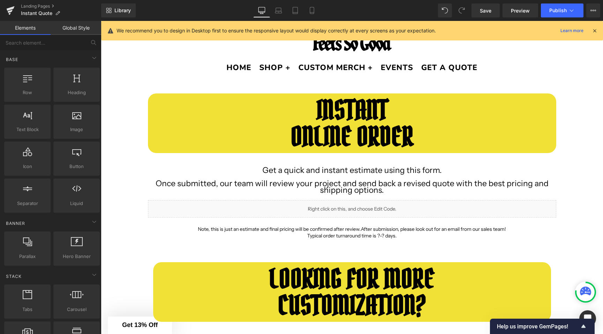
scroll to position [43, 0]
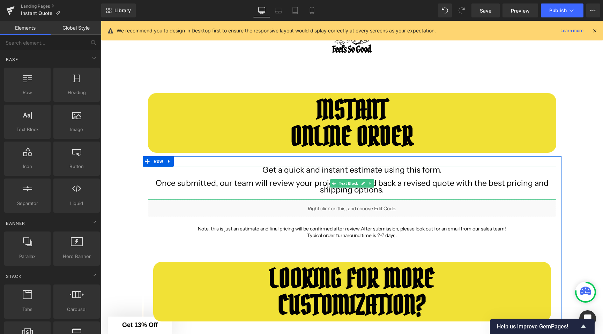
click at [271, 171] on span "Get a quick and instant estimate using this form." at bounding box center [351, 170] width 179 height 10
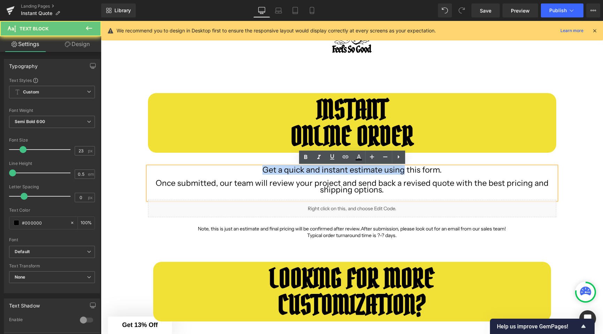
drag, startPoint x: 271, startPoint y: 171, endPoint x: 395, endPoint y: 169, distance: 124.2
click at [396, 169] on span "Get a quick and instant estimate using this form." at bounding box center [351, 170] width 179 height 10
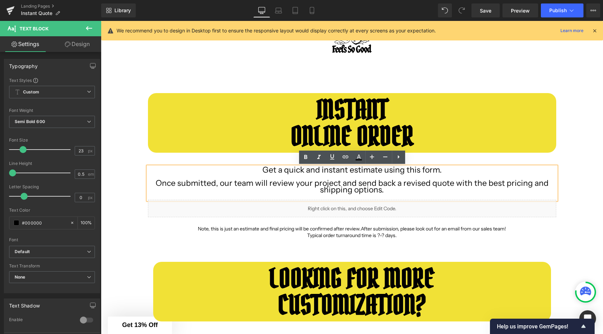
click at [262, 169] on p "Get a quick and instant estimate using this form." at bounding box center [352, 170] width 408 height 7
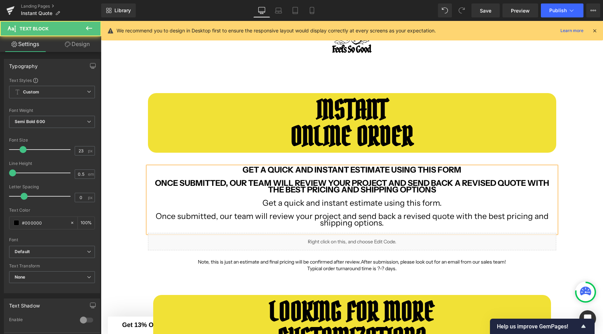
drag, startPoint x: 391, startPoint y: 224, endPoint x: 262, endPoint y: 197, distance: 131.2
click at [262, 197] on div "GET A QUICK AND INSTANT ESTIMATE USING THIS FORM ONCE SUBMITTED, OUR TEAM WILL …" at bounding box center [352, 200] width 408 height 66
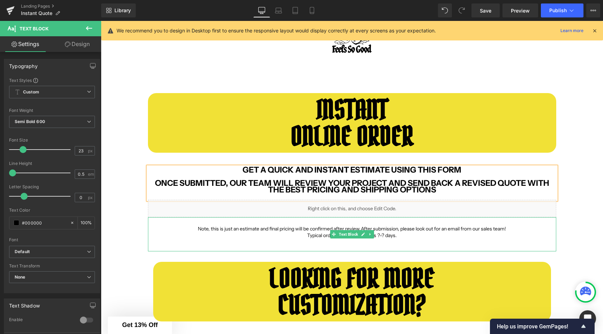
click at [223, 232] on p "Typical order turnaround time is ?-? days." at bounding box center [352, 235] width 408 height 7
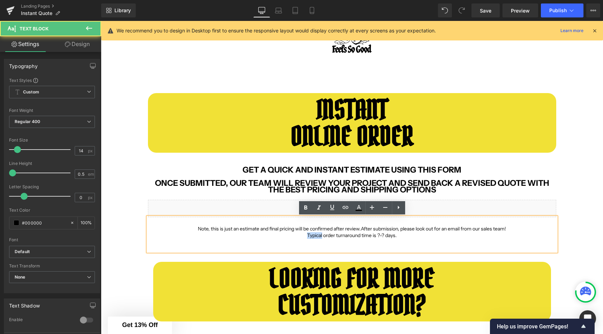
click at [223, 232] on p "Typical order turnaround time is ?-? days." at bounding box center [352, 235] width 408 height 7
click at [192, 228] on p "Note, this is just an estimate and final pricing will be confirmed after review…" at bounding box center [352, 229] width 408 height 7
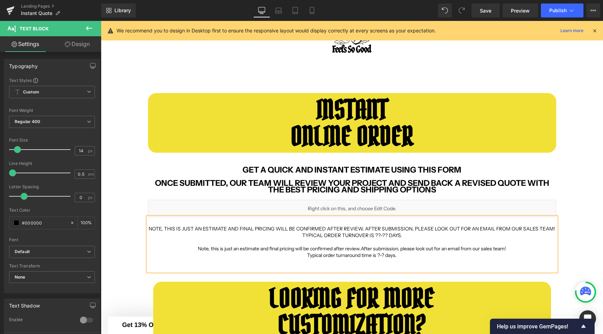
click at [416, 257] on p "Typical order turnaround time is ?-? days." at bounding box center [352, 255] width 408 height 7
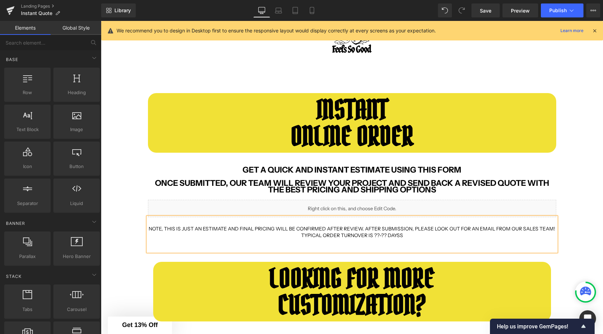
click at [586, 242] on div "INSTANT ONLINE ORDER Text Block Row GET A QUICK AND INSTANT ESTIMATE USING THIS…" at bounding box center [352, 330] width 502 height 495
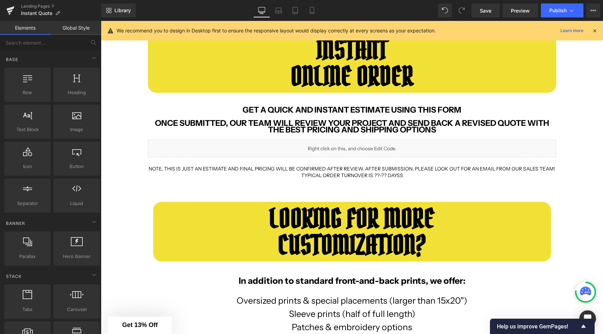
scroll to position [211, 0]
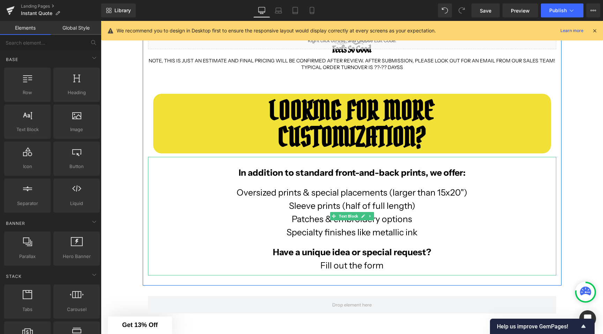
click at [230, 174] on p "In addition to standard front-and-back prints, we offer:" at bounding box center [352, 173] width 408 height 7
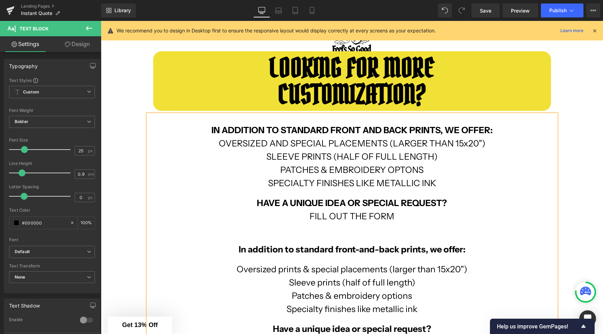
scroll to position [338, 0]
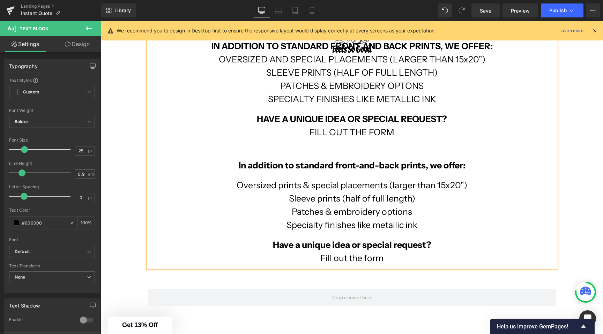
click at [392, 259] on p "Fill out the form" at bounding box center [352, 258] width 408 height 7
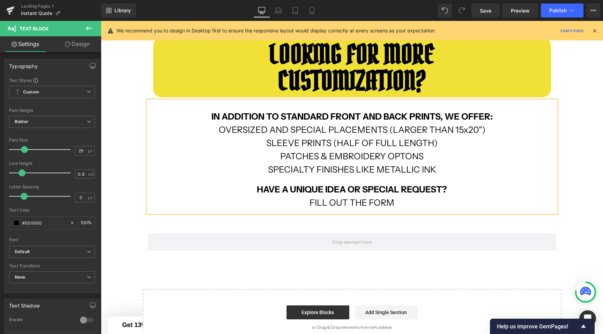
scroll to position [239, 0]
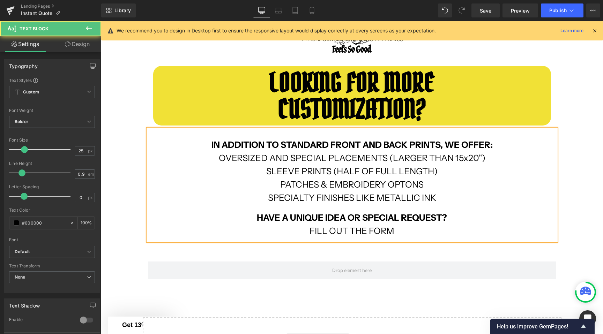
click at [257, 222] on b "HAVE A UNIQUE IDEA OR SPECIAL REQUEST?" at bounding box center [352, 217] width 190 height 10
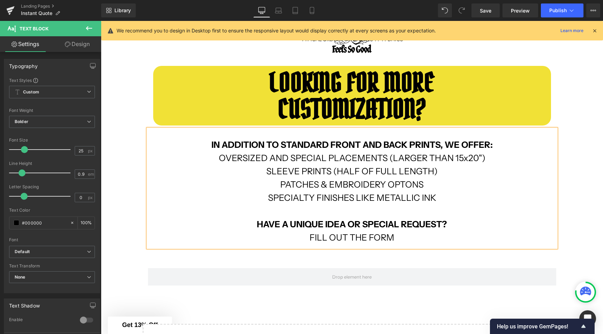
click at [142, 146] on div "INSTANT ONLINE ORDER Text Block Row GET A QUICK AND INSTANT ESTIMATE USING THIS…" at bounding box center [352, 134] width 502 height 495
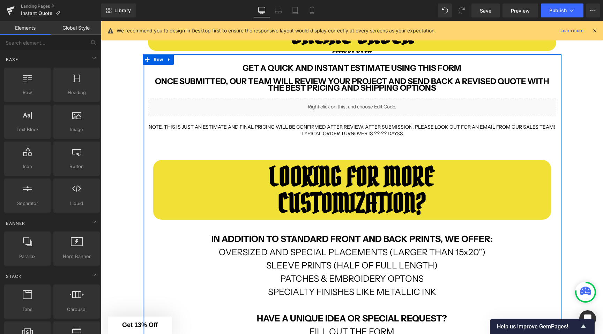
scroll to position [107, 0]
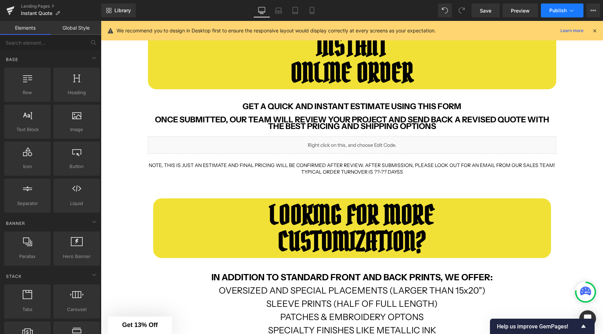
click at [574, 4] on button "Publish" at bounding box center [562, 10] width 43 height 14
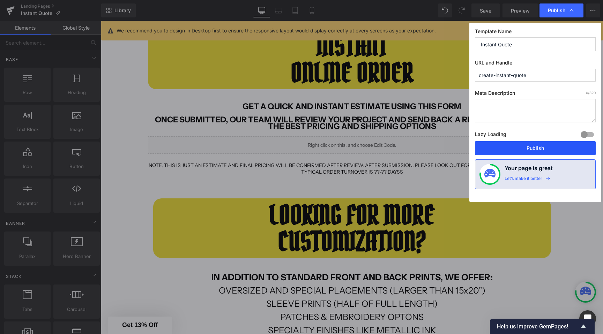
click at [523, 148] on button "Publish" at bounding box center [535, 148] width 121 height 14
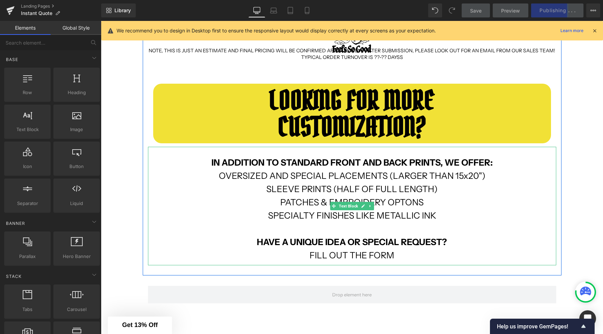
scroll to position [269, 0]
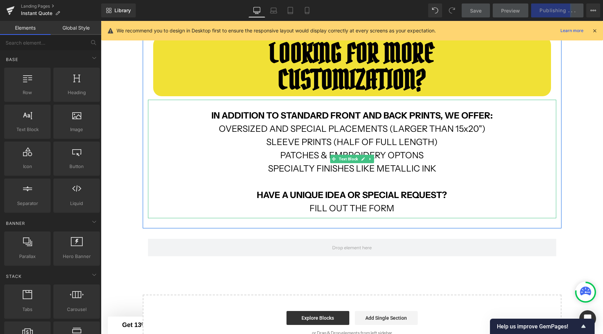
click at [388, 206] on p "FILL OUT THE FORM" at bounding box center [352, 204] width 408 height 13
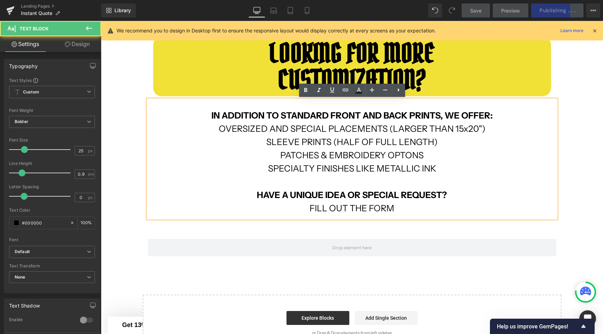
click at [395, 206] on p "FILL OUT THE FORM" at bounding box center [352, 204] width 408 height 13
click at [446, 195] on p "HAVE A UNIQUE IDEA OR SPECIAL REQUEST?" at bounding box center [352, 195] width 408 height 7
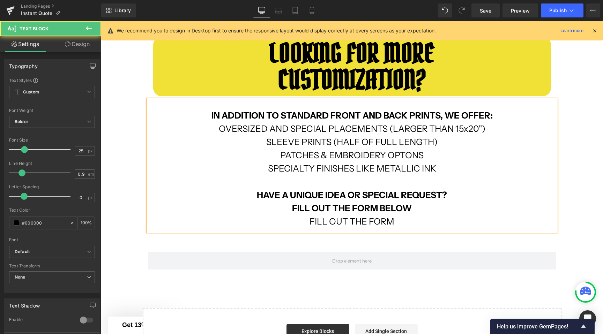
click at [401, 221] on p "FILL OUT THE FORM" at bounding box center [352, 218] width 408 height 13
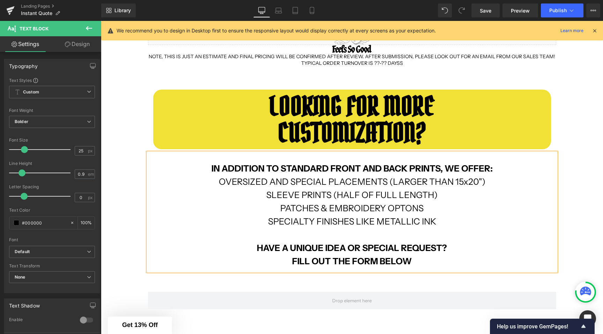
scroll to position [224, 0]
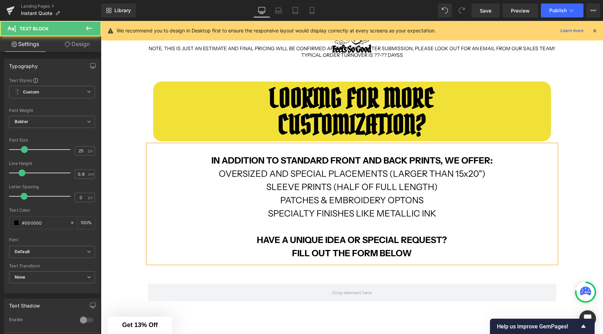
drag, startPoint x: 253, startPoint y: 239, endPoint x: 451, endPoint y: 239, distance: 197.8
click at [451, 239] on p "HAVE A UNIQUE IDEA OR SPECIAL REQUEST?" at bounding box center [352, 240] width 408 height 7
click at [205, 163] on p "IN ADDITION TO STANDARD FRONT AND BACK PRINTS, WE OFFER:" at bounding box center [352, 160] width 408 height 7
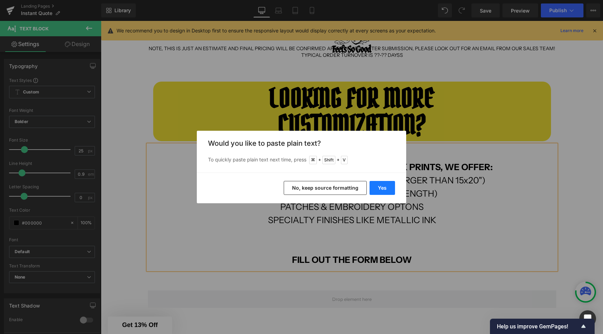
click at [388, 192] on button "Yes" at bounding box center [381, 188] width 25 height 14
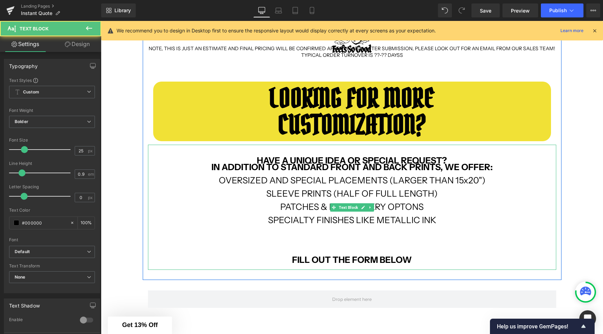
click at [448, 163] on strong "IN ADDITION TO STANDARD FRONT AND BACK PRINTS, WE OFFER:" at bounding box center [351, 167] width 281 height 10
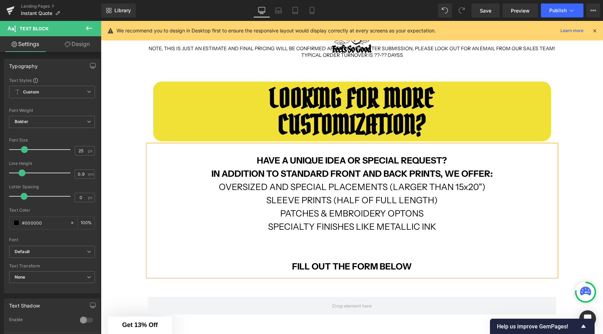
click at [365, 243] on p at bounding box center [352, 246] width 408 height 7
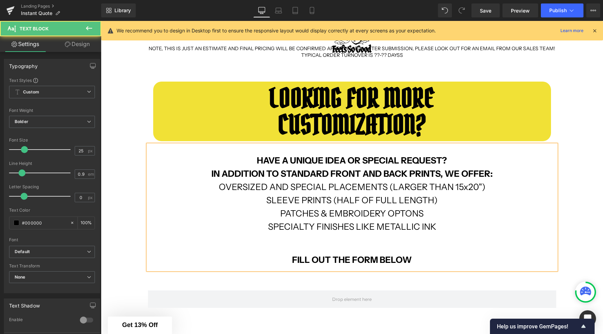
click at [412, 262] on p "FILL OUT THE FORM BELOW" at bounding box center [352, 256] width 408 height 13
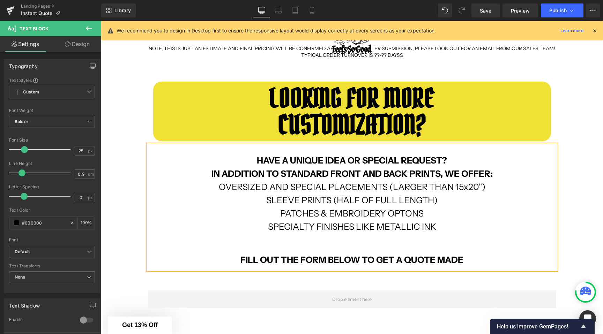
click at [451, 260] on b "FILL OUT THE FORM BELOW TO GET A QUOTE MADE" at bounding box center [351, 260] width 223 height 10
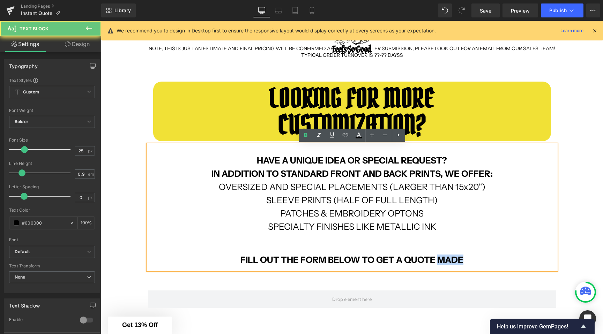
click at [451, 260] on b "FILL OUT THE FORM BELOW TO GET A QUOTE MADE" at bounding box center [351, 260] width 223 height 10
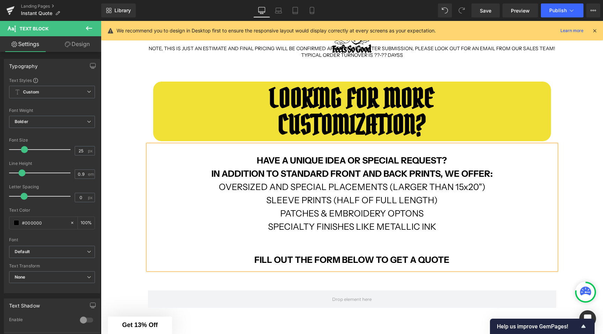
click at [134, 227] on div "INSTANT ONLINE ORDER Text Block Row GET A QUICK AND INSTANT ESTIMATE USING THIS…" at bounding box center [352, 152] width 502 height 501
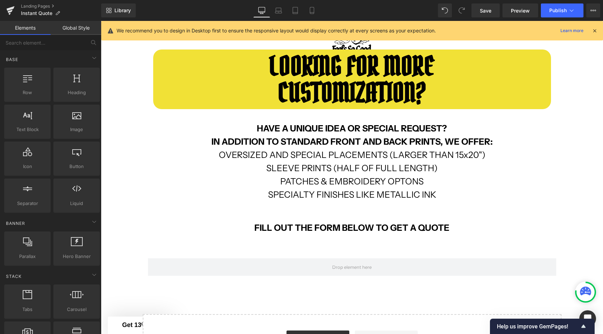
scroll to position [263, 0]
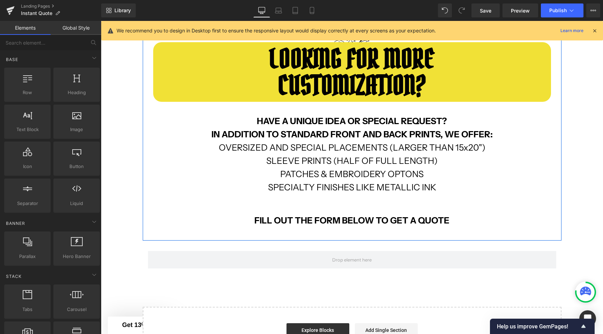
click at [420, 221] on b "FILL OUT THE FORM BELOW TO GET A QUOTE" at bounding box center [351, 220] width 195 height 10
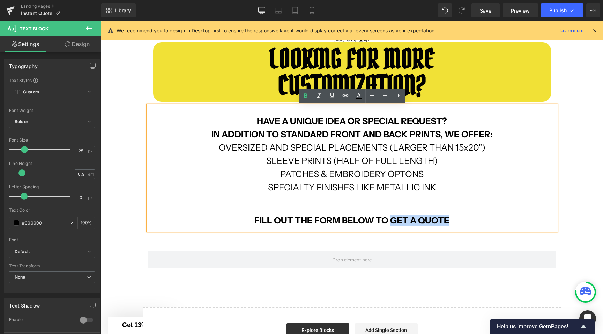
drag, startPoint x: 420, startPoint y: 221, endPoint x: 395, endPoint y: 221, distance: 25.1
click at [395, 221] on b "FILL OUT THE FORM BELOW TO GET A QUOTE" at bounding box center [351, 220] width 195 height 10
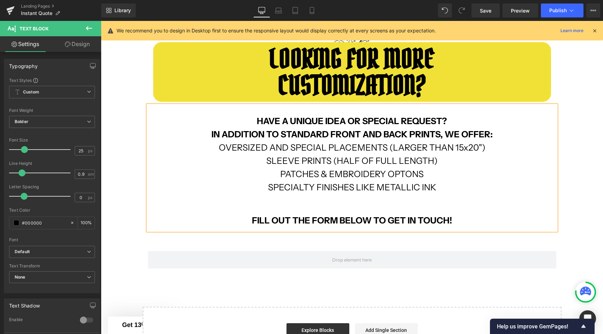
click at [125, 191] on div "INSTANT ONLINE ORDER Text Block Row GET A QUICK AND INSTANT ESTIMATE USING THIS…" at bounding box center [352, 113] width 502 height 501
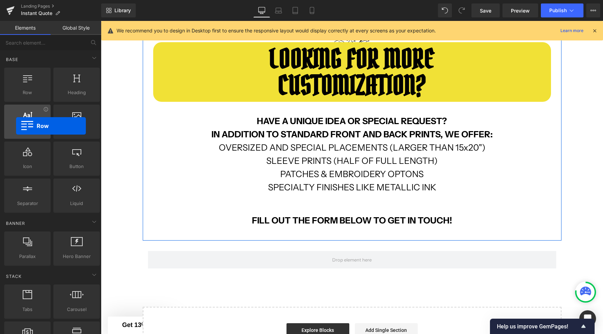
drag, startPoint x: 34, startPoint y: 93, endPoint x: 31, endPoint y: 123, distance: 30.5
click at [31, 123] on div "Row rows, columns, layouts, div Heading headings, titles, h1,h2,h3,h4,h5,h6 Tex…" at bounding box center [52, 140] width 98 height 148
click at [51, 43] on input "text" at bounding box center [43, 42] width 86 height 15
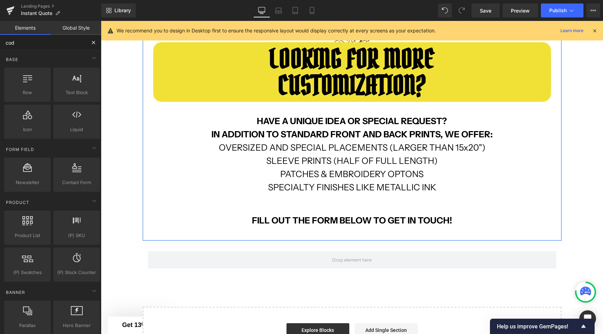
type input "code"
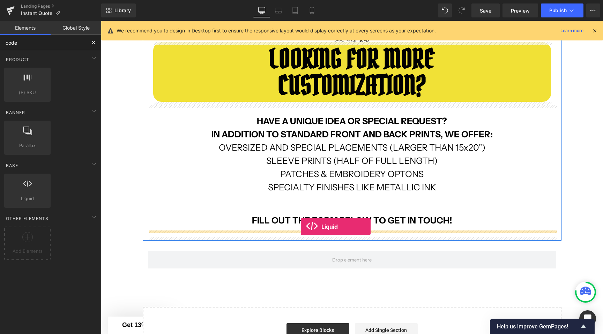
drag, startPoint x: 127, startPoint y: 208, endPoint x: 301, endPoint y: 227, distance: 175.0
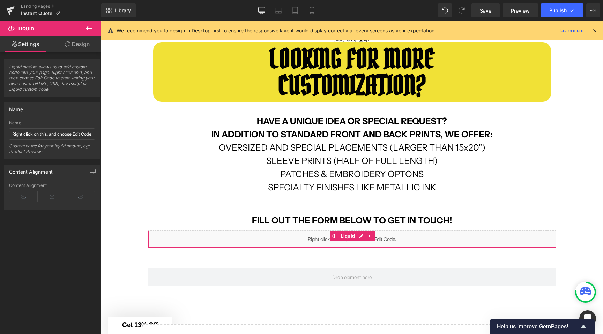
click at [362, 235] on div "Liquid" at bounding box center [352, 239] width 408 height 17
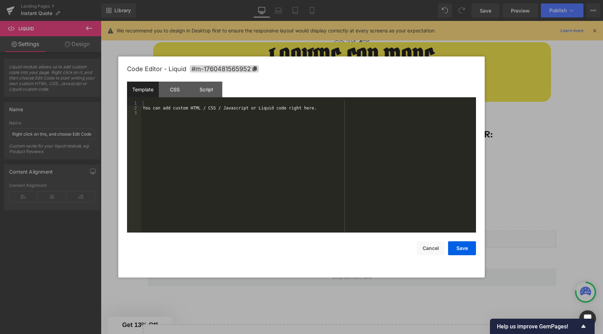
click at [204, 121] on div "You can add custom HTML / CSS / Javascript or Liquid code right here." at bounding box center [308, 172] width 335 height 142
click at [469, 249] on button "Save" at bounding box center [462, 248] width 28 height 14
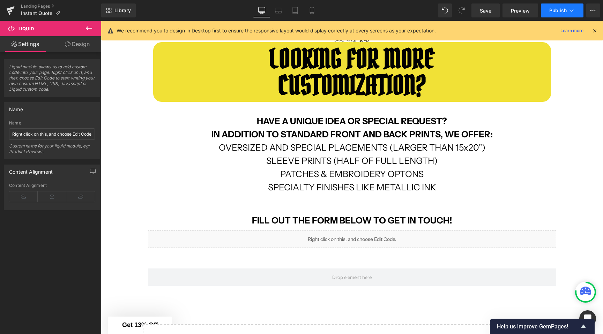
click at [558, 11] on span "Publish" at bounding box center [557, 11] width 17 height 6
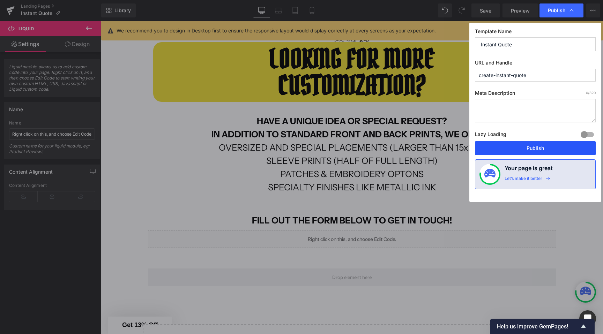
click at [519, 144] on button "Publish" at bounding box center [535, 148] width 121 height 14
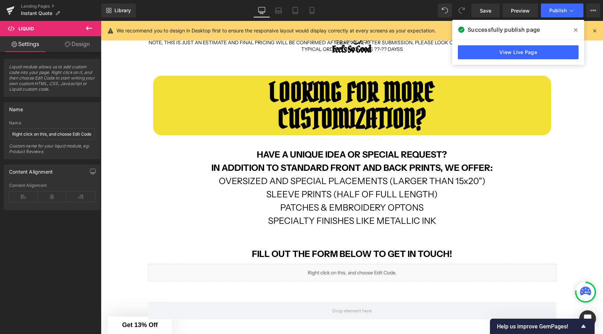
scroll to position [0, 0]
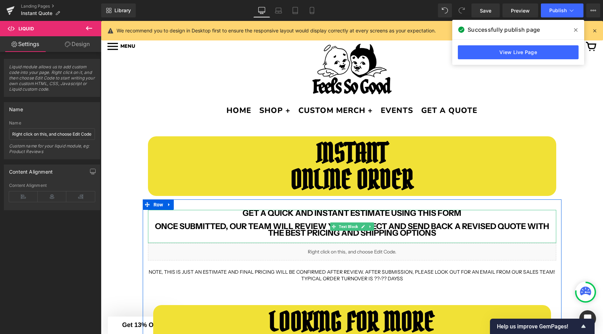
click at [229, 225] on b "GET A QUICK AND INSTANT ESTIMATE USING THIS FORM ONCE SUBMITTED, OUR TEAM WILL …" at bounding box center [352, 223] width 394 height 30
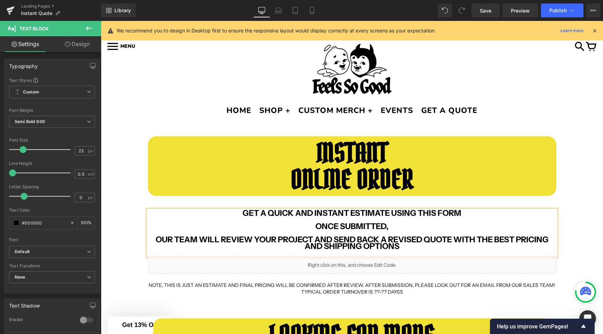
click at [455, 238] on b "OUR TEAM WILL REVIEW YOUR PROJECT AND SEND BACK A REVISED QUOTE WITH THE BEST P…" at bounding box center [352, 243] width 393 height 16
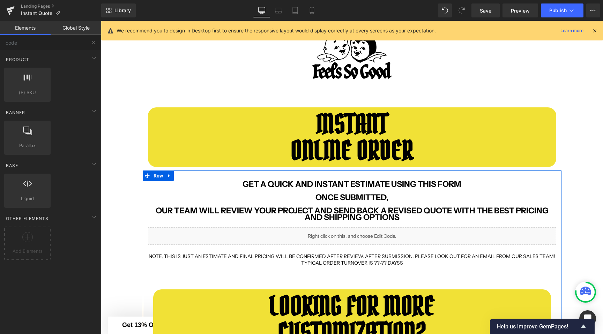
scroll to position [30, 0]
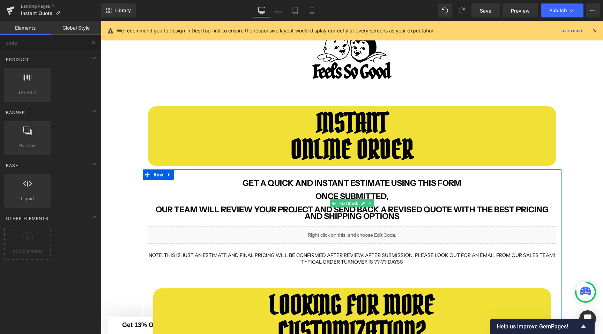
click at [455, 209] on b "OUR TEAM WILL REVIEW YOUR PROJECT AND SEND BACK A REVISED QUOTE WITH THE BEST P…" at bounding box center [352, 213] width 393 height 16
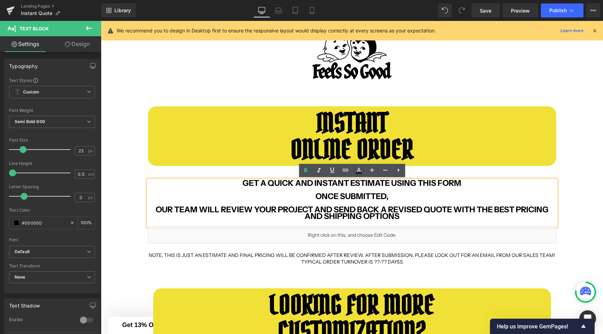
click at [156, 209] on b "OUR TEAM WILL REVIEW YOUR PROJECT AND SEND BACK A REVISED QUOTE WITH THE BEST P…" at bounding box center [352, 213] width 393 height 16
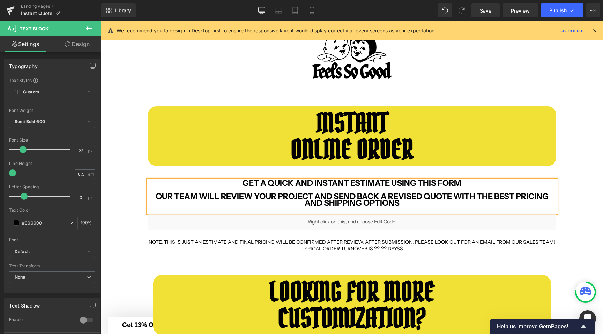
click at [263, 197] on b "OUR TEAM WILL REVIEW YOUR PROJECT AND SEND BACK A REVISED QUOTE WITH THE BEST P…" at bounding box center [352, 199] width 393 height 16
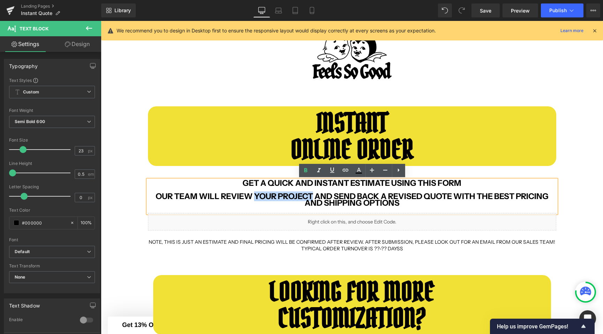
drag, startPoint x: 263, startPoint y: 197, endPoint x: 309, endPoint y: 196, distance: 45.7
click at [309, 196] on b "OUR TEAM WILL REVIEW YOUR PROJECT AND SEND BACK A REVISED QUOTE WITH THE BEST P…" at bounding box center [352, 199] width 393 height 16
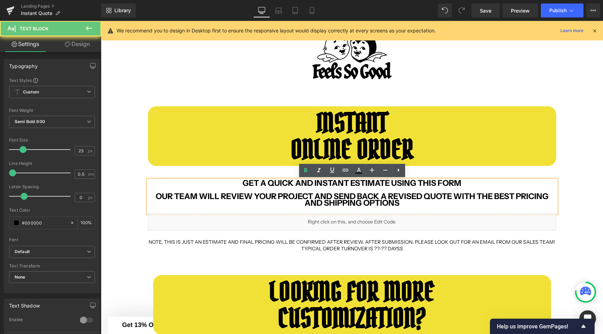
click at [298, 195] on b "OUR TEAM WILL REVIEW YOUR PROJECT AND SEND BACK A REVISED QUOTE WITH THE BEST P…" at bounding box center [352, 199] width 393 height 16
click at [403, 197] on b "OUR TEAM WILL REVIEW YOUR PROJECT AND SEND BACK A REVISED QUOTE WITH THE BEST P…" at bounding box center [352, 199] width 393 height 16
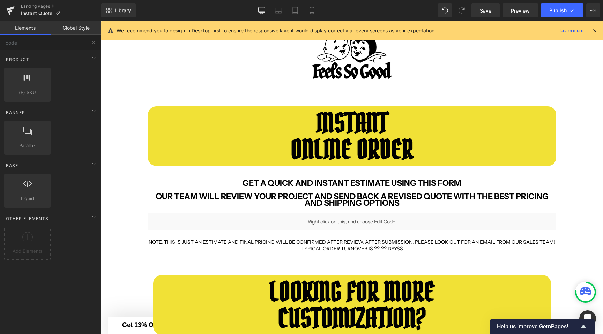
click at [296, 185] on b "GET A QUICK AND INSTANT ESTIMATE USING THIS FORM" at bounding box center [351, 183] width 219 height 10
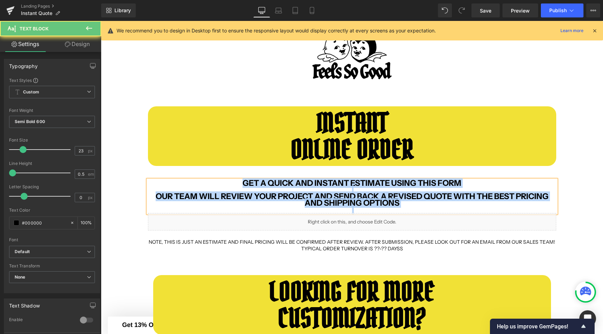
copy p "GET A QUICK AND INSTANT ESTIMATE USING THIS FORM OUR TEAM WILL REVIEW YOUR PROJ…"
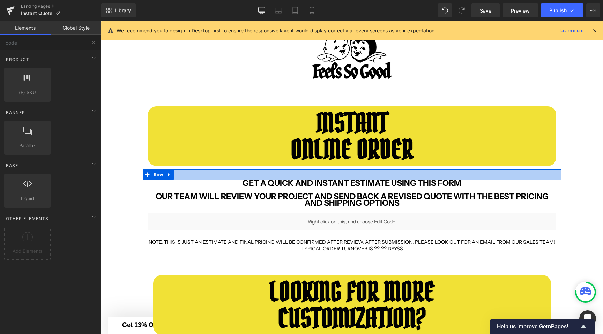
click at [301, 179] on div at bounding box center [352, 175] width 419 height 10
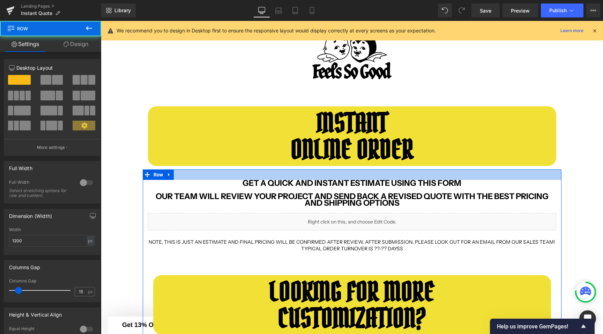
click at [301, 179] on div at bounding box center [352, 175] width 419 height 10
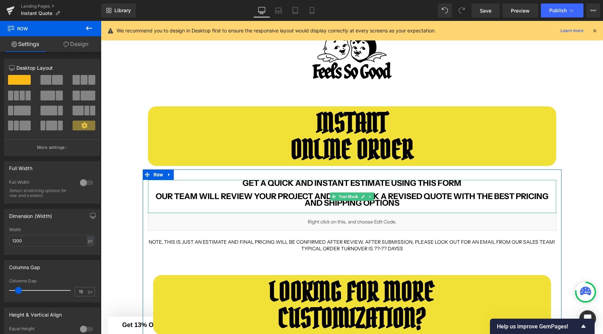
click at [268, 184] on b "GET A QUICK AND INSTANT ESTIMATE USING THIS FORM" at bounding box center [351, 183] width 219 height 10
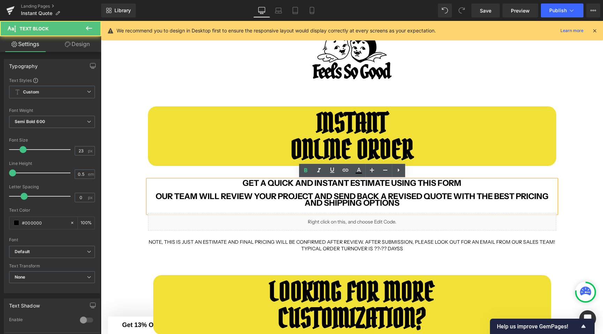
click at [264, 184] on b "GET A QUICK AND INSTANT ESTIMATE USING THIS FORM" at bounding box center [351, 183] width 219 height 10
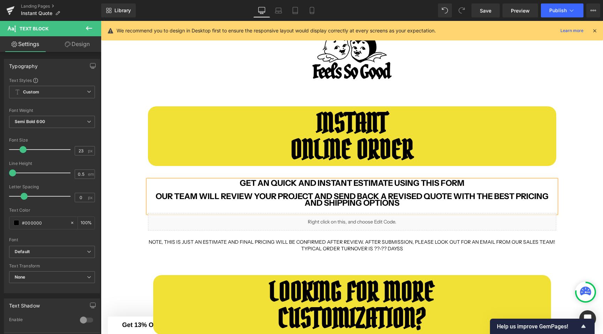
click at [280, 182] on b "GET AN QUICK AND INSTANT ESTIMATE USING THIS FORM" at bounding box center [352, 183] width 225 height 10
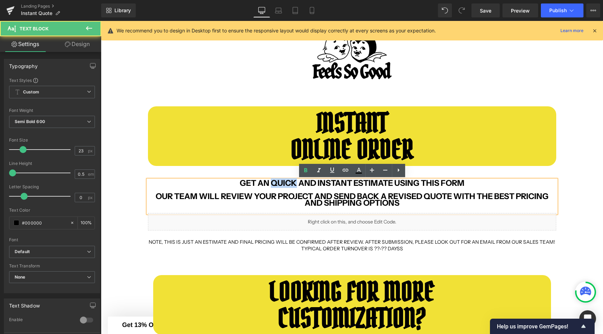
click at [280, 182] on b "GET AN QUICK AND INSTANT ESTIMATE USING THIS FORM" at bounding box center [352, 183] width 225 height 10
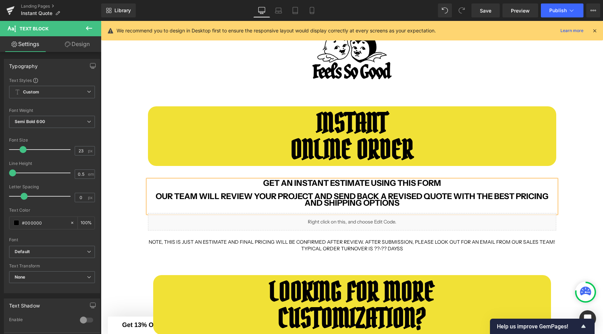
click at [381, 182] on b "GET AN INSTANT ESTIMATE USING THIS FORM" at bounding box center [352, 183] width 178 height 10
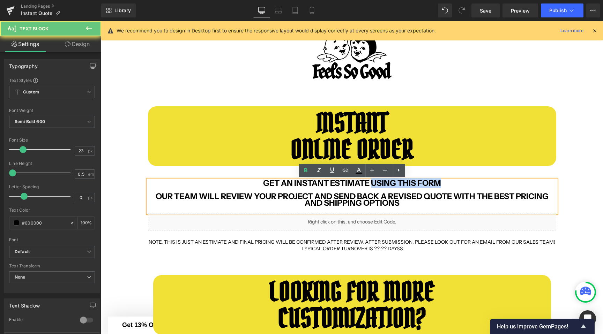
drag, startPoint x: 381, startPoint y: 182, endPoint x: 429, endPoint y: 182, distance: 48.5
click at [429, 182] on b "GET AN INSTANT ESTIMATE USING THIS FORM" at bounding box center [352, 183] width 178 height 10
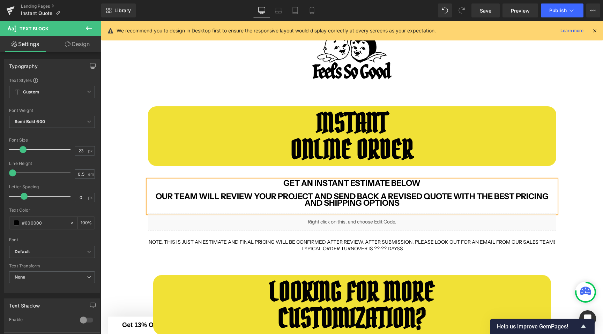
click at [211, 196] on b "OUR TEAM WILL REVIEW YOUR PROJECT AND SEND BACK A REVISED QUOTE WITH THE BEST P…" at bounding box center [352, 199] width 393 height 16
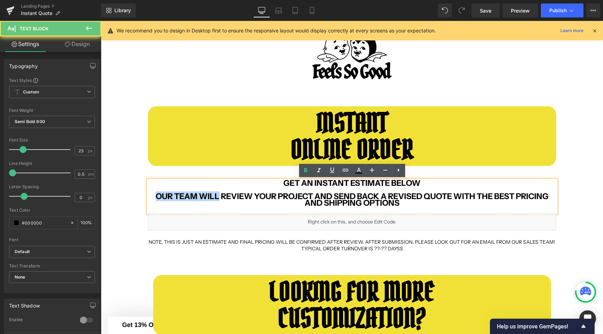
drag, startPoint x: 211, startPoint y: 196, endPoint x: 162, endPoint y: 196, distance: 48.5
click at [162, 196] on b "OUR TEAM WILL REVIEW YOUR PROJECT AND SEND BACK A REVISED QUOTE WITH THE BEST P…" at bounding box center [352, 199] width 393 height 16
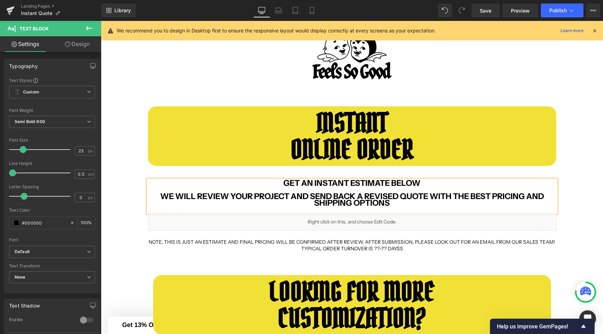
click at [299, 197] on b "WE WILL REVIEW YOUR PROJECT AND SEND BACK A REVISED QUOTE WITH THE BEST PRICING…" at bounding box center [352, 199] width 384 height 16
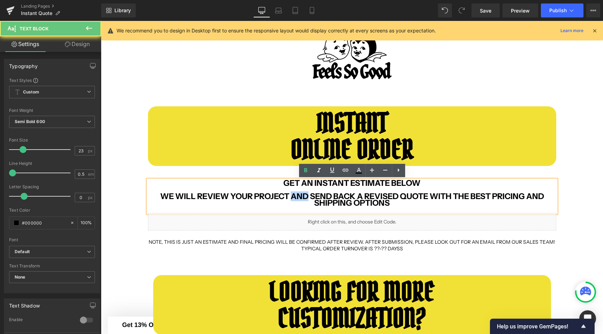
click at [299, 197] on b "WE WILL REVIEW YOUR PROJECT AND SEND BACK A REVISED QUOTE WITH THE BEST PRICING…" at bounding box center [352, 199] width 384 height 16
click at [366, 195] on b "WE WILL REVIEW YOUR PROJECT AND SEND BACK A REVISED QUOTE WITH THE BEST PRICING…" at bounding box center [352, 199] width 384 height 16
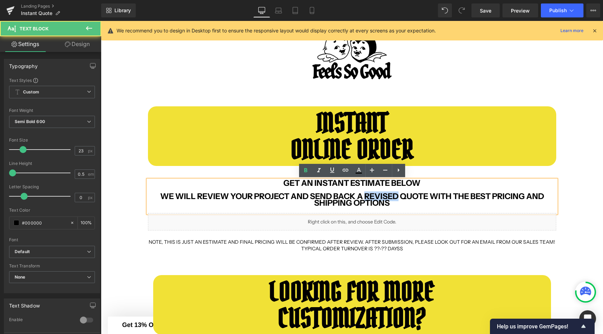
click at [366, 195] on b "WE WILL REVIEW YOUR PROJECT AND SEND BACK A REVISED QUOTE WITH THE BEST PRICING…" at bounding box center [352, 199] width 384 height 16
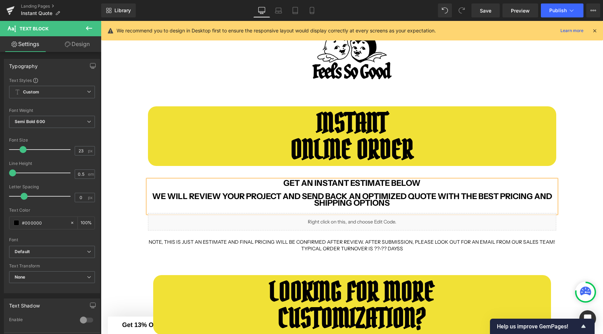
click at [442, 192] on b "WE WILL REVIEW YOUR PROJECT AND SEND BACK AN OPTIMIZED QUOTE WITH THE BEST PRIC…" at bounding box center [352, 199] width 400 height 16
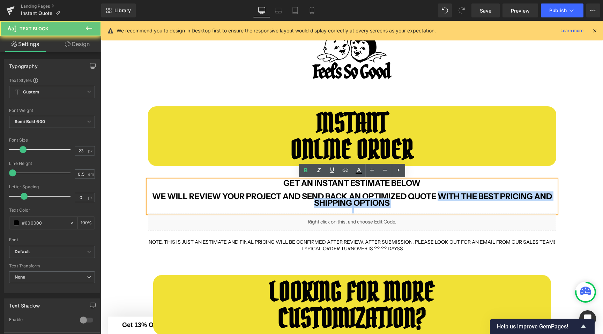
drag, startPoint x: 442, startPoint y: 192, endPoint x: 399, endPoint y: 211, distance: 47.5
click at [399, 211] on div "GET AN INSTANT ESTIMATE BELOW WE WILL REVIEW YOUR PROJECT AND SEND BACK AN OPTI…" at bounding box center [352, 196] width 408 height 33
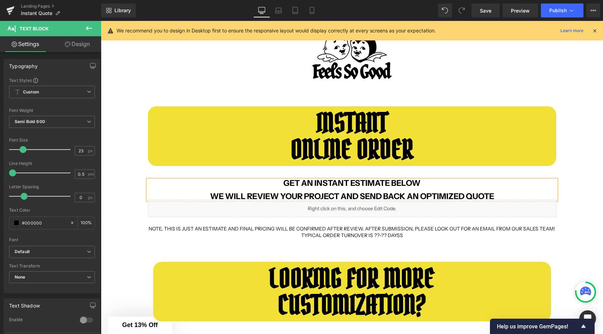
click at [556, 188] on div "GET AN INSTANT ESTIMATE BELOW WE WILL REVIEW YOUR PROJECT AND SEND BACK AN OPTI…" at bounding box center [352, 190] width 408 height 20
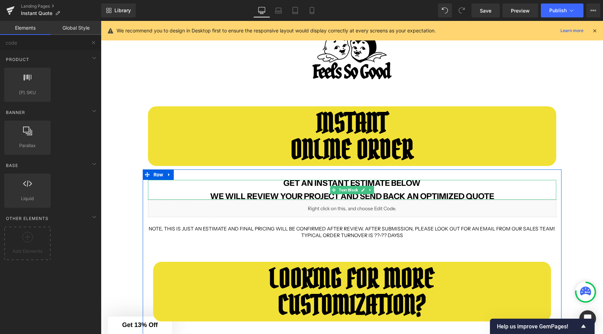
scroll to position [57, 0]
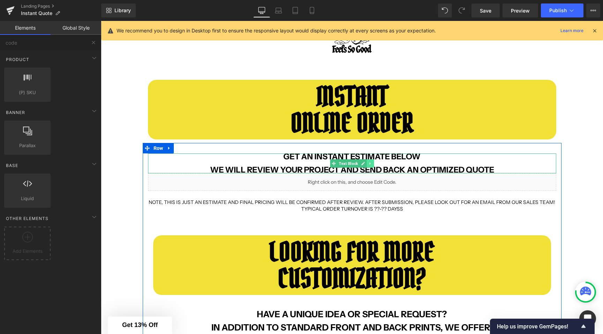
click at [370, 164] on icon at bounding box center [370, 163] width 4 height 4
click at [367, 163] on icon at bounding box center [367, 163] width 4 height 4
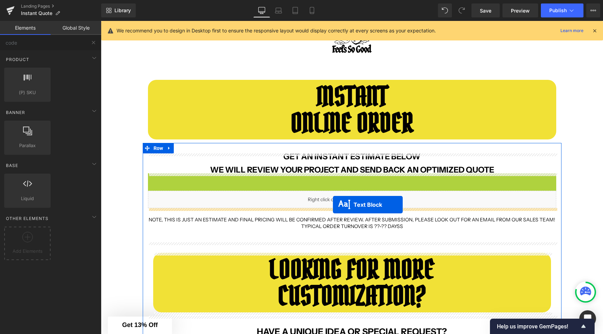
drag, startPoint x: 333, startPoint y: 183, endPoint x: 333, endPoint y: 205, distance: 22.0
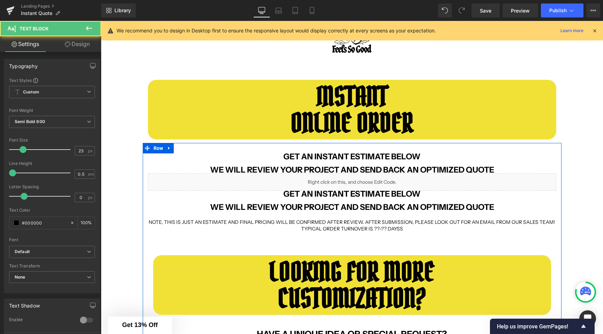
click at [314, 201] on p "GET AN INSTANT ESTIMATE BELOW WE WILL REVIEW YOUR PROJECT AND SEND BACK AN OPTI…" at bounding box center [352, 201] width 408 height 20
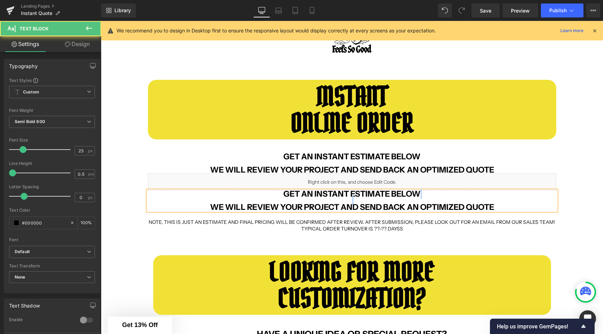
click at [314, 201] on p "GET AN INSTANT ESTIMATE BELOW WE WILL REVIEW YOUR PROJECT AND SEND BACK AN OPTI…" at bounding box center [352, 201] width 408 height 20
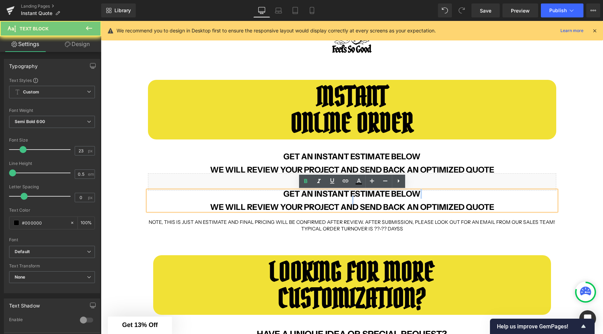
click at [314, 201] on p "GET AN INSTANT ESTIMATE BELOW WE WILL REVIEW YOUR PROJECT AND SEND BACK AN OPTI…" at bounding box center [352, 201] width 408 height 20
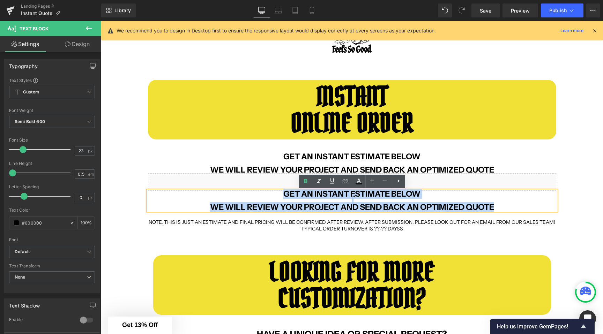
drag, startPoint x: 285, startPoint y: 193, endPoint x: 501, endPoint y: 205, distance: 215.6
click at [501, 205] on p "GET AN INSTANT ESTIMATE BELOW WE WILL REVIEW YOUR PROJECT AND SEND BACK AN OPTI…" at bounding box center [352, 201] width 408 height 20
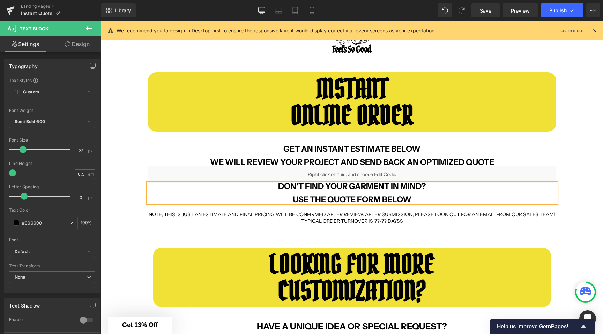
scroll to position [58, 0]
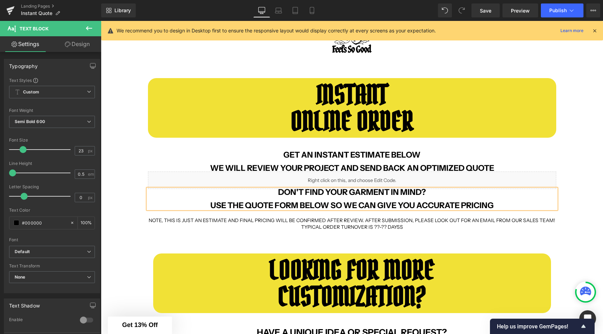
click at [437, 203] on b "DON'T FIND YOUR GARMENT IN MIND? USE THE QUOTE FORM BELOW SO WE CAN GIVE YOU AC…" at bounding box center [351, 198] width 283 height 23
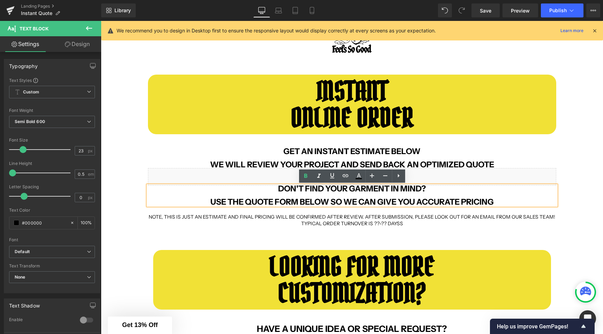
click at [504, 202] on p "DON'T FIND YOUR GARMENT IN MIND? USE THE QUOTE FORM BELOW SO WE CAN GIVE YOU AC…" at bounding box center [352, 196] width 408 height 20
click at [127, 191] on div "INSTANT ONLINE ORDER Text Block Row GET AN INSTANT ESTIMATE BELOW WE WILL REVIE…" at bounding box center [352, 326] width 502 height 525
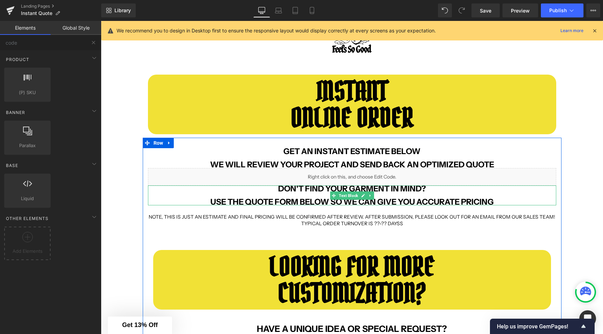
scroll to position [69, 0]
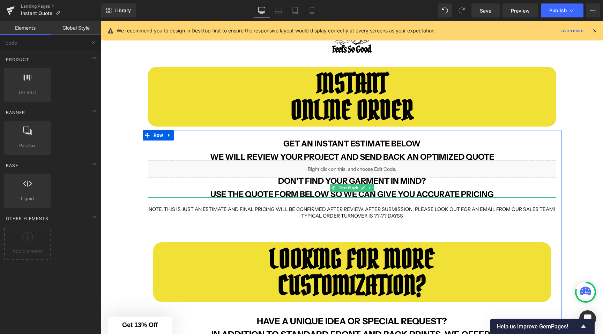
click at [243, 183] on p "DON'T FIND YOUR GARMENT IN MIND? USE THE QUOTE FORM BELOW SO WE CAN GIVE YOU AC…" at bounding box center [352, 188] width 408 height 20
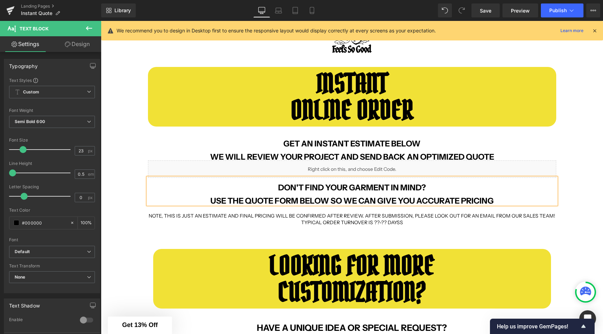
click at [498, 199] on p "DON'T FIND YOUR GARMENT IN MIND? USE THE QUOTE FORM BELOW SO WE CAN GIVE YOU AC…" at bounding box center [352, 195] width 408 height 20
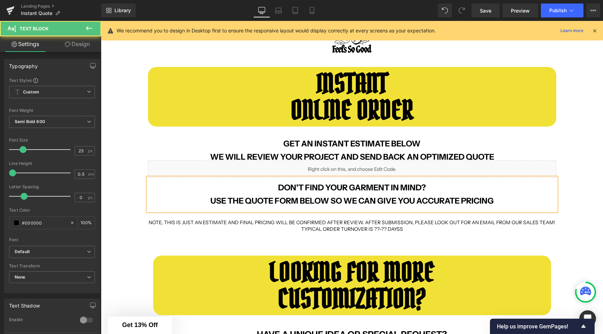
click at [540, 198] on p "DON'T FIND YOUR GARMENT IN MIND? USE THE QUOTE FORM BELOW SO WE CAN GIVE YOU AC…" at bounding box center [352, 195] width 408 height 20
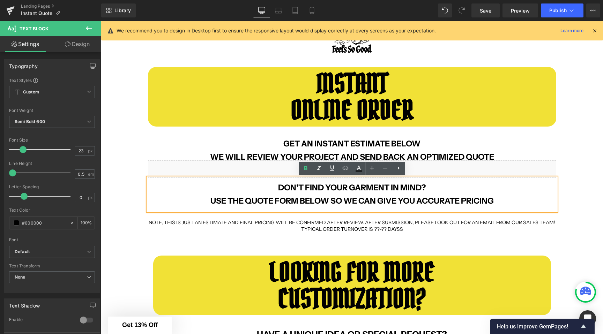
click at [568, 198] on div "INSTANT ONLINE ORDER Text Block Row GET AN INSTANT ESTIMATE BELOW WE WILL REVIE…" at bounding box center [352, 326] width 502 height 539
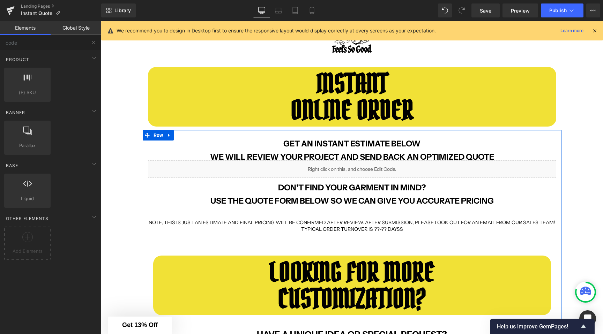
click at [495, 157] on p "GET AN INSTANT ESTIMATE BELOW WE WILL REVIEW YOUR PROJECT AND SEND BACK AN OPTI…" at bounding box center [352, 151] width 408 height 20
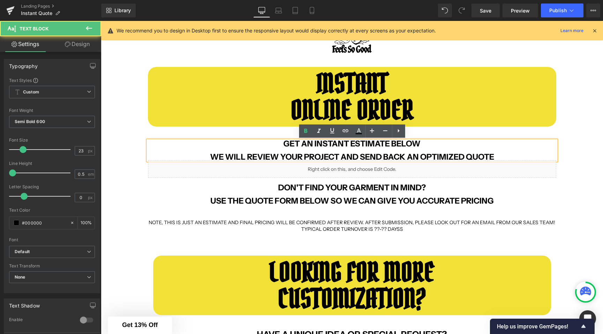
click at [567, 200] on div "INSTANT ONLINE ORDER Text Block Row GET AN INSTANT ESTIMATE BELOW WE WILL REVIE…" at bounding box center [352, 326] width 502 height 539
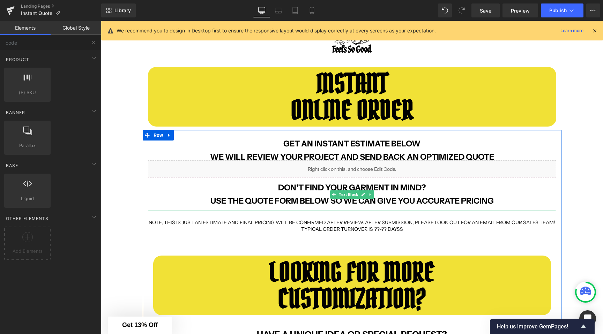
click at [338, 186] on b "DON'T FIND YOUR GARMENT IN MIND? USE THE QUOTE FORM BELOW SO WE CAN GIVE YOU AC…" at bounding box center [351, 194] width 283 height 23
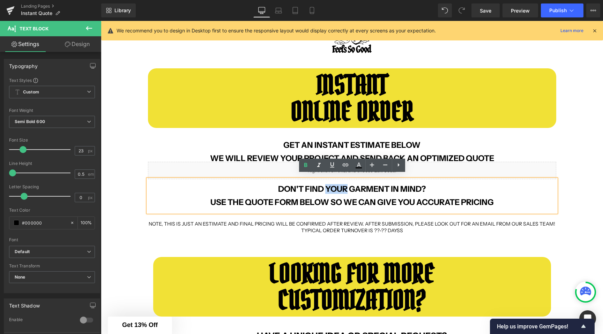
scroll to position [77, 0]
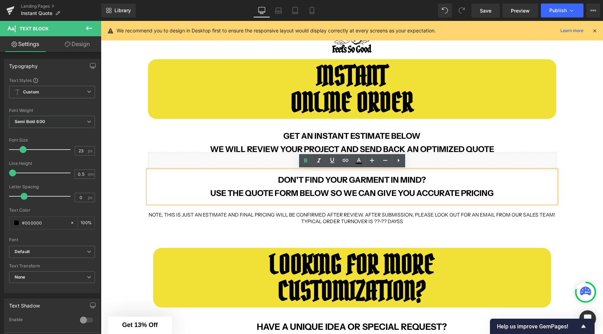
click at [125, 181] on div "INSTANT ONLINE ORDER Text Block Row GET AN INSTANT ESTIMATE BELOW WE WILL REVIE…" at bounding box center [352, 318] width 502 height 539
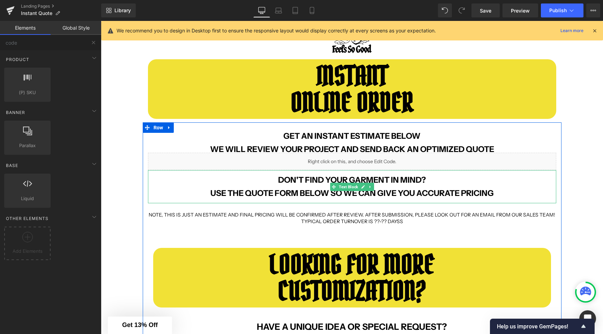
click at [335, 180] on b "DON'T FIND YOUR GARMENT IN MIND? USE THE QUOTE FORM BELOW SO WE CAN GIVE YOU AC…" at bounding box center [351, 186] width 283 height 23
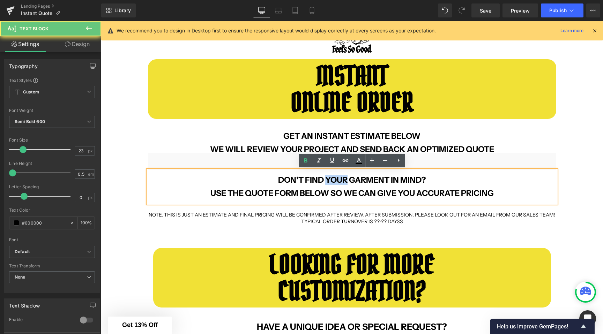
click at [335, 180] on b "DON'T FIND YOUR GARMENT IN MIND? USE THE QUOTE FORM BELOW SO WE CAN GIVE YOU AC…" at bounding box center [351, 186] width 283 height 23
click at [391, 180] on b "DON'T FIND YOUR GARMENT IN MIND? USE THE QUOTE FORM BELOW SO WE CAN GIVE YOU AC…" at bounding box center [351, 186] width 283 height 23
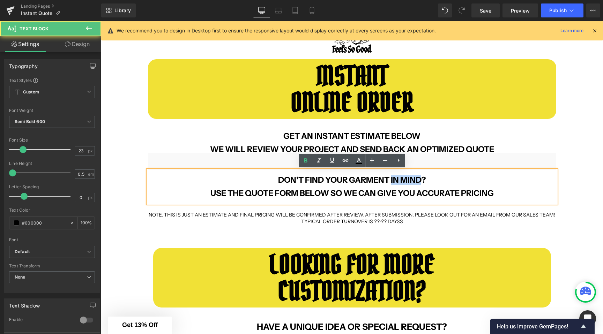
drag, startPoint x: 391, startPoint y: 180, endPoint x: 402, endPoint y: 180, distance: 11.2
click at [402, 180] on b "DON'T FIND YOUR GARMENT IN MIND? USE THE QUOTE FORM BELOW SO WE CAN GIVE YOU AC…" at bounding box center [351, 186] width 283 height 23
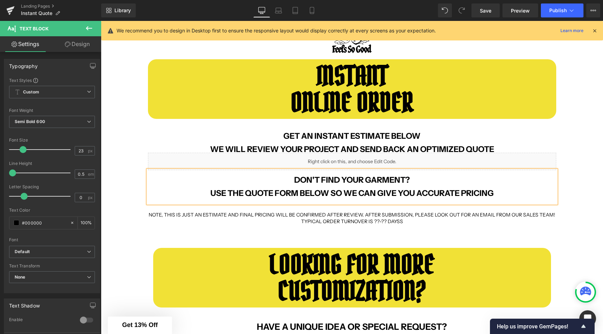
click at [317, 178] on b "DON'T FIND YOUR GARMENT? USE THE QUOTE FORM BELOW SO WE CAN GIVE YOU ACCURATE P…" at bounding box center [351, 186] width 283 height 23
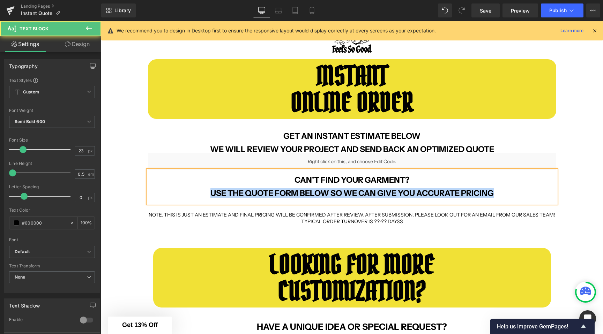
drag, startPoint x: 497, startPoint y: 195, endPoint x: 193, endPoint y: 192, distance: 303.5
click at [193, 192] on p "CAN'T FIND YOUR GARMENT? USE THE QUOTE FORM BELOW SO WE CAN GIVE YOU ACCURATE P…" at bounding box center [352, 187] width 408 height 20
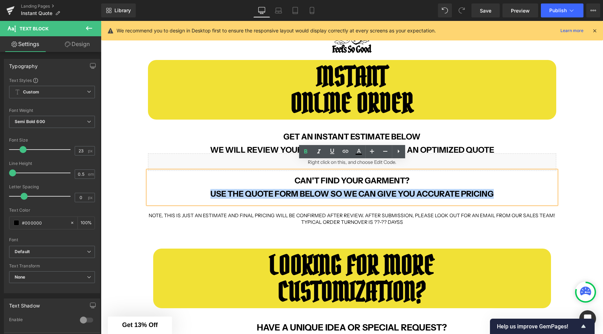
scroll to position [72, 0]
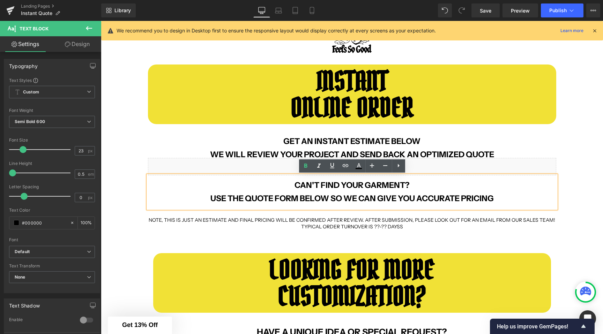
click at [124, 149] on div "INSTANT ONLINE ORDER Text Block Row GET AN INSTANT ESTIMATE BELOW WE WILL REVIE…" at bounding box center [352, 323] width 502 height 539
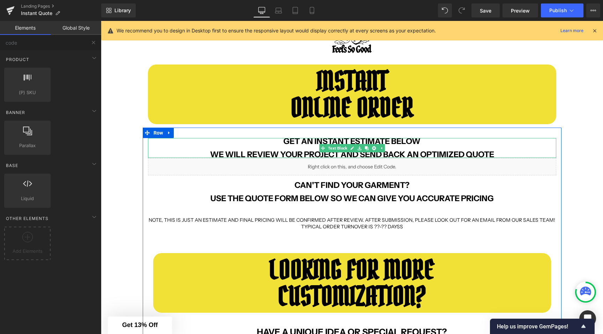
click at [414, 144] on b "GET AN INSTANT ESTIMATE BELOW" at bounding box center [351, 141] width 137 height 10
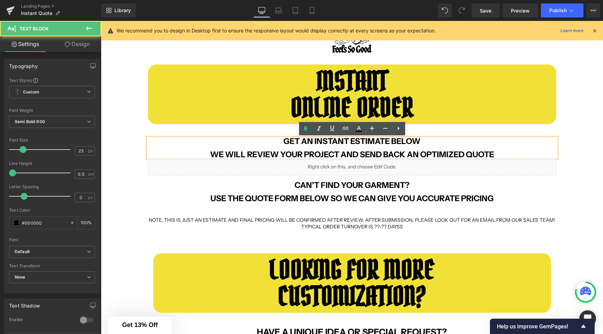
click at [419, 143] on b "GET AN INSTANT ESTIMATE BELOW" at bounding box center [351, 141] width 137 height 10
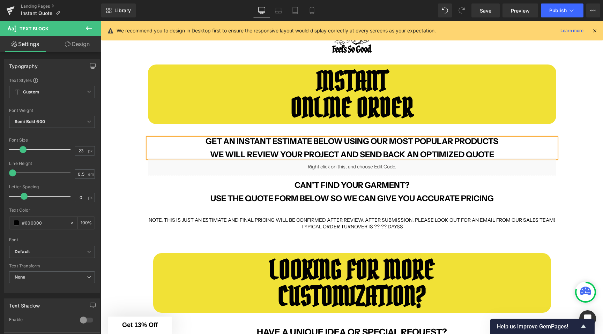
click at [497, 155] on p "GET AN INSTANT ESTIMATE BELOW USING OUR MOST POPULAR PRODUCTS WE WILL REVIEW YO…" at bounding box center [352, 148] width 408 height 20
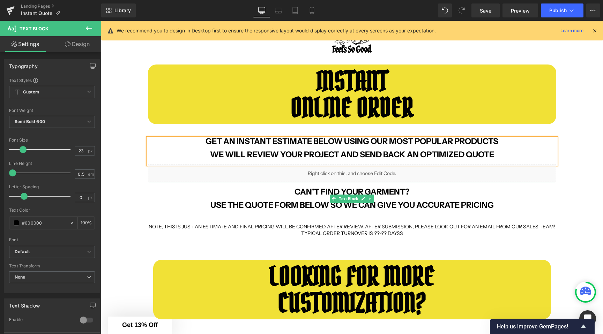
click at [300, 194] on b "CAN'T FIND YOUR GARMENT? USE THE QUOTE FORM BELOW SO WE CAN GIVE YOU ACCURATE P…" at bounding box center [351, 198] width 283 height 23
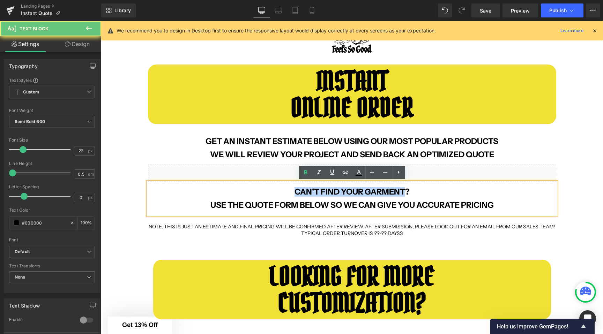
drag, startPoint x: 304, startPoint y: 194, endPoint x: 364, endPoint y: 192, distance: 60.0
click at [365, 192] on b "CAN'T FIND YOUR GARMENT? USE THE QUOTE FORM BELOW SO WE CAN GIVE YOU ACCURATE P…" at bounding box center [351, 198] width 283 height 23
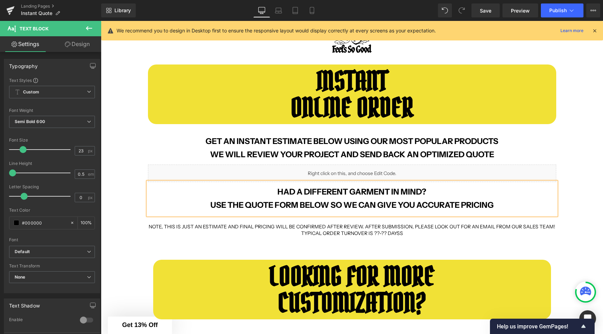
click at [333, 205] on b "HAD A DIFFERENT GARMENT IN MIND? USE THE QUOTE FORM BELOW SO WE CAN GIVE YOU AC…" at bounding box center [351, 198] width 283 height 23
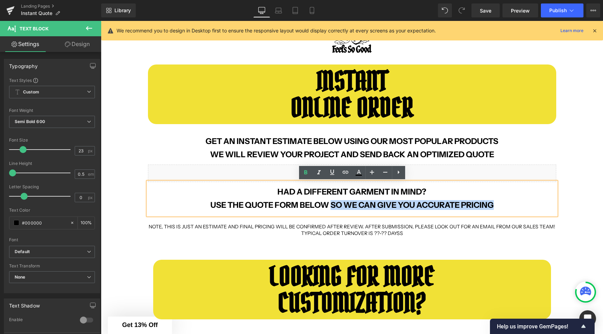
drag, startPoint x: 333, startPoint y: 205, endPoint x: 481, endPoint y: 205, distance: 147.2
click at [481, 205] on b "HAD A DIFFERENT GARMENT IN MIND? USE THE QUOTE FORM BELOW SO WE CAN GIVE YOU AC…" at bounding box center [351, 198] width 283 height 23
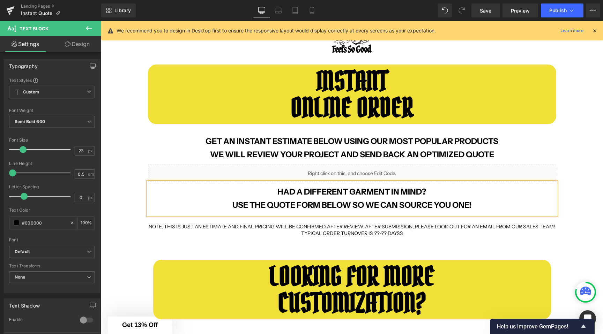
click at [132, 194] on div "INSTANT ONLINE ORDER Text Block Row GET AN INSTANT ESTIMATE BELOW USING OUR MOS…" at bounding box center [352, 326] width 502 height 545
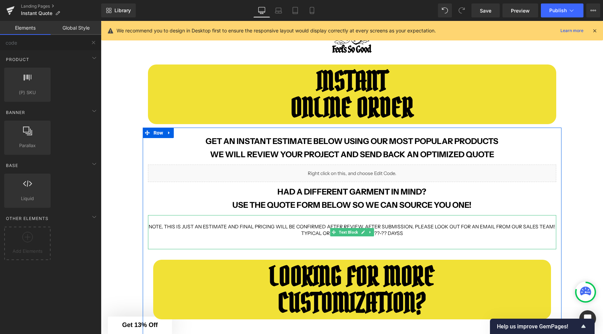
scroll to position [81, 0]
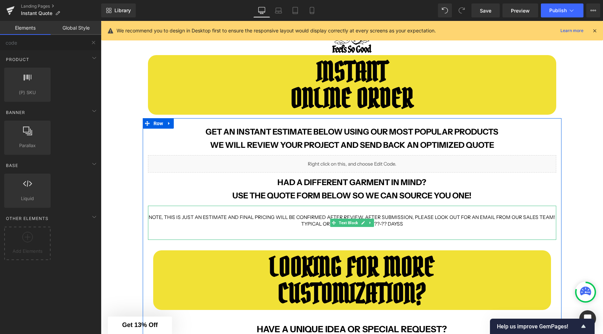
click at [231, 236] on div "NOTE, THIS IS JUST AN ESTIMATE AND FINAL PRICING WILL BE CONFIRMED AFTER REVIEW…" at bounding box center [352, 223] width 408 height 34
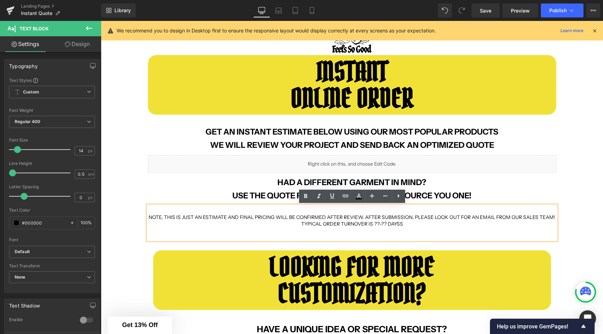
click at [150, 217] on span "NOTE, THIS IS JUST AN ESTIMATE AND FINAL PRICING WILL BE CONFIRMED AFTER REVIEW…" at bounding box center [352, 220] width 406 height 13
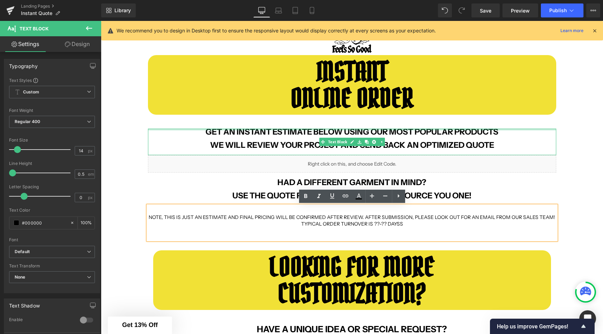
click at [310, 130] on div at bounding box center [352, 130] width 408 height 2
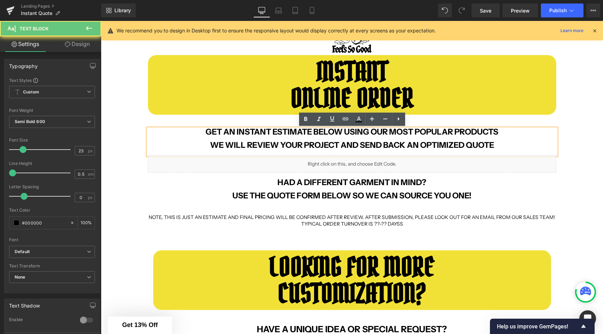
click at [310, 134] on b "GET AN INSTANT ESTIMATE BELOW USING OUR MOST POPULAR PRODUCTS" at bounding box center [351, 132] width 293 height 10
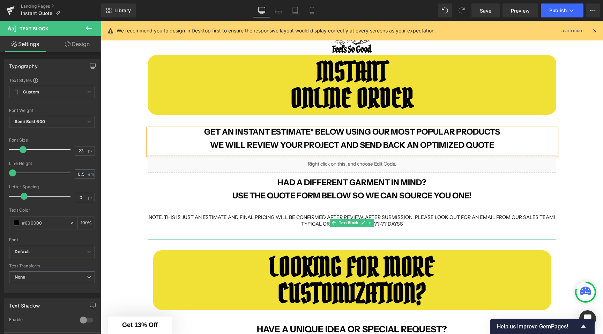
click at [189, 215] on span "NOTE, THIS IS JUST AN ESTIMATE AND FINAL PRICING WILL BE CONFIRMED AFTER REVIEW…" at bounding box center [352, 220] width 406 height 13
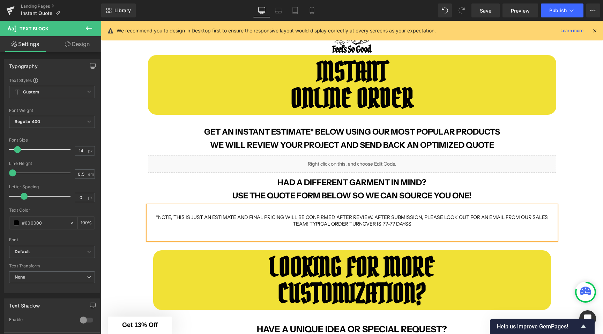
click at [137, 215] on div "INSTANT ONLINE ORDER Text Block Row GET AN INSTANT ESTIMATE* BELOW USING OUR MO…" at bounding box center [352, 317] width 502 height 545
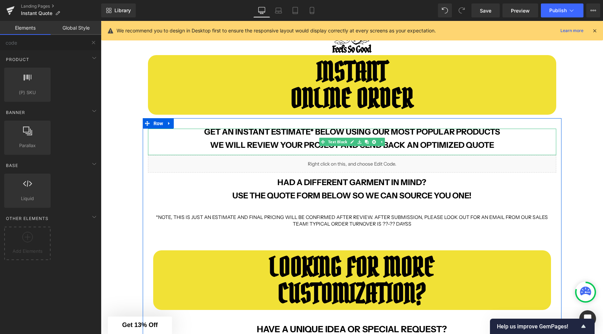
click at [283, 143] on b "WE WILL REVIEW YOUR PROJECT AND SEND BACK AN OPTIMIZED QUOTE" at bounding box center [352, 145] width 284 height 10
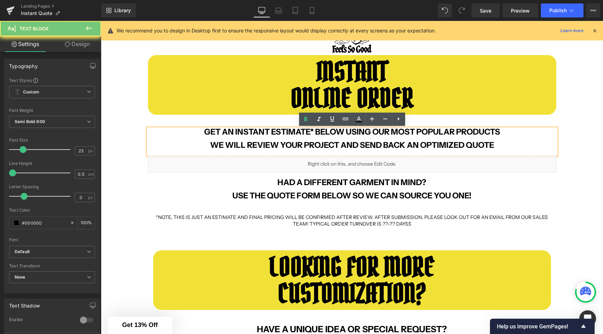
click at [283, 143] on b "WE WILL REVIEW YOUR PROJECT AND SEND BACK AN OPTIMIZED QUOTE" at bounding box center [352, 145] width 284 height 10
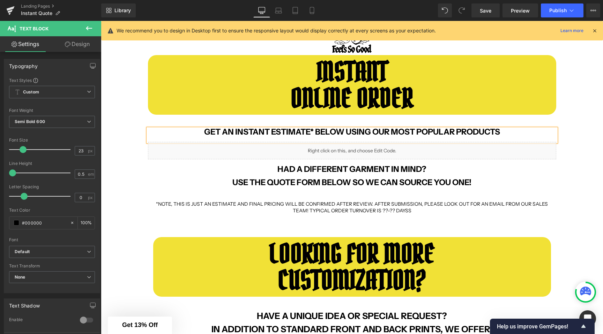
click at [311, 130] on b "GET AN INSTANT ESTIMATE* BELOW USING OUR MOST POPULAR PRODUCTS" at bounding box center [352, 132] width 296 height 10
click at [136, 157] on div "INSTANT ONLINE ORDER Text Block Row GET AN INSTANT ESTIMATE BELOW USING OUR MOS…" at bounding box center [352, 311] width 502 height 532
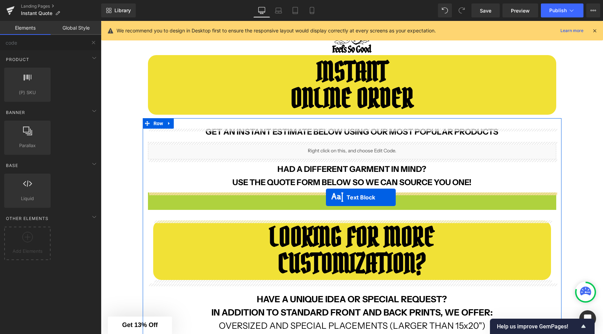
drag, startPoint x: 333, startPoint y: 211, endPoint x: 326, endPoint y: 197, distance: 15.3
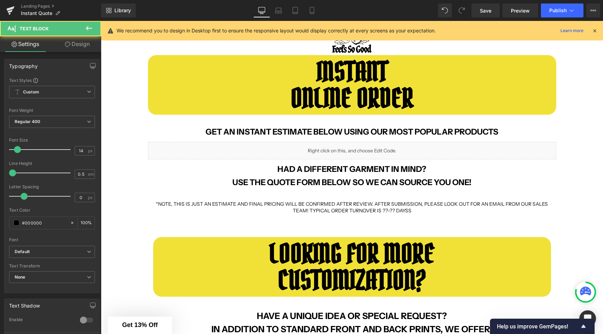
click at [126, 162] on div "INSTANT ONLINE ORDER Text Block Row GET AN INSTANT ESTIMATE BELOW USING OUR MOS…" at bounding box center [352, 311] width 502 height 532
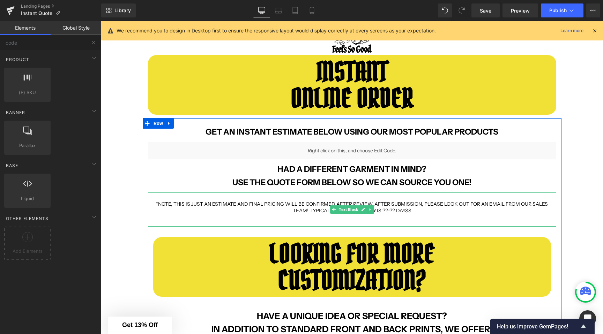
click at [156, 206] on span "*NOTE, THIS IS JUST AN ESTIMATE AND FINAL PRICING WILL BE CONFIRMED AFTER REVIE…" at bounding box center [352, 207] width 392 height 13
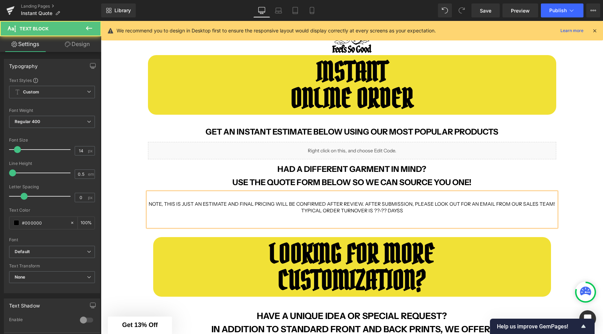
drag, startPoint x: 166, startPoint y: 205, endPoint x: 166, endPoint y: 209, distance: 3.5
click at [166, 205] on span "NOTE, THIS IS JUST AN ESTIMATE AND FINAL PRICING WILL BE CONFIRMED AFTER REVIEW…" at bounding box center [352, 207] width 406 height 13
click at [131, 210] on div "INSTANT ONLINE ORDER Text Block Row GET AN INSTANT ESTIMATE BELOW USING OUR MOS…" at bounding box center [352, 311] width 502 height 532
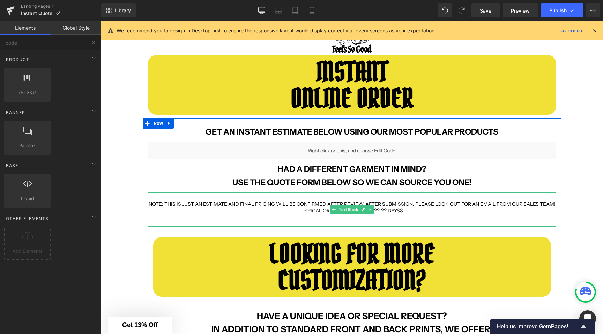
click at [161, 205] on span "NOTE: THIS IS JUST AN ESTIMATE AND FINAL PRICING WILL BE CONFIRMED AFTER REVIEW…" at bounding box center [352, 207] width 407 height 13
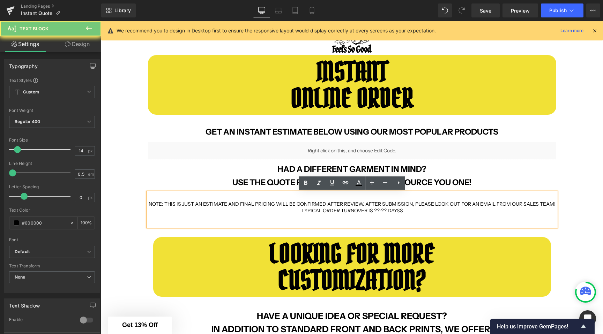
click at [164, 205] on span "NOTE: THIS IS JUST AN ESTIMATE AND FINAL PRICING WILL BE CONFIRMED AFTER REVIEW…" at bounding box center [352, 207] width 407 height 13
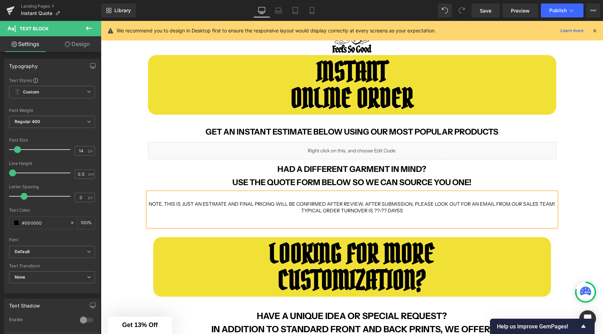
click at [186, 204] on span "NOTE, THIS IS JUST AN ESTIMATE AND FINAL PRICING WILL BE CONFIRMED AFTER REVIEW…" at bounding box center [352, 207] width 406 height 13
drag, startPoint x: 186, startPoint y: 204, endPoint x: 195, endPoint y: 205, distance: 8.4
click at [195, 205] on span "NOTE, THIS IS JUST AN ESTIMATE AND FINAL PRICING WILL BE CONFIRMED AFTER REVIEW…" at bounding box center [352, 207] width 406 height 13
click at [180, 206] on span "NOTE, THIS IS JUST AN ESTIMATE AND FINAL PRICING WILL BE CONFIRMED AFTER REVIEW…" at bounding box center [352, 207] width 406 height 13
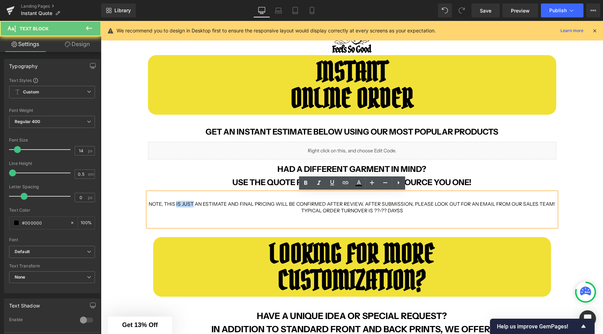
drag, startPoint x: 180, startPoint y: 206, endPoint x: 187, endPoint y: 206, distance: 7.3
click at [187, 206] on span "NOTE, THIS IS JUST AN ESTIMATE AND FINAL PRICING WILL BE CONFIRMED AFTER REVIEW…" at bounding box center [352, 207] width 406 height 13
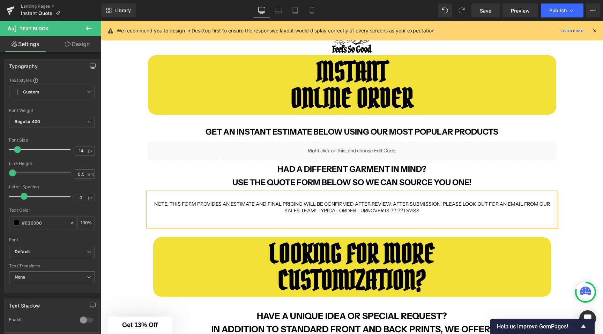
click at [260, 207] on span "NOTE, THIS FORM PROVIDES AN ESTIMATE AND FINAL PRICING WILL BE CONFIRMED AFTER …" at bounding box center [352, 207] width 396 height 13
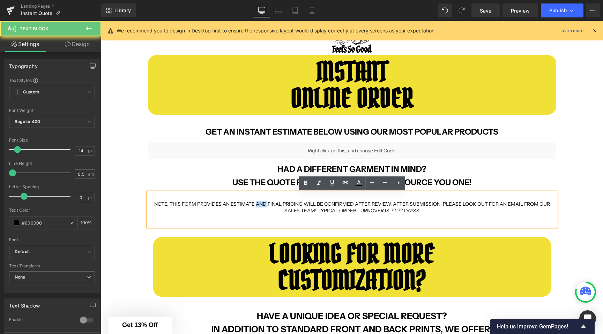
click at [260, 207] on span "NOTE, THIS FORM PROVIDES AN ESTIMATE AND FINAL PRICING WILL BE CONFIRMED AFTER …" at bounding box center [352, 207] width 396 height 13
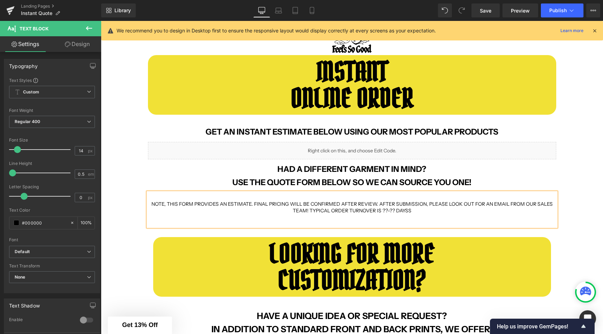
click at [317, 204] on span "NOTE, THIS FORM PROVIDES AN ESTIMATE. FINAL PRICING WILL BE CONFIRMED AFTER REV…" at bounding box center [351, 207] width 401 height 13
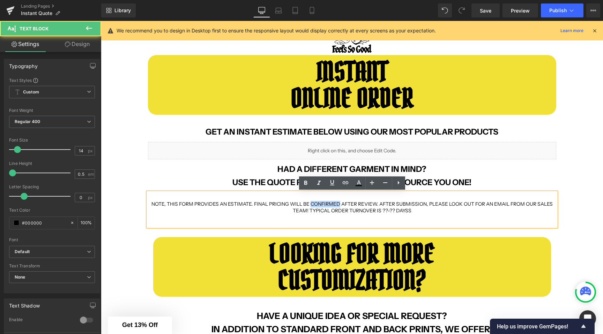
click at [317, 204] on span "NOTE, THIS FORM PROVIDES AN ESTIMATE. FINAL PRICING WILL BE CONFIRMED AFTER REV…" at bounding box center [351, 207] width 401 height 13
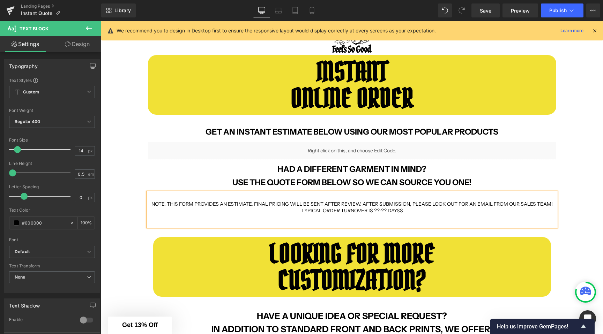
click at [366, 204] on span "NOTE, THIS FORM PROVIDES AN ESTIMATE. FINAL PRICING WILL BE SENT AFTER REVIEW. …" at bounding box center [351, 207] width 401 height 13
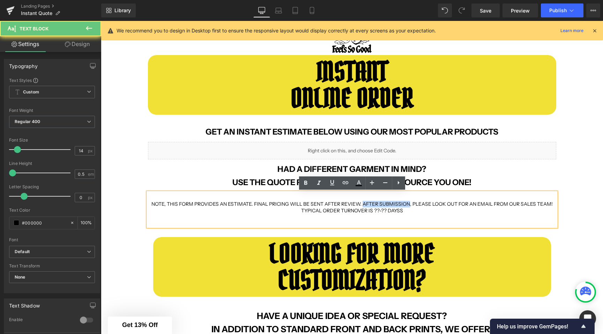
drag, startPoint x: 366, startPoint y: 204, endPoint x: 388, endPoint y: 203, distance: 22.0
click at [388, 204] on span "NOTE, THIS FORM PROVIDES AN ESTIMATE. FINAL PRICING WILL BE SENT AFTER REVIEW. …" at bounding box center [351, 207] width 401 height 13
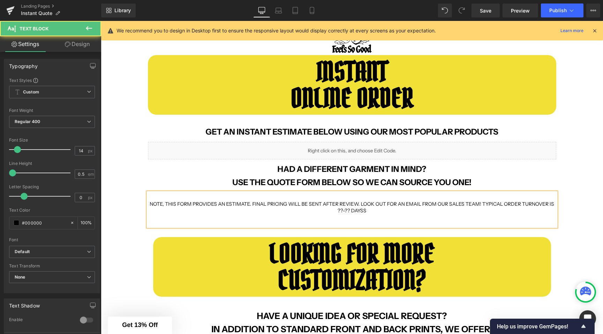
click at [420, 204] on span "NOTE, THIS FORM PROVIDES AN ESTIMATE. FINAL PRICING WILL BE SENT AFTER REVIEW. …" at bounding box center [352, 207] width 404 height 13
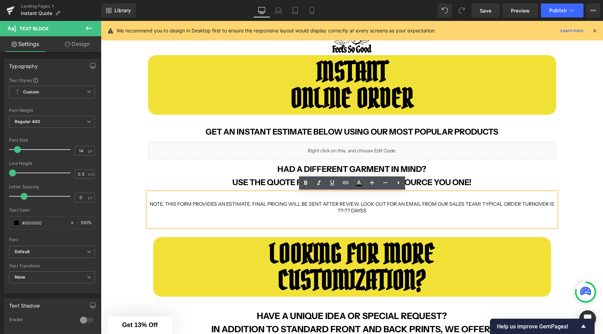
click at [358, 205] on span "NOTE, THIS FORM PROVIDES AN ESTIMATE. FINAL PRICING WILL BE SENT AFTER REVIEW. …" at bounding box center [352, 207] width 404 height 13
click at [268, 204] on span "NOTE, THIS FORM PROVIDES AN ESTIMATE. FINAL PRICING WILL BE SENT AFTER REVIEW. …" at bounding box center [352, 207] width 404 height 13
click at [341, 203] on span "NOTE, THIS FORM PROVIDES AN ESTIMATE. FINAL PRICING WILL BE SENT AFTER REVIEW. …" at bounding box center [352, 207] width 404 height 13
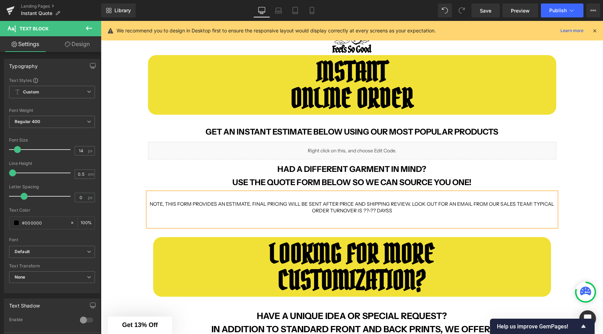
click at [344, 204] on span "NOTE, THIS FORM PROVIDES AN ESTIMATE. FINAL PRICING WILL BE SENT AFTER PRICE AN…" at bounding box center [352, 207] width 404 height 13
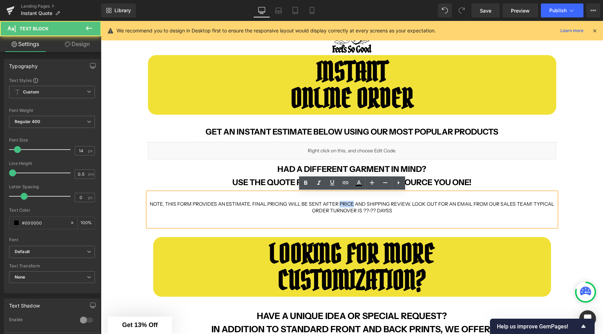
click at [344, 204] on span "NOTE, THIS FORM PROVIDES AN ESTIMATE. FINAL PRICING WILL BE SENT AFTER PRICE AN…" at bounding box center [352, 207] width 404 height 13
click at [372, 203] on span "NOTE, THIS FORM PROVIDES AN ESTIMATE. FINAL PRICING WILL BE SENT AFTER PRICE AN…" at bounding box center [352, 207] width 404 height 13
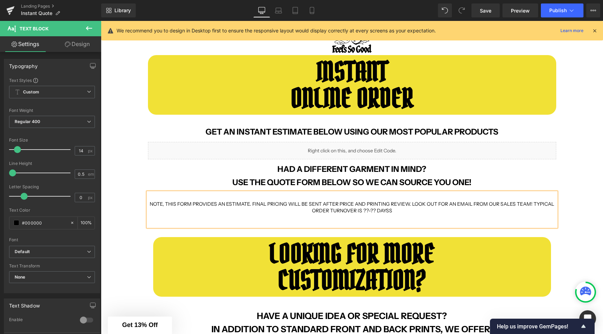
click at [344, 203] on span "NOTE, THIS FORM PROVIDES AN ESTIMATE. FINAL PRICING WILL BE SENT AFTER PRICE AN…" at bounding box center [352, 207] width 404 height 13
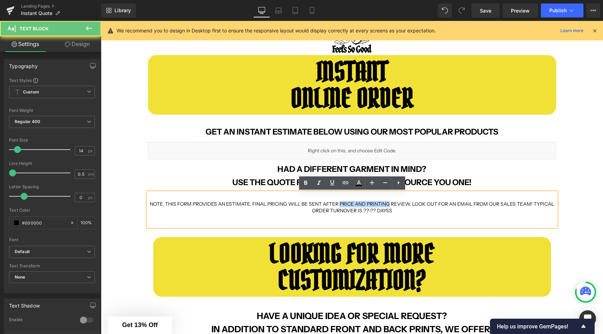
drag, startPoint x: 344, startPoint y: 203, endPoint x: 385, endPoint y: 203, distance: 41.5
click at [385, 203] on span "NOTE, THIS FORM PROVIDES AN ESTIMATE. FINAL PRICING WILL BE SENT AFTER PRICE AN…" at bounding box center [352, 207] width 404 height 13
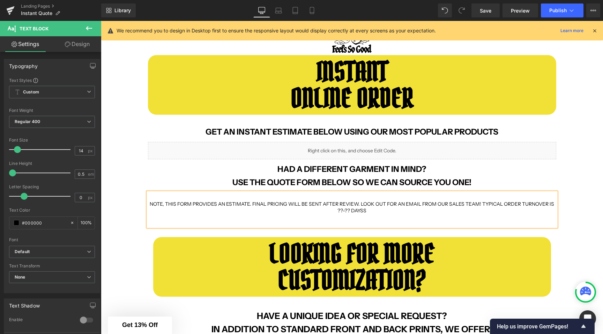
click at [200, 203] on span "NOTE, THIS FORM PROVIDES AN ESTIMATE. FINAL PRICING WILL BE SENT AFTER REVIEW. …" at bounding box center [352, 207] width 404 height 13
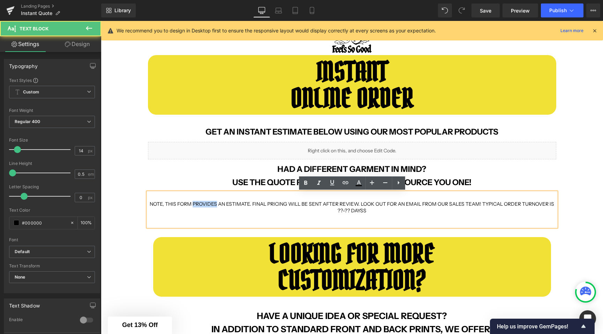
click at [200, 203] on span "NOTE, THIS FORM PROVIDES AN ESTIMATE. FINAL PRICING WILL BE SENT AFTER REVIEW. …" at bounding box center [352, 207] width 404 height 13
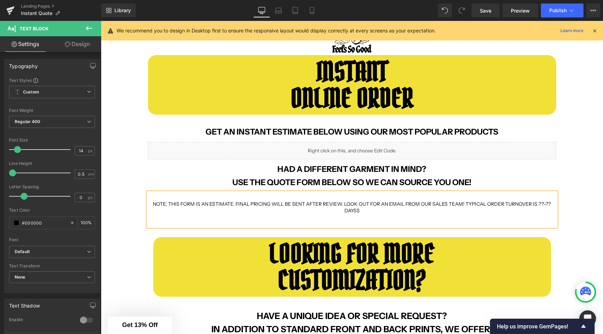
click at [236, 204] on span "NOTE, THIS FORM IS AN ESTIMATE. FINAL PRICING WILL BE SENT AFTER REVIEW. LOOK O…" at bounding box center [352, 207] width 398 height 13
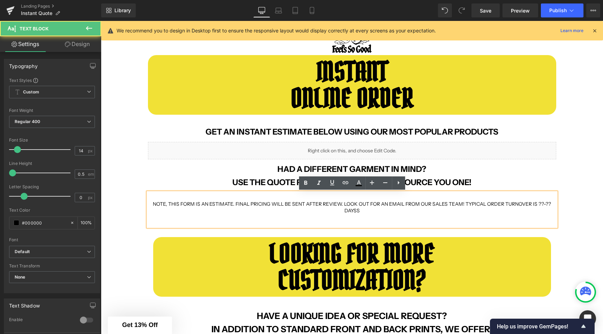
click at [240, 203] on span "NOTE, THIS FORM IS AN ESTIMATE. FINAL PRICING WILL BE SENT AFTER REVIEW. LOOK O…" at bounding box center [352, 207] width 398 height 13
click at [463, 203] on span "NOTE, THIS FORM IS AN ESTIMATE. FINAL PRICING WILL BE SENT AFTER REVIEW. LOOK O…" at bounding box center [352, 207] width 398 height 13
drag, startPoint x: 465, startPoint y: 204, endPoint x: 463, endPoint y: 217, distance: 13.4
click at [463, 217] on div "NOTE, THIS FORM IS AN ESTIMATE. FINAL PRICING WILL BE SENT AFTER REVIEW. LOOK O…" at bounding box center [352, 210] width 408 height 34
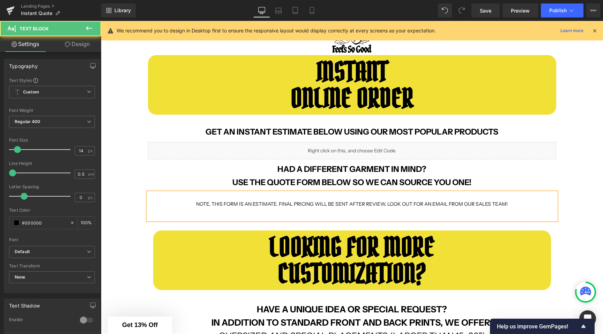
click at [424, 210] on div "NOTE, THIS FORM IS AN ESTIMATE. FINAL PRICING WILL BE SENT AFTER REVIEW. LOOK O…" at bounding box center [352, 207] width 408 height 28
click at [409, 213] on div "NOTE, THIS FORM IS AN ESTIMATE. FINAL PRICING WILL BE SENT AFTER REVIEW. LOOK O…" at bounding box center [352, 207] width 408 height 28
click at [392, 205] on span "NOTE, THIS FORM IS AN ESTIMATE. FINAL PRICING WILL BE SENT AFTER REVIEW. LOOK O…" at bounding box center [351, 204] width 311 height 6
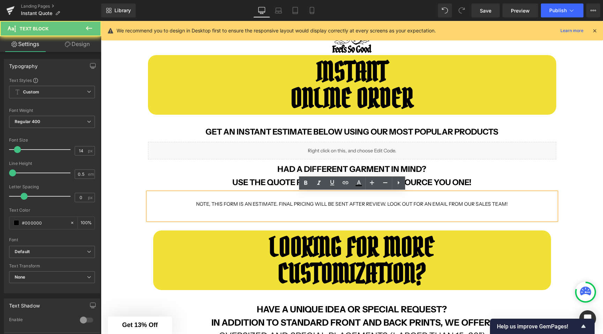
drag, startPoint x: 392, startPoint y: 205, endPoint x: 536, endPoint y: 205, distance: 143.7
click at [536, 205] on p "NOTE, THIS FORM IS AN ESTIMATE. FINAL PRICING WILL BE SENT AFTER REVIEW. LOOK O…" at bounding box center [352, 204] width 408 height 7
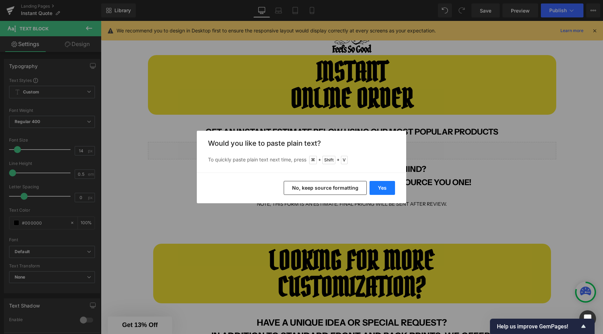
click at [383, 189] on button "Yes" at bounding box center [381, 188] width 25 height 14
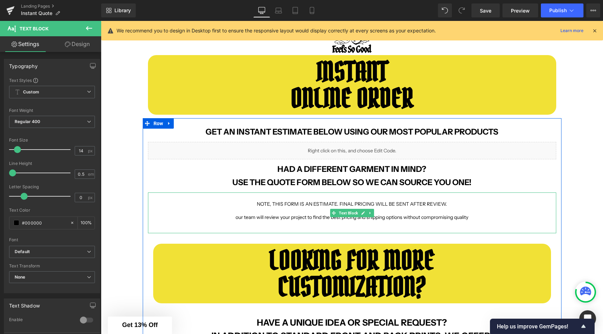
click at [340, 205] on span "NOTE, THIS FORM IS AN ESTIMATE. FINAL PRICING WILL BE SENT AFTER REVIEW." at bounding box center [352, 204] width 190 height 6
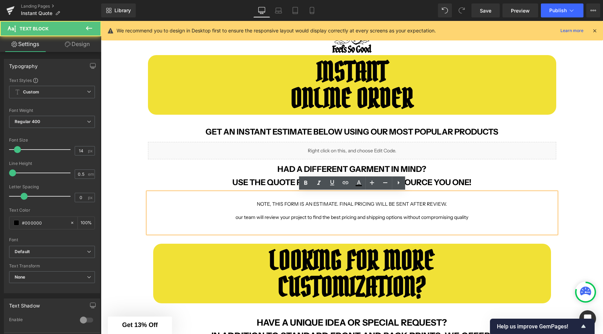
click at [429, 204] on span "NOTE, THIS FORM IS AN ESTIMATE. FINAL PRICING WILL BE SENT AFTER REVIEW." at bounding box center [352, 204] width 190 height 6
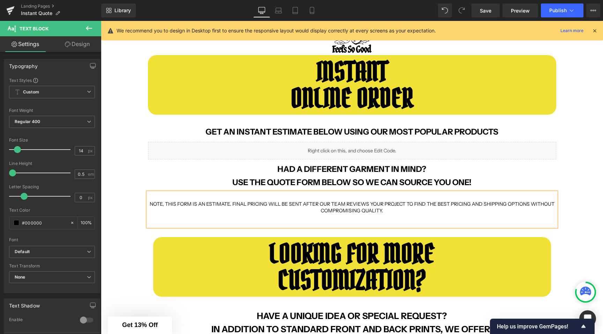
click at [233, 204] on span "NOTE, THIS FORM IS AN ESTIMATE. FINAL PRICING WILL BE SENT AFTER OUR TEAM REVIE…" at bounding box center [352, 207] width 405 height 13
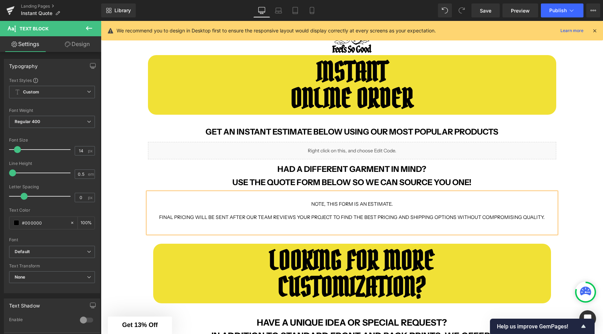
click at [313, 205] on span "NOTE, THIS FORM IS AN ESTIMATE." at bounding box center [352, 204] width 82 height 6
click at [331, 219] on span "FINAL PRICING WILL BE SENT AFTER OUR TEAM REVIEWS YOUR PROJECT TO FIND THE BEST…" at bounding box center [351, 217] width 385 height 6
click at [235, 218] on span "FINAL PRICING WILL BE SENT AFTER OUR TEAM REVIEWS YOUR PROJECT TO FIND THE BEST…" at bounding box center [351, 217] width 385 height 6
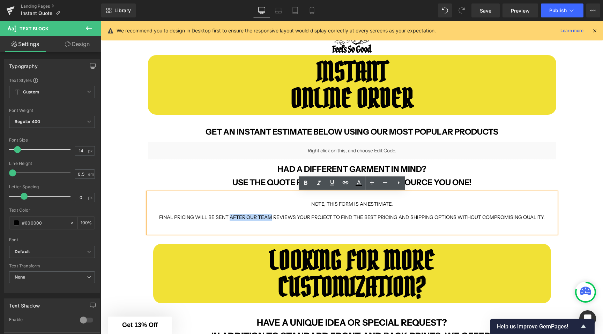
drag, startPoint x: 235, startPoint y: 218, endPoint x: 262, endPoint y: 218, distance: 26.5
click at [262, 218] on span "FINAL PRICING WILL BE SENT AFTER OUR TEAM REVIEWS YOUR PROJECT TO FIND THE BEST…" at bounding box center [351, 217] width 385 height 6
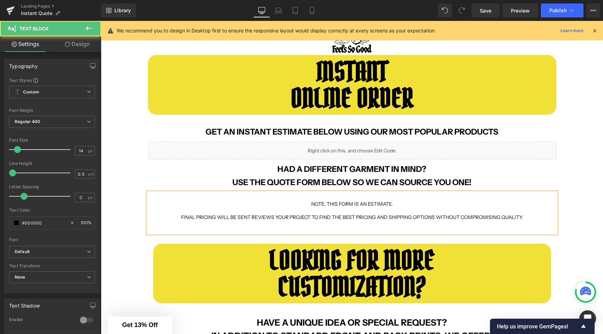
click at [274, 219] on span "FINAL PRICING WILL BE SENT REVIEWS YOUR PROJECT TO FIND THE BEST PRICING AND SH…" at bounding box center [352, 217] width 342 height 6
click at [502, 218] on span "FINAL PRICING WILL BE SENT REVIEWING YOUR PROJECT TO FIND THE BEST PRICING AND …" at bounding box center [351, 217] width 347 height 6
click at [171, 219] on p "FINAL PRICING WILL BE SENT REVIEWING YOUR PROJECT TO FIND THE BEST PRICING AND …" at bounding box center [352, 217] width 408 height 7
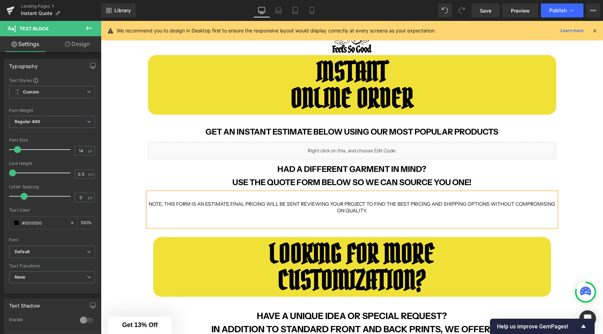
click at [549, 216] on div "NOTE, THIS FORM IS AN ESTIMATE. FINAL PRICING WILL BE SENT REVIEWING YOUR PROJE…" at bounding box center [352, 210] width 408 height 34
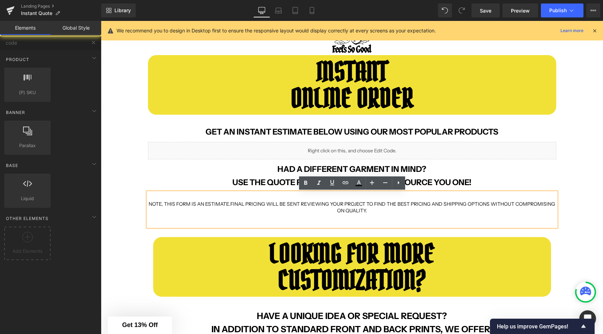
click at [574, 210] on div "INSTANT ONLINE ORDER Text Block Row GET AN INSTANT ESTIMATE BELOW USING OUR MOS…" at bounding box center [352, 311] width 502 height 532
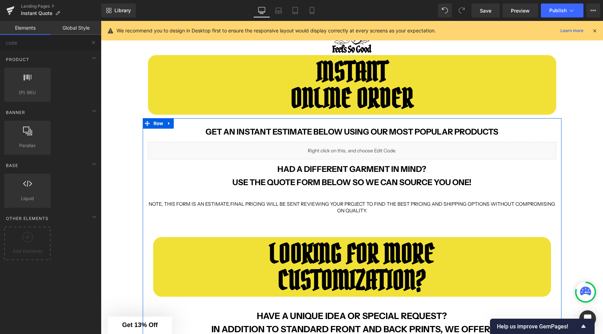
click at [145, 212] on div "GET AN INSTANT ESTIMATE BELOW USING OUR MOST POPULAR PRODUCTS Text Block Liquid…" at bounding box center [352, 289] width 419 height 321
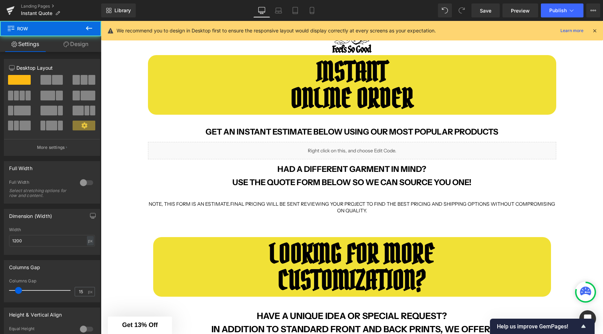
click at [119, 207] on div "INSTANT ONLINE ORDER Text Block Row GET AN INSTANT ESTIMATE BELOW USING OUR MOS…" at bounding box center [352, 311] width 502 height 532
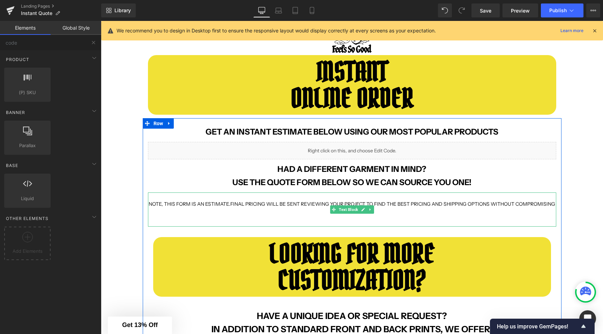
click at [389, 205] on span "FINAL PRICING WILL BE SENT REVIEWING YOUR PROJECT TO FIND THE BEST PRICING AND …" at bounding box center [392, 207] width 325 height 13
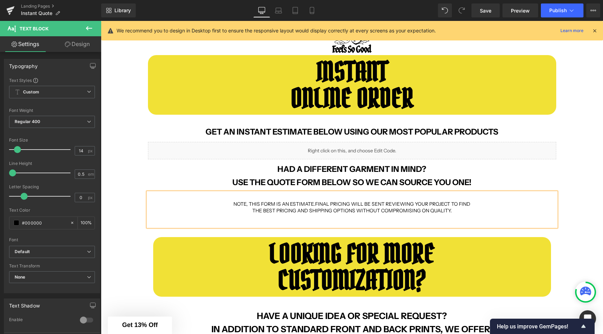
click at [122, 187] on div "INSTANT ONLINE ORDER Text Block Row GET AN INSTANT ESTIMATE BELOW USING OUR MOS…" at bounding box center [352, 311] width 502 height 532
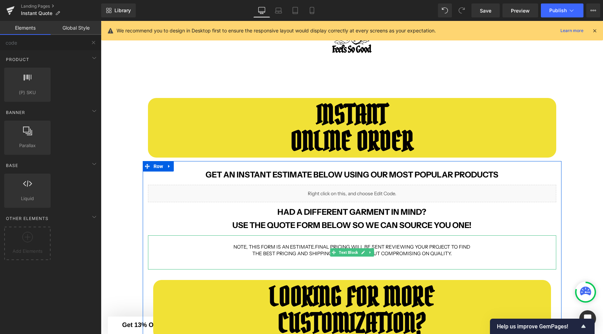
scroll to position [38, 0]
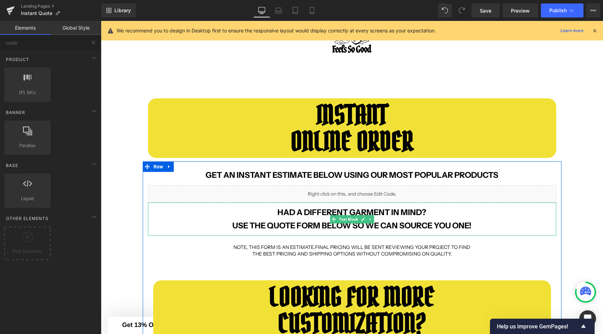
click at [274, 213] on p "HAD A DIFFERENT GARMENT IN MIND? USE THE QUOTE FORM BELOW SO WE CAN SOURCE YOU …" at bounding box center [352, 219] width 408 height 20
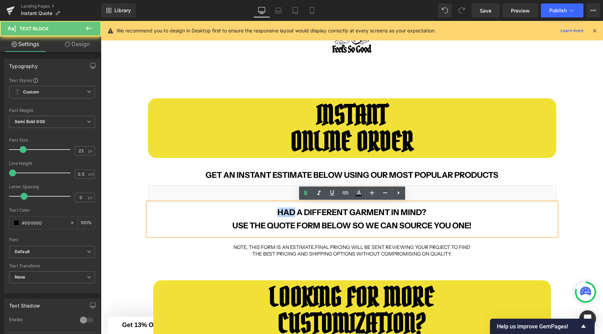
click at [274, 213] on p "HAD A DIFFERENT GARMENT IN MIND? USE THE QUOTE FORM BELOW SO WE CAN SOURCE YOU …" at bounding box center [352, 219] width 408 height 20
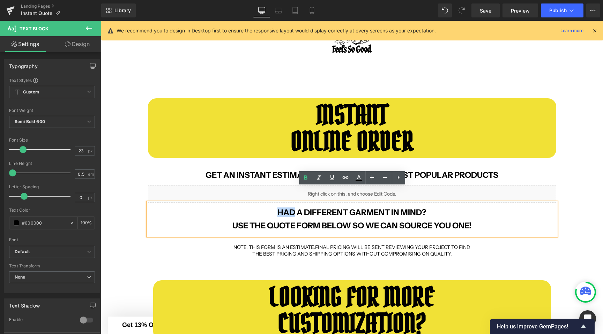
scroll to position [78, 0]
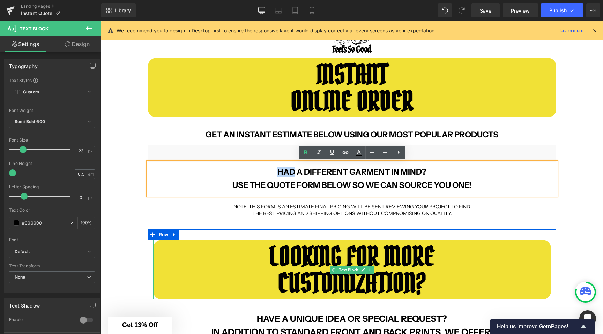
click at [428, 263] on b "LOOKING FOR MORE" at bounding box center [352, 257] width 166 height 34
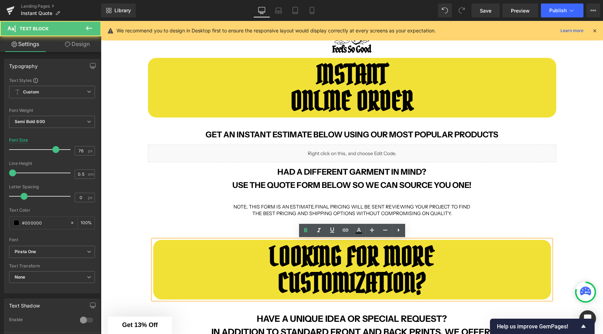
click at [269, 280] on p "CUSTOMIZATION?" at bounding box center [352, 283] width 398 height 7
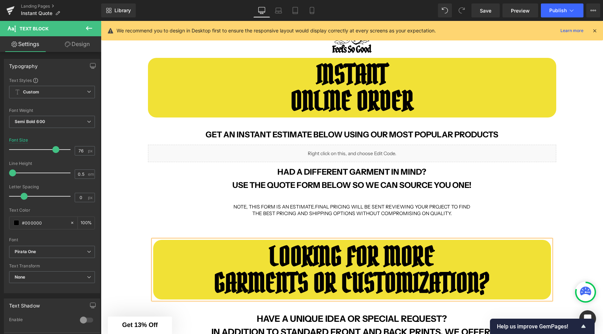
click at [122, 216] on div "INSTANT ONLINE ORDER Text Block Row GET AN INSTANT ESTIMATE BELOW USING OUR MOS…" at bounding box center [352, 313] width 502 height 532
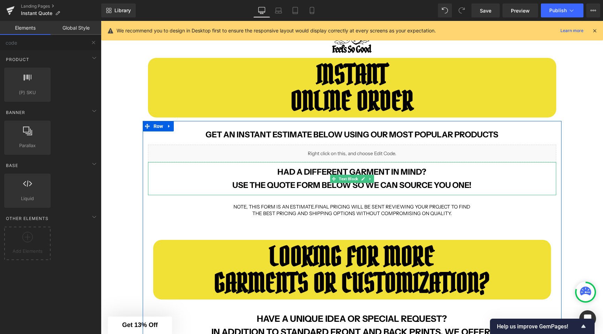
click at [307, 168] on b "HAD A DIFFERENT GARMENT IN MIND? USE THE QUOTE FORM BELOW SO WE CAN SOURCE YOU …" at bounding box center [351, 178] width 239 height 23
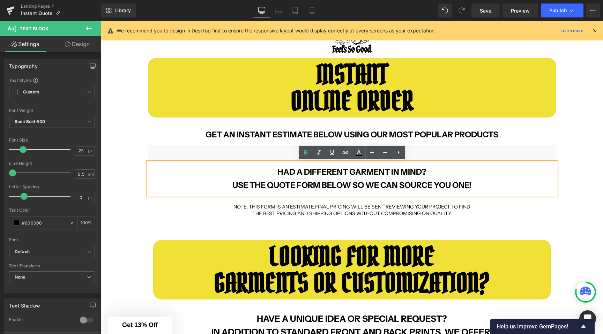
click at [139, 179] on div "INSTANT ONLINE ORDER Text Block Row GET AN INSTANT ESTIMATE BELOW USING OUR MOS…" at bounding box center [352, 313] width 502 height 532
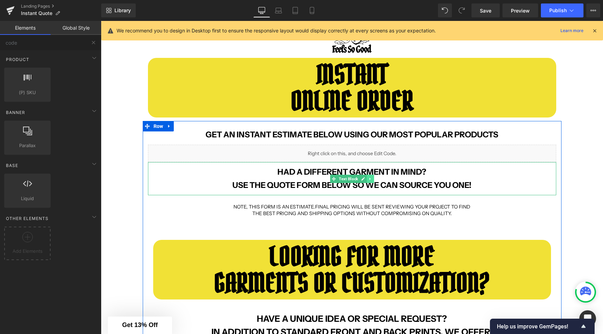
click at [370, 178] on icon at bounding box center [369, 179] width 1 height 2
click at [373, 178] on icon at bounding box center [374, 179] width 4 height 4
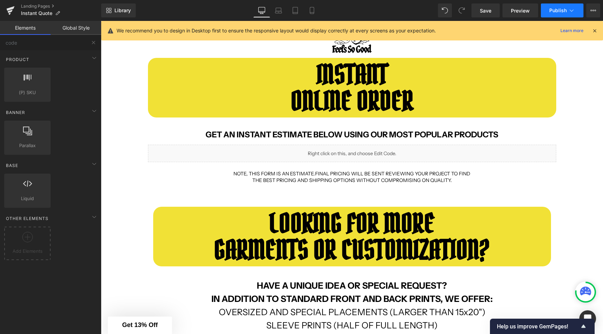
click at [561, 10] on span "Publish" at bounding box center [557, 11] width 17 height 6
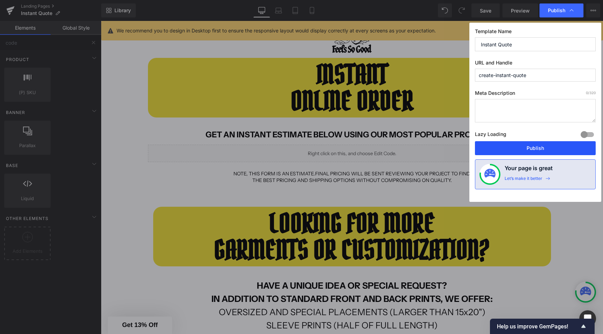
click at [505, 148] on button "Publish" at bounding box center [535, 148] width 121 height 14
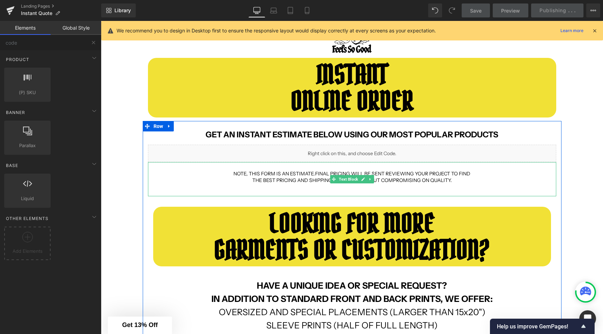
scroll to position [101, 0]
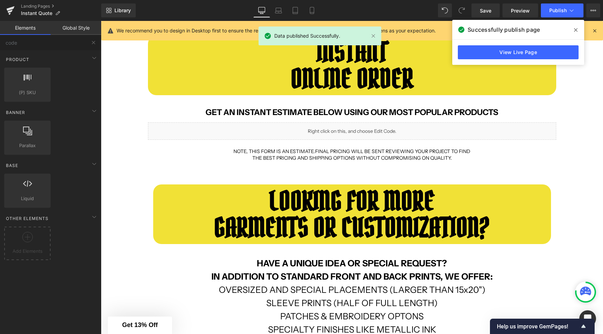
click at [573, 27] on span at bounding box center [575, 29] width 11 height 11
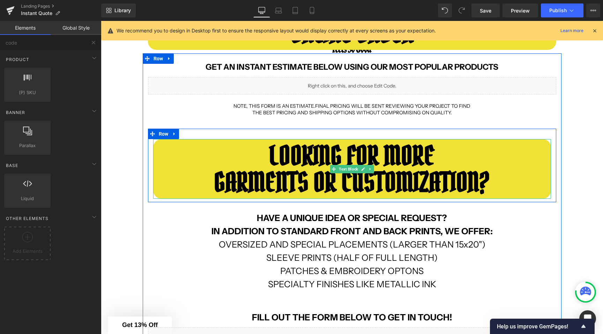
scroll to position [195, 0]
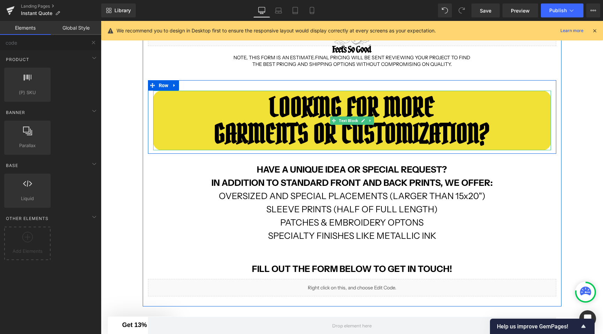
click at [473, 140] on b "GARMENTS OR CUSTOMIZATION?" at bounding box center [352, 134] width 276 height 34
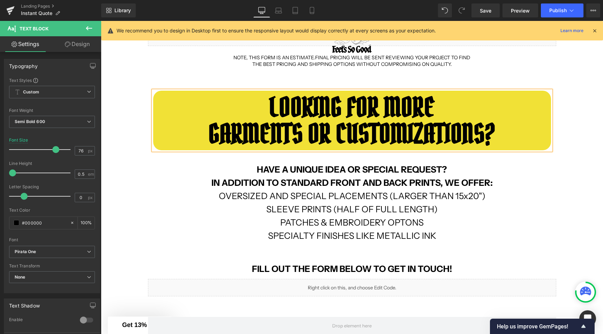
click at [579, 161] on div "INSTANT ONLINE ORDER Text Block Row GET AN INSTANT ESTIMATE BELOW USING OUR MOS…" at bounding box center [352, 180] width 502 height 499
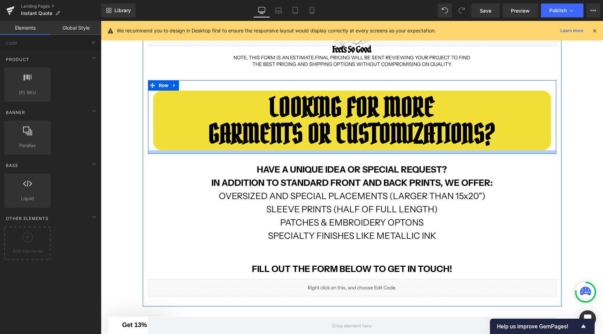
scroll to position [208, 0]
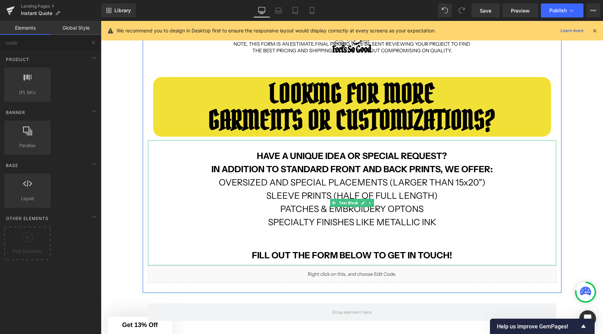
click at [322, 156] on strong "HAVE A UNIQUE IDEA OR SPECIAL REQUEST?" at bounding box center [352, 156] width 190 height 10
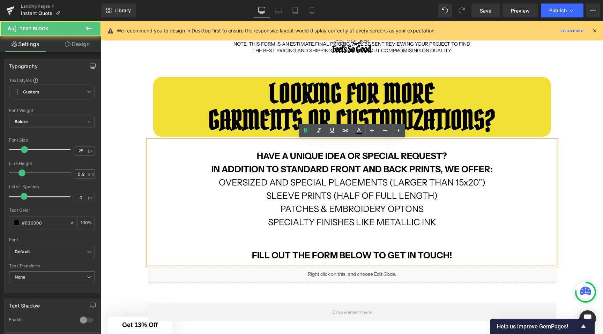
click at [328, 156] on strong "HAVE A UNIQUE IDEA OR SPECIAL REQUEST?" at bounding box center [352, 156] width 190 height 10
click at [321, 156] on strong "HAVE A UNIQUE IDEA OR SPECIAL REQUEST?" at bounding box center [352, 156] width 190 height 10
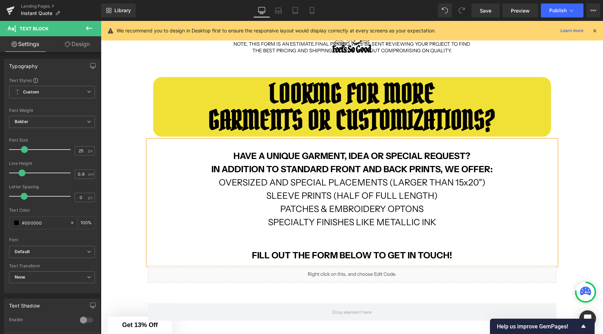
click at [369, 157] on strong "HAVE A UNIQUE GARMENT, IDEA OR SPECIAL REQUEST?" at bounding box center [351, 156] width 237 height 10
click at [120, 162] on div "INSTANT ONLINE ORDER Text Block Row GET AN INSTANT ESTIMATE BELOW USING OUR MOS…" at bounding box center [352, 167] width 502 height 499
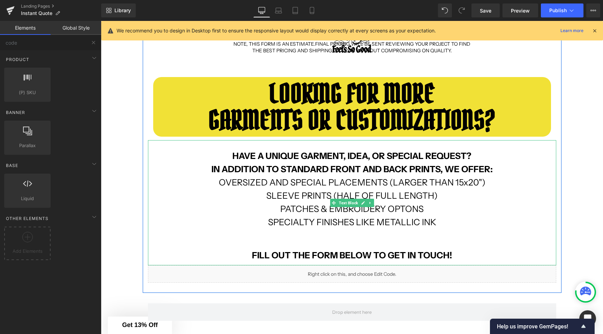
click at [211, 169] on p "IN ADDITION TO STANDARD FRONT AND BACK PRINTS, WE OFFER:" at bounding box center [352, 169] width 408 height 7
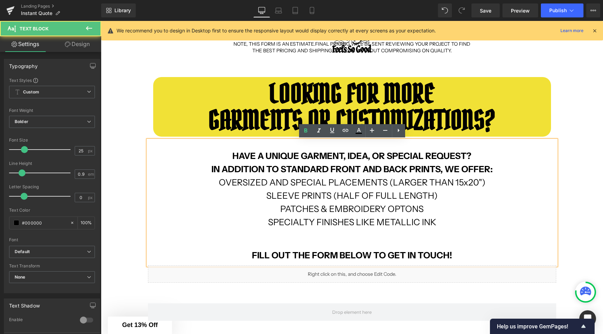
click at [211, 169] on p "IN ADDITION TO STANDARD FRONT AND BACK PRINTS, WE OFFER:" at bounding box center [352, 169] width 408 height 7
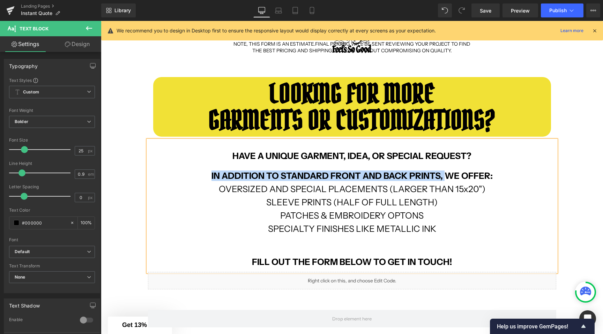
drag, startPoint x: 445, startPoint y: 177, endPoint x: 211, endPoint y: 177, distance: 234.1
click at [211, 177] on p "IN ADDITION TO STANDARD FRONT AND BACK PRINTS, WE OFFER:" at bounding box center [352, 176] width 408 height 7
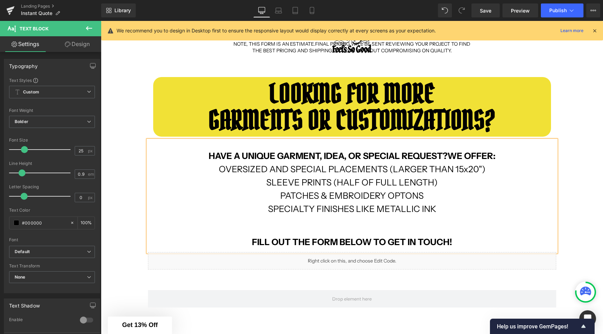
click at [493, 157] on strong "WE OFFER:" at bounding box center [471, 156] width 48 height 10
click at [412, 158] on strong "HAVE A UNIQUE GARMENT, IDEA, OR SPECIAL REQUEST?" at bounding box center [293, 156] width 239 height 10
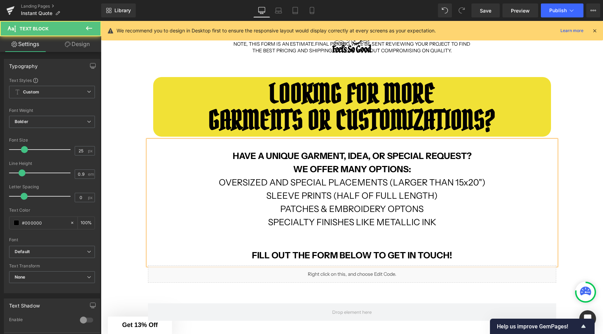
click at [219, 179] on span "OVERSIZED AND SPECIAL PLACEMENTS (LARGER THAN 15x20")" at bounding box center [352, 182] width 266 height 10
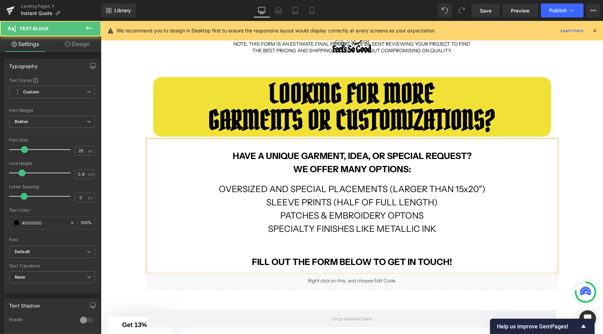
click at [438, 230] on p "SPECIALTY FINISHES LIKE METALLIC INK" at bounding box center [352, 229] width 408 height 7
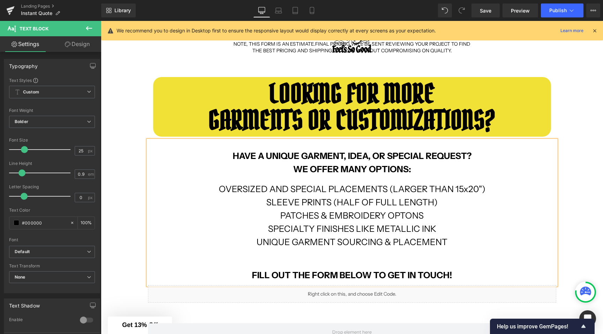
click at [138, 215] on div "INSTANT ONLINE ORDER Text Block Row GET AN INSTANT ESTIMATE BELOW USING OUR MOS…" at bounding box center [352, 177] width 502 height 519
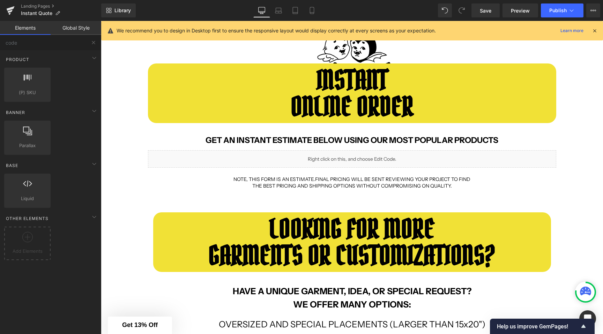
scroll to position [0, 0]
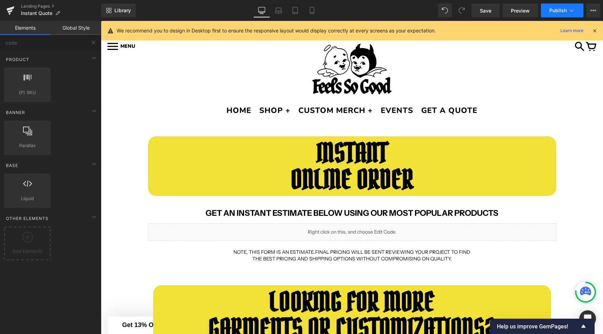
click at [546, 9] on button "Publish" at bounding box center [562, 10] width 43 height 14
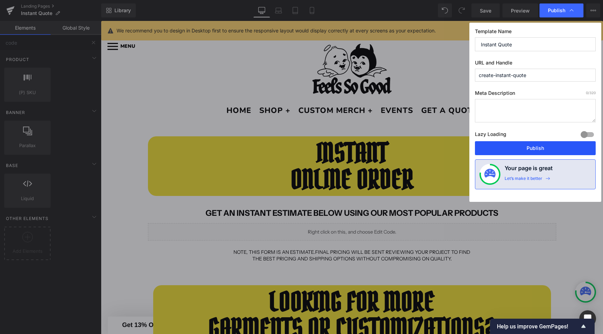
click at [506, 153] on button "Publish" at bounding box center [535, 148] width 121 height 14
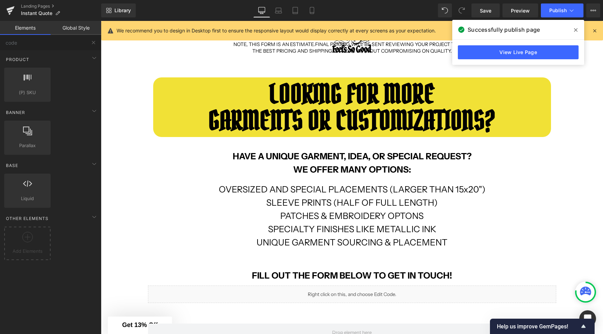
scroll to position [224, 0]
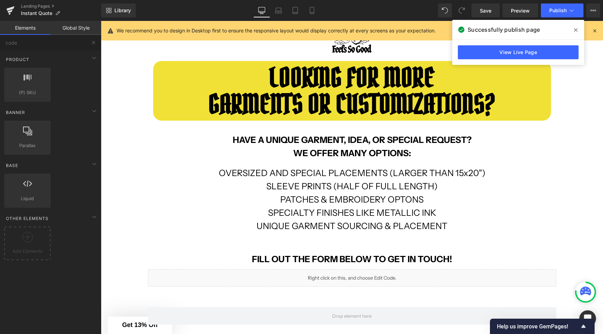
click at [309, 135] on strong "HAVE A UNIQUE GARMENT, IDEA, OR SPECIAL REQUEST?" at bounding box center [352, 140] width 239 height 10
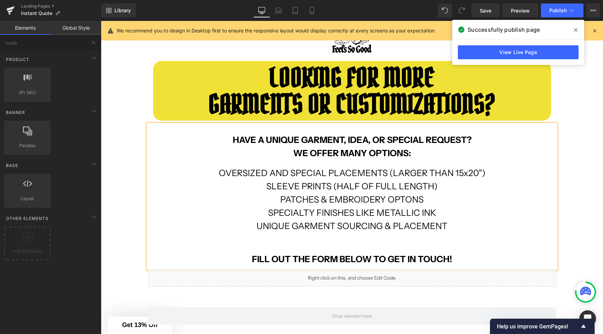
click at [315, 137] on strong "HAVE A UNIQUE GARMENT, IDEA, OR SPECIAL REQUEST?" at bounding box center [352, 140] width 239 height 10
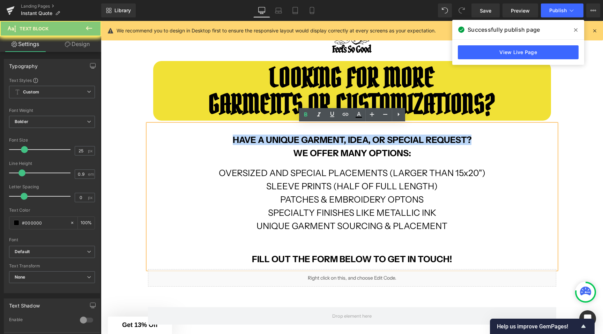
click at [315, 137] on strong "HAVE A UNIQUE GARMENT, IDEA, OR SPECIAL REQUEST?" at bounding box center [352, 140] width 239 height 10
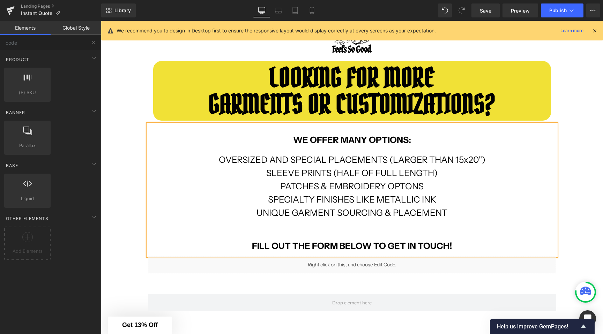
click at [121, 156] on div "INSTANT ONLINE ORDER Text Block Row GET AN INSTANT ESTIMATE BELOW USING OUR MOS…" at bounding box center [352, 154] width 502 height 505
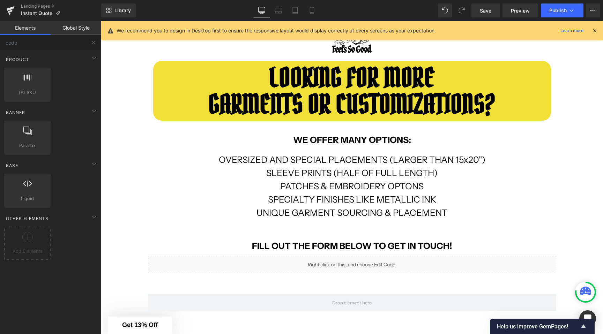
click at [555, 3] on div "Library Desktop Desktop Laptop Tablet Mobile Save Preview Publish Scheduled Vie…" at bounding box center [352, 10] width 502 height 21
click at [555, 5] on button "Publish" at bounding box center [562, 10] width 43 height 14
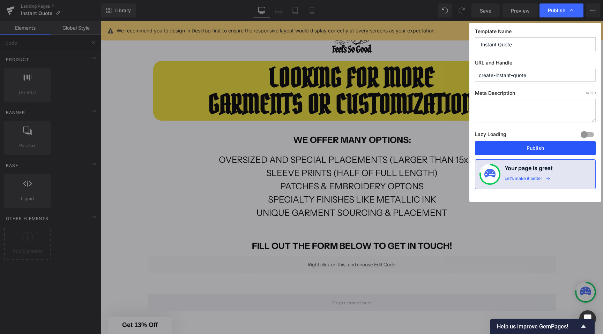
click at [525, 148] on button "Publish" at bounding box center [535, 148] width 121 height 14
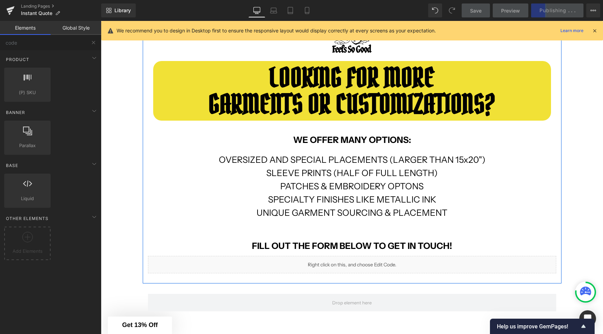
scroll to position [0, 0]
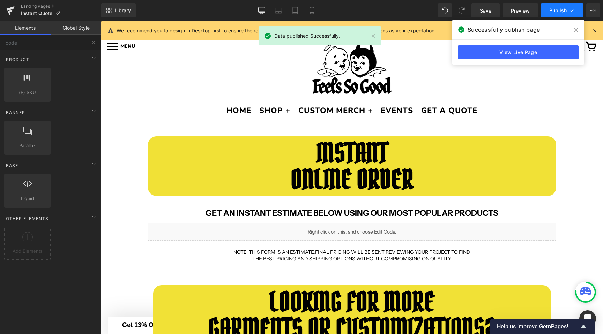
click at [576, 8] on button "Publish" at bounding box center [562, 10] width 43 height 14
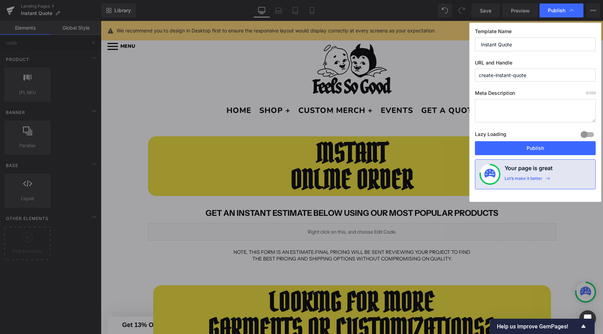
click at [581, 8] on div "Publish" at bounding box center [561, 10] width 44 height 14
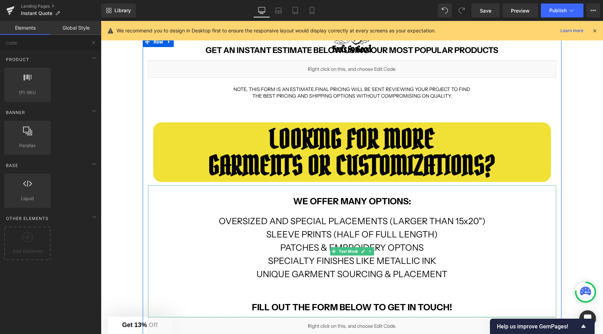
scroll to position [173, 0]
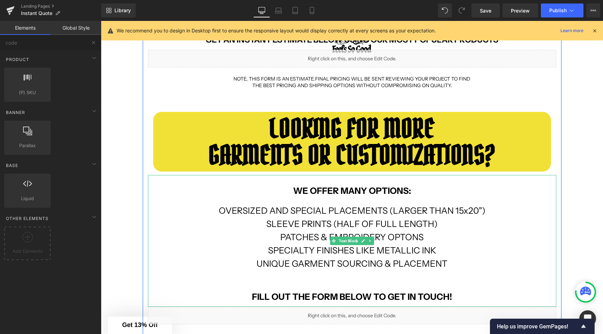
click at [356, 193] on strong "WE OFFER MANY OPTIONS:" at bounding box center [352, 191] width 118 height 10
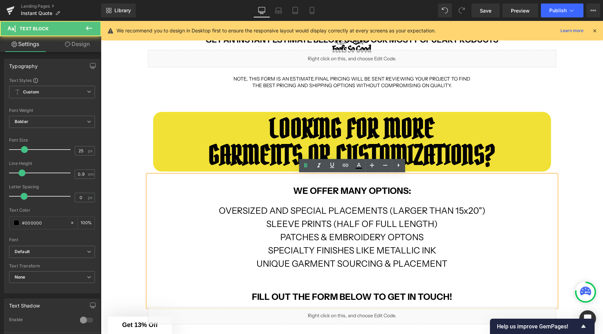
click at [375, 191] on strong "WE OFFER MANY OPTIONS:" at bounding box center [352, 191] width 118 height 10
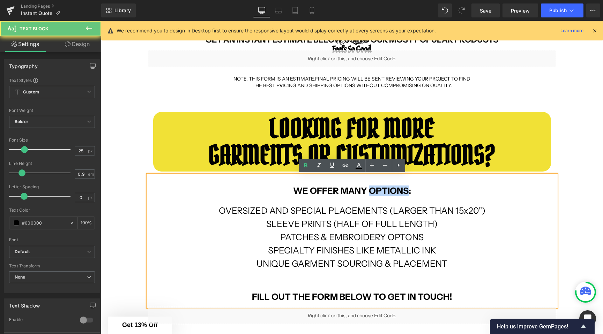
click at [375, 191] on strong "WE OFFER MANY OPTIONS:" at bounding box center [352, 191] width 118 height 10
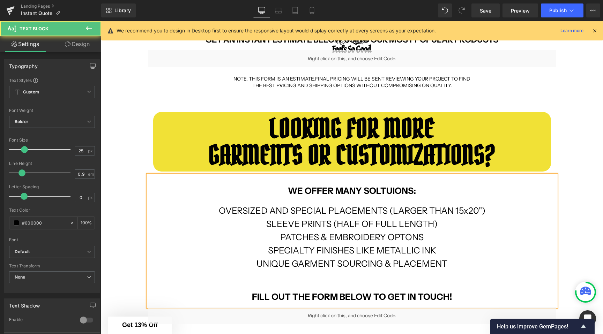
click at [358, 188] on strong "WE OFFER MANY SOLTUIONS:" at bounding box center [352, 191] width 128 height 10
click at [377, 188] on strong "WE OFFER MANY SOLTUIONS:" at bounding box center [352, 191] width 128 height 10
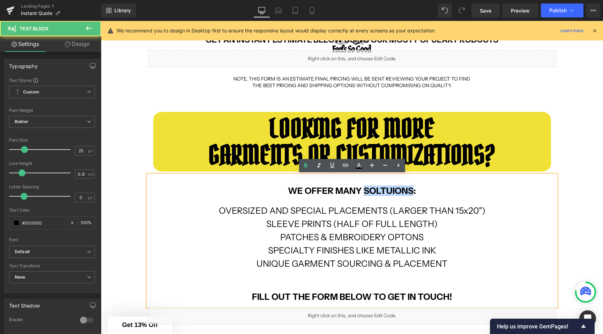
click at [377, 188] on strong "WE OFFER MANY SOLTUIONS:" at bounding box center [352, 191] width 128 height 10
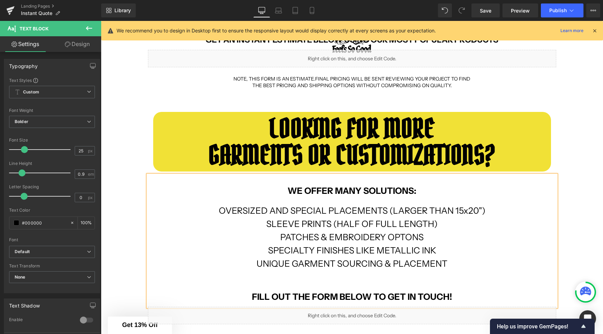
click at [321, 187] on strong "WE OFFER MANY SOLUTIONS:" at bounding box center [351, 191] width 129 height 10
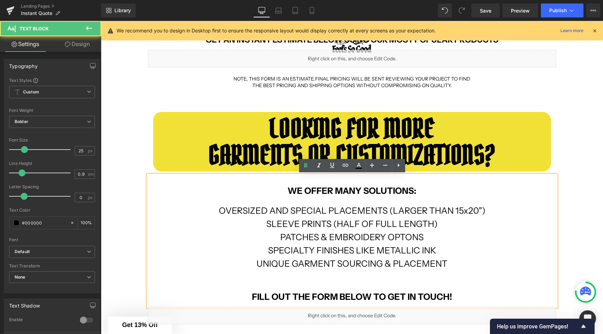
click at [211, 208] on p "OVERSIZED AND SPECIAL PLACEMENTS (LARGER THAN 15x20")" at bounding box center [352, 211] width 408 height 7
click at [415, 190] on strong "WE OFFER MANY SOLUTIONS:" at bounding box center [351, 191] width 129 height 10
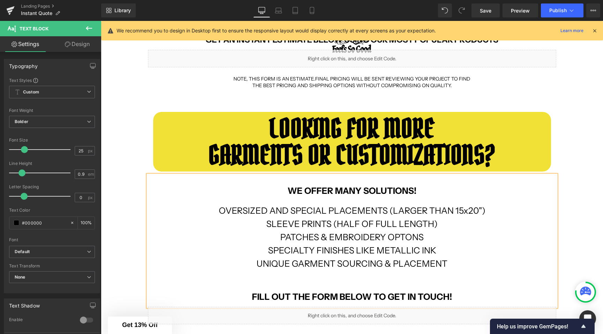
click at [244, 196] on p at bounding box center [352, 197] width 408 height 7
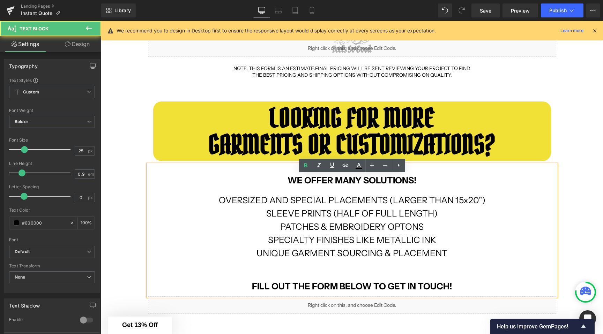
scroll to position [188, 0]
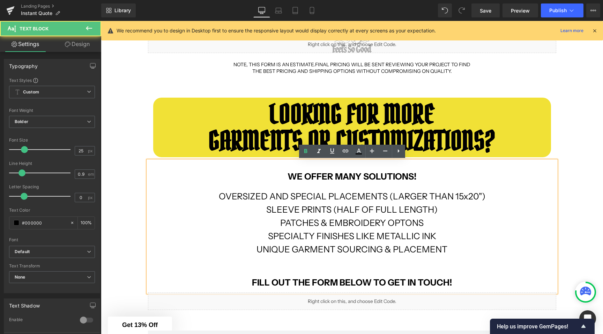
click at [251, 196] on span "OVERSIZED AND SPECIAL PLACEMENTS (LARGER THAN 15x20")" at bounding box center [352, 196] width 266 height 10
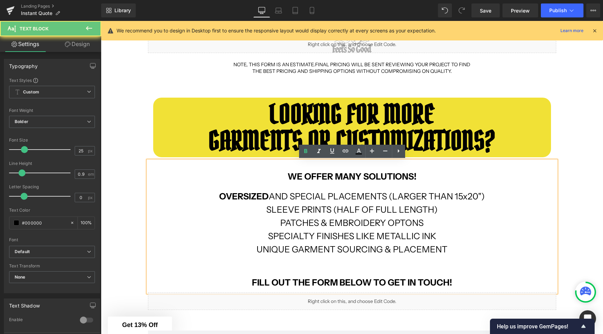
click at [306, 193] on span "OVERSIZED AND SPECIAL PLACEMENTS (LARGER THAN 15x20")" at bounding box center [351, 196] width 265 height 10
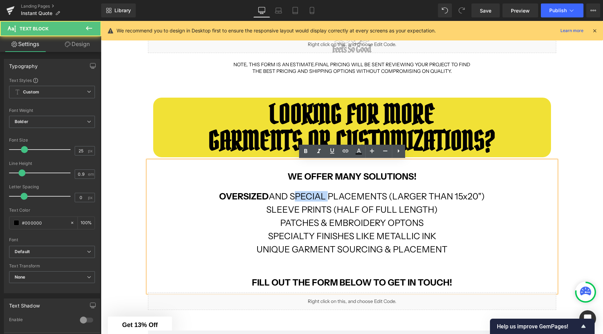
click at [306, 193] on span "OVERSIZED AND SPECIAL PLACEMENTS (LARGER THAN 15x20")" at bounding box center [351, 196] width 265 height 10
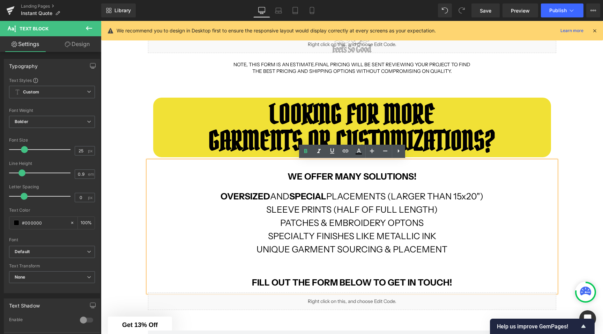
click at [293, 208] on span "SLEEVE PRINTS (HALF OF FULL LENGTH)" at bounding box center [351, 209] width 171 height 10
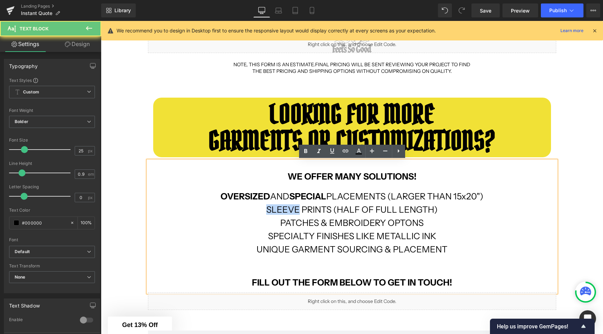
click at [293, 209] on span "SLEEVE PRINTS (HALF OF FULL LENGTH)" at bounding box center [351, 209] width 171 height 10
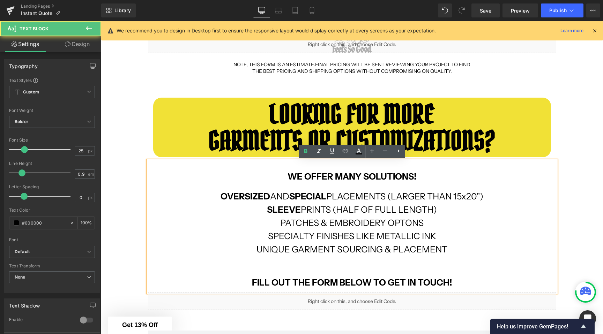
click at [295, 225] on span "PATCHES & EMBROIDERY OPTONS" at bounding box center [351, 223] width 143 height 10
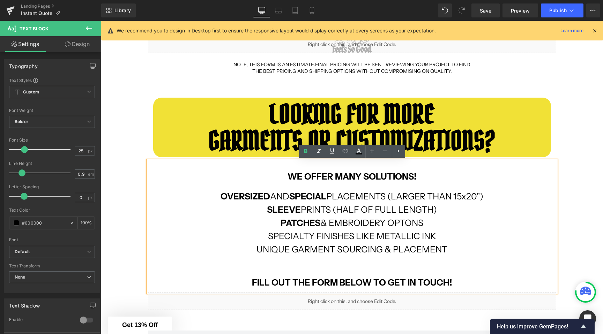
click at [344, 223] on span "PATCHES & EMBROIDERY OPTONS" at bounding box center [351, 223] width 143 height 10
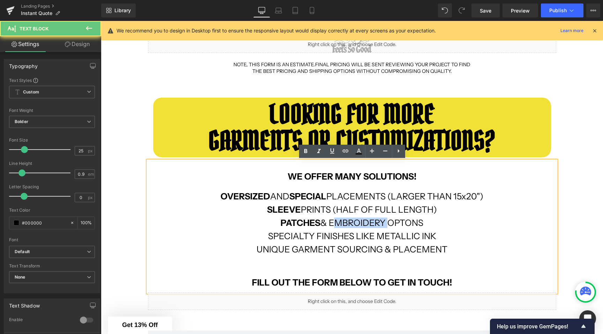
click at [344, 223] on span "PATCHES & EMBROIDERY OPTONS" at bounding box center [351, 223] width 143 height 10
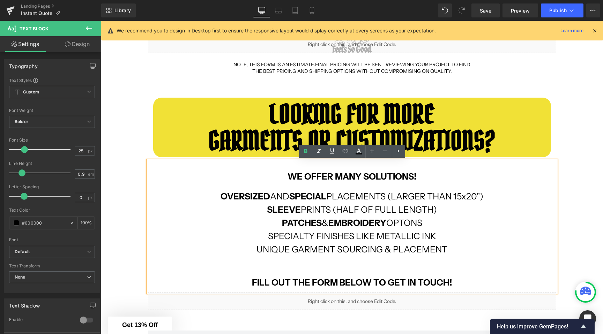
scroll to position [200, 0]
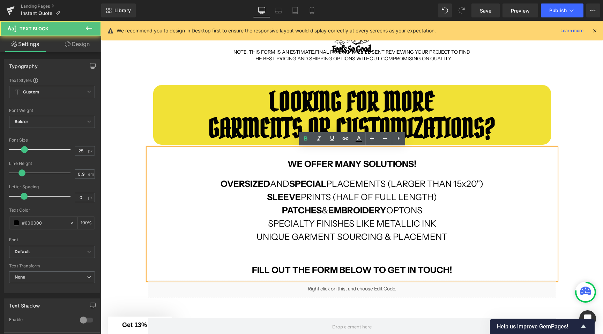
click at [299, 224] on span "SPECIALTY FINISHES LIKE METALLIC INK" at bounding box center [352, 223] width 168 height 10
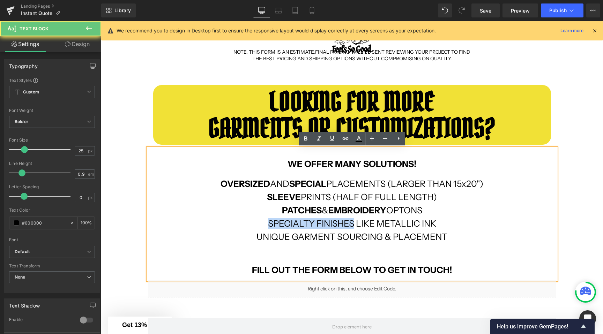
drag, startPoint x: 299, startPoint y: 224, endPoint x: 317, endPoint y: 224, distance: 17.8
click at [317, 224] on span "SPECIALTY FINISHES LIKE METALLIC INK" at bounding box center [352, 223] width 168 height 10
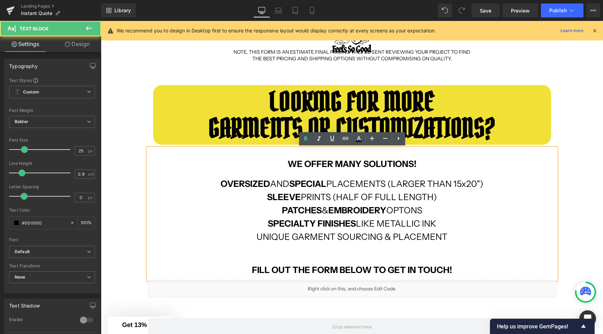
click at [278, 235] on p "UNIQUE GARMENT SOURCING & PLACEMENT" at bounding box center [352, 237] width 408 height 7
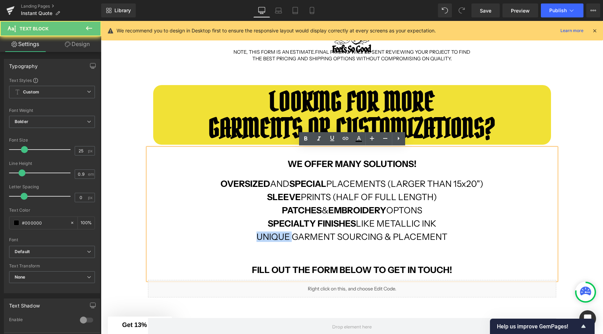
drag, startPoint x: 278, startPoint y: 235, endPoint x: 287, endPoint y: 235, distance: 9.4
click at [287, 235] on p "UNIQUE GARMENT SOURCING & PLACEMENT" at bounding box center [352, 237] width 408 height 7
click at [302, 236] on p "UNIQUE GARMENT SOURCING & PLACEMENT" at bounding box center [352, 237] width 408 height 7
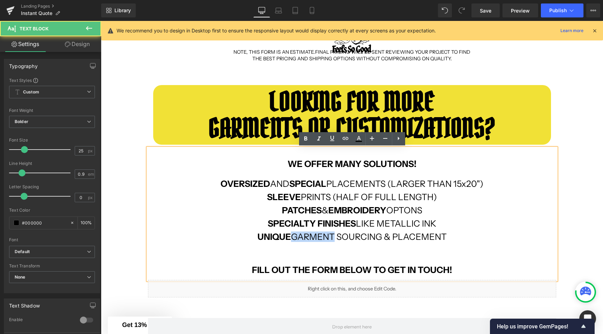
click at [302, 236] on p "UNIQUE GARMENT SOURCING & PLACEMENT" at bounding box center [352, 237] width 408 height 7
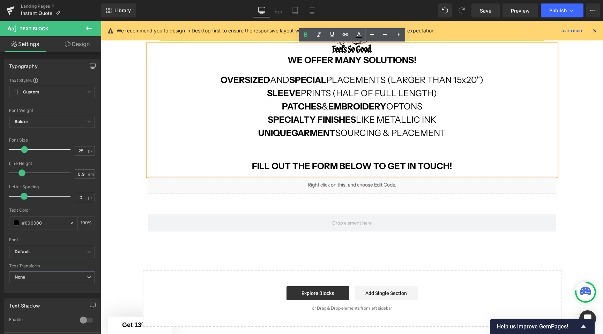
click at [141, 197] on div "INSTANT ONLINE ORDER Text Block Row GET AN INSTANT ESTIMATE BELOW USING OUR MOS…" at bounding box center [352, 74] width 502 height 505
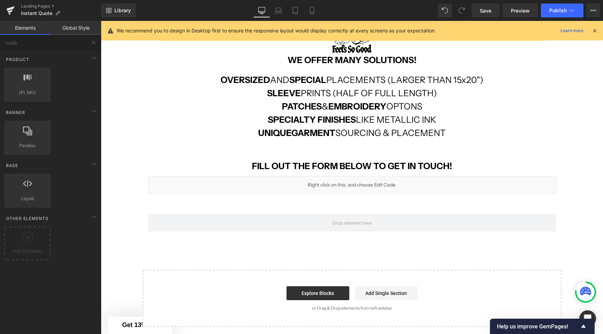
scroll to position [360, 0]
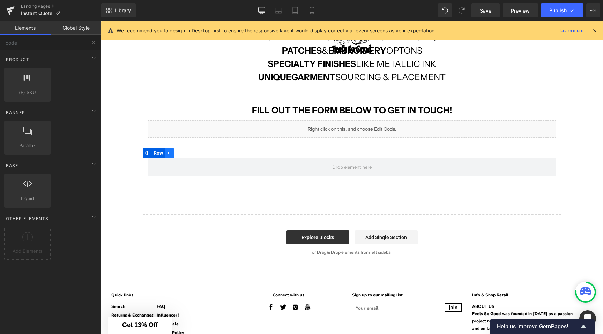
click at [170, 156] on link at bounding box center [169, 153] width 9 height 10
click at [190, 155] on link at bounding box center [187, 153] width 9 height 10
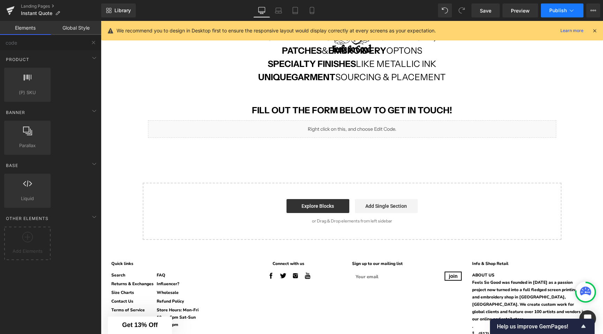
click at [565, 15] on button "Publish" at bounding box center [562, 10] width 43 height 14
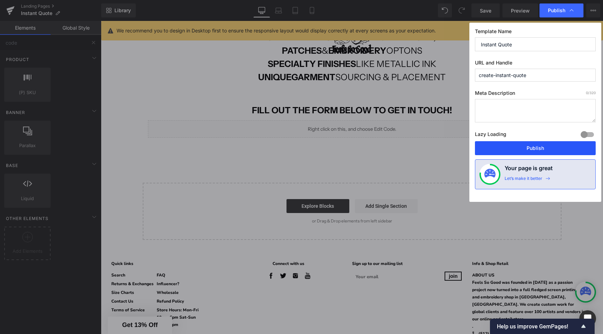
click at [519, 145] on button "Publish" at bounding box center [535, 148] width 121 height 14
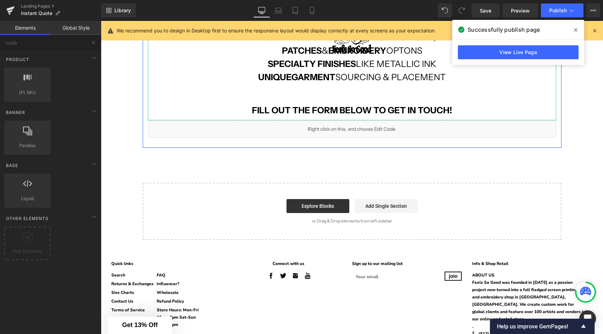
click at [197, 88] on p at bounding box center [352, 90] width 408 height 7
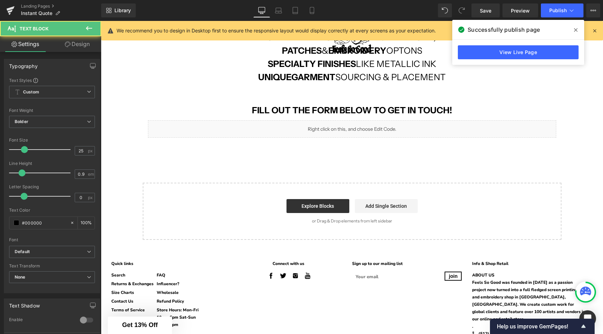
click at [120, 91] on div "INSTANT ONLINE ORDER Text Block Row GET AN INSTANT ESTIMATE BELOW USING OUR MOS…" at bounding box center [352, 3] width 502 height 474
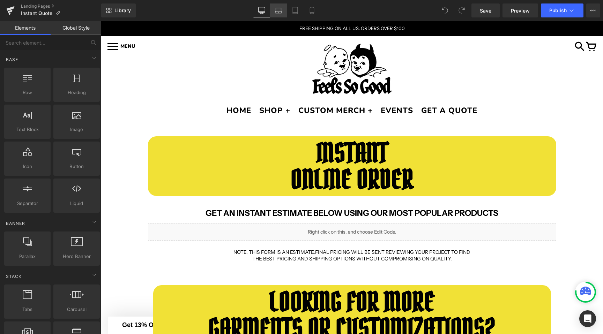
click at [276, 9] on icon at bounding box center [278, 10] width 7 height 7
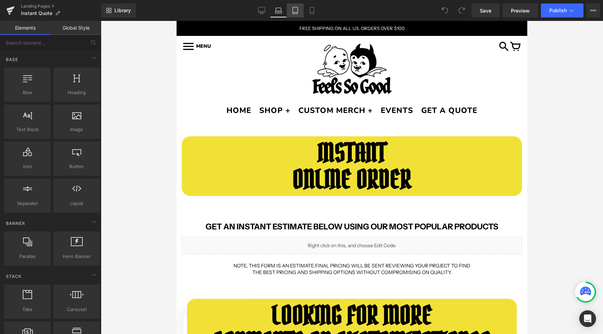
click at [287, 9] on link "Tablet" at bounding box center [295, 10] width 17 height 14
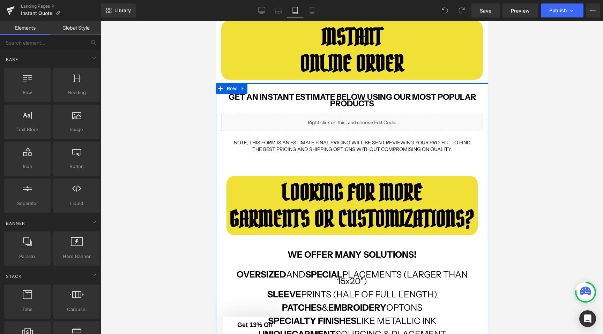
scroll to position [124, 0]
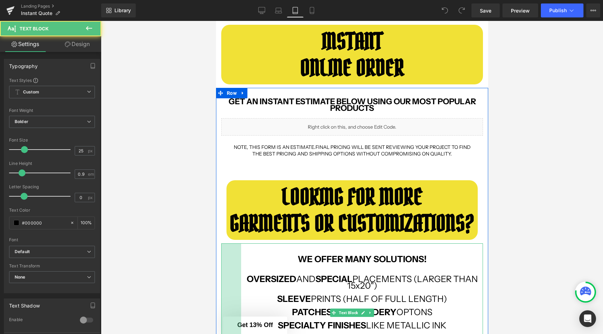
drag, startPoint x: 222, startPoint y: 255, endPoint x: 242, endPoint y: 254, distance: 19.9
click at [242, 254] on div "WE OFFER MANY SOLUTIONS! OVERSIZED AND SPECIAL PLACEMENTS (LARGER THAN 15x20") …" at bounding box center [352, 312] width 262 height 138
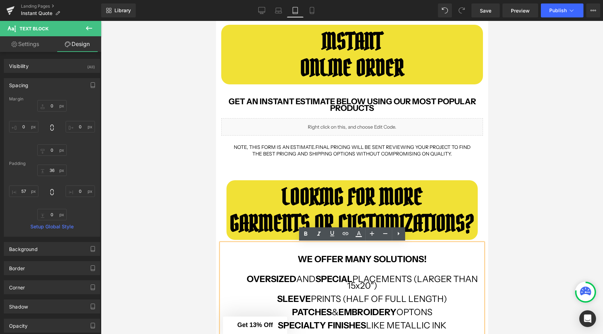
click at [484, 246] on div "GET AN INSTANT ESTIMATE BELOW USING OUR MOST POPULAR PRODUCTS Text Block Liquid…" at bounding box center [352, 252] width 272 height 308
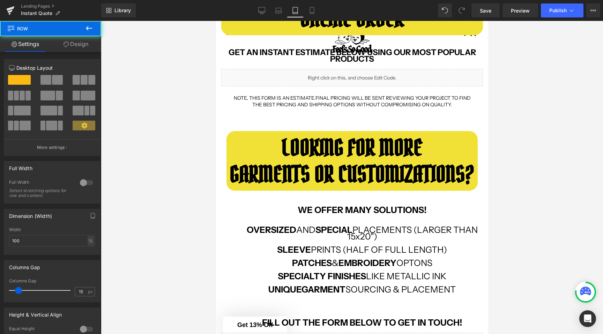
scroll to position [199, 0]
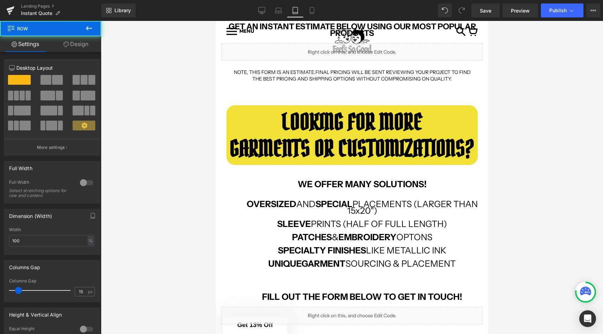
click at [341, 208] on strong "SPECIAL" at bounding box center [333, 204] width 37 height 10
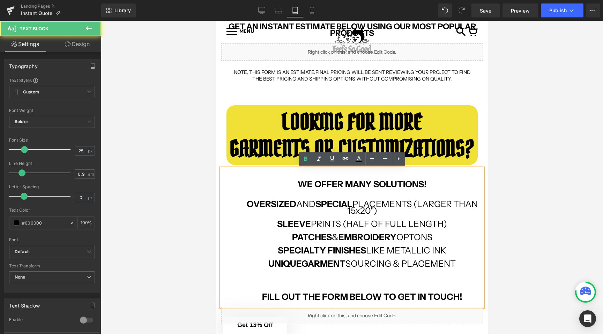
click at [237, 199] on div "WE OFFER MANY SOLUTIONS! OVERSIZED AND SPECIAL PLACEMENTS (LARGER THAN 15x20") …" at bounding box center [352, 237] width 262 height 138
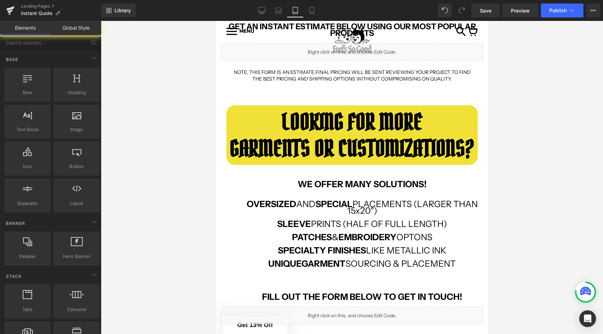
drag, startPoint x: 206, startPoint y: 200, endPoint x: 86, endPoint y: 178, distance: 122.4
click at [206, 200] on div at bounding box center [352, 177] width 502 height 313
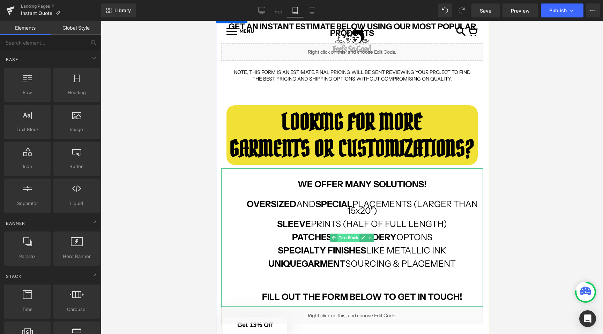
click at [347, 235] on span "Text Block" at bounding box center [348, 238] width 22 height 8
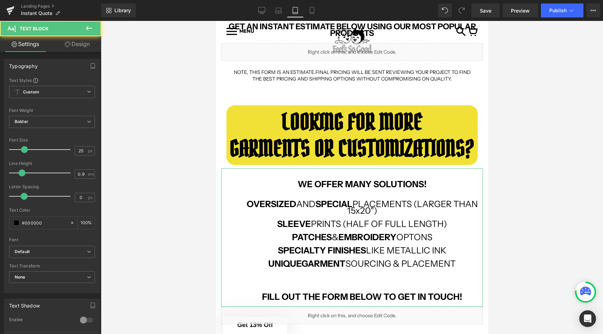
click at [65, 50] on link "Design" at bounding box center [77, 44] width 51 height 16
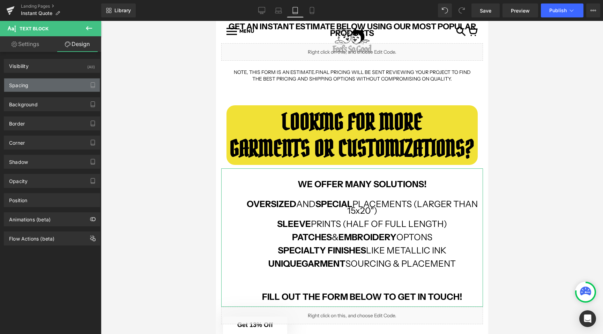
click at [37, 88] on div "Spacing" at bounding box center [52, 84] width 96 height 13
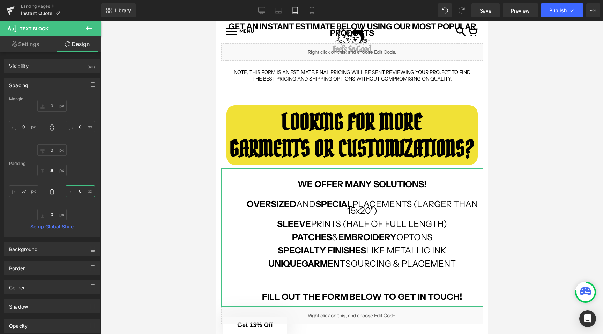
click at [76, 186] on input "0" at bounding box center [80, 192] width 29 height 12
type input "50"
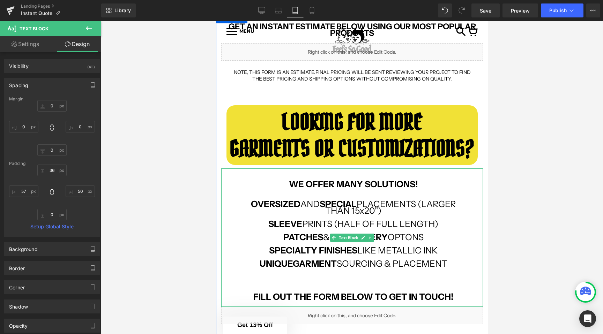
click at [420, 204] on span "OVERSIZED AND SPECIAL PLACEMENTS (LARGER THAN 15x20")" at bounding box center [352, 207] width 205 height 17
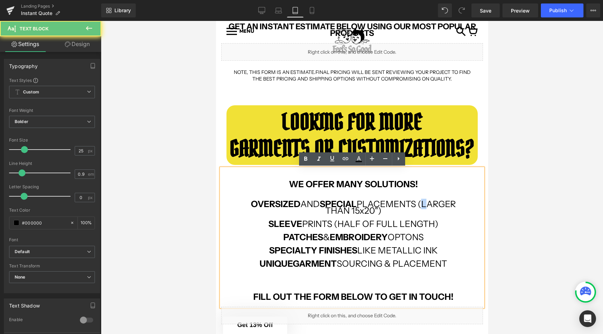
click at [420, 204] on span "OVERSIZED AND SPECIAL PLACEMENTS (LARGER THAN 15x20")" at bounding box center [352, 207] width 205 height 17
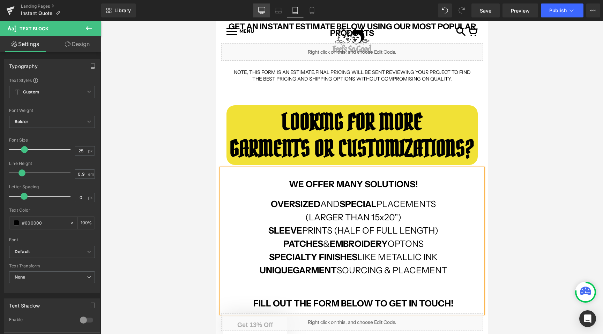
click at [256, 10] on link "Desktop" at bounding box center [261, 10] width 17 height 14
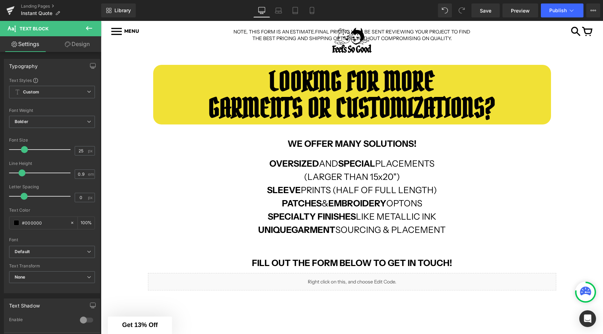
scroll to position [221, 0]
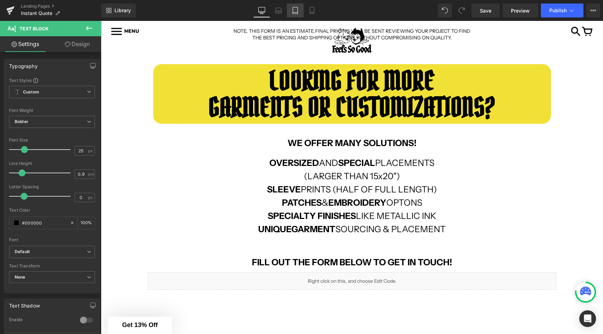
click at [290, 10] on link "Tablet" at bounding box center [295, 10] width 17 height 14
type input "100"
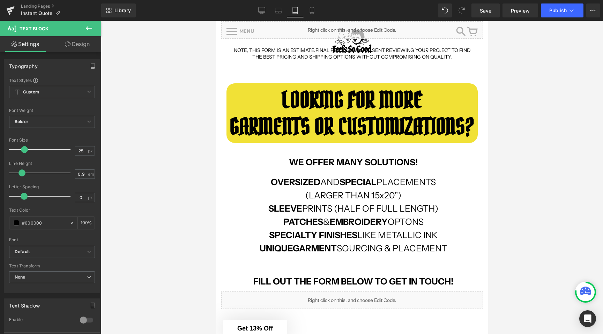
scroll to position [240, 0]
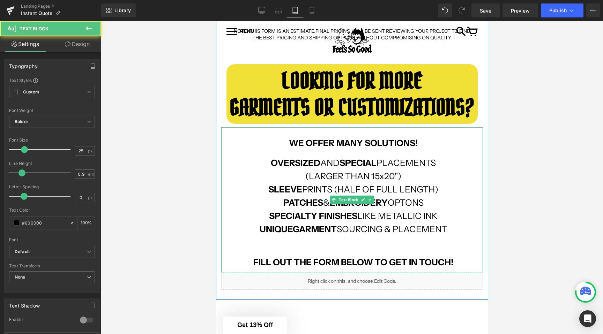
click at [306, 179] on span "(LARGER THAN 15x20")" at bounding box center [353, 176] width 96 height 10
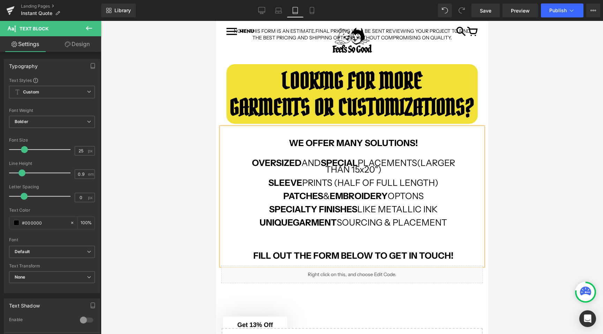
click at [508, 184] on div at bounding box center [352, 177] width 502 height 313
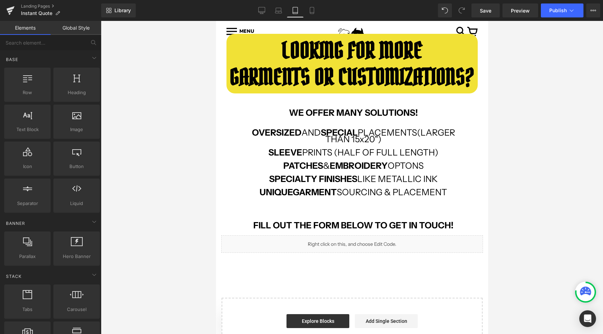
scroll to position [246, 0]
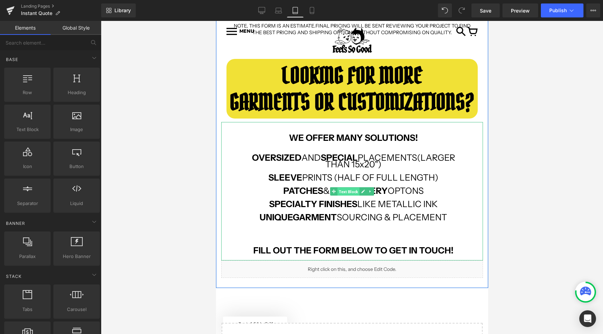
click at [345, 193] on span "Text Block" at bounding box center [348, 191] width 22 height 8
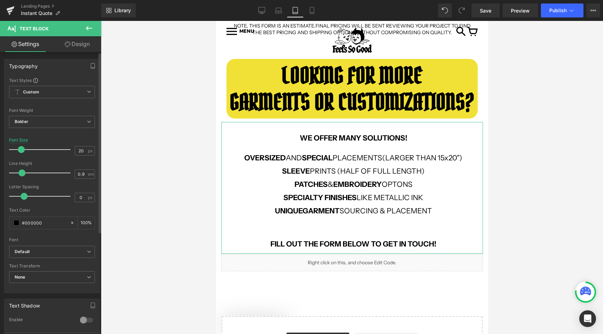
type input "19"
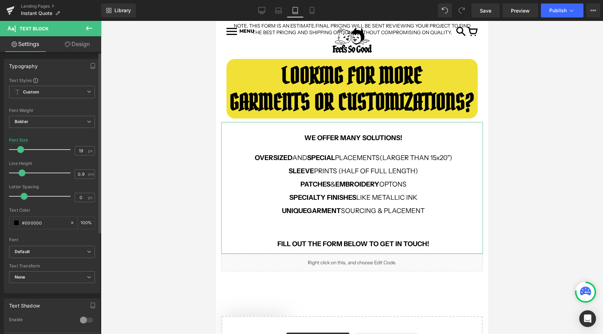
drag, startPoint x: 24, startPoint y: 150, endPoint x: 20, endPoint y: 149, distance: 3.6
click at [20, 149] on span at bounding box center [20, 149] width 7 height 7
click at [132, 178] on div at bounding box center [352, 177] width 502 height 313
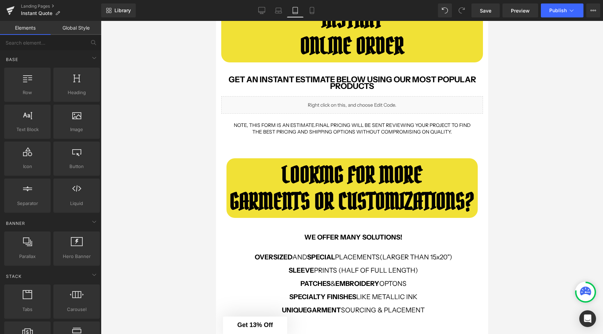
scroll to position [153, 0]
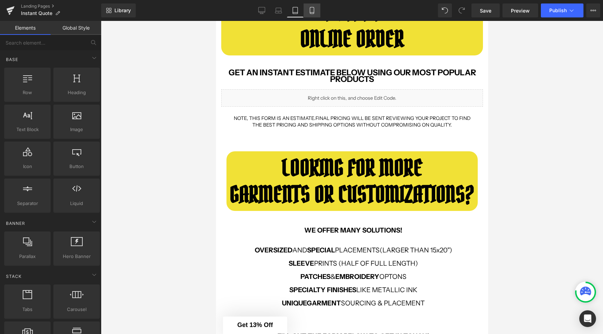
click at [312, 13] on icon at bounding box center [312, 10] width 4 height 7
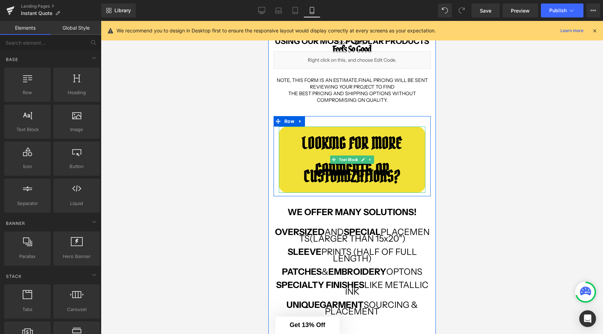
scroll to position [166, 0]
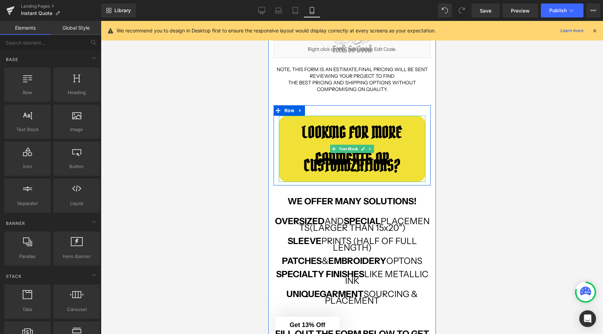
click at [391, 158] on b "GARMENTS OR CUSTOMIZATIONS?" at bounding box center [351, 162] width 97 height 27
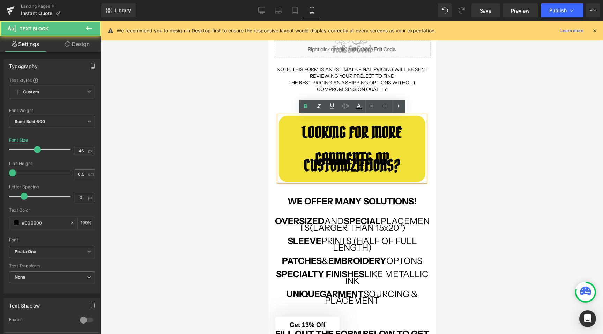
click at [389, 154] on p at bounding box center [351, 152] width 146 height 7
click at [386, 157] on b "GARMENTS OR CUSTOMIZATIONS?" at bounding box center [351, 162] width 97 height 27
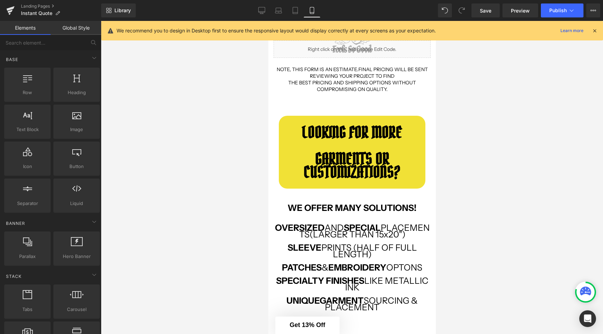
click at [503, 189] on div at bounding box center [352, 177] width 502 height 313
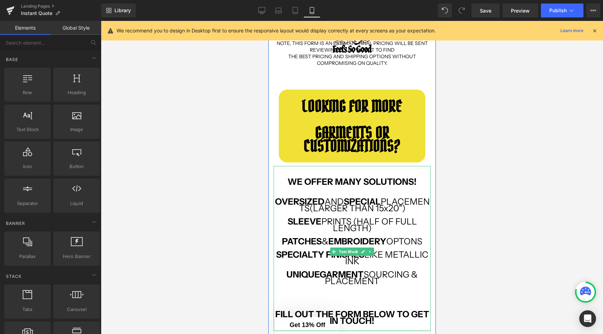
scroll to position [226, 0]
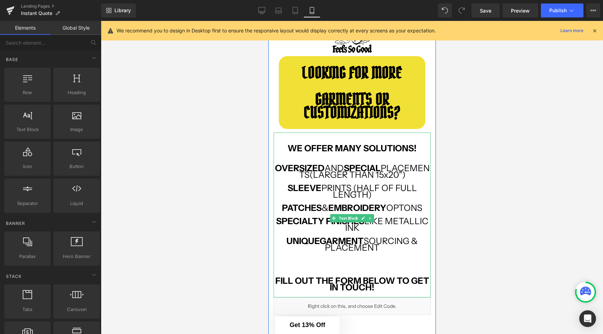
click at [350, 205] on p at bounding box center [351, 201] width 157 height 7
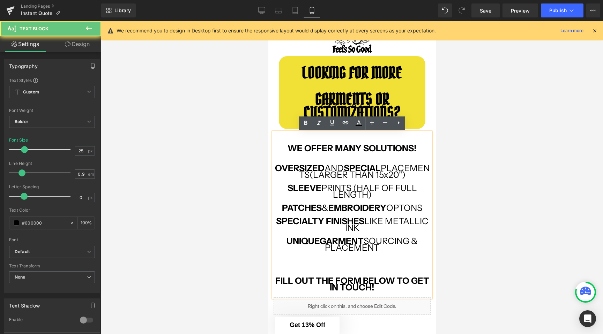
click at [350, 213] on strong "EMBROIDERY" at bounding box center [357, 208] width 58 height 10
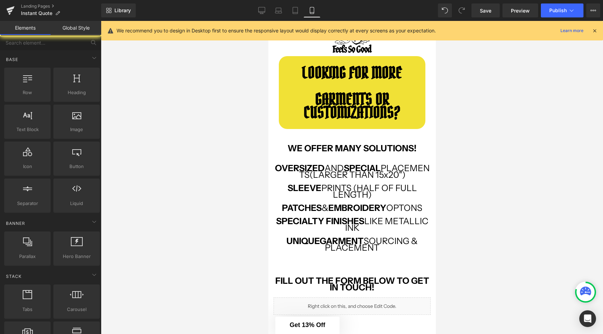
click at [229, 213] on div at bounding box center [352, 177] width 502 height 313
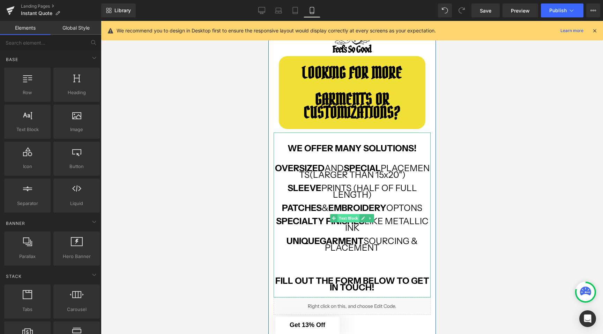
click at [355, 216] on span "Text Block" at bounding box center [348, 218] width 22 height 8
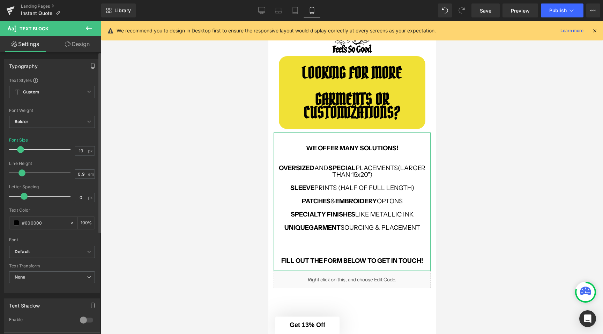
type input "20"
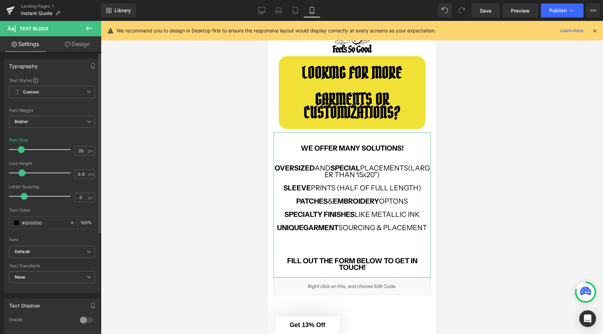
click at [20, 150] on span at bounding box center [21, 149] width 7 height 7
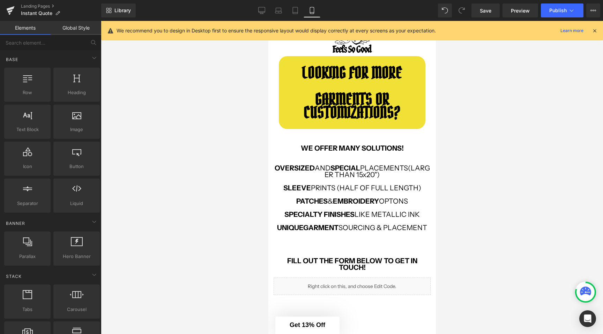
click at [190, 163] on div at bounding box center [352, 177] width 502 height 313
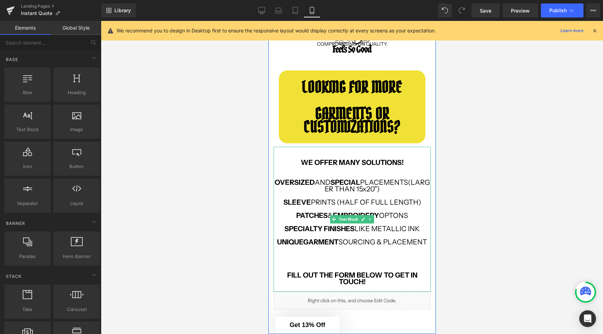
scroll to position [194, 0]
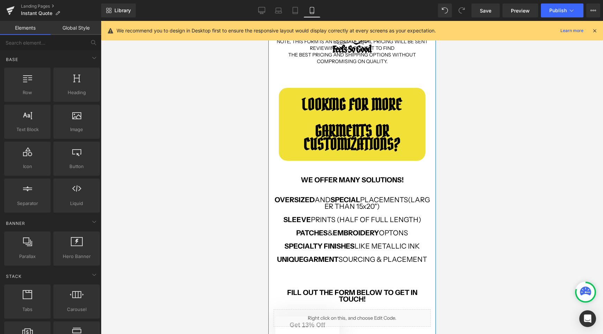
click at [334, 113] on b "LOOKING FOR MORE" at bounding box center [351, 104] width 100 height 21
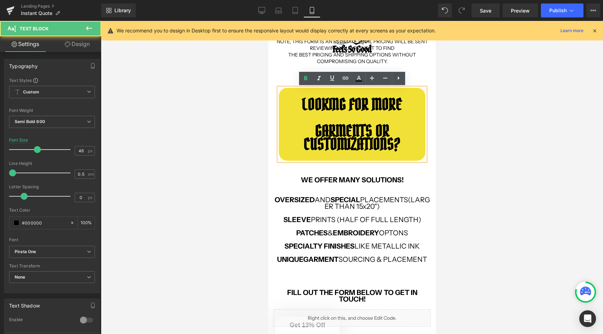
click at [312, 132] on p "GARMENTS OR" at bounding box center [351, 131] width 146 height 7
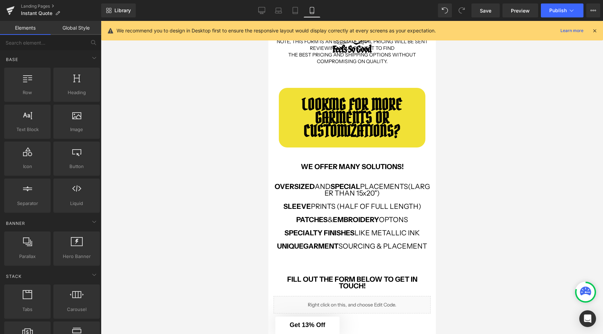
click at [250, 149] on div at bounding box center [352, 177] width 502 height 313
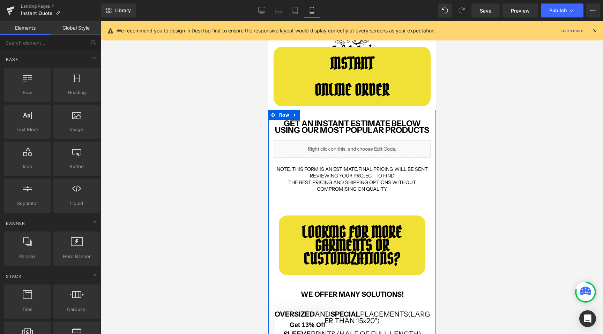
scroll to position [0, 0]
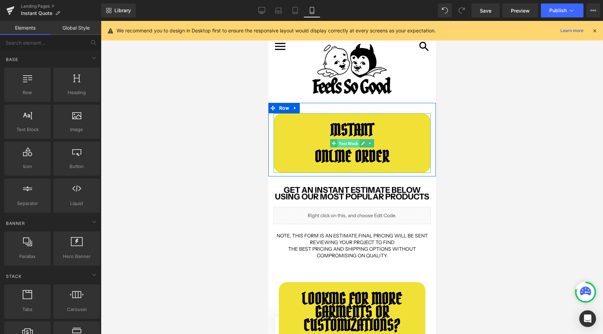
click at [341, 141] on span "Text Block" at bounding box center [348, 143] width 22 height 8
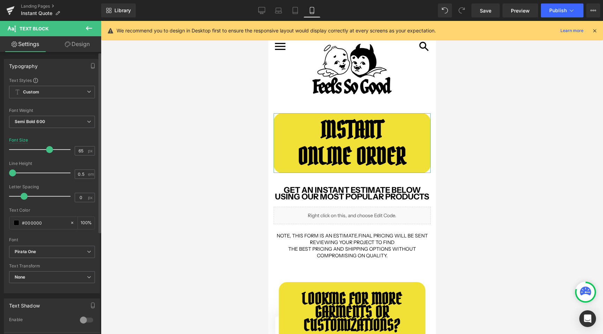
type input "64"
drag, startPoint x: 37, startPoint y: 149, endPoint x: 47, endPoint y: 149, distance: 10.1
click at [48, 149] on span at bounding box center [48, 149] width 7 height 7
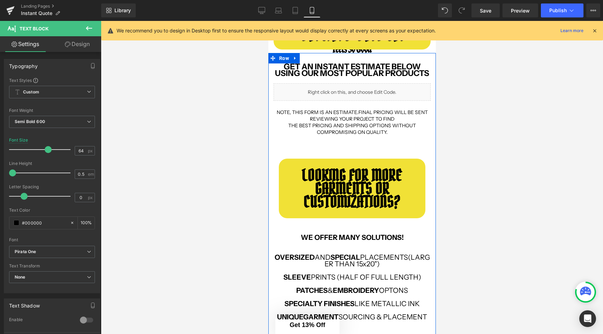
scroll to position [131, 0]
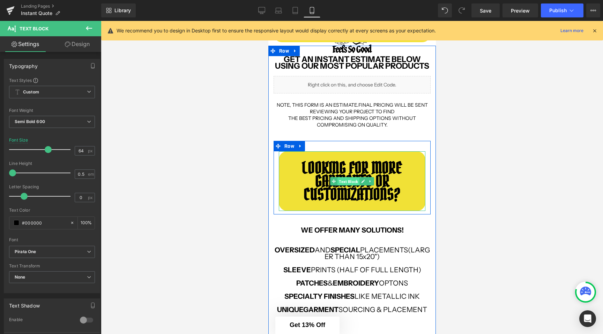
click at [350, 179] on span "Text Block" at bounding box center [348, 181] width 22 height 8
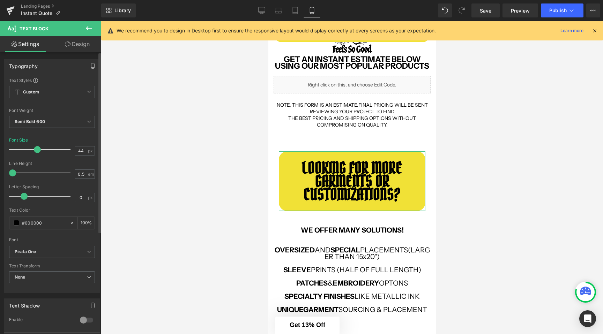
type input "43"
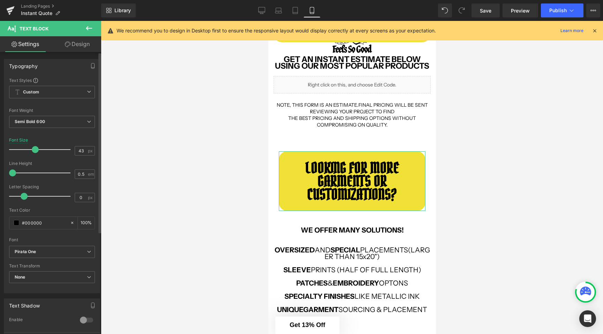
click at [33, 151] on span at bounding box center [35, 149] width 7 height 7
click at [196, 194] on div at bounding box center [352, 177] width 502 height 313
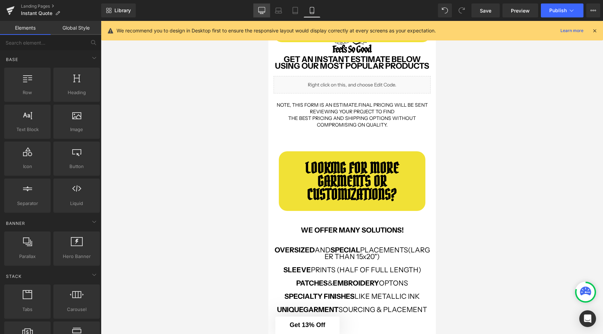
click at [265, 6] on link "Desktop" at bounding box center [261, 10] width 17 height 14
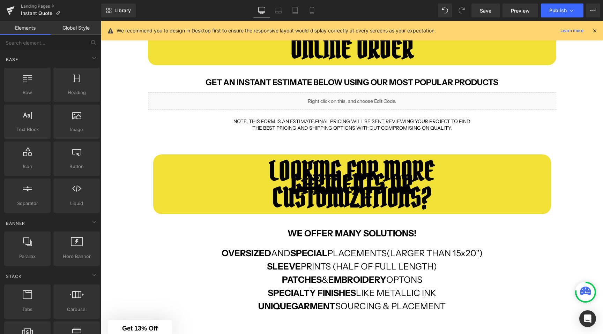
scroll to position [179, 0]
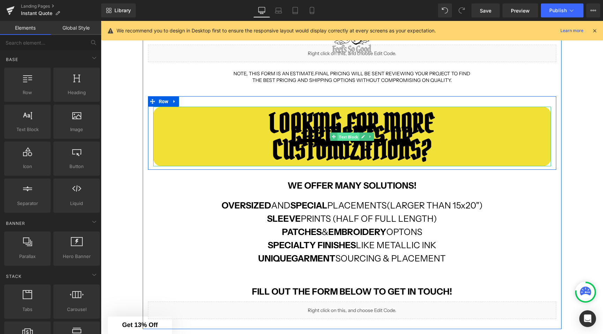
click at [342, 133] on span "Text Block" at bounding box center [348, 137] width 22 height 8
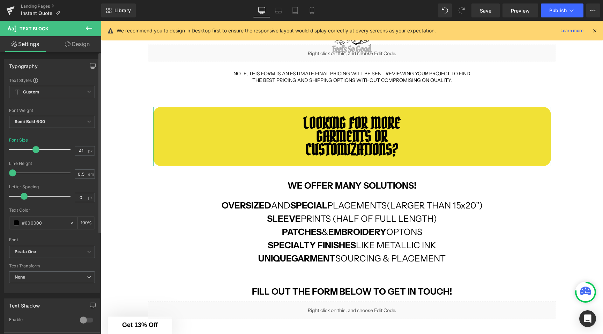
type input "40"
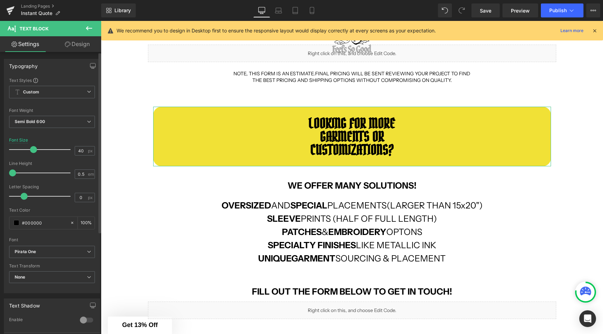
drag, startPoint x: 54, startPoint y: 149, endPoint x: 32, endPoint y: 150, distance: 21.3
click at [32, 150] on span at bounding box center [33, 149] width 7 height 7
click at [147, 177] on div "GET AN INSTANT ESTIMATE BELOW USING OUR MOST POPULAR PRODUCTS Text Block Liquid…" at bounding box center [352, 178] width 419 height 294
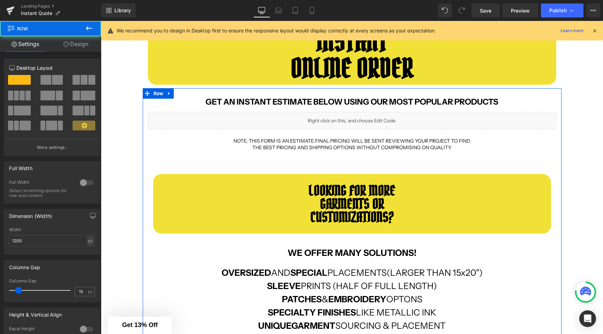
scroll to position [98, 0]
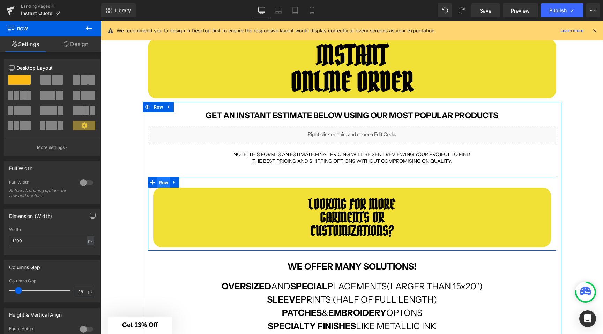
click at [162, 182] on span "Row" at bounding box center [163, 183] width 13 height 10
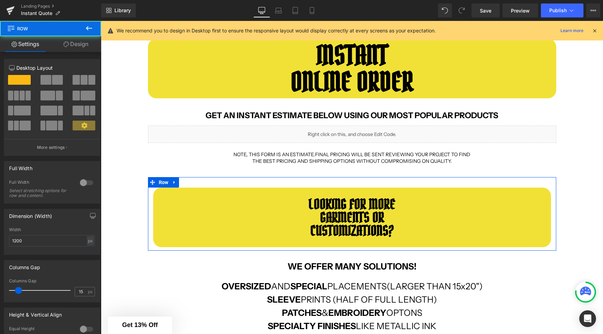
click at [67, 41] on link "Design" at bounding box center [76, 44] width 51 height 16
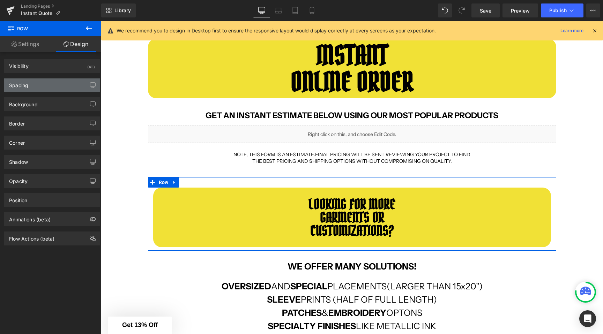
click at [38, 82] on div "Spacing" at bounding box center [52, 84] width 96 height 13
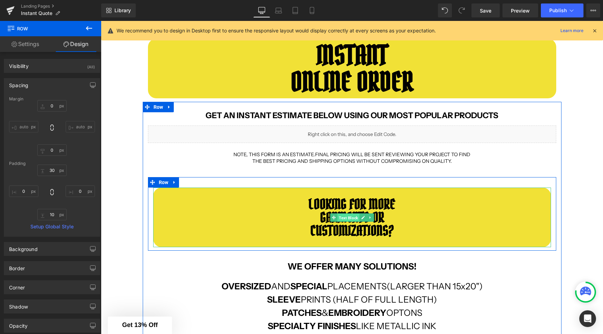
click at [343, 215] on span "Text Block" at bounding box center [348, 217] width 22 height 8
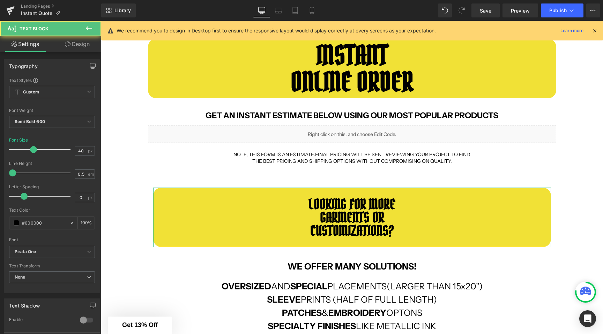
click at [88, 43] on link "Design" at bounding box center [77, 44] width 51 height 16
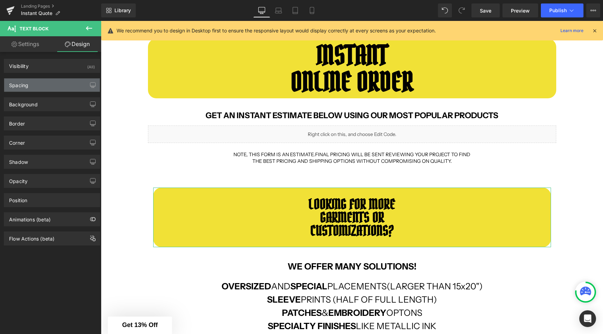
click at [37, 89] on div "Spacing" at bounding box center [52, 84] width 96 height 13
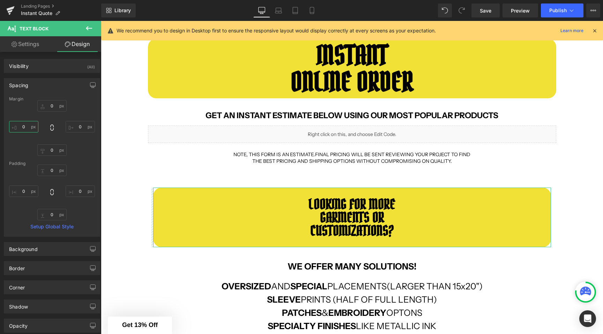
click at [28, 126] on input "0" at bounding box center [23, 127] width 29 height 12
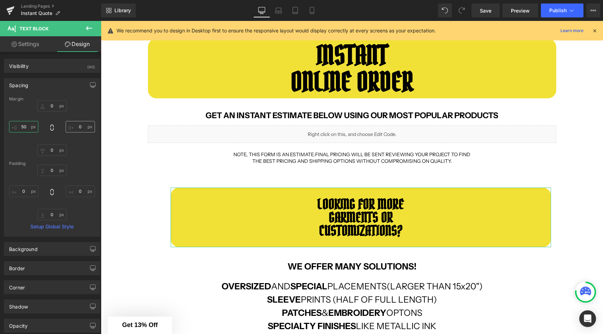
type input "50"
click at [76, 127] on input "0" at bounding box center [80, 127] width 29 height 12
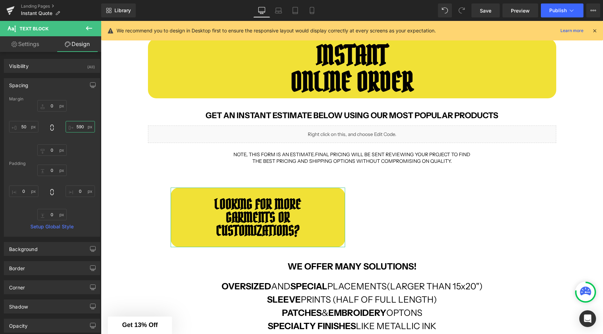
click at [75, 128] on input "590" at bounding box center [80, 127] width 29 height 12
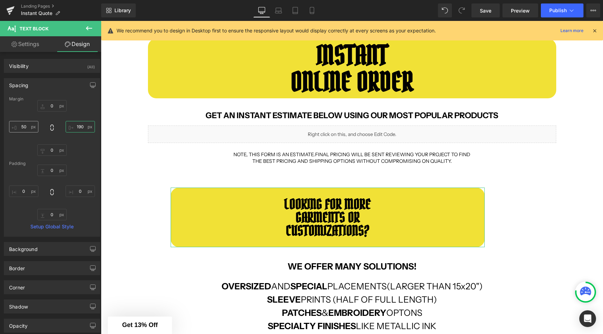
type input "190"
click at [28, 125] on input "50" at bounding box center [23, 127] width 29 height 12
click at [49, 127] on icon at bounding box center [51, 127] width 7 height 7
type input "50"
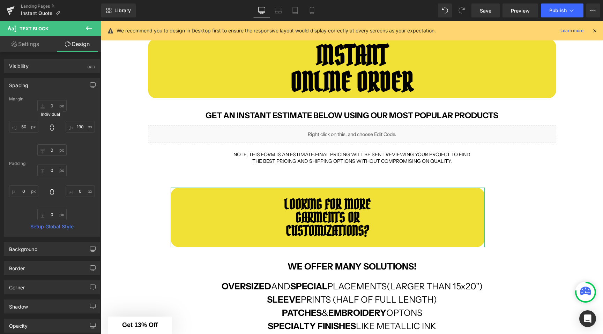
type input "50"
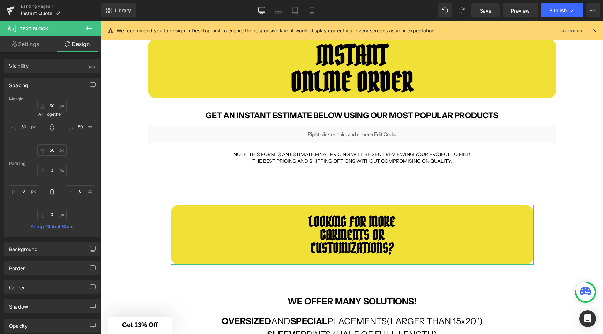
click at [49, 128] on icon at bounding box center [51, 127] width 7 height 7
type input "50"
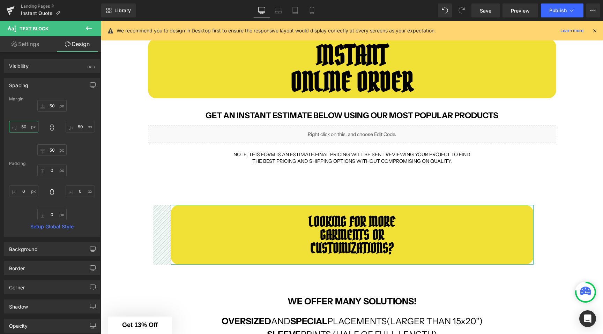
click at [26, 126] on input "50" at bounding box center [23, 127] width 29 height 12
type input "90"
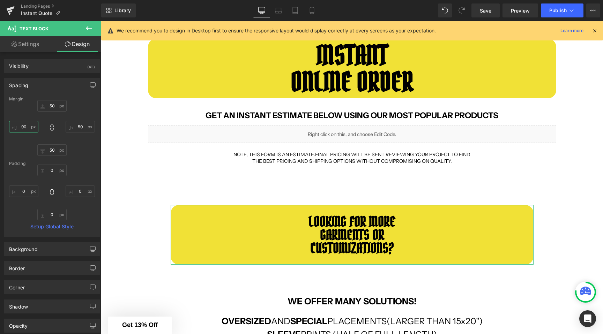
type input "90"
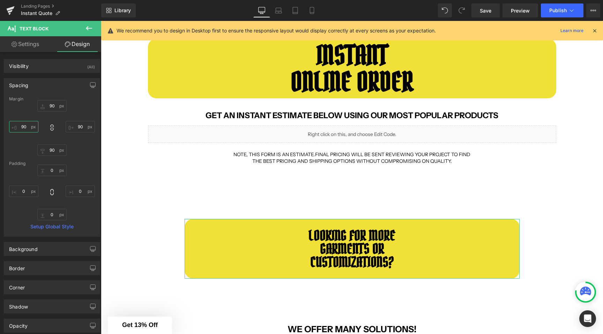
type input "9"
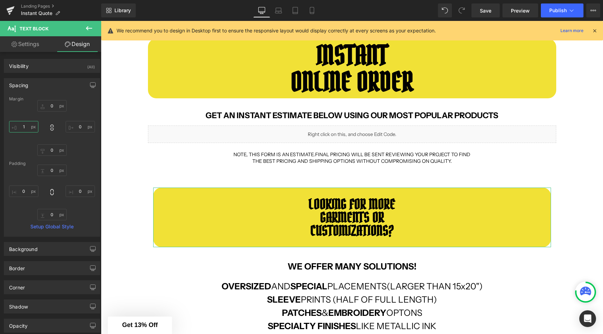
type input "10"
type input "100"
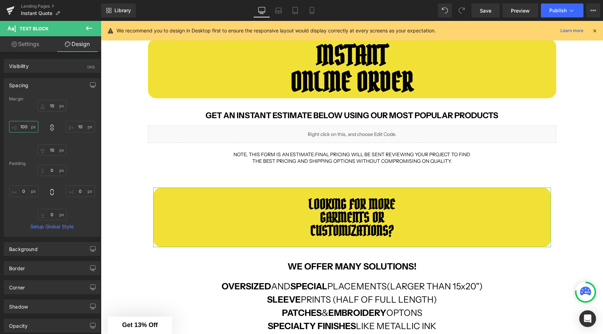
type input "100"
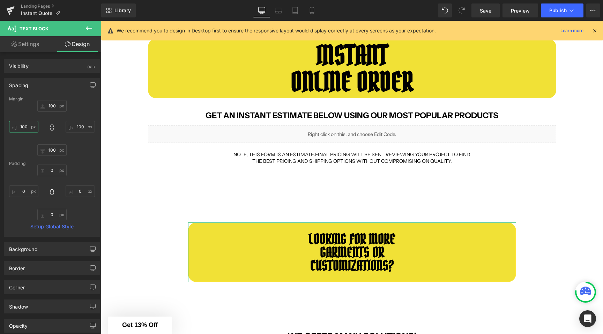
type input "10"
type input "1"
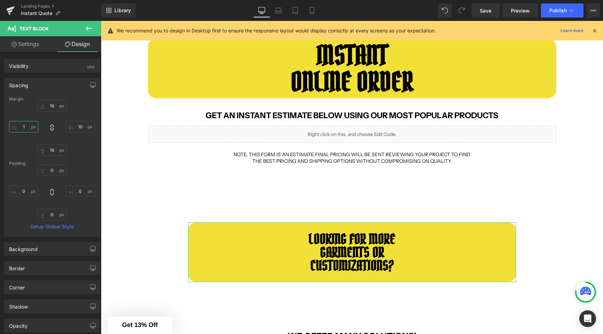
type input "1"
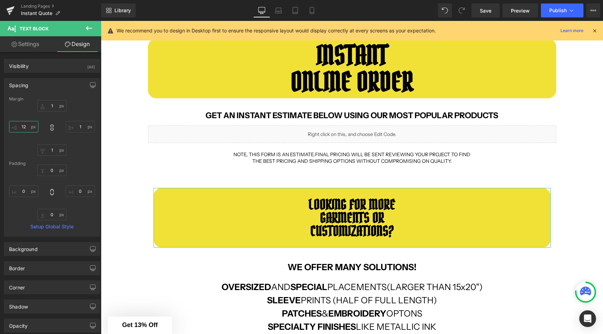
type input "120"
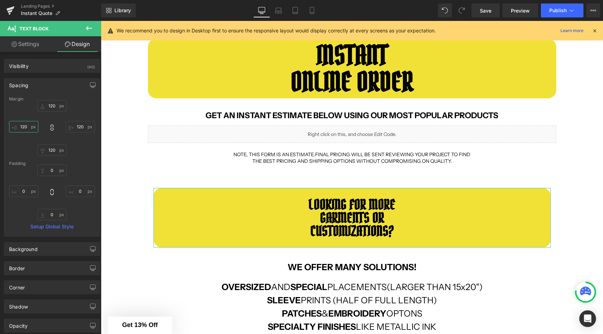
type input "120"
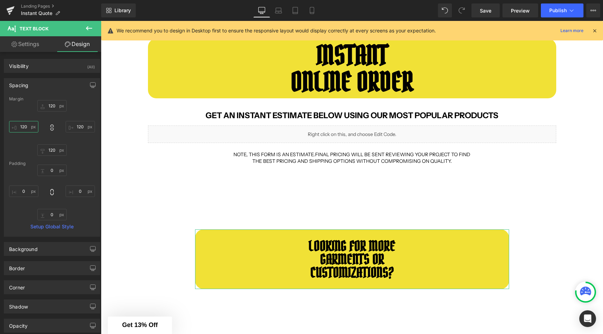
type input "1200"
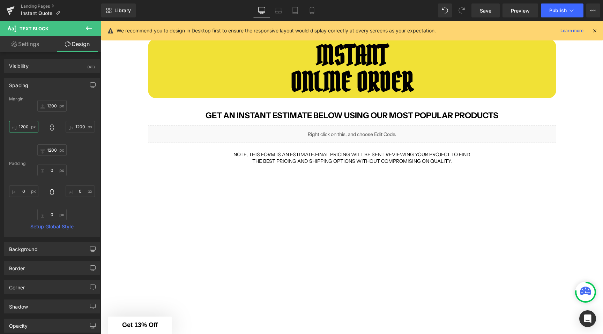
type input "120"
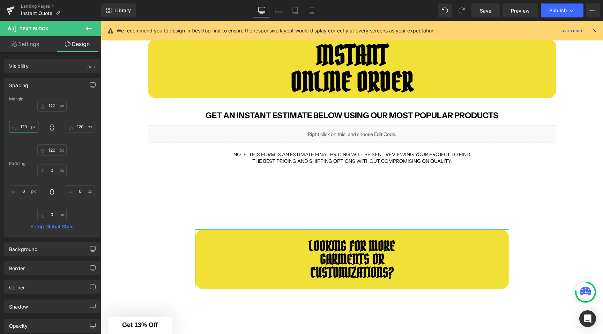
type input "12"
type input "1"
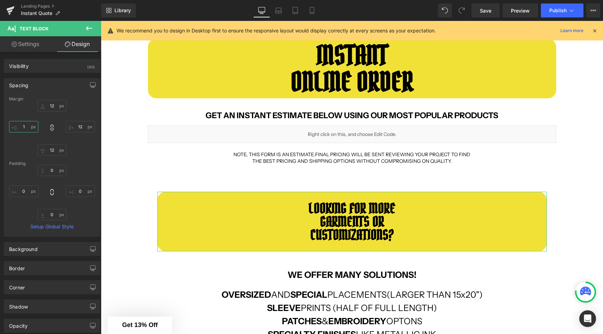
type input "1"
type input "2"
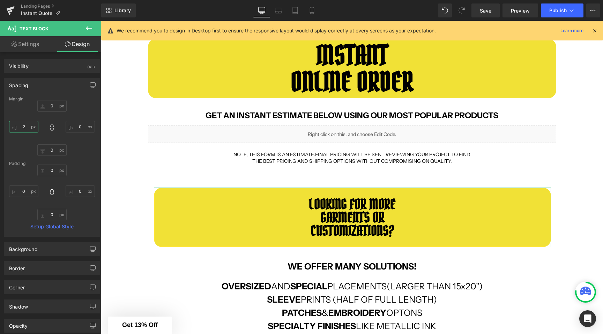
type input "2"
type input "20"
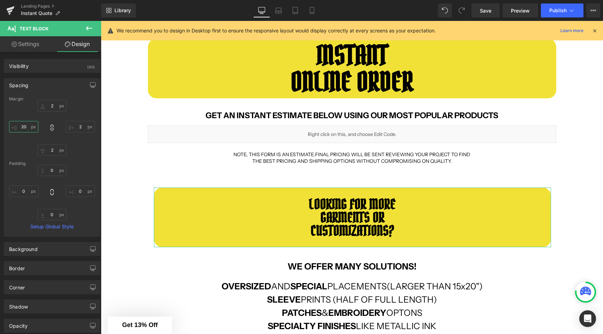
type input "20"
type input "200"
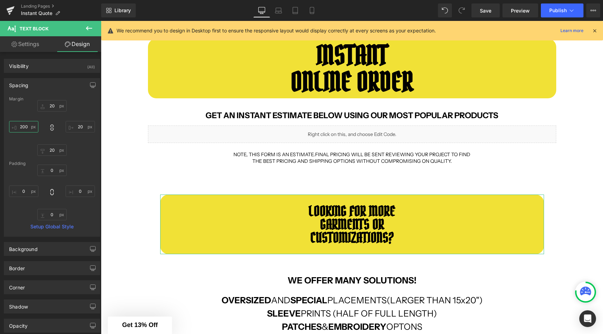
type input "200"
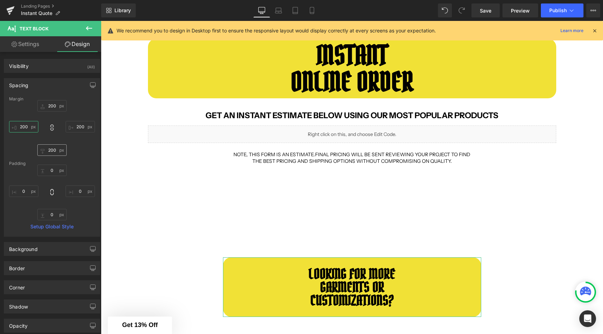
type input "200"
click at [51, 152] on input "200" at bounding box center [51, 150] width 29 height 12
click at [51, 127] on icon at bounding box center [51, 127] width 7 height 7
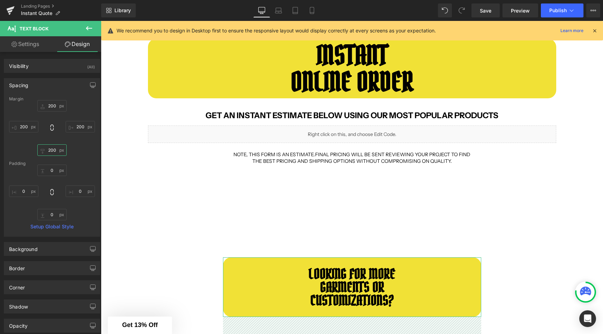
click at [51, 152] on input "200" at bounding box center [51, 150] width 29 height 12
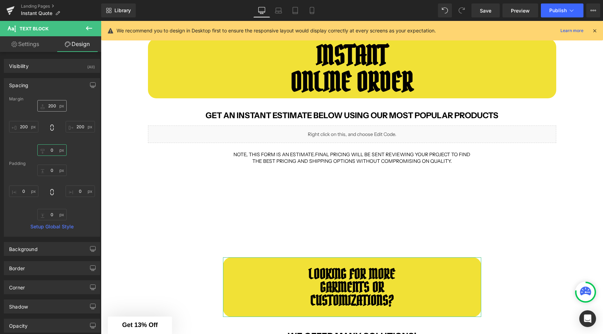
type input "0"
click at [54, 104] on input "200" at bounding box center [51, 106] width 29 height 12
type input "0"
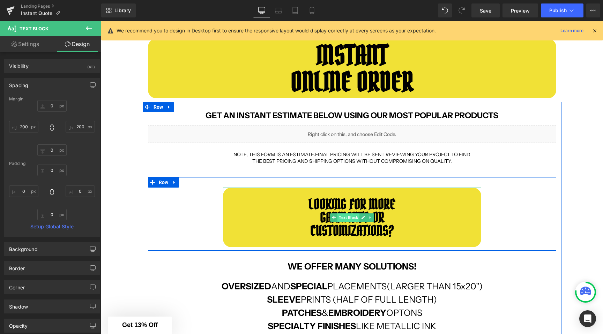
click at [349, 217] on span "Text Block" at bounding box center [348, 217] width 22 height 8
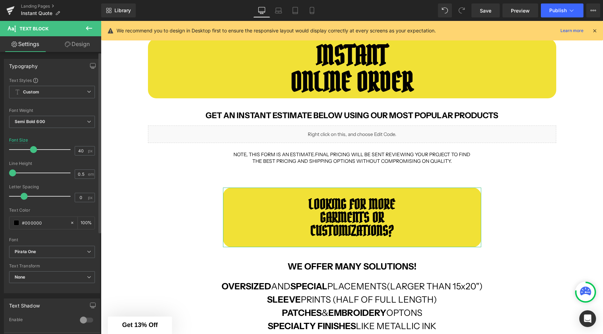
click at [12, 172] on span at bounding box center [12, 173] width 7 height 7
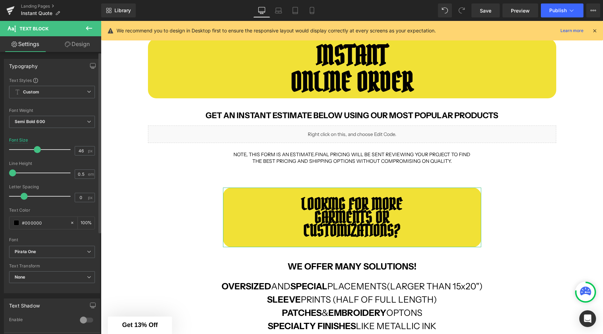
type input "45"
click at [35, 148] on span at bounding box center [37, 149] width 7 height 7
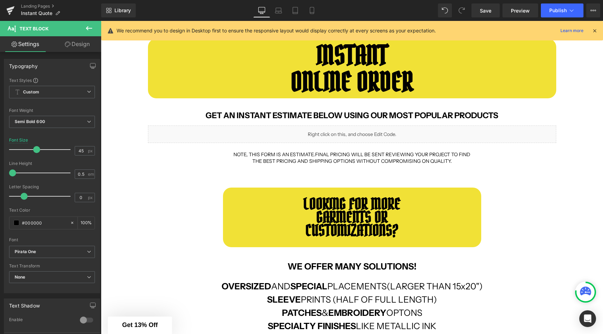
click at [160, 188] on div "LOOKING FOR MORE GARMENTS OR CUSTOMIZATIONS? Text Block" at bounding box center [352, 218] width 408 height 60
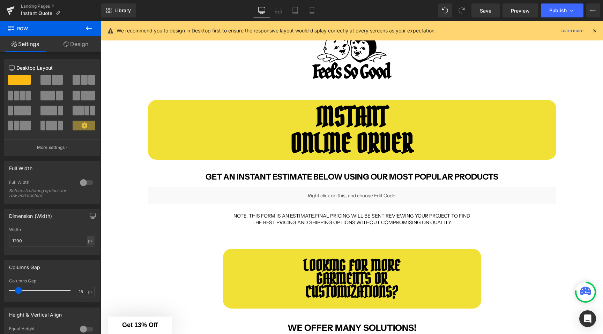
scroll to position [37, 0]
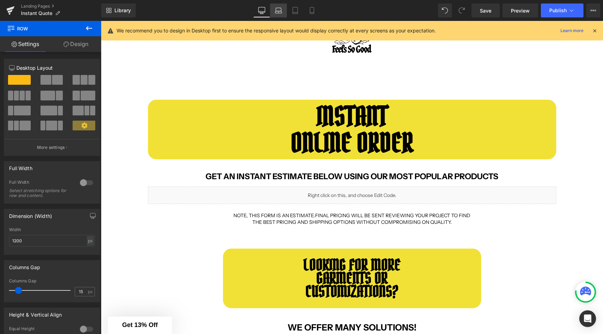
click at [282, 13] on icon at bounding box center [278, 12] width 7 height 2
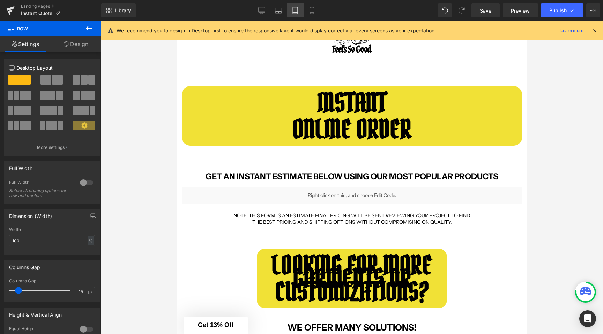
click at [296, 13] on icon at bounding box center [295, 10] width 7 height 7
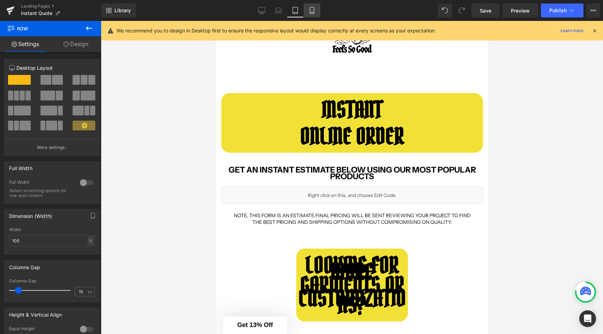
click at [311, 14] on link "Mobile" at bounding box center [311, 10] width 17 height 14
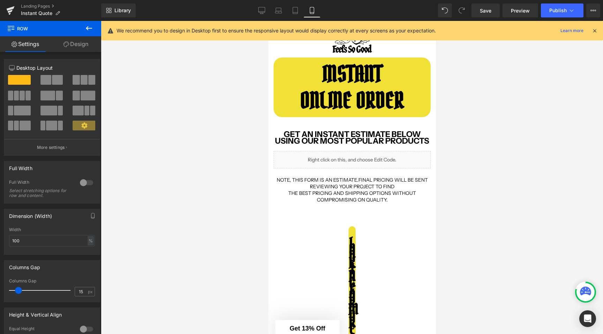
scroll to position [33, 0]
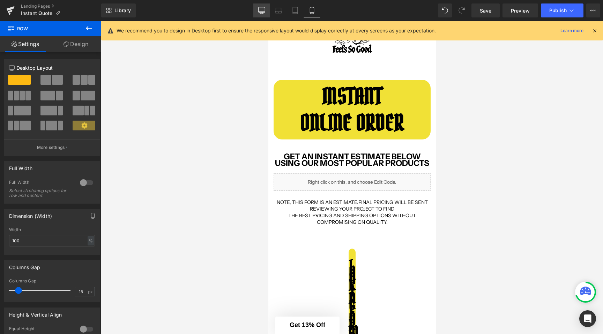
drag, startPoint x: 265, startPoint y: 10, endPoint x: 178, endPoint y: 50, distance: 95.7
click at [265, 10] on icon at bounding box center [261, 10] width 7 height 7
type input "1200"
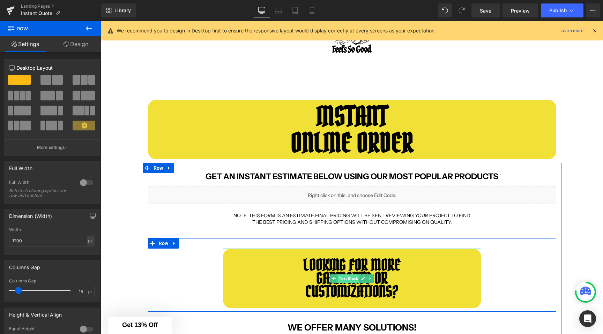
click at [345, 277] on span "Text Block" at bounding box center [348, 279] width 22 height 8
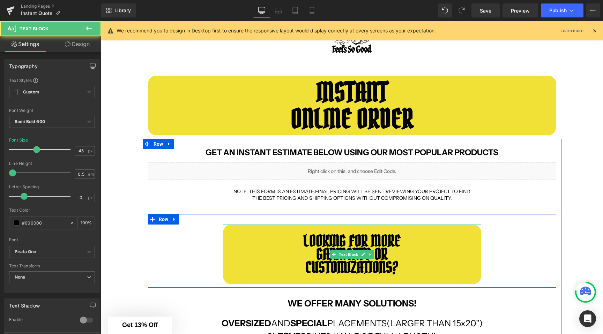
scroll to position [108, 0]
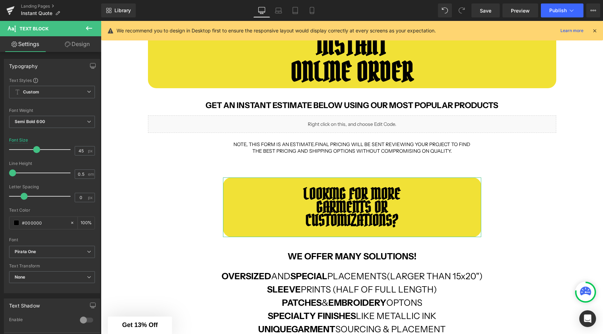
click at [75, 45] on link "Design" at bounding box center [77, 44] width 51 height 16
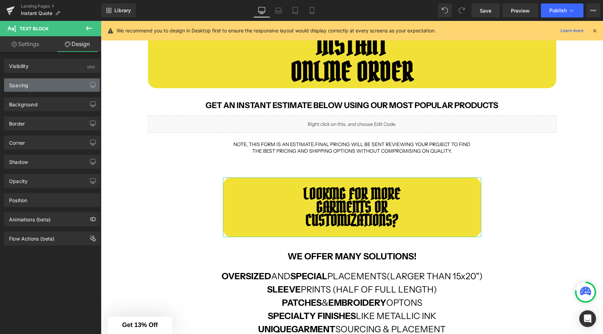
click at [43, 89] on div "Spacing" at bounding box center [52, 84] width 96 height 13
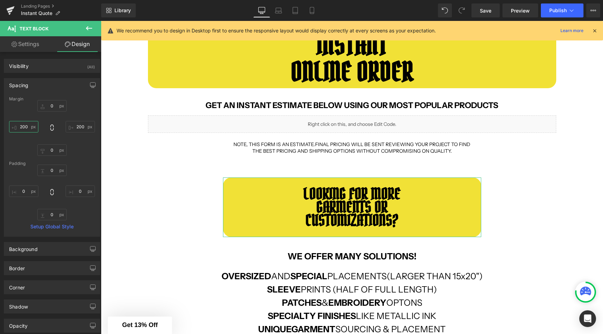
click at [24, 130] on input "200" at bounding box center [23, 127] width 29 height 12
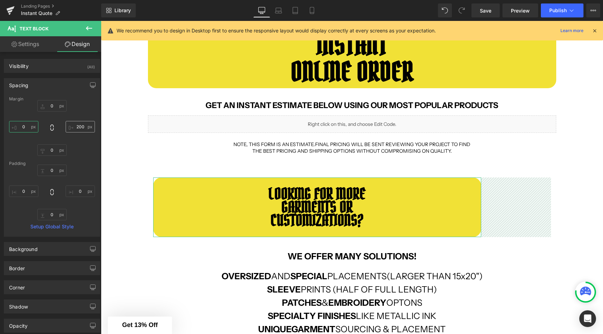
type input "0"
click at [77, 126] on input "200" at bounding box center [80, 127] width 29 height 12
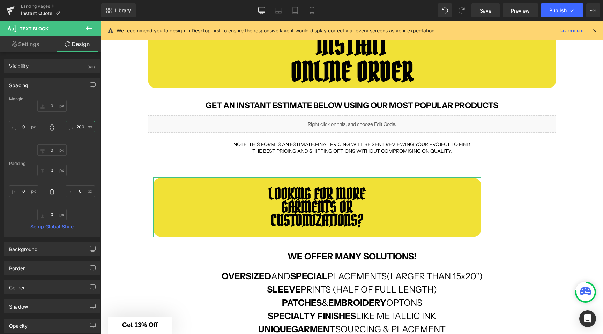
click at [77, 126] on input "200" at bounding box center [80, 127] width 29 height 12
type input "0"
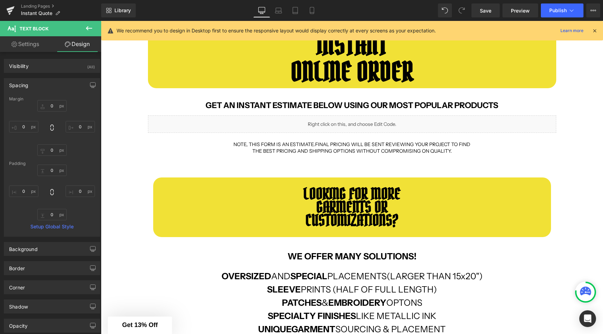
click at [129, 203] on div "INSTANT ONLINE ORDER Text Block Row GET AN INSTANT ESTIMATE BELOW USING OUR MOS…" at bounding box center [352, 255] width 502 height 474
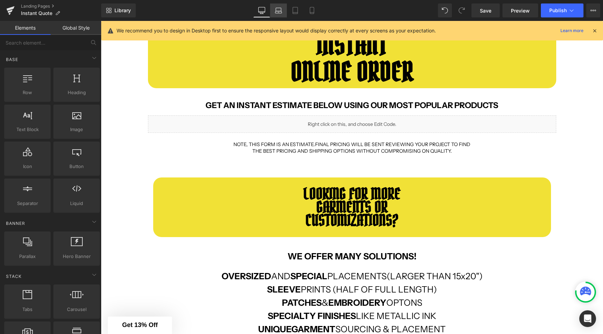
click at [276, 9] on icon at bounding box center [278, 10] width 7 height 7
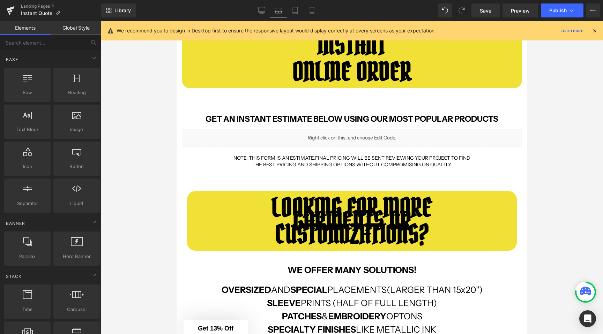
scroll to position [179, 0]
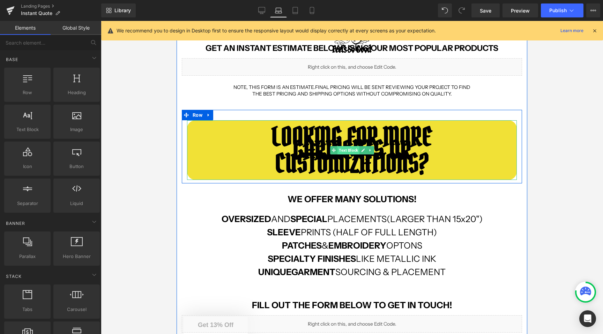
click at [346, 149] on span "Text Block" at bounding box center [348, 150] width 22 height 8
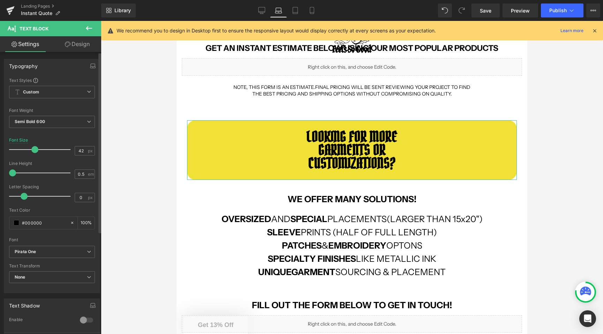
drag, startPoint x: 54, startPoint y: 149, endPoint x: 36, endPoint y: 150, distance: 18.9
click at [36, 150] on span at bounding box center [34, 149] width 7 height 7
click at [302, 9] on link "Tablet" at bounding box center [295, 10] width 17 height 14
type input "65"
type input "100"
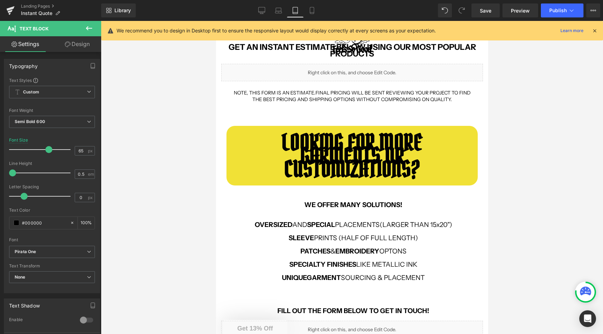
scroll to position [184, 0]
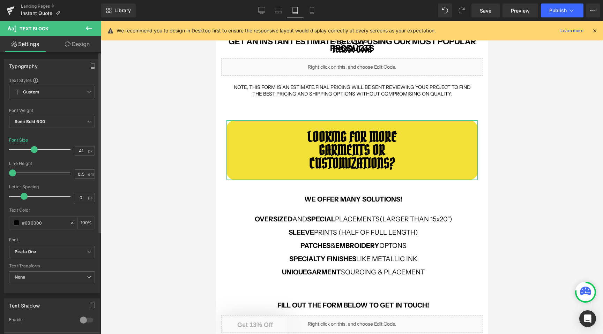
drag, startPoint x: 46, startPoint y: 150, endPoint x: 32, endPoint y: 149, distance: 14.0
click at [32, 149] on span at bounding box center [34, 149] width 7 height 7
click at [306, 12] on link "Mobile" at bounding box center [311, 10] width 17 height 14
type input "43"
type input "100"
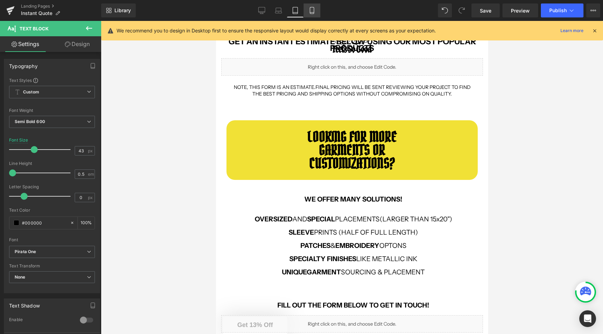
scroll to position [162, 0]
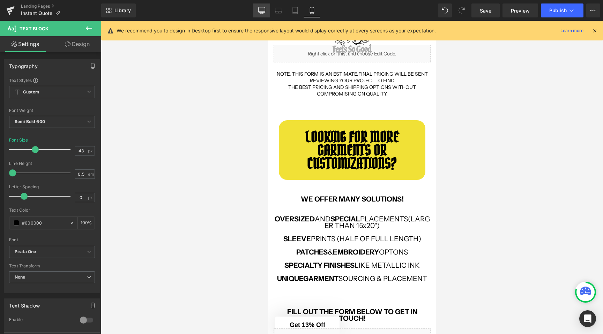
click at [256, 8] on link "Desktop" at bounding box center [261, 10] width 17 height 14
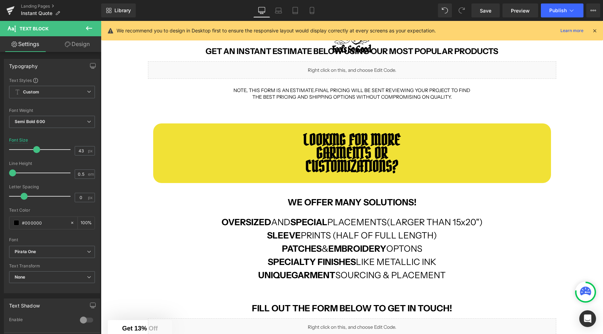
type input "45"
type input "100"
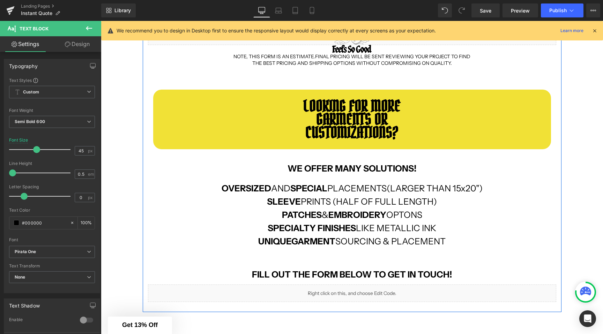
scroll to position [0, 0]
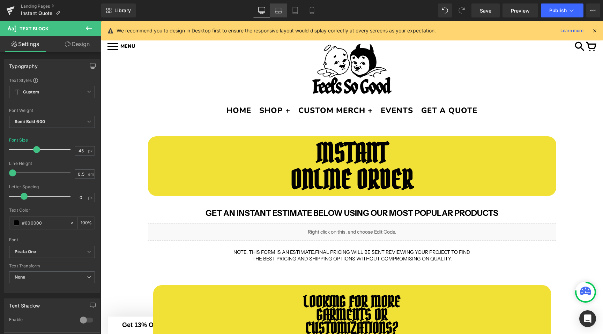
click at [277, 5] on link "Laptop" at bounding box center [278, 10] width 17 height 14
type input "42"
type input "100"
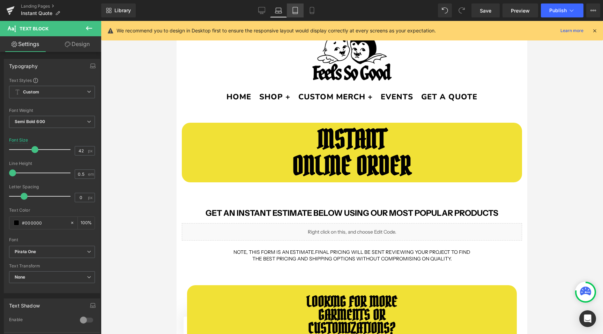
click at [294, 9] on icon at bounding box center [295, 10] width 7 height 7
type input "41"
type input "100"
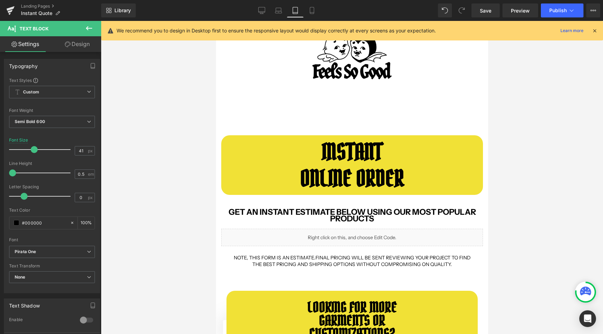
scroll to position [19, 0]
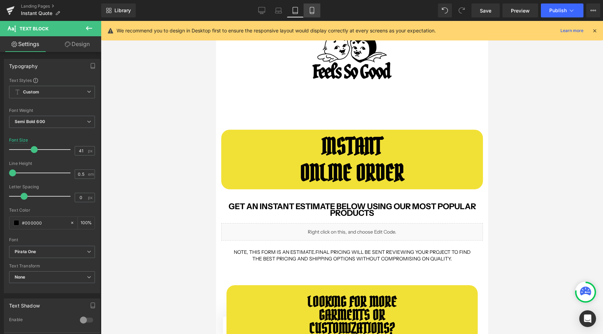
click at [309, 9] on icon at bounding box center [311, 10] width 7 height 7
type input "43"
type input "100"
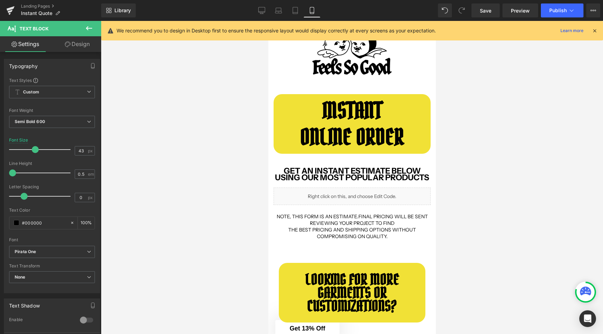
scroll to position [0, 0]
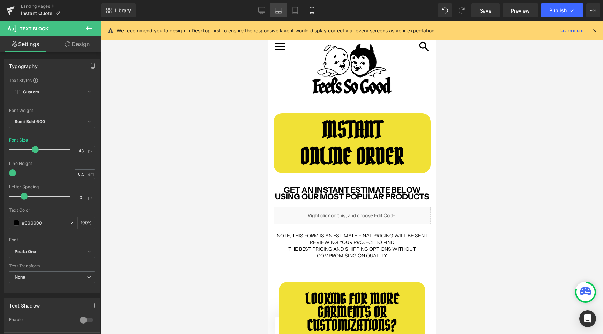
click at [272, 12] on link "Laptop" at bounding box center [278, 10] width 17 height 14
type input "42"
type input "100"
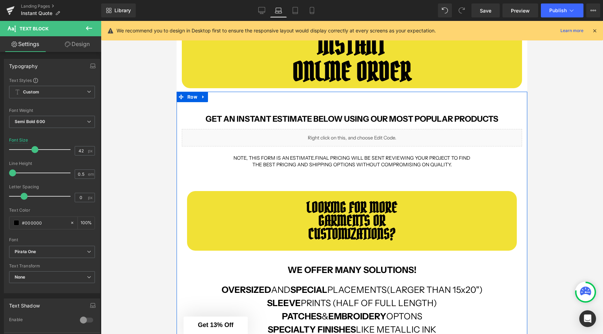
scroll to position [114, 0]
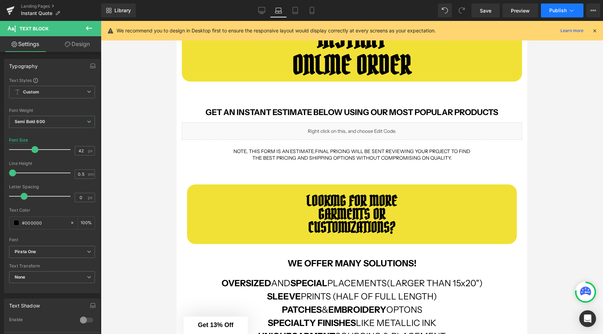
click at [561, 8] on span "Publish" at bounding box center [557, 11] width 17 height 6
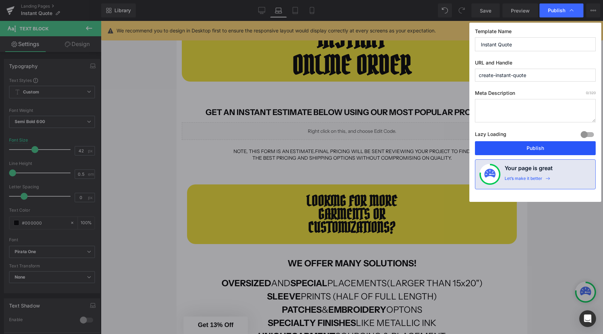
click at [515, 146] on button "Publish" at bounding box center [535, 148] width 121 height 14
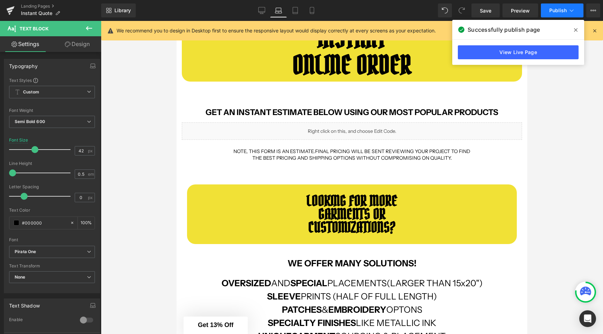
click at [558, 16] on button "Publish" at bounding box center [562, 10] width 43 height 14
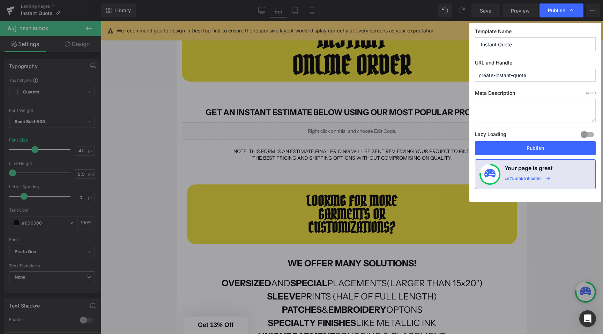
click at [496, 104] on textarea at bounding box center [535, 110] width 121 height 23
paste textarea "Get a fast custom quote from FSG Prints — our team reviews your request to deli…"
click at [505, 107] on textarea "Get a fast custom quote from FSG Prints — our team reviews your request to deli…" at bounding box center [535, 110] width 121 height 23
paste textarea "Create your instant custom printing quote with FSG Prints. Get fast, accurate p…"
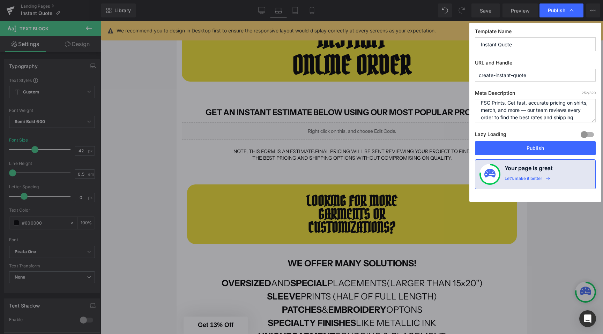
scroll to position [12, 0]
click at [541, 109] on textarea "Create your instant custom printing quote with FSG Prints. Get fast, accurate p…" at bounding box center [535, 110] width 121 height 23
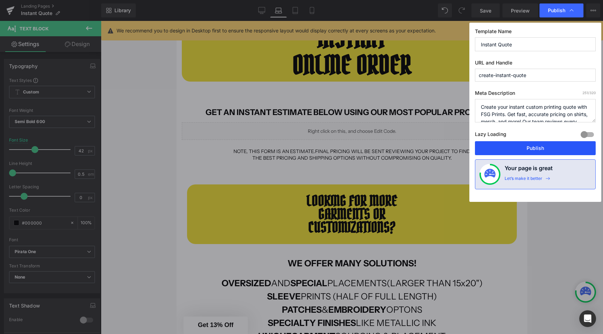
type textarea "Create your instant custom printing quote with FSG Prints. Get fast, accurate p…"
click at [534, 146] on button "Publish" at bounding box center [535, 148] width 121 height 14
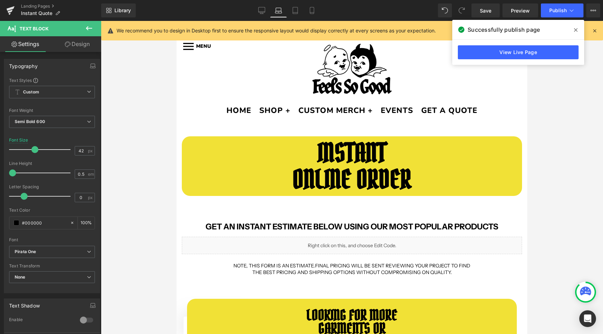
click at [482, 226] on b "GET AN INSTANT ESTIMATE BELOW USING OUR MOST POPULAR PRODUCTS" at bounding box center [351, 227] width 293 height 10
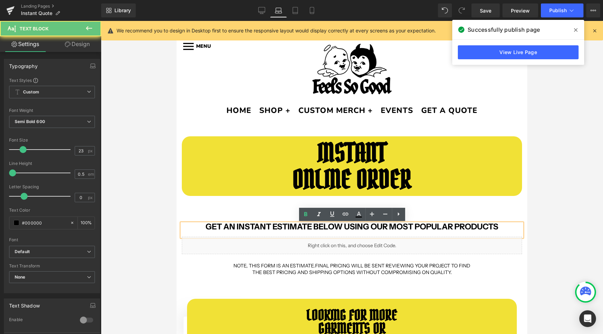
click at [504, 226] on p "GET AN INSTANT ESTIMATE BELOW USING OUR MOST POPULAR PRODUCTS" at bounding box center [352, 230] width 340 height 13
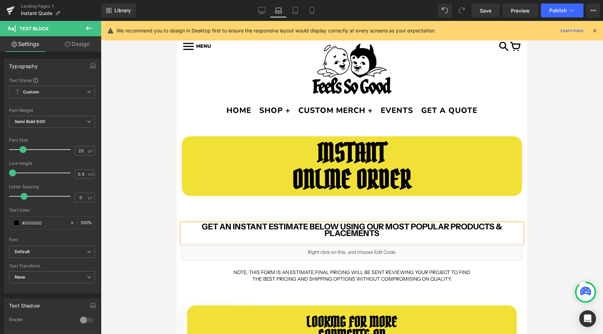
click at [369, 226] on b "GET AN INSTANT ESTIMATE BELOW USING OUR MOST POPULAR PRODUCTS & PLACEMENTS" at bounding box center [352, 230] width 300 height 16
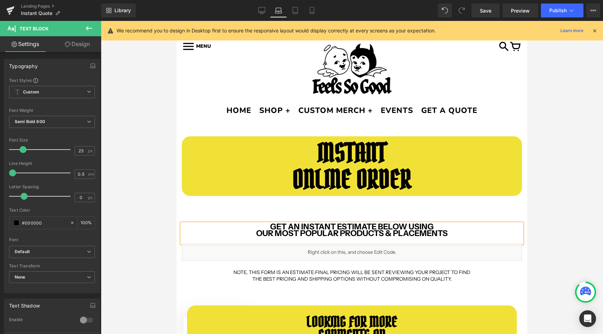
click at [164, 223] on div at bounding box center [352, 177] width 502 height 313
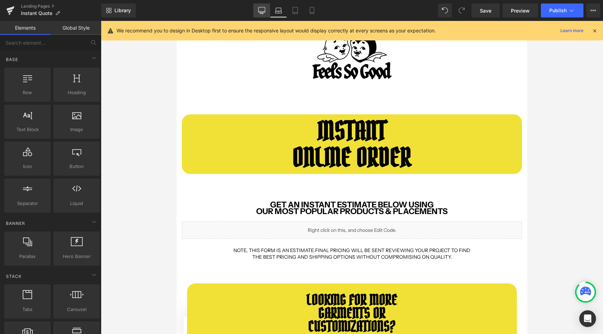
click at [266, 9] on link "Desktop" at bounding box center [261, 10] width 17 height 14
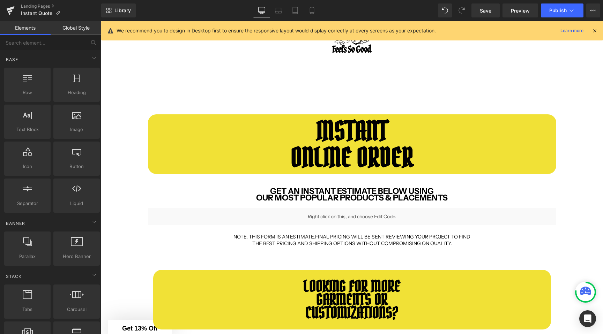
scroll to position [105, 0]
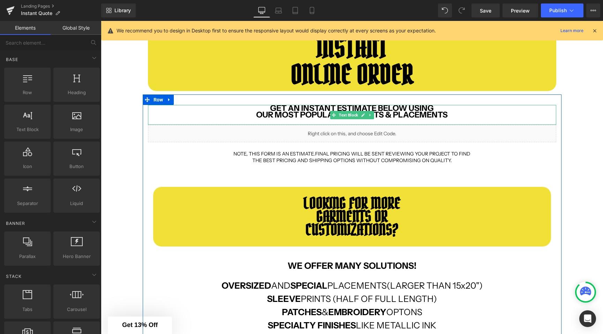
click at [257, 112] on b "OUR MOST POPULAR PRODUCTS & PLACEMENTS" at bounding box center [351, 115] width 191 height 10
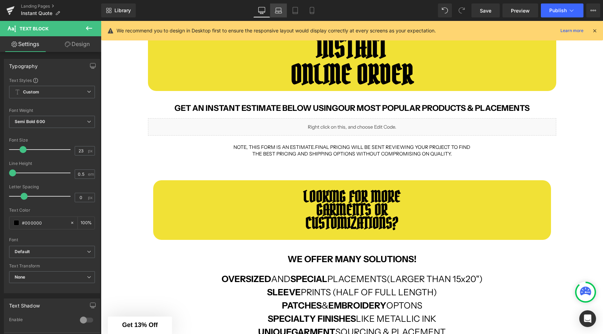
click at [278, 12] on icon at bounding box center [278, 10] width 7 height 7
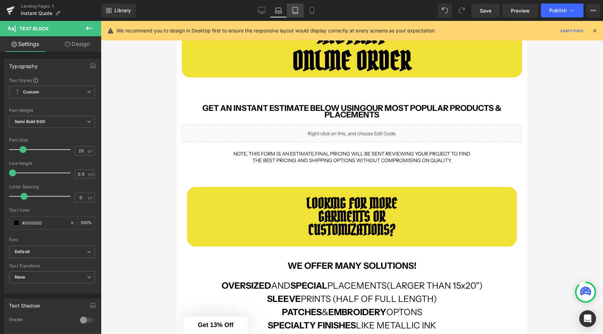
click at [299, 13] on link "Tablet" at bounding box center [295, 10] width 17 height 14
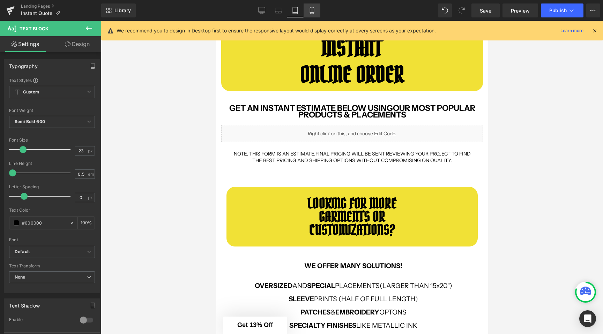
click at [311, 10] on icon at bounding box center [311, 10] width 7 height 7
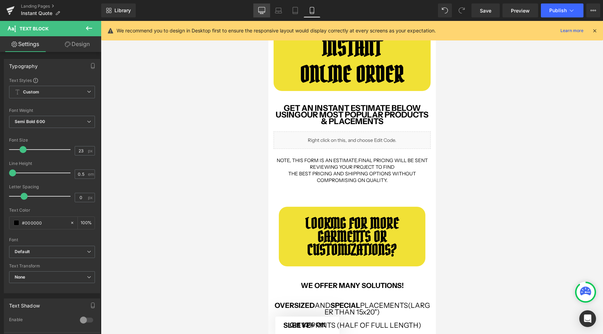
click at [266, 8] on link "Desktop" at bounding box center [261, 10] width 17 height 14
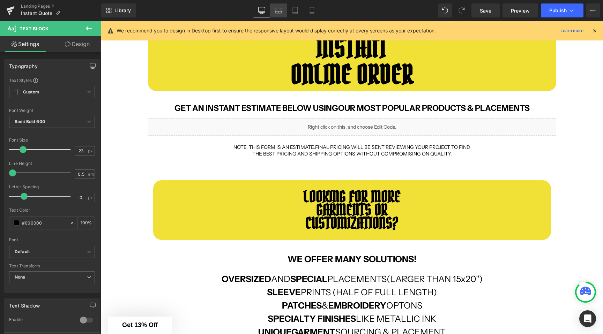
click at [273, 8] on link "Laptop" at bounding box center [278, 10] width 17 height 14
type input "100"
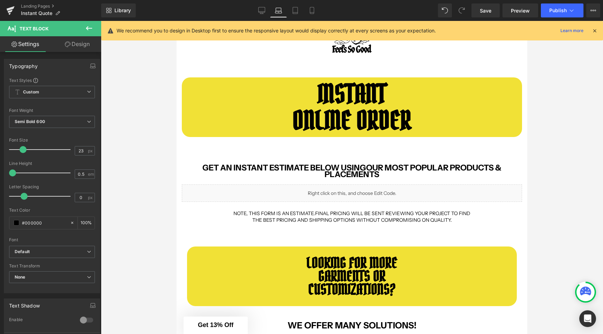
scroll to position [49, 0]
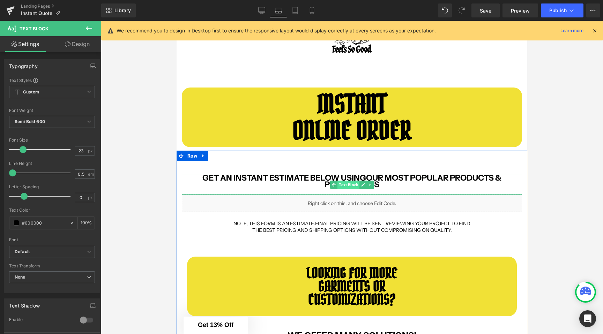
click at [347, 186] on span "Text Block" at bounding box center [348, 185] width 22 height 8
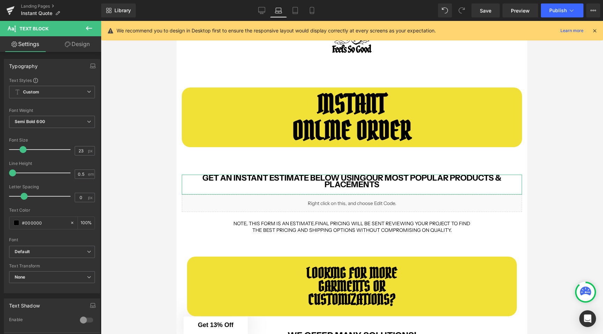
click at [79, 48] on link "Design" at bounding box center [77, 44] width 51 height 16
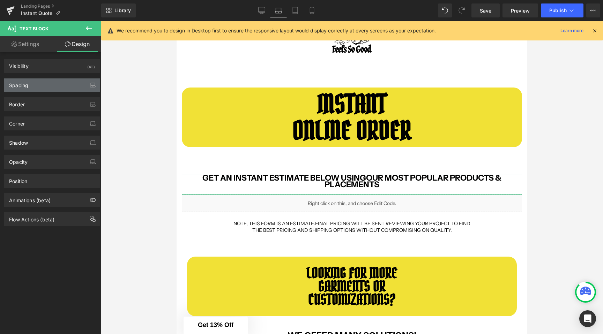
click at [39, 89] on div "Spacing" at bounding box center [52, 84] width 96 height 13
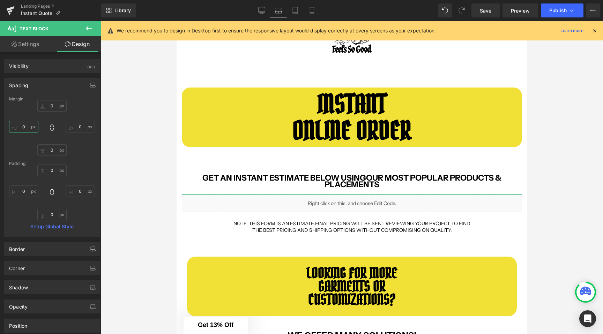
click at [23, 126] on input "0" at bounding box center [23, 127] width 29 height 12
type input "20"
click at [77, 125] on input "0" at bounding box center [80, 127] width 29 height 12
type input "20"
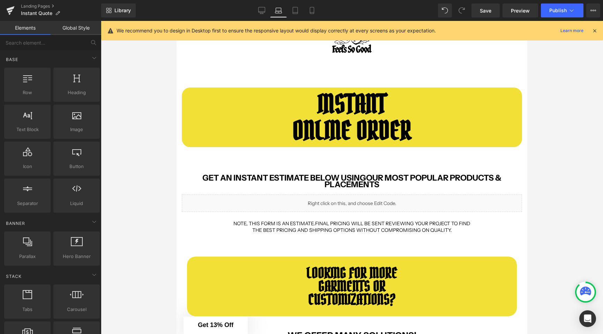
click at [145, 168] on div at bounding box center [352, 177] width 502 height 313
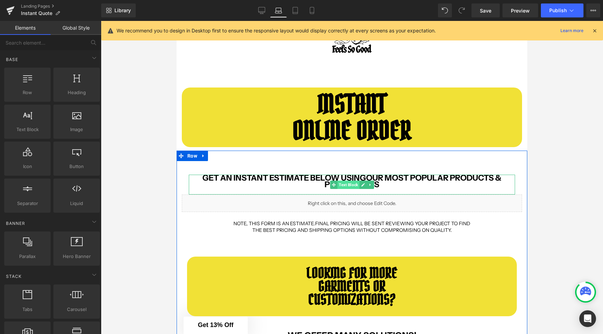
click at [346, 184] on span "Text Block" at bounding box center [348, 185] width 22 height 8
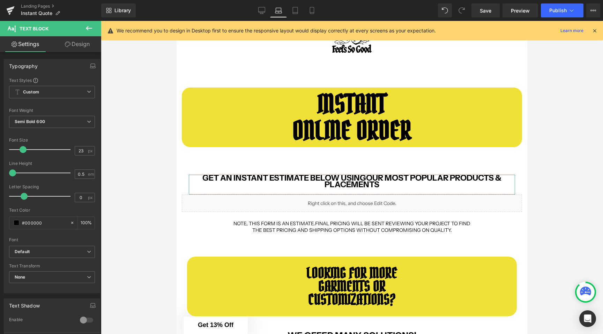
click at [72, 50] on link "Design" at bounding box center [77, 44] width 51 height 16
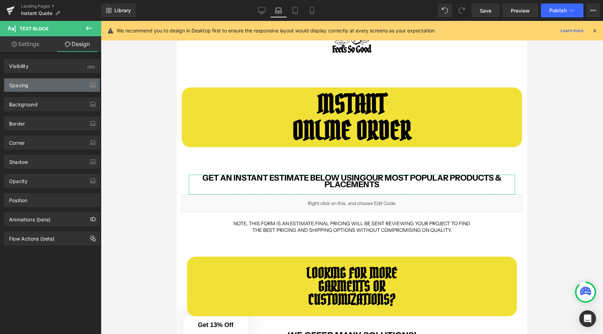
click at [39, 80] on div "Spacing" at bounding box center [52, 84] width 96 height 13
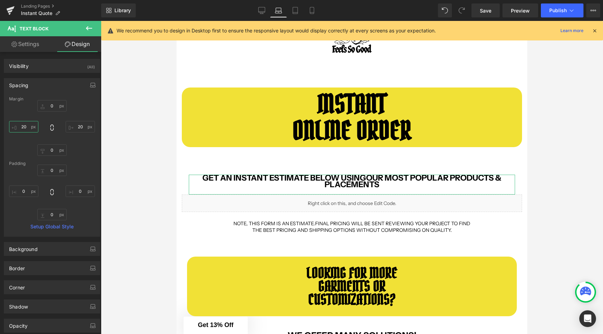
click at [24, 125] on input "20" at bounding box center [23, 127] width 29 height 12
type input "50"
click at [76, 127] on input "20" at bounding box center [80, 127] width 29 height 12
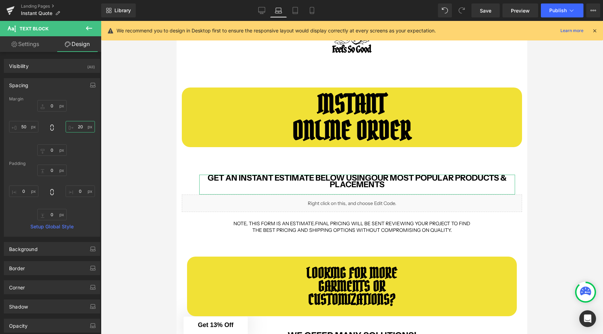
type input "50"
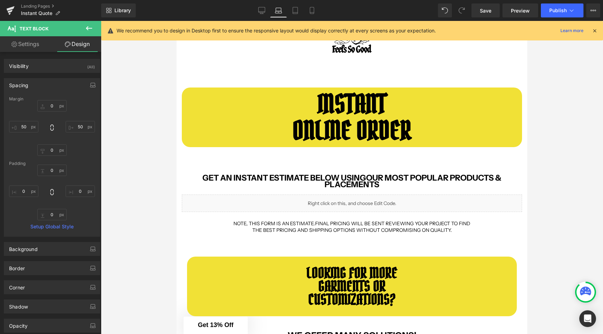
click at [171, 174] on div at bounding box center [352, 177] width 502 height 313
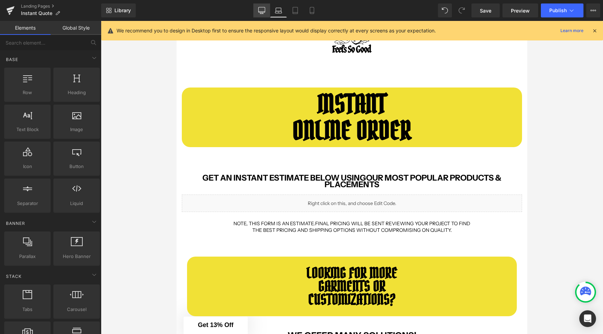
click at [265, 7] on icon at bounding box center [261, 10] width 7 height 7
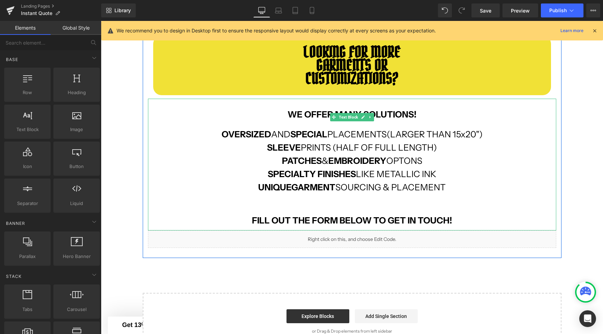
scroll to position [0, 0]
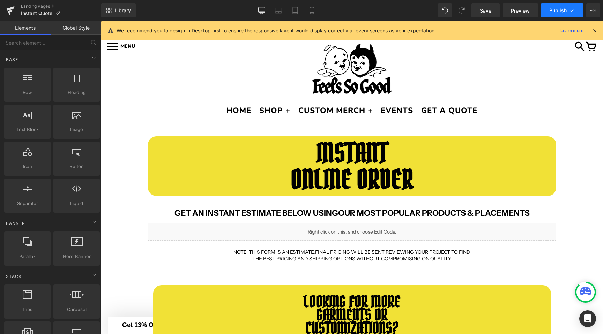
click at [565, 3] on button "Publish" at bounding box center [562, 10] width 43 height 14
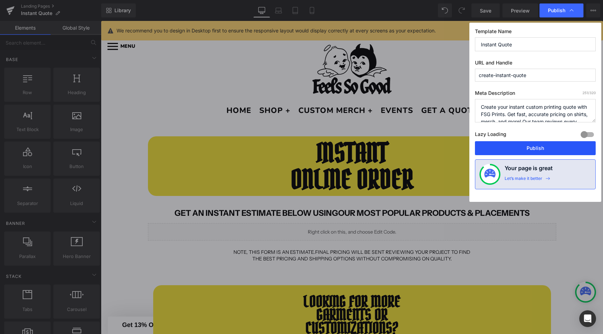
click at [513, 151] on button "Publish" at bounding box center [535, 148] width 121 height 14
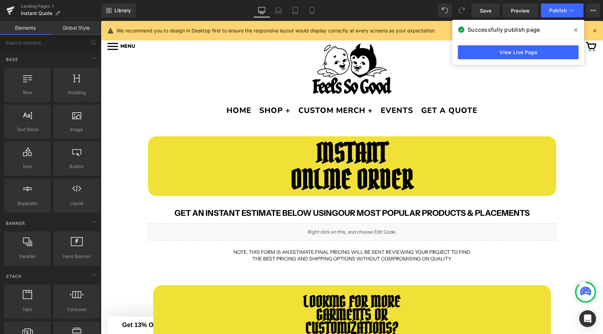
drag, startPoint x: 577, startPoint y: 27, endPoint x: 344, endPoint y: 114, distance: 248.9
click at [577, 27] on span at bounding box center [575, 29] width 11 height 11
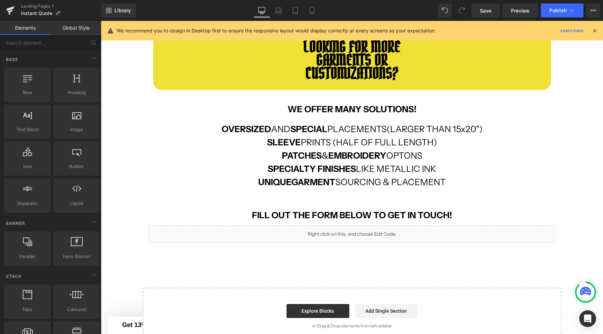
scroll to position [447, 0]
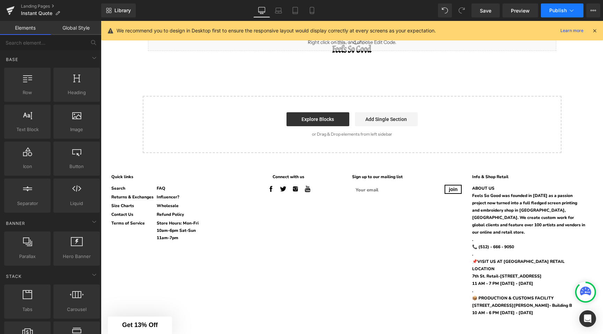
click at [569, 9] on icon at bounding box center [571, 10] width 7 height 7
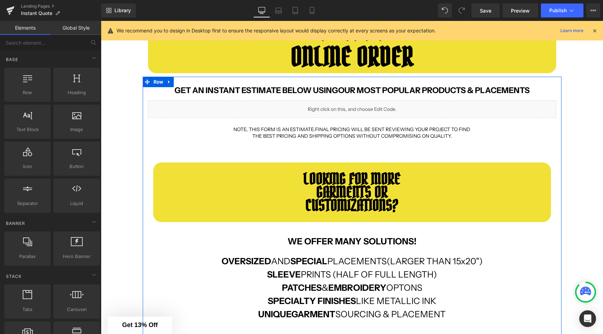
scroll to position [0, 0]
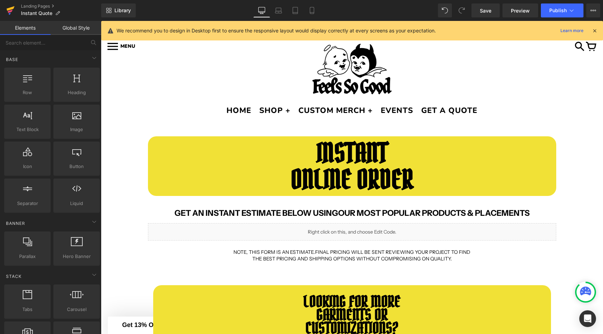
click at [12, 14] on icon at bounding box center [10, 10] width 8 height 17
